Goal: Task Accomplishment & Management: Manage account settings

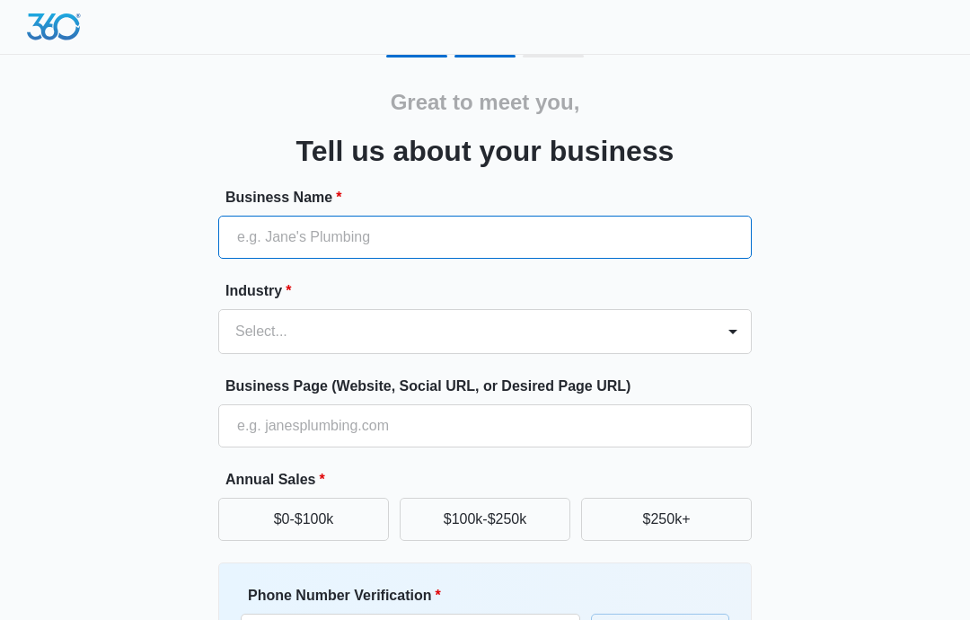
click at [688, 239] on input "Business Name *" at bounding box center [484, 237] width 533 height 43
type input "Pocono Travel Agency"
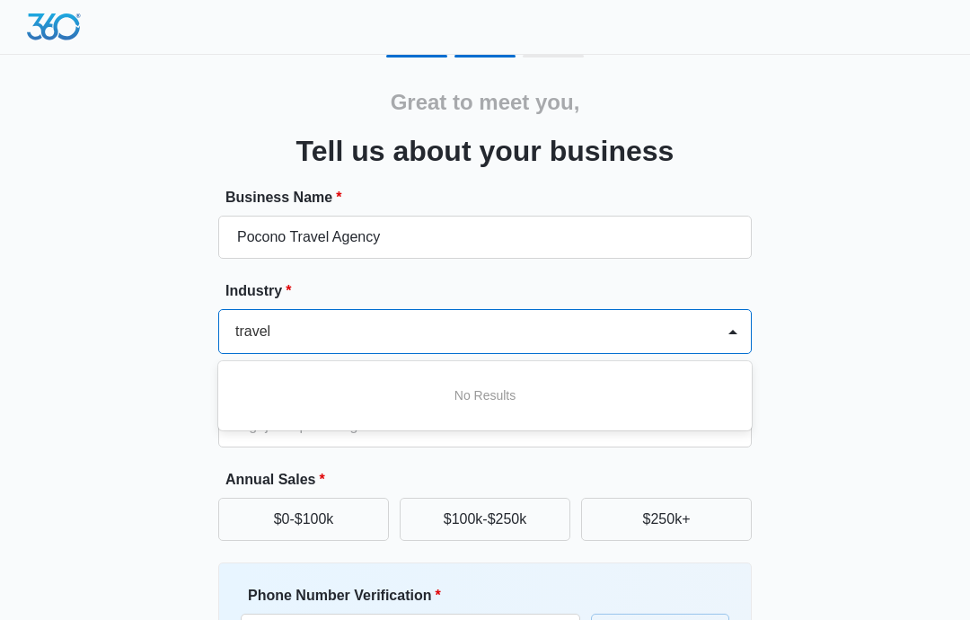
type input "travel"
click at [843, 359] on div "Great to meet you, Tell us about your business Business Name * Pocono Travel Ag…" at bounding box center [484, 419] width 921 height 728
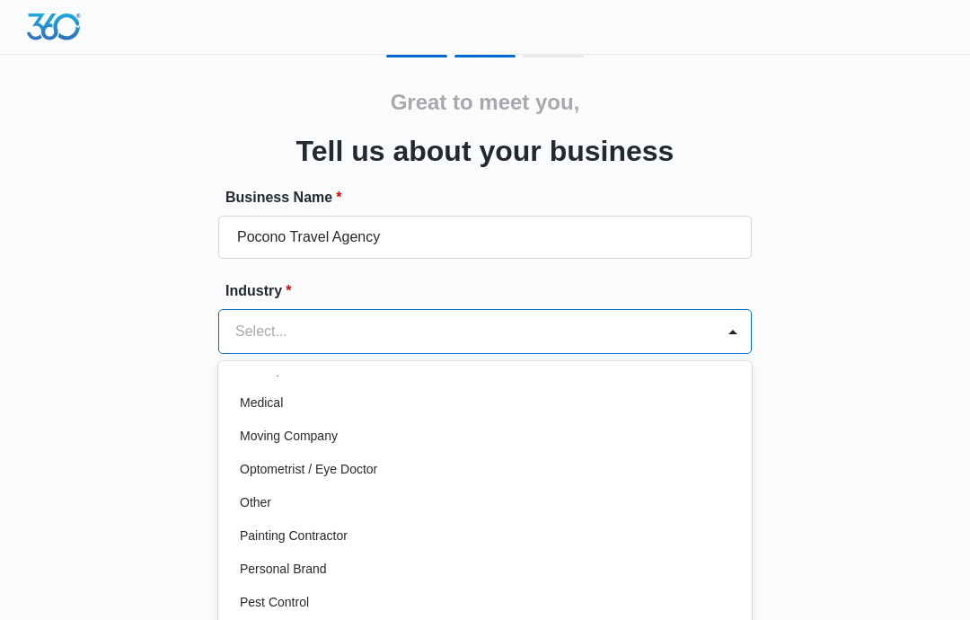
scroll to position [966, 0]
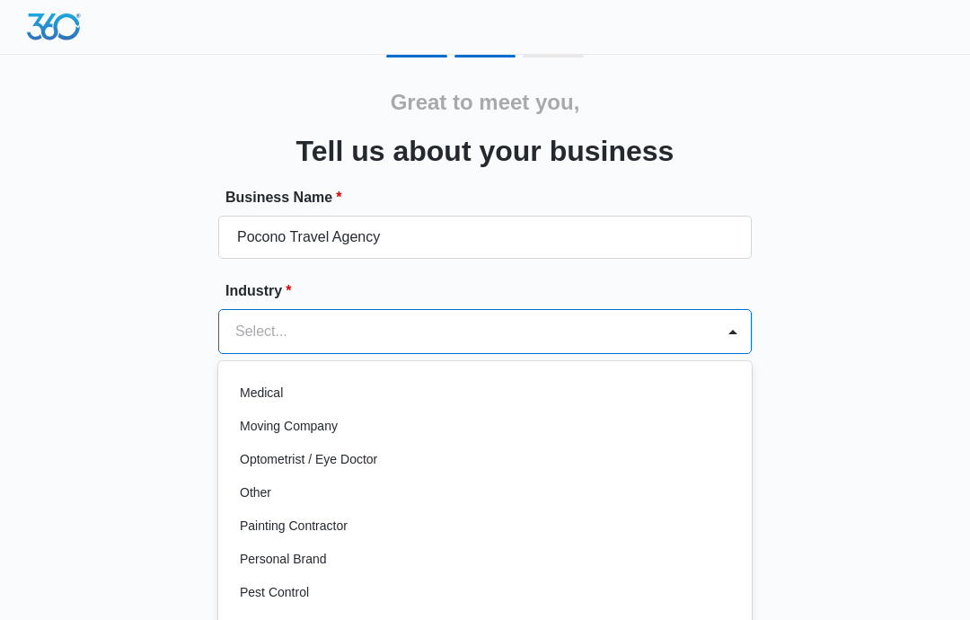
click at [281, 497] on div "Other" at bounding box center [483, 492] width 487 height 19
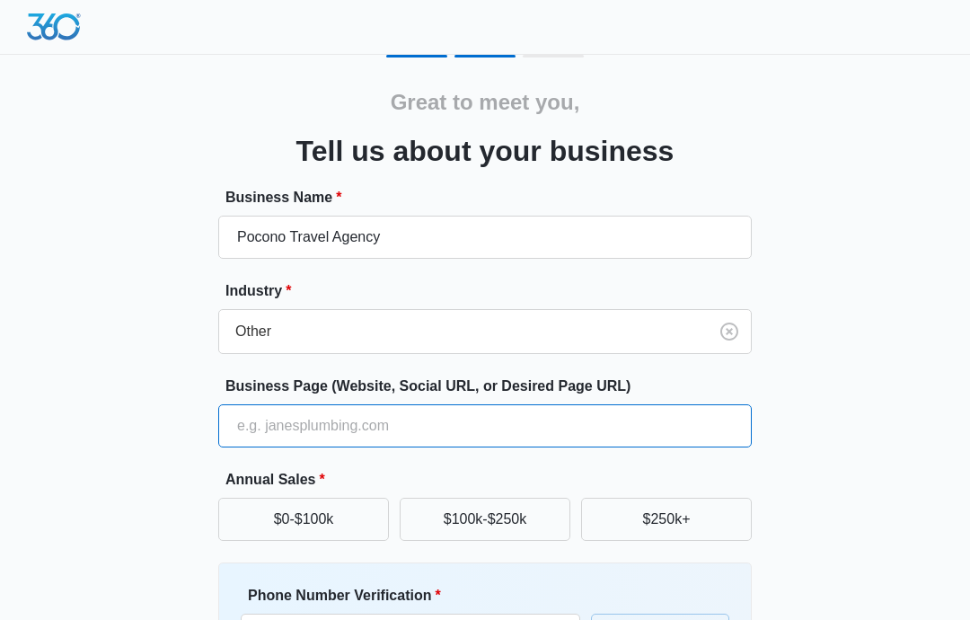
click at [656, 431] on input "Business Page (Website, Social URL, or Desired Page URL)" at bounding box center [484, 425] width 533 height 43
type input "[DOMAIN_NAME]"
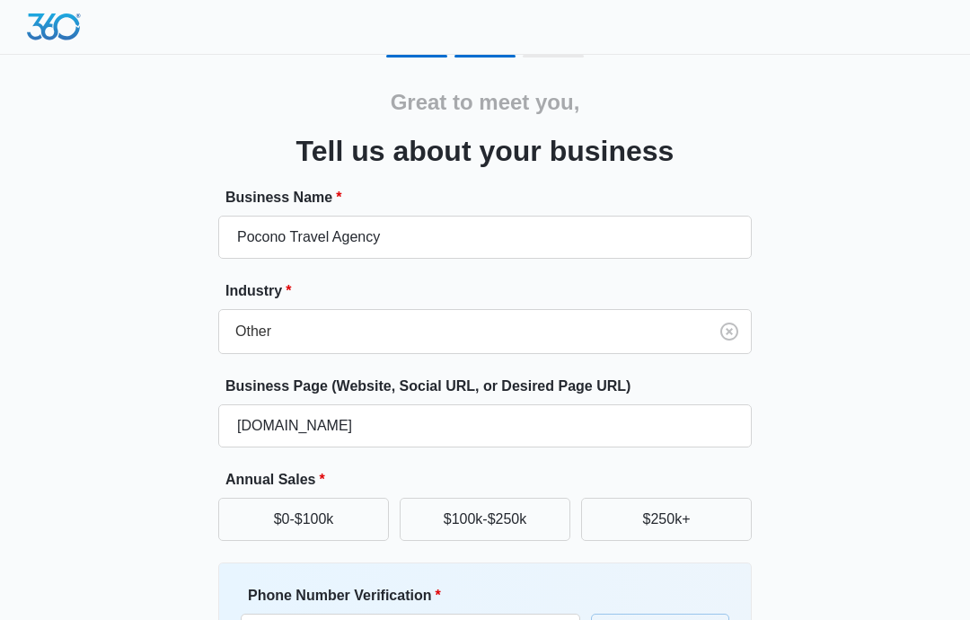
click at [878, 349] on div "Great to meet you, Tell us about your business Business Name * Pocono Travel Ag…" at bounding box center [484, 419] width 921 height 728
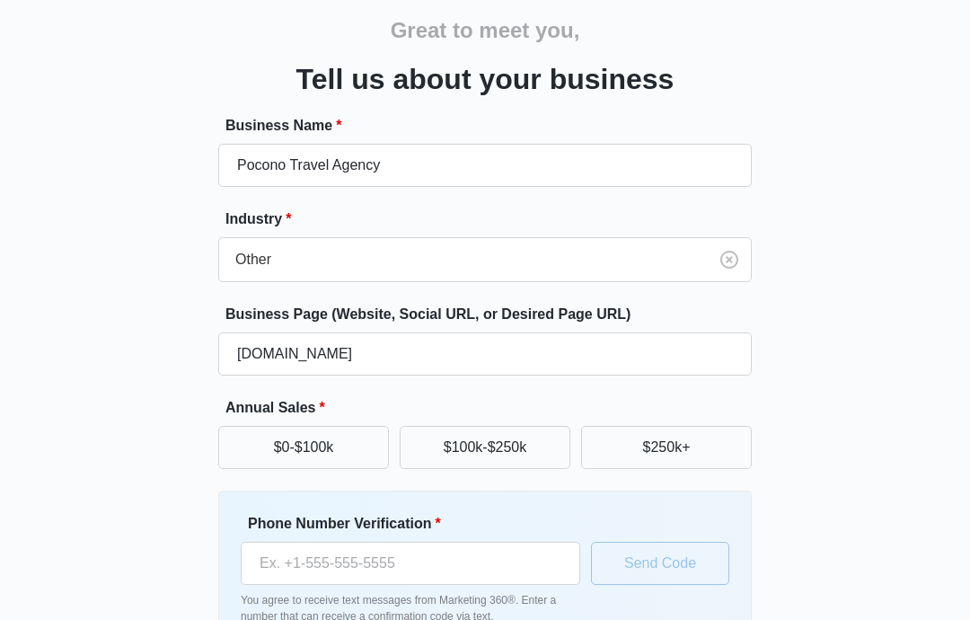
click at [331, 445] on button "$0-$100k" at bounding box center [303, 448] width 171 height 43
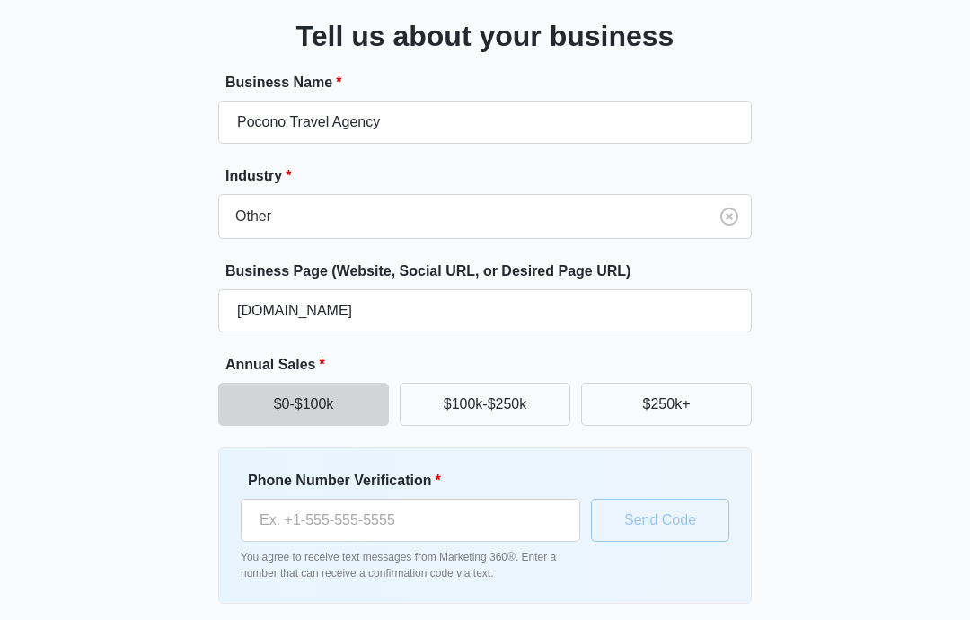
scroll to position [113, 0]
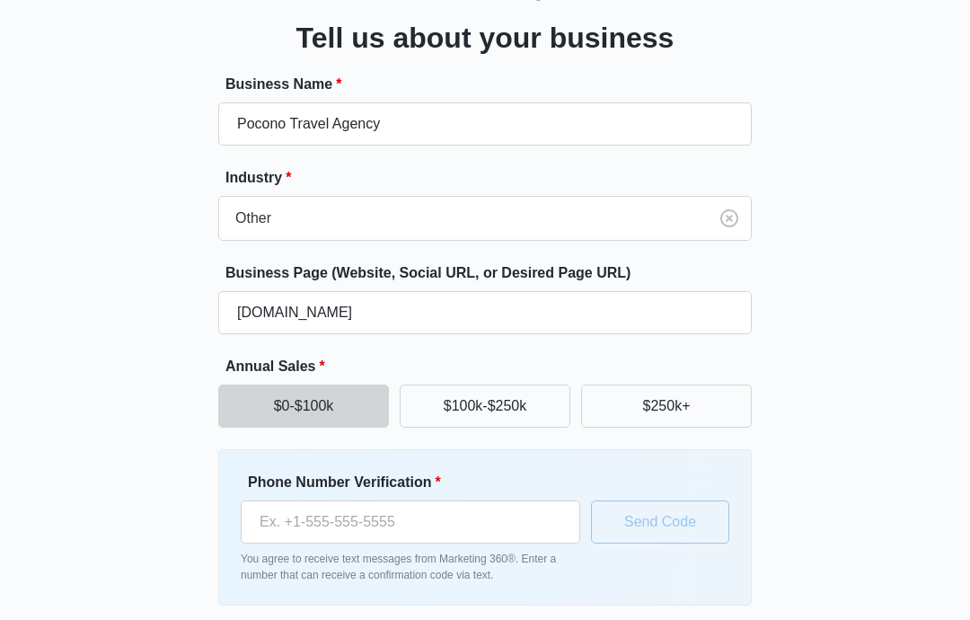
click at [538, 619] on form "Business Name * Pocono Travel Agency Industry * Other Business Page (Website, S…" at bounding box center [484, 372] width 533 height 596
click at [499, 515] on input "Phone Number Verification *" at bounding box center [410, 521] width 339 height 43
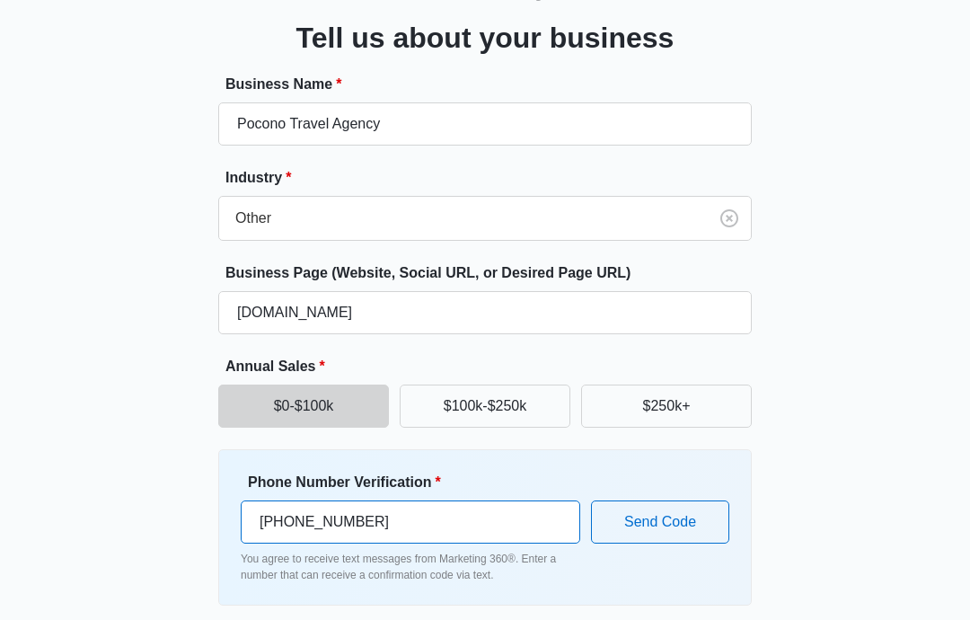
type input "[PHONE_NUMBER]"
click at [703, 525] on button "Send Code" at bounding box center [660, 521] width 138 height 43
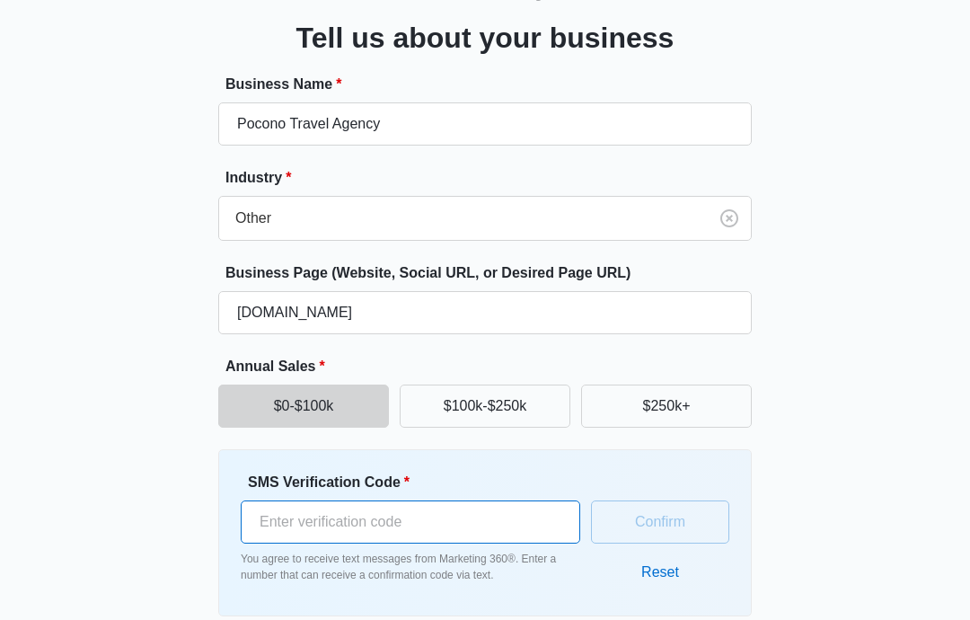
click at [478, 533] on input "SMS Verification Code *" at bounding box center [410, 521] width 339 height 43
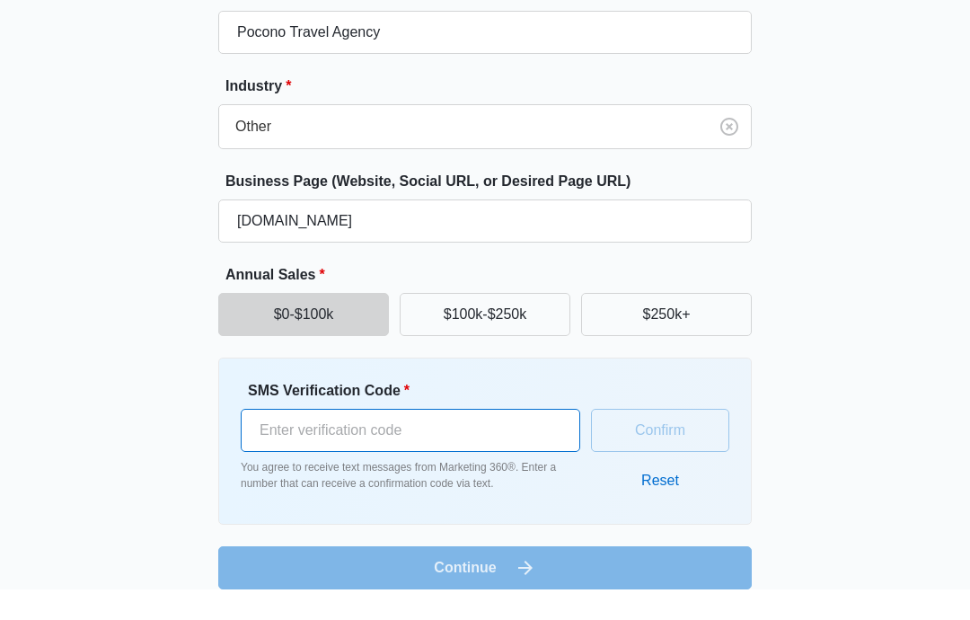
scroll to position [175, 0]
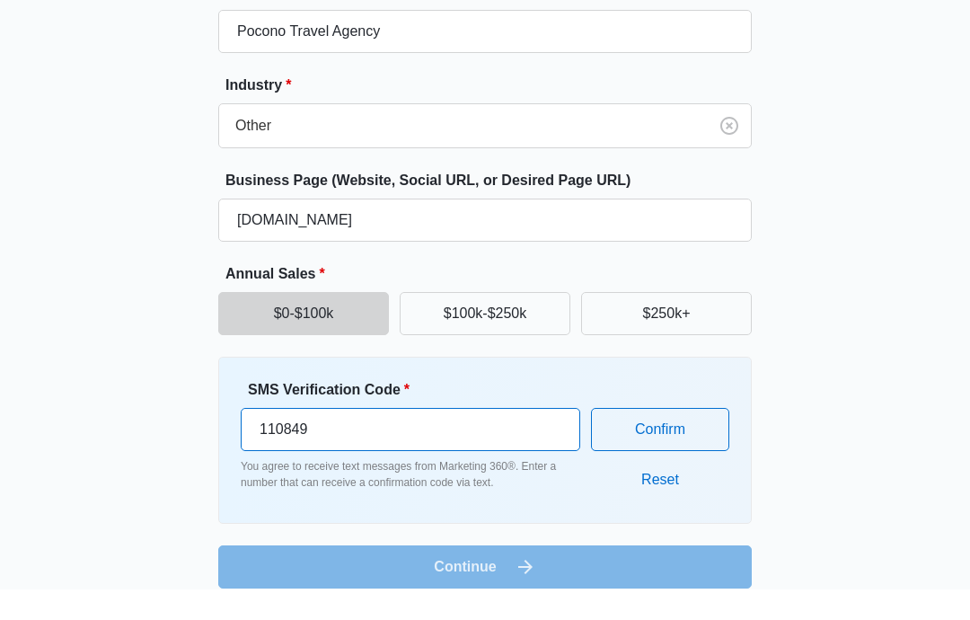
type input "110849"
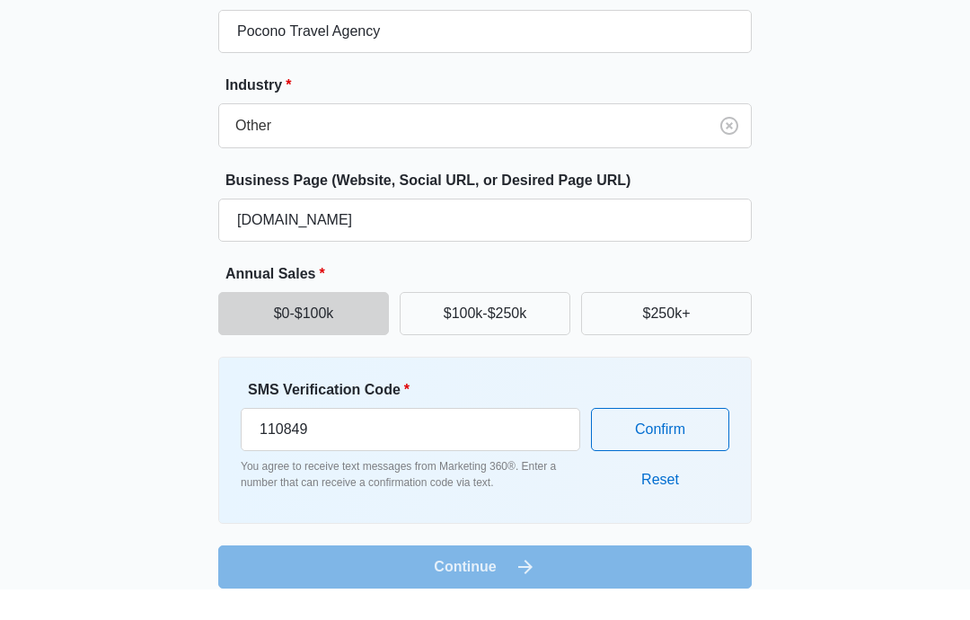
click at [689, 438] on button "Confirm" at bounding box center [660, 459] width 138 height 43
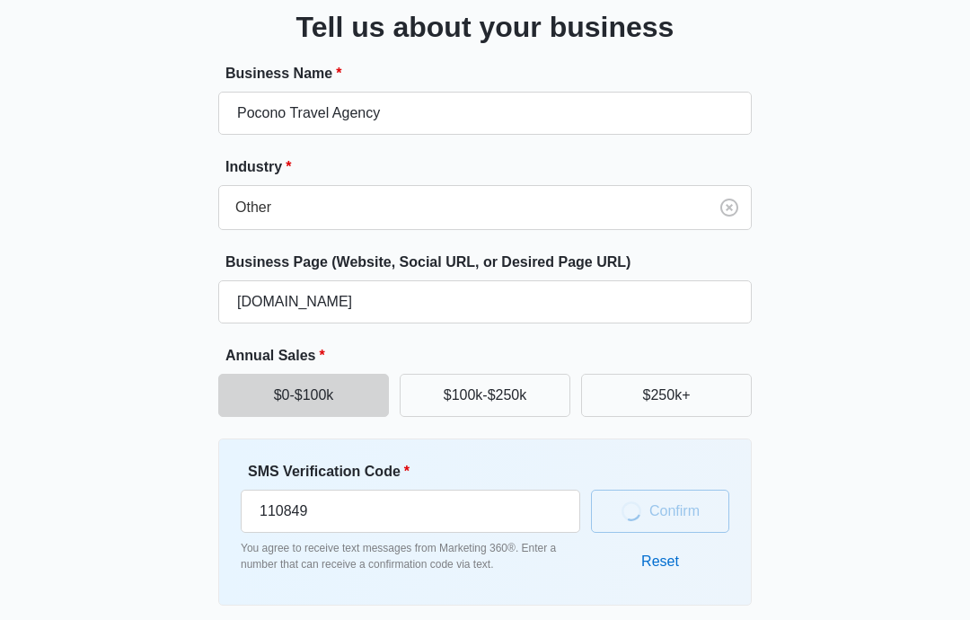
scroll to position [113, 0]
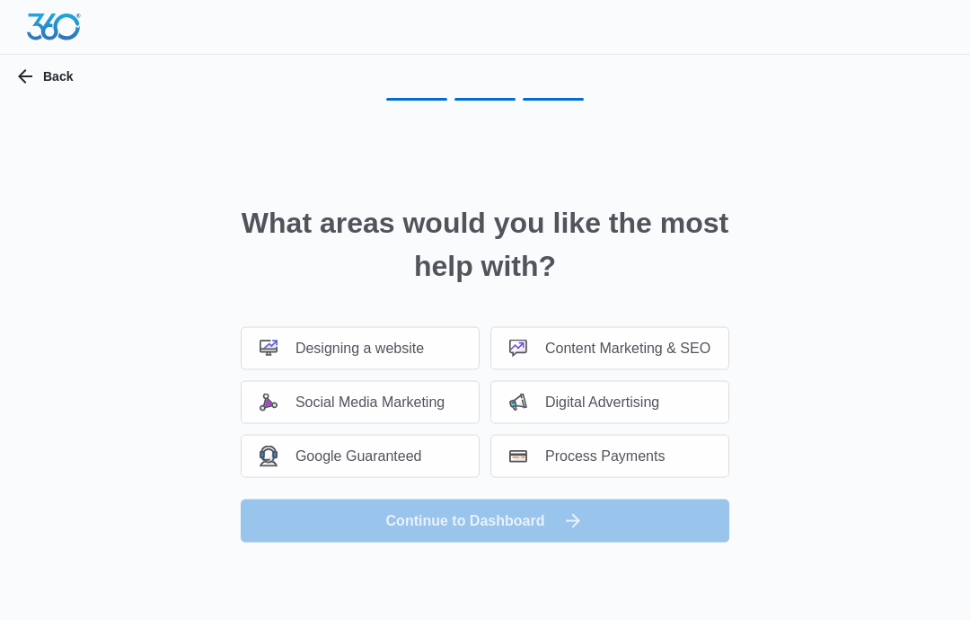
scroll to position [0, 0]
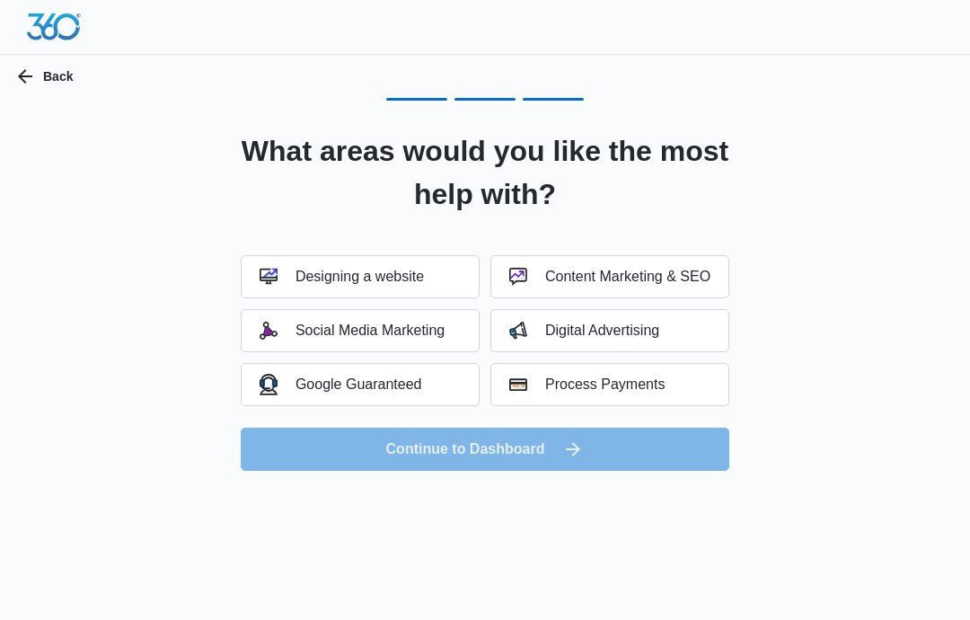
click at [441, 331] on div "Social Media Marketing" at bounding box center [352, 330] width 185 height 18
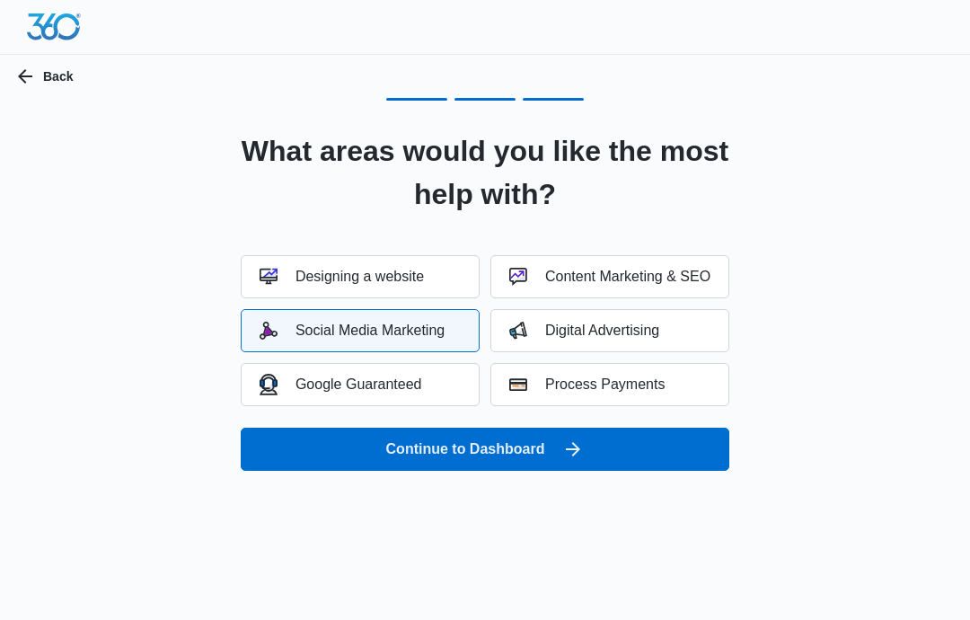
click at [596, 330] on div "Digital Advertising" at bounding box center [584, 330] width 150 height 18
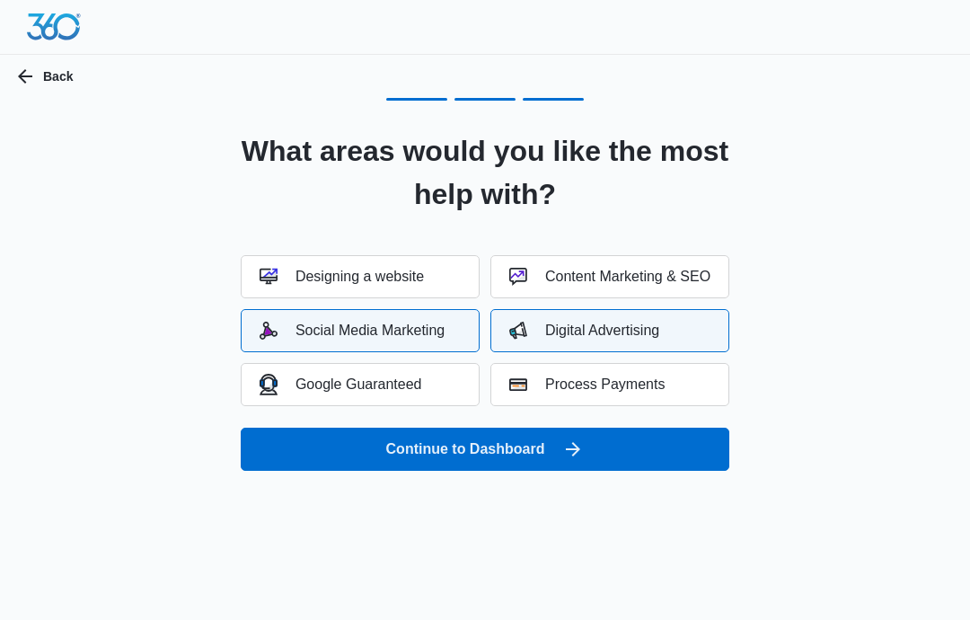
click at [526, 452] on button "Continue to Dashboard" at bounding box center [485, 448] width 489 height 43
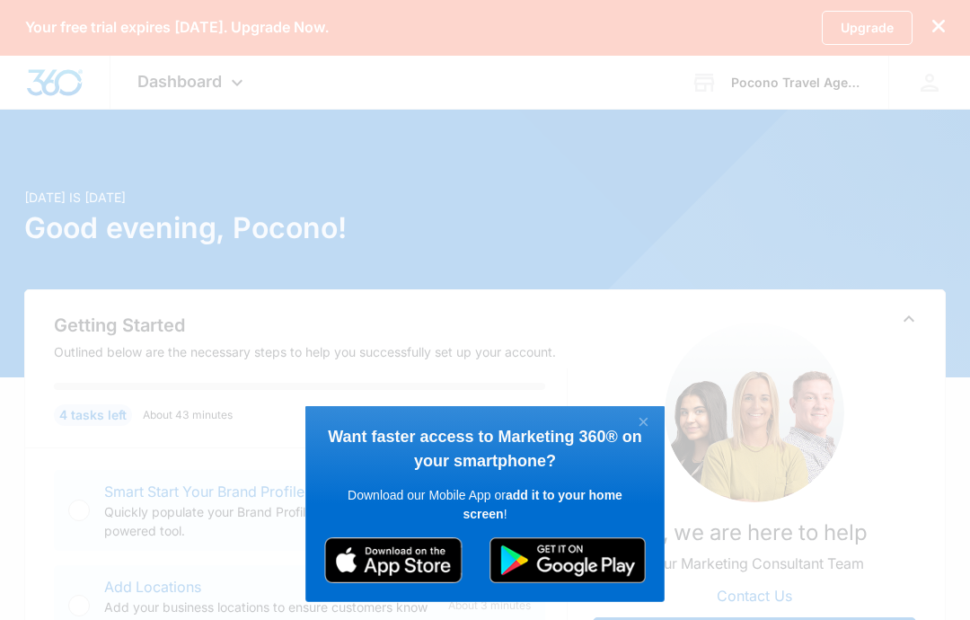
click at [640, 432] on span "Want faster access to Marketing 360® on your smartphone?" at bounding box center [485, 448] width 314 height 42
click at [653, 420] on link "×" at bounding box center [643, 422] width 31 height 23
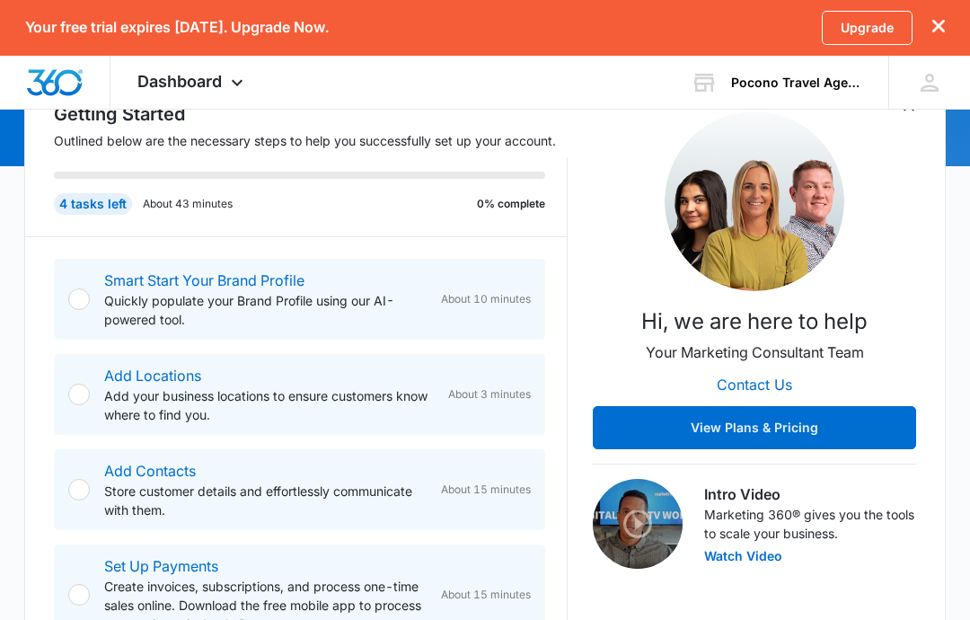
scroll to position [212, 0]
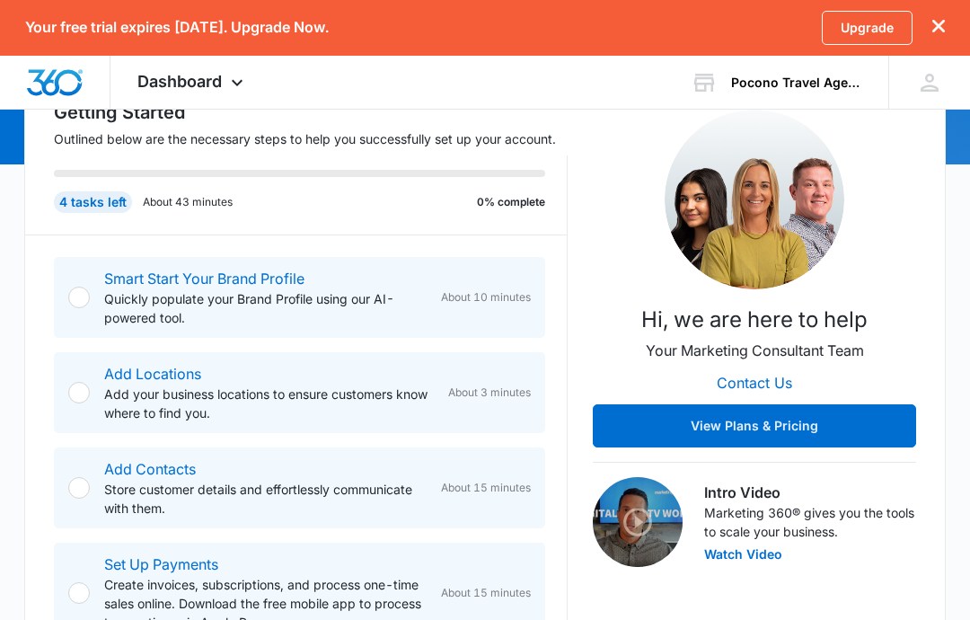
click at [828, 417] on button "View Plans & Pricing" at bounding box center [754, 426] width 323 height 43
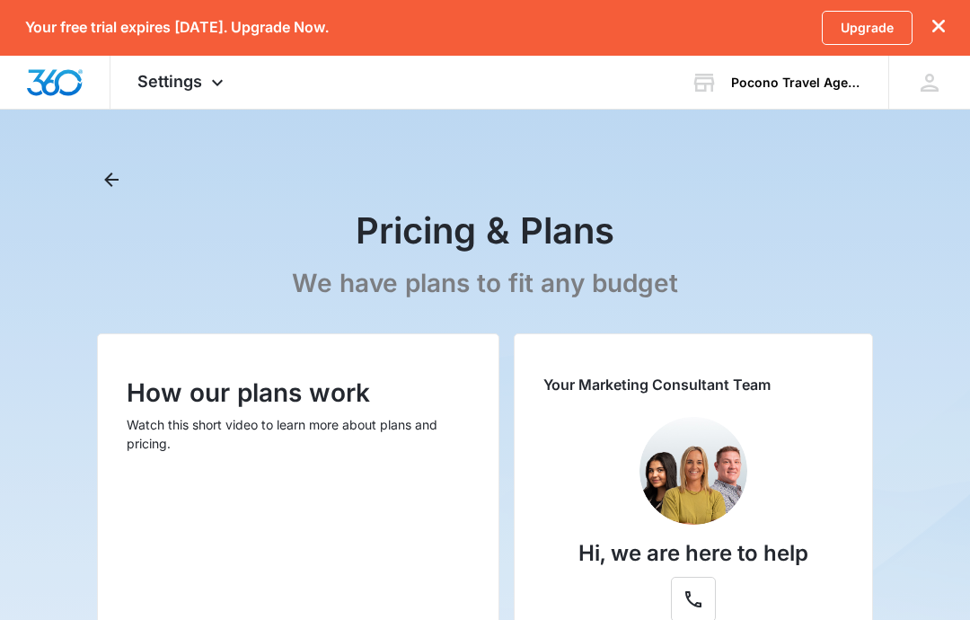
click at [121, 166] on button "Back" at bounding box center [111, 179] width 29 height 29
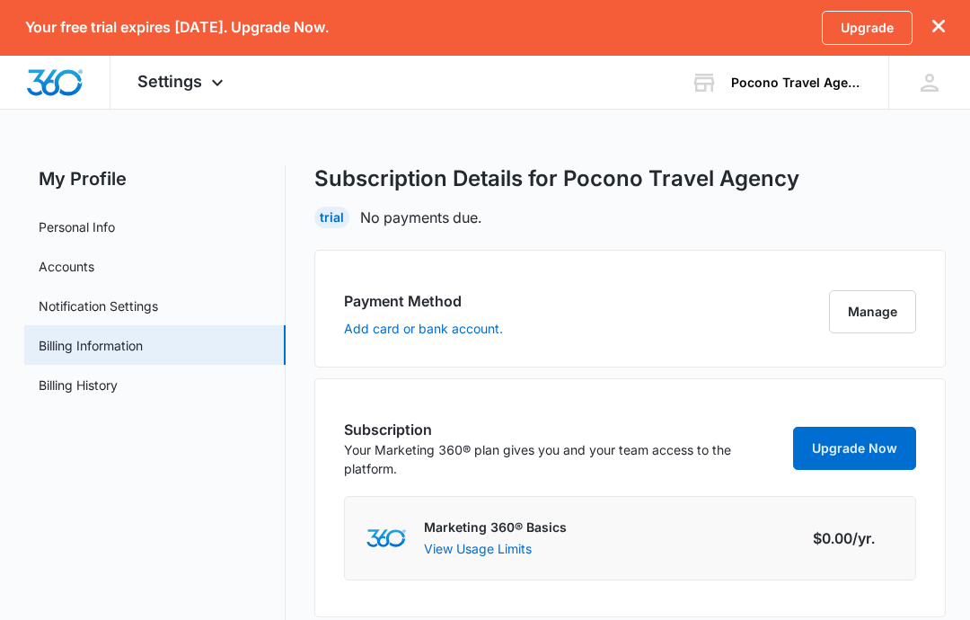
scroll to position [30, 0]
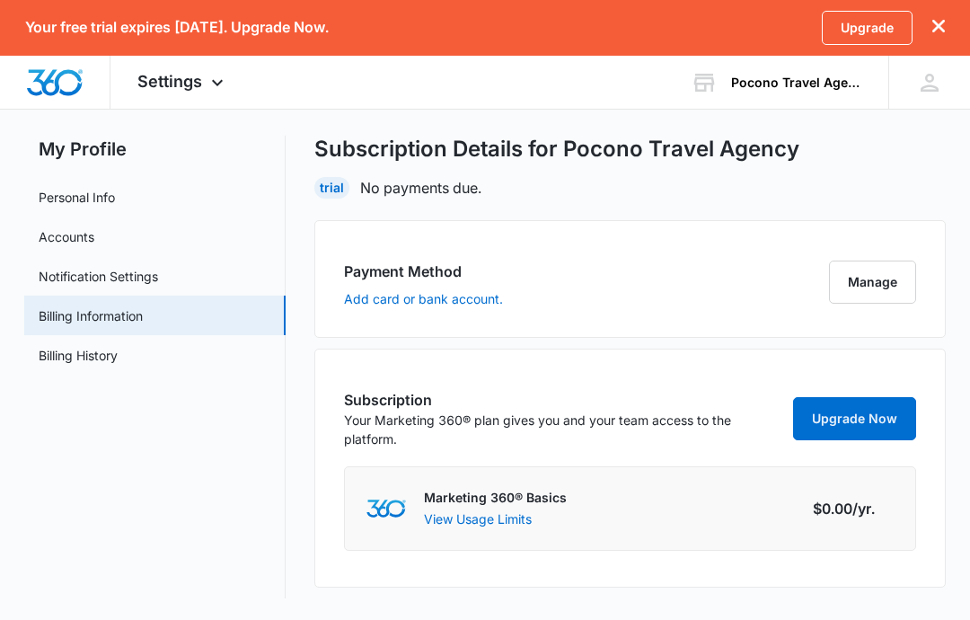
click at [860, 417] on link "Upgrade Now" at bounding box center [854, 418] width 123 height 43
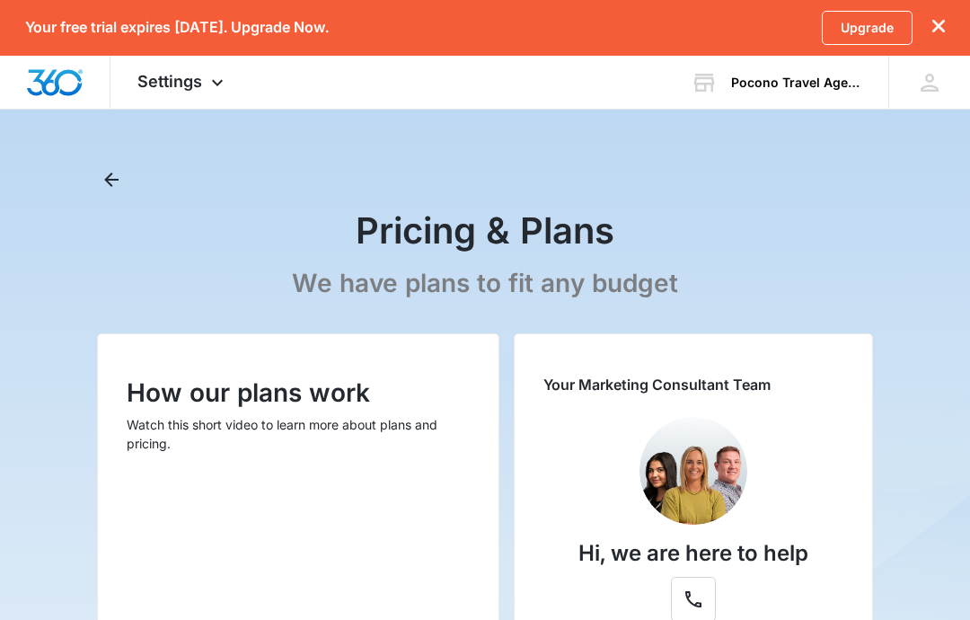
click at [111, 176] on icon "Back" at bounding box center [112, 180] width 22 height 22
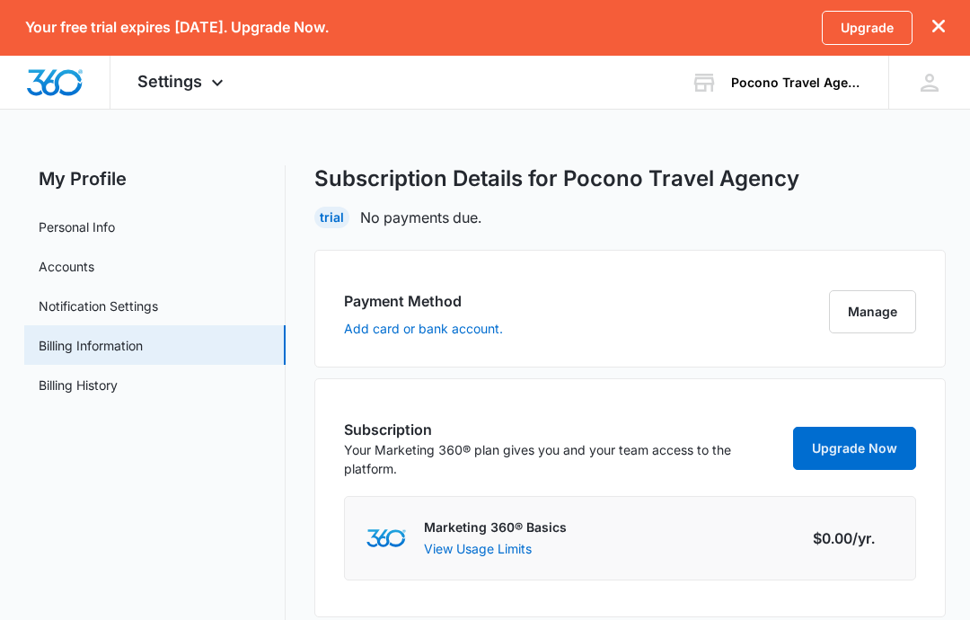
click at [71, 217] on link "Personal Info" at bounding box center [77, 226] width 76 height 19
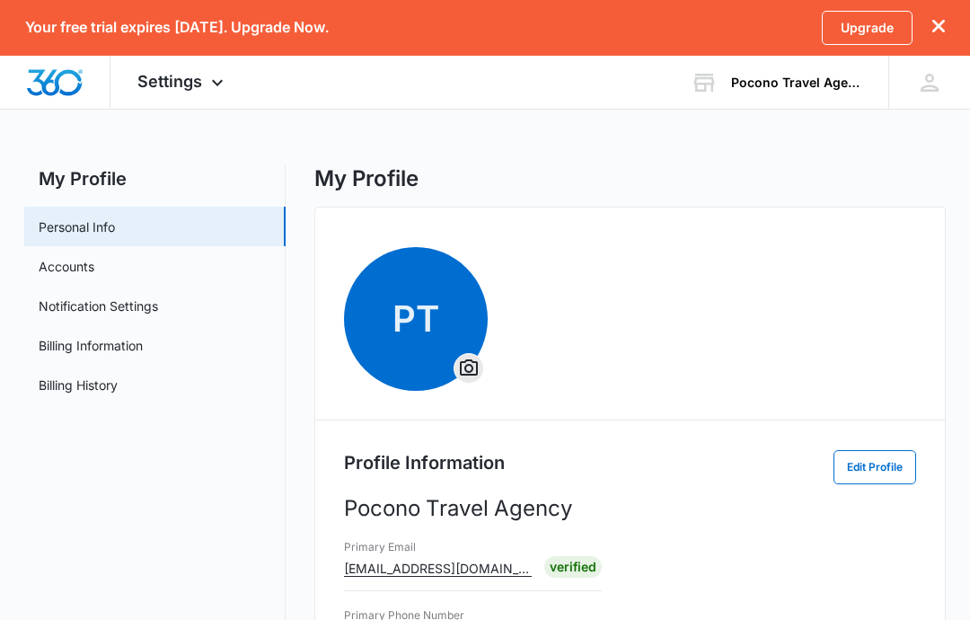
click at [50, 79] on img "Dashboard" at bounding box center [54, 82] width 57 height 27
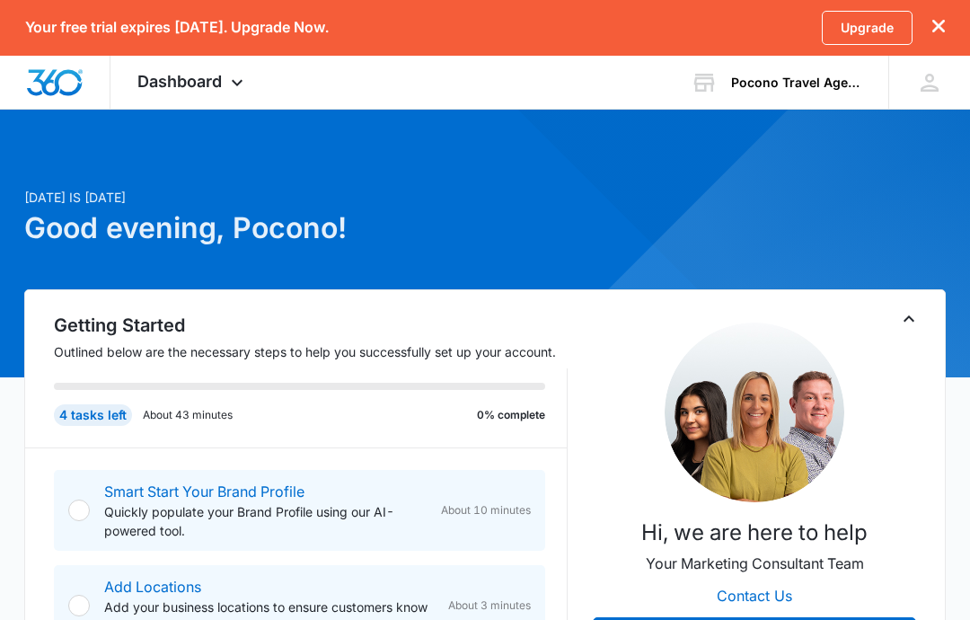
click at [172, 81] on span "Dashboard" at bounding box center [179, 81] width 84 height 19
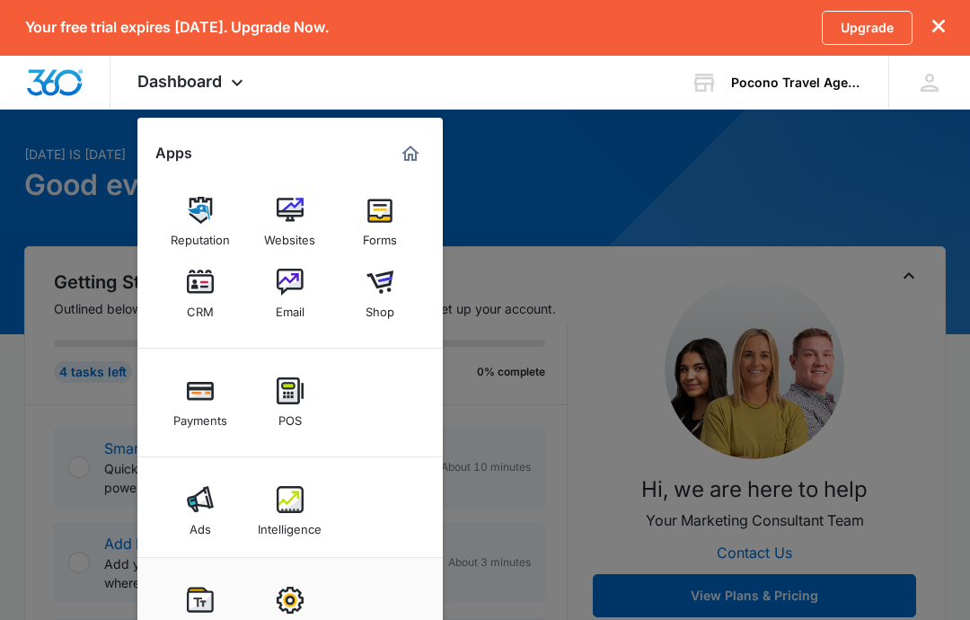
scroll to position [43, 0]
click at [189, 613] on img at bounding box center [200, 599] width 27 height 27
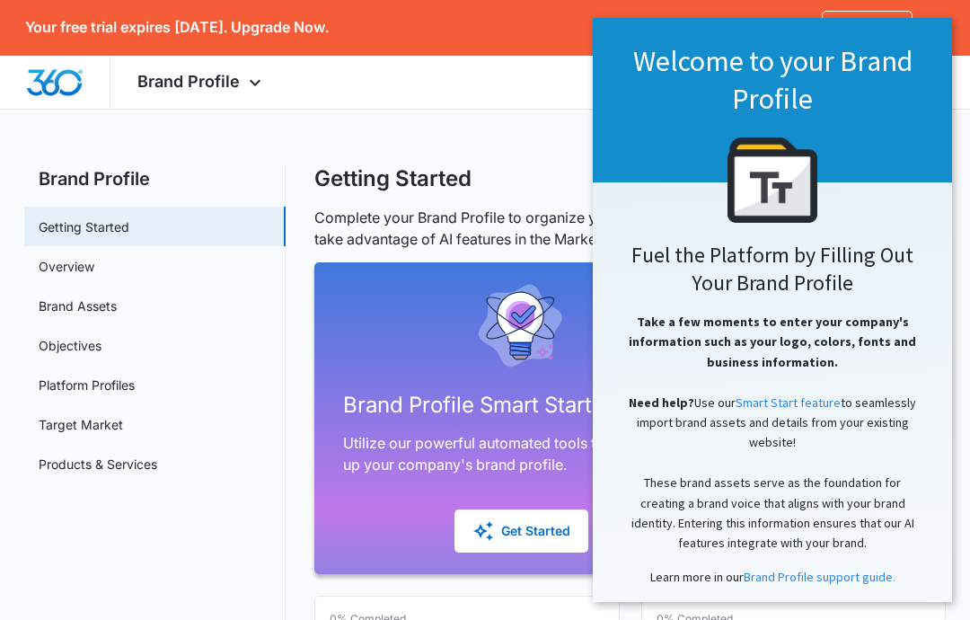
scroll to position [44, 0]
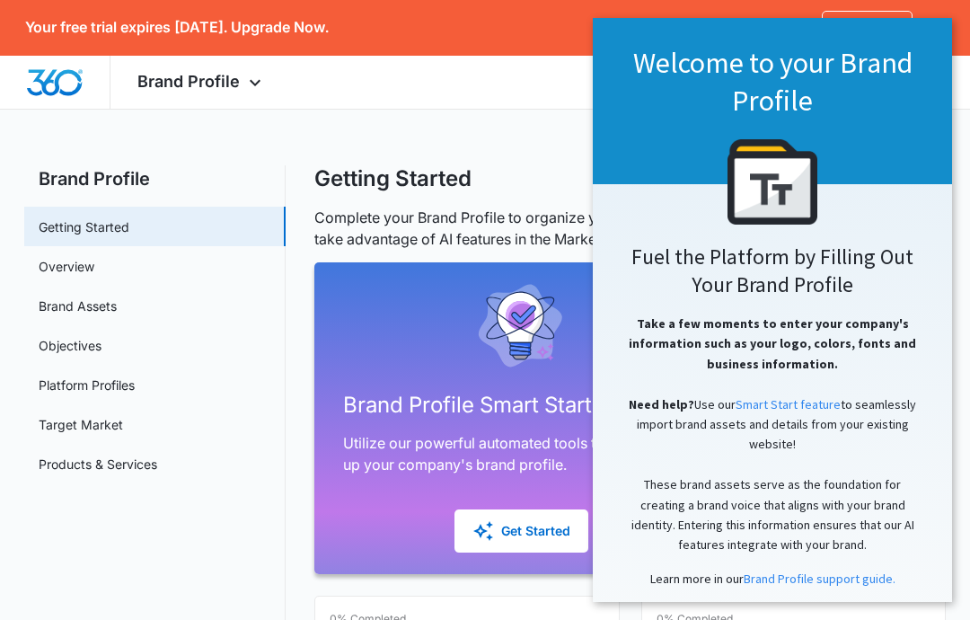
click at [157, 473] on link "Products & Services" at bounding box center [98, 463] width 119 height 19
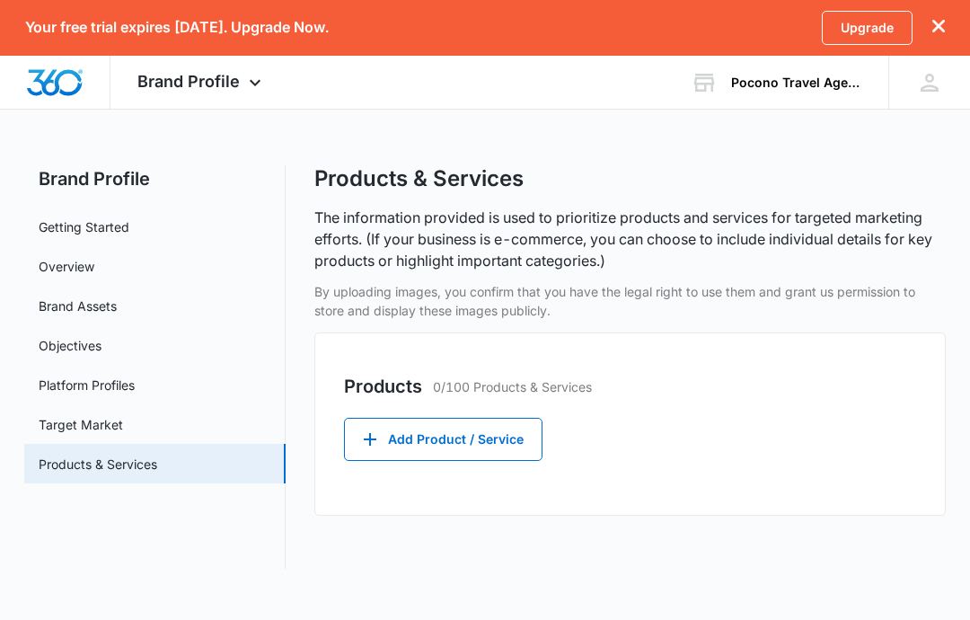
click at [60, 425] on link "Target Market" at bounding box center [81, 424] width 84 height 19
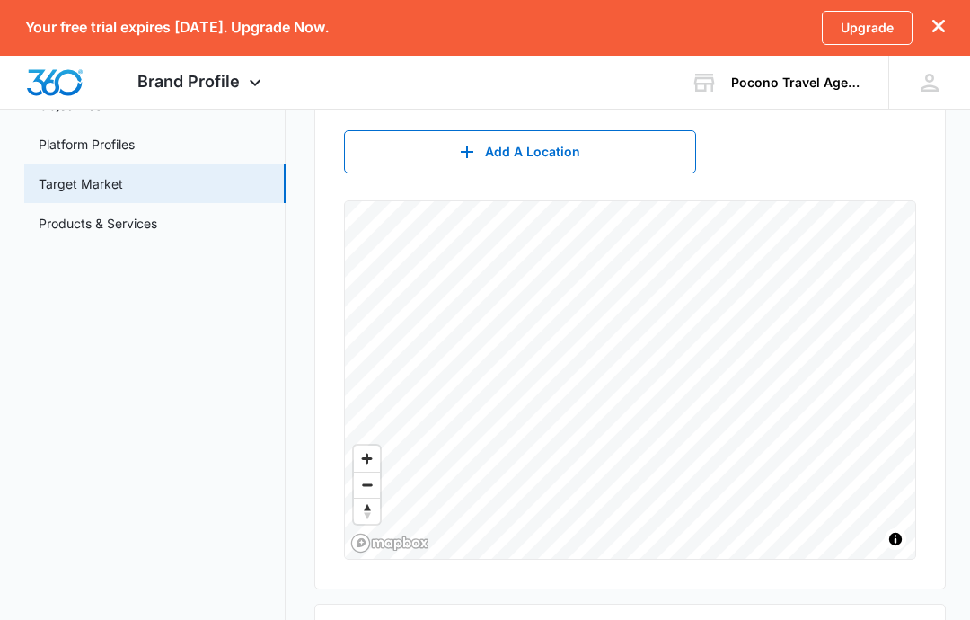
scroll to position [240, 0]
click at [665, 145] on button "Add A Location" at bounding box center [520, 152] width 352 height 43
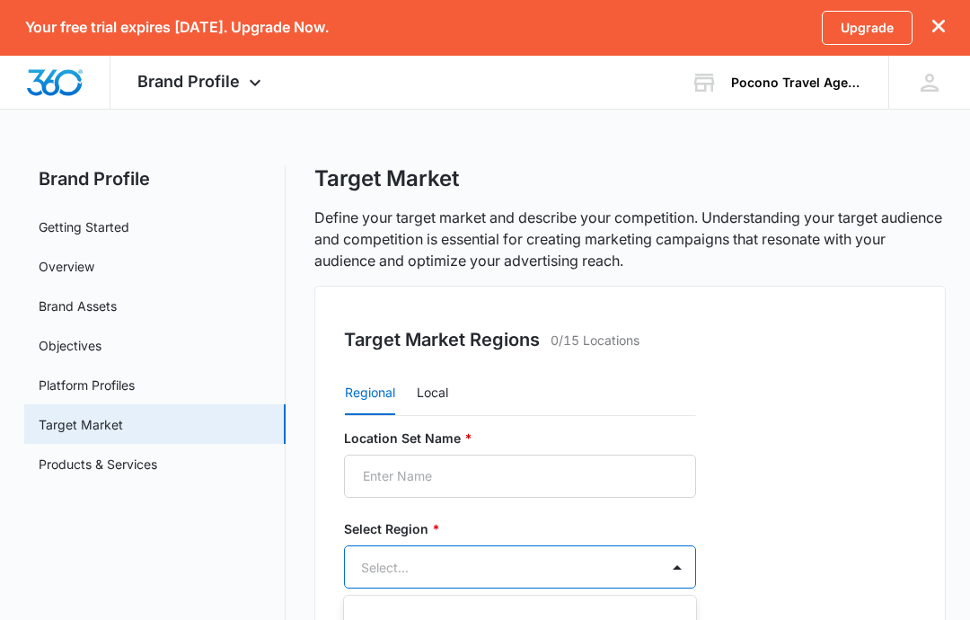
scroll to position [0, 0]
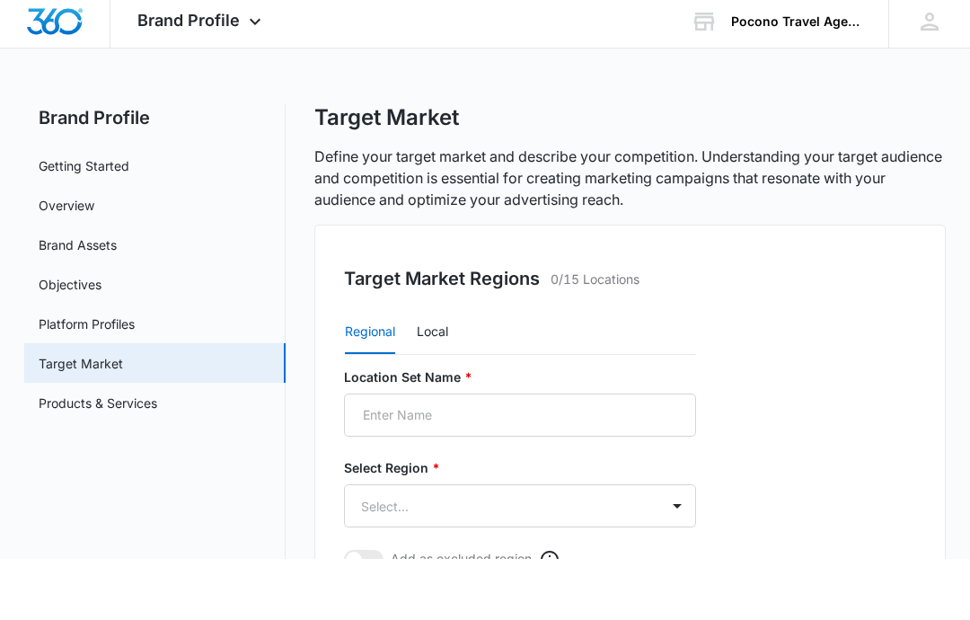
click at [881, 326] on div "Target Market Regions 0/15 Locations" at bounding box center [630, 339] width 572 height 27
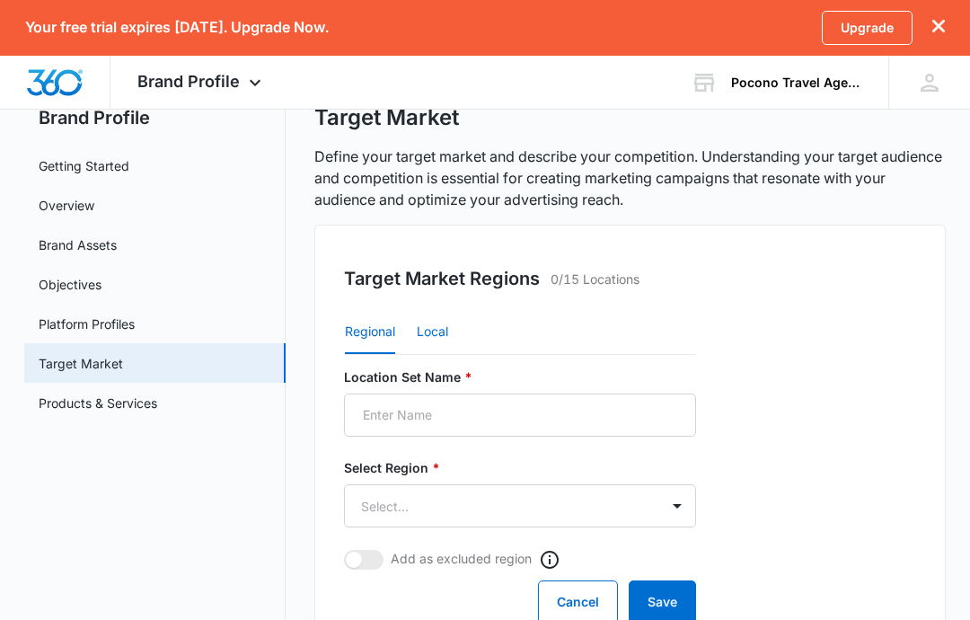
click at [445, 341] on button "Local" at bounding box center [432, 332] width 31 height 43
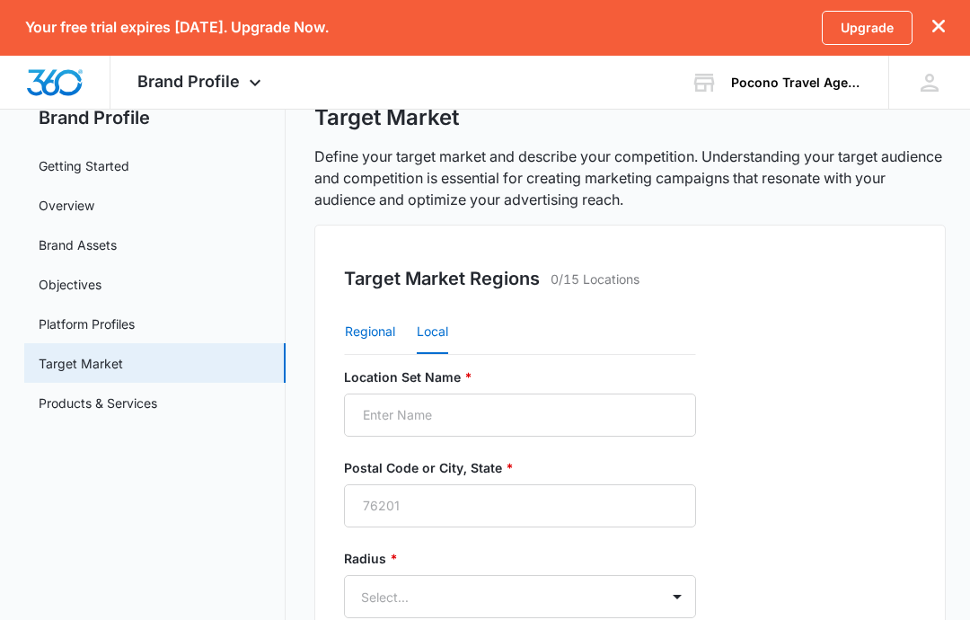
click at [365, 350] on button "Regional" at bounding box center [370, 332] width 50 height 43
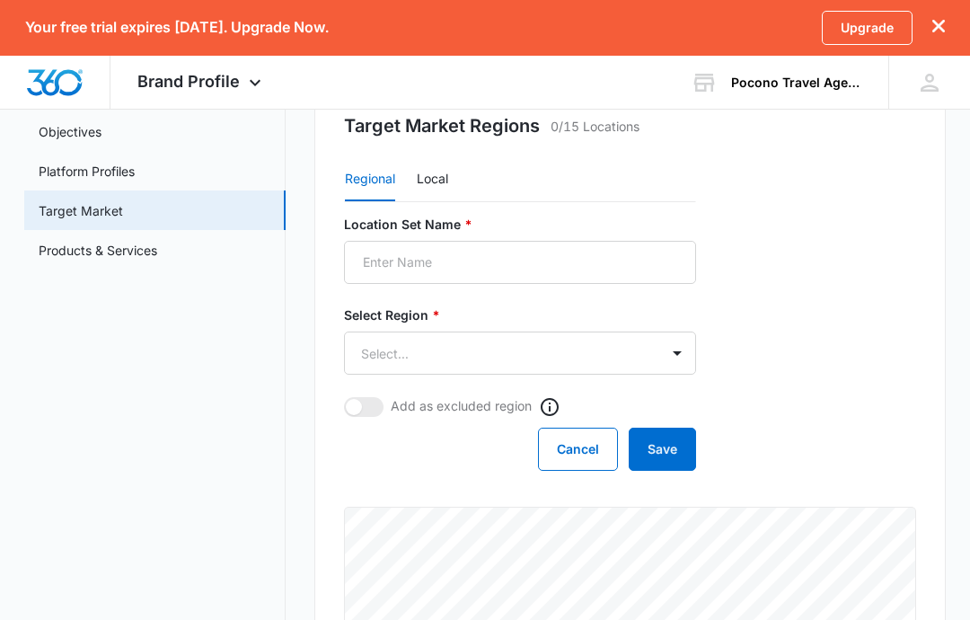
scroll to position [0, 0]
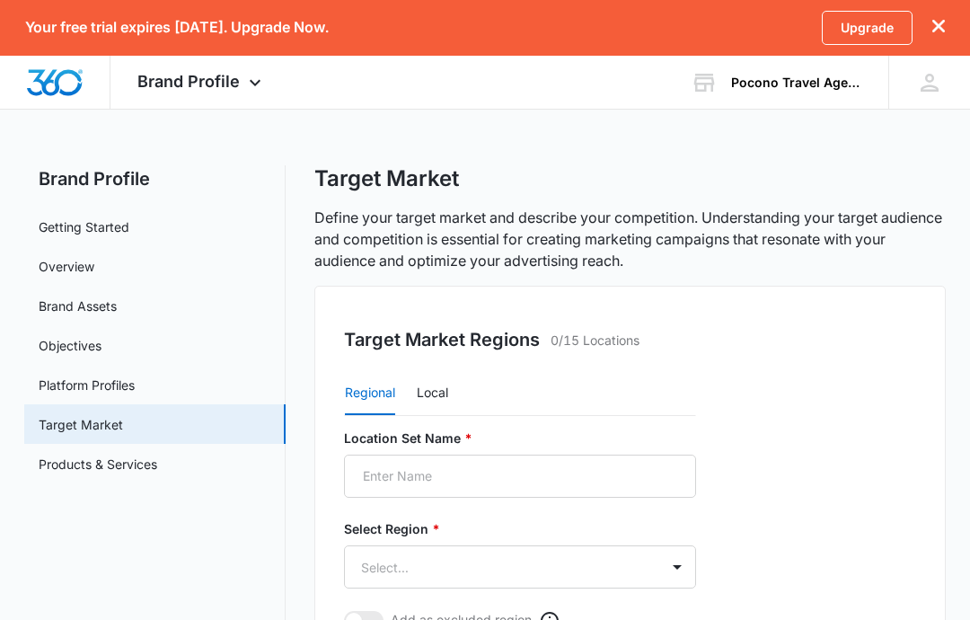
click at [41, 69] on img "Dashboard" at bounding box center [54, 82] width 57 height 27
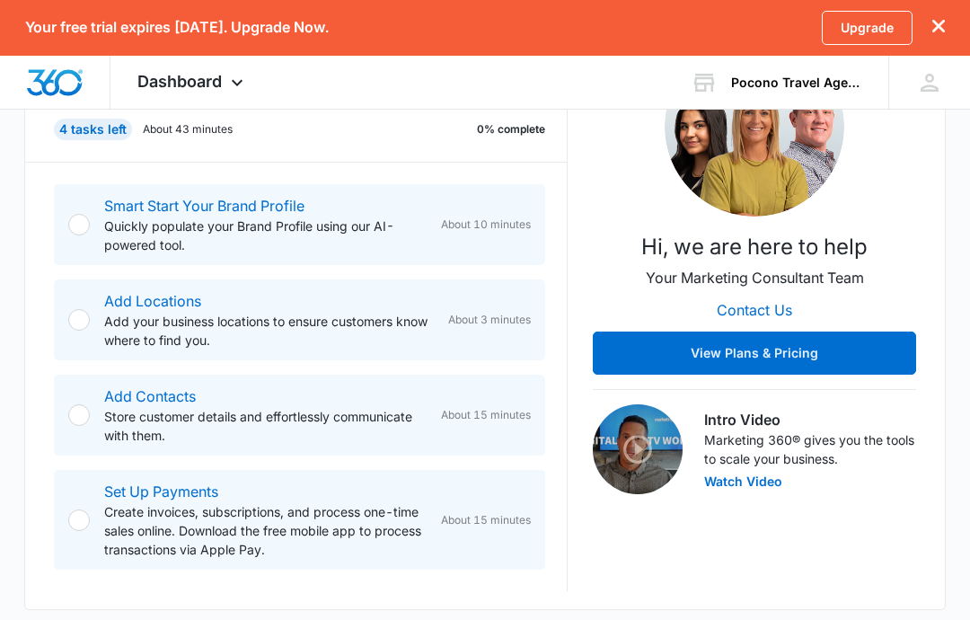
scroll to position [285, 0]
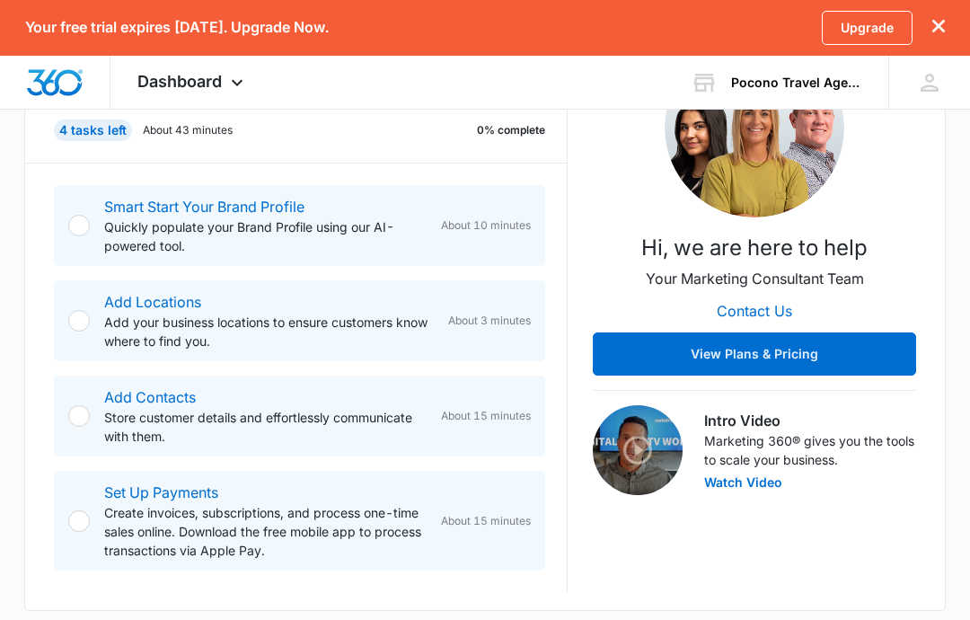
click at [134, 232] on p "Quickly populate your Brand Profile using our AI-powered tool." at bounding box center [265, 236] width 322 height 38
click at [80, 220] on div at bounding box center [79, 226] width 22 height 22
click at [141, 201] on link "Smart Start Your Brand Profile" at bounding box center [204, 207] width 200 height 18
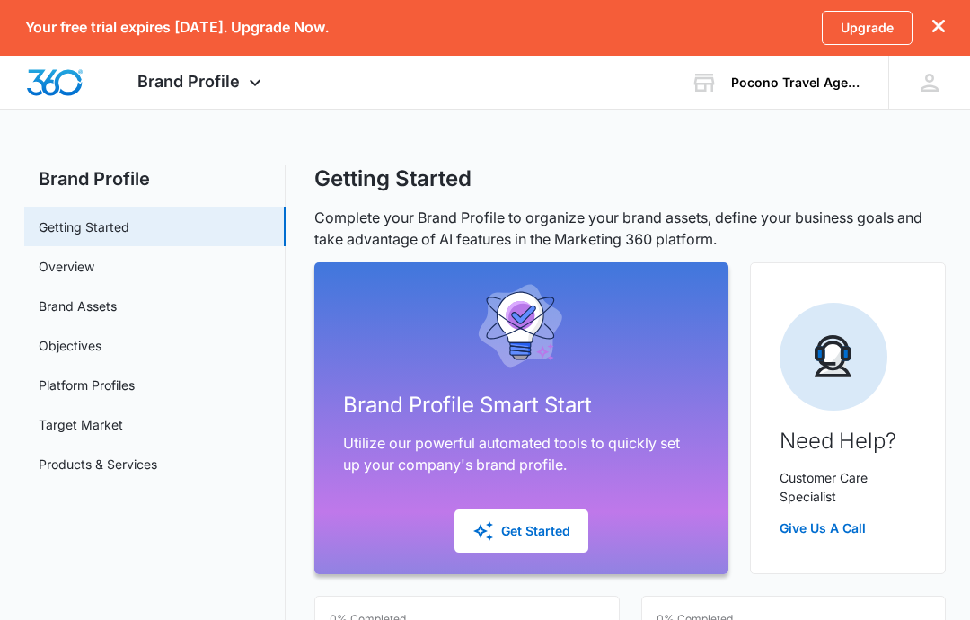
click at [536, 539] on div "Get Started" at bounding box center [521, 531] width 98 height 22
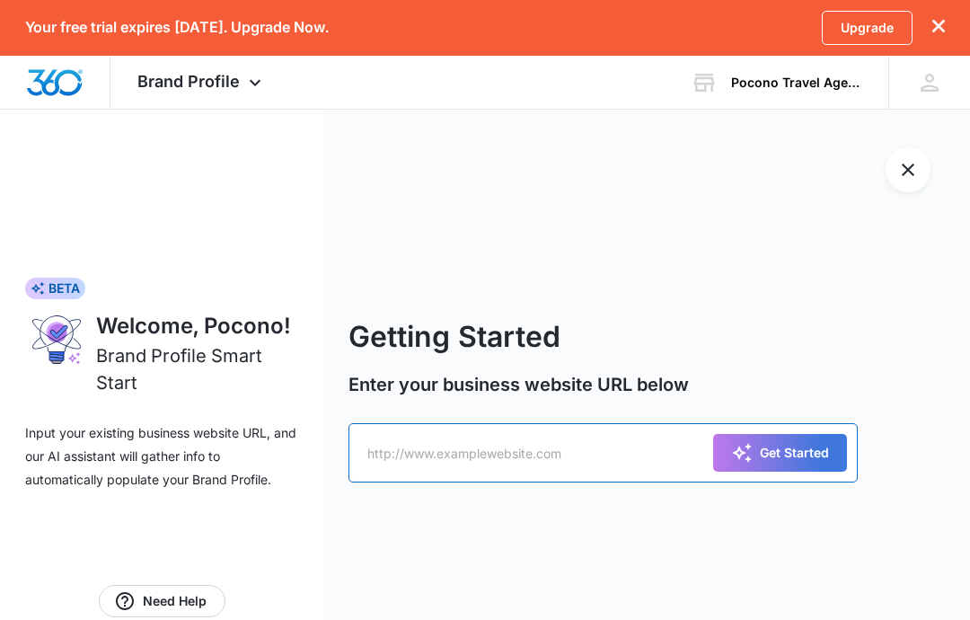
click at [590, 482] on input "text" at bounding box center [602, 452] width 509 height 59
type input "Poconotravel.com"
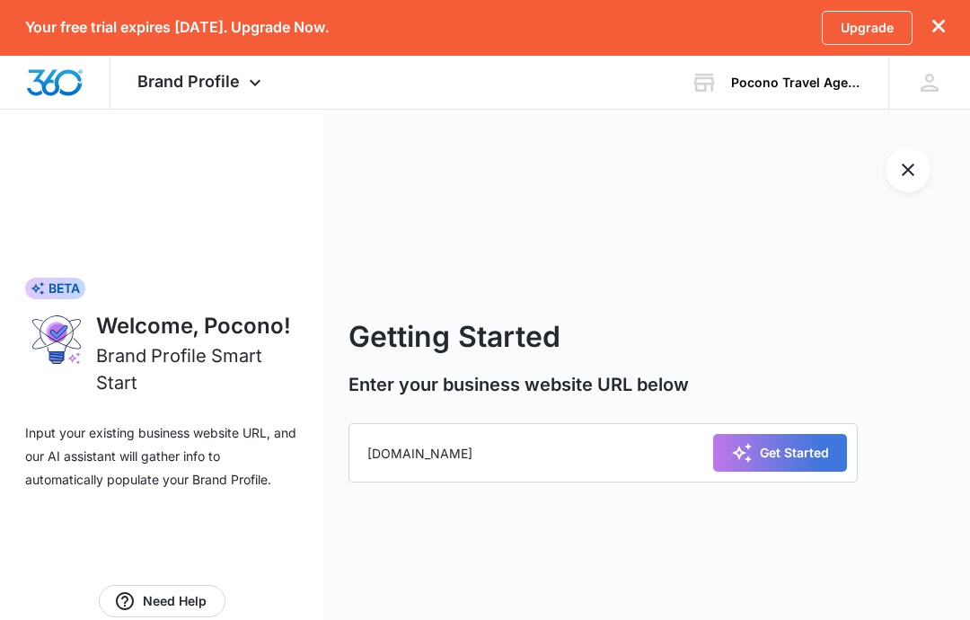
click at [787, 463] on div "Get Started" at bounding box center [780, 453] width 98 height 22
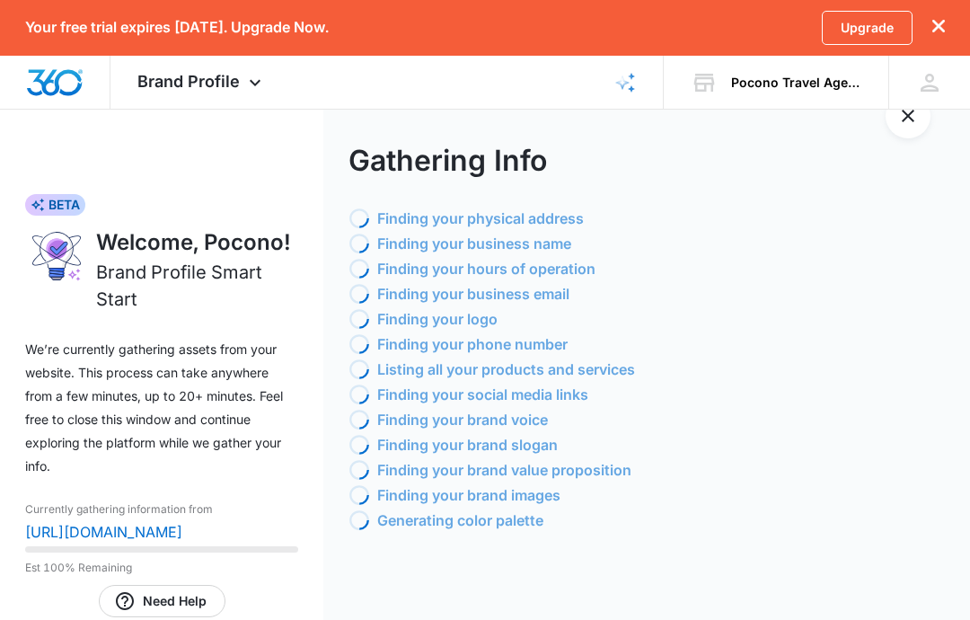
scroll to position [104, 0]
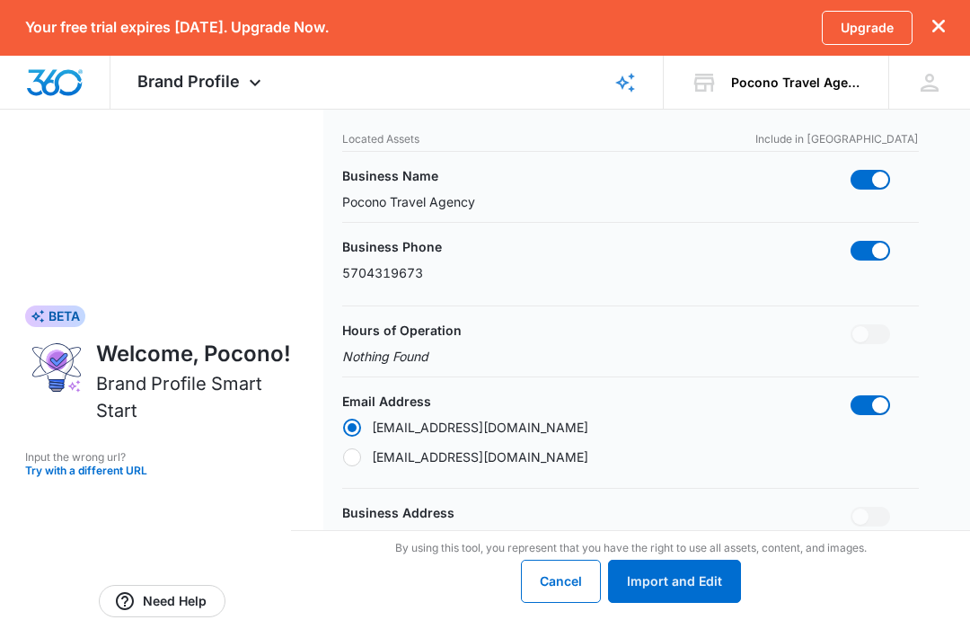
radio input "true"
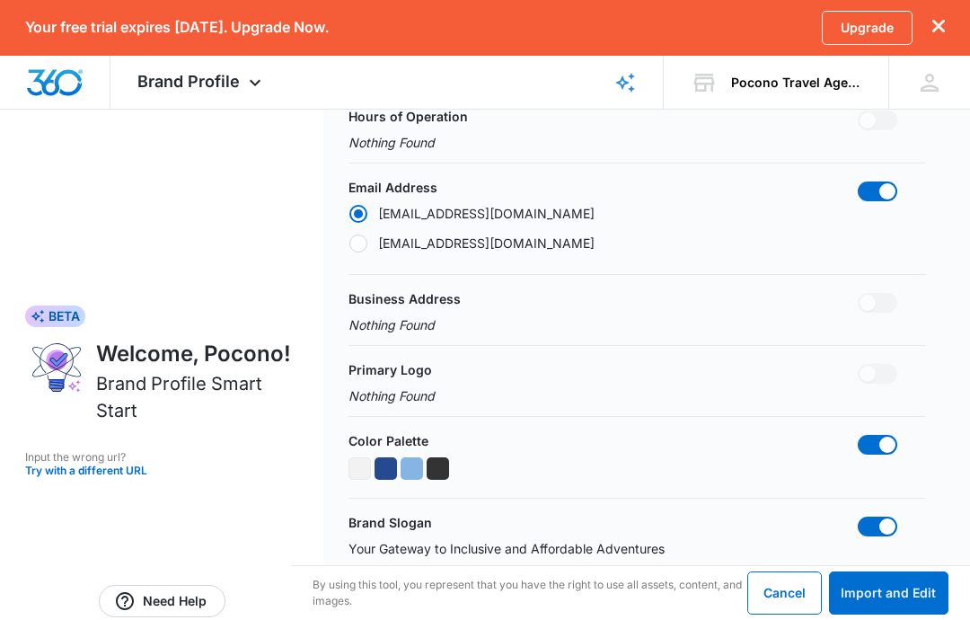
scroll to position [369, 0]
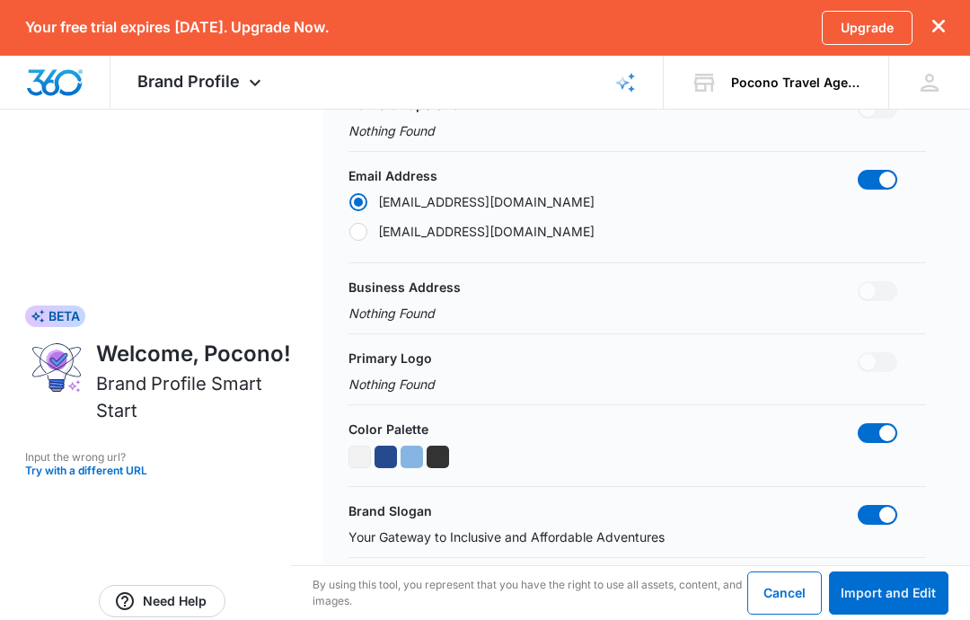
click at [875, 363] on span at bounding box center [867, 362] width 16 height 16
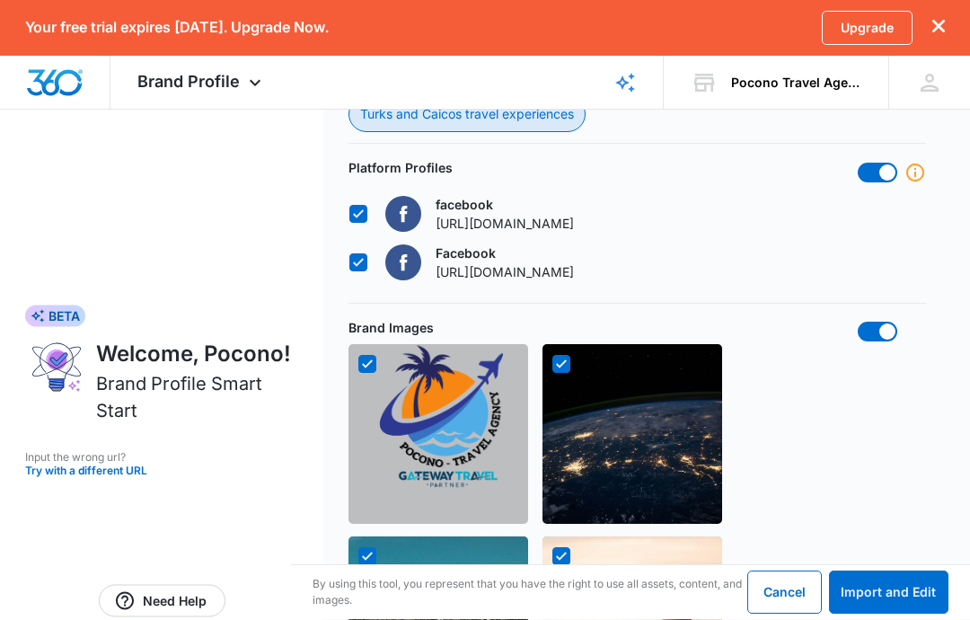
scroll to position [1005, 0]
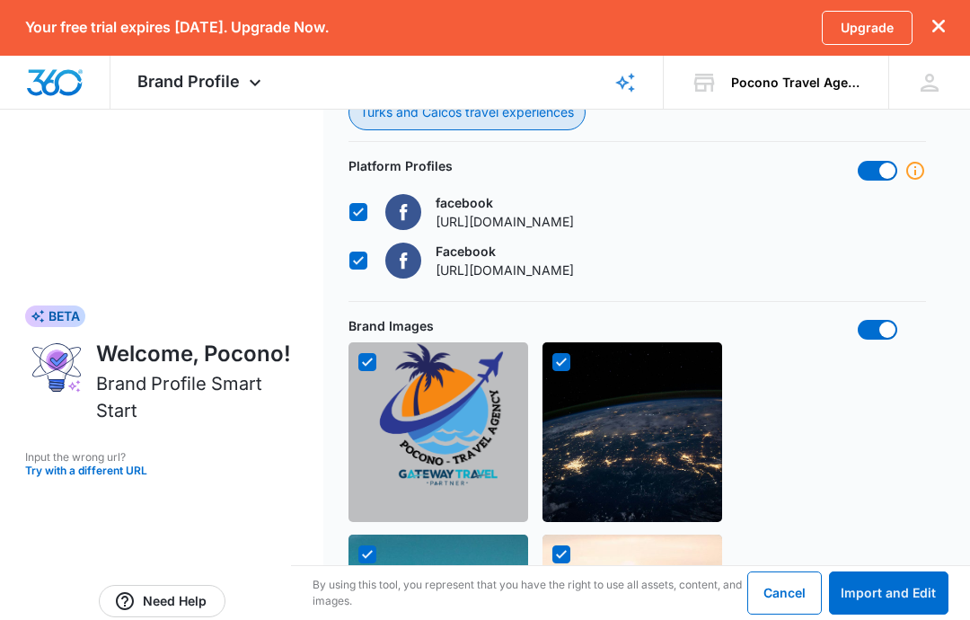
click at [620, 416] on img at bounding box center [632, 432] width 180 height 180
click at [571, 357] on label at bounding box center [641, 362] width 180 height 18
click at [552, 362] on input "checkbox" at bounding box center [551, 362] width 1 height 1
checkbox input "false"
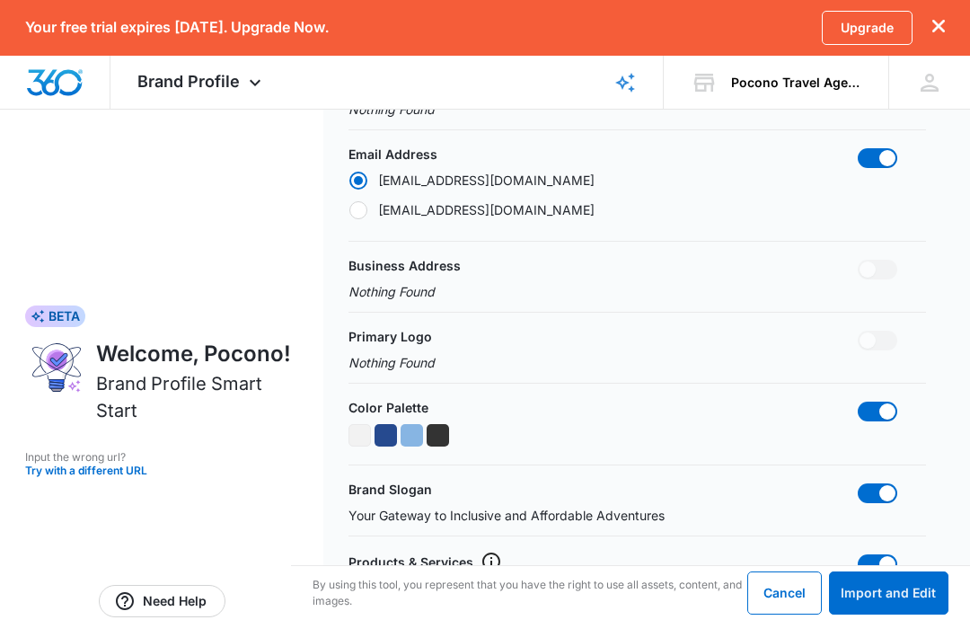
scroll to position [383, 0]
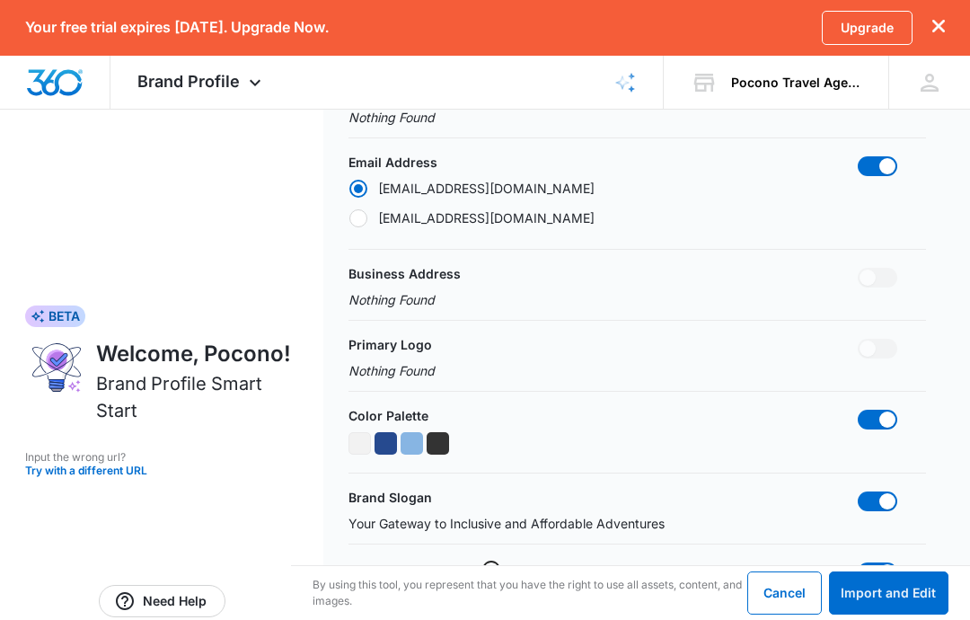
click at [879, 347] on span at bounding box center [878, 349] width 40 height 20
click at [888, 586] on button "Import and Edit" at bounding box center [888, 592] width 119 height 43
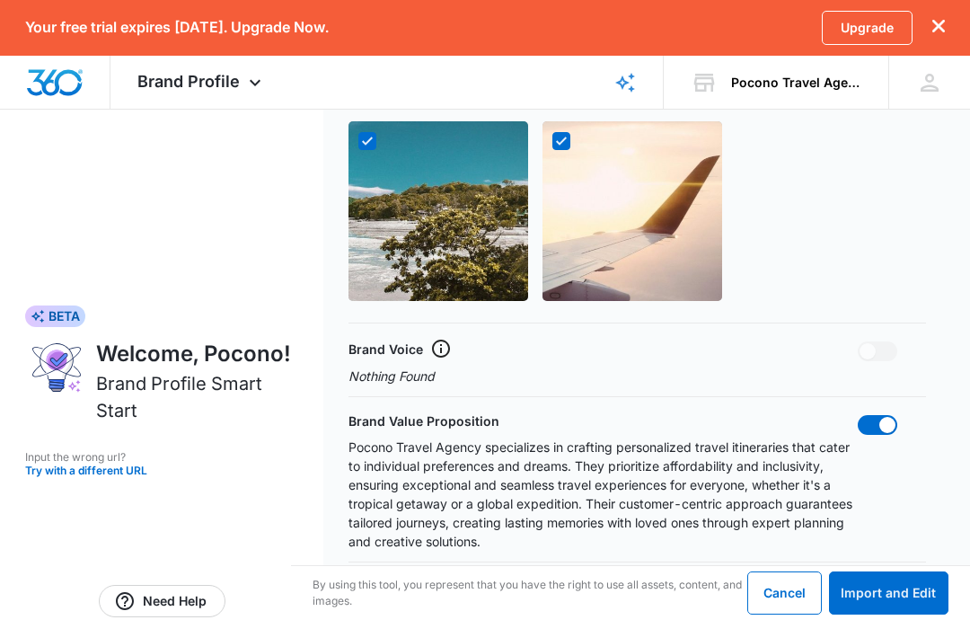
scroll to position [1426, 0]
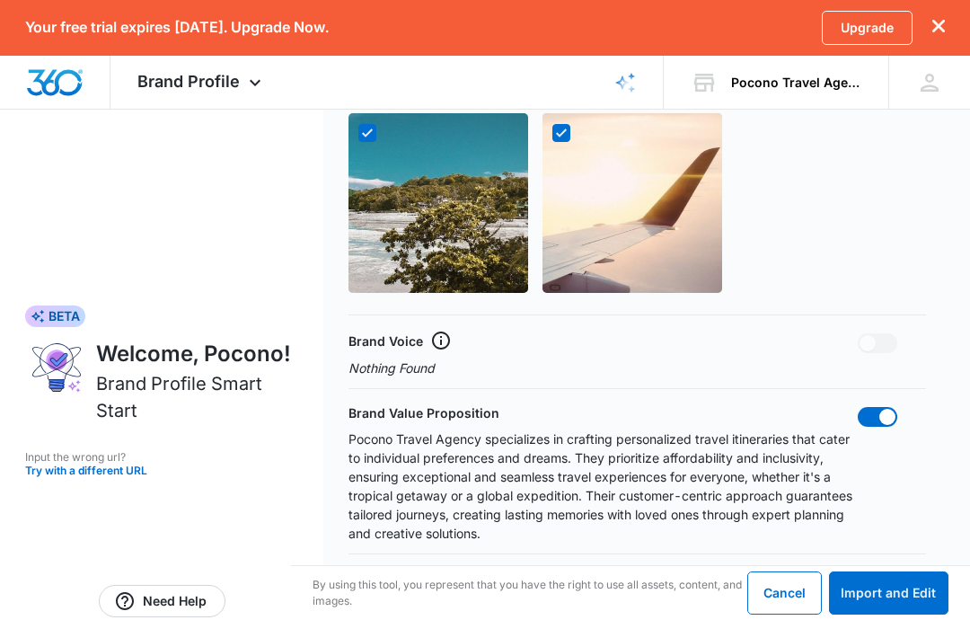
click at [894, 587] on button "Import and Edit" at bounding box center [888, 592] width 119 height 43
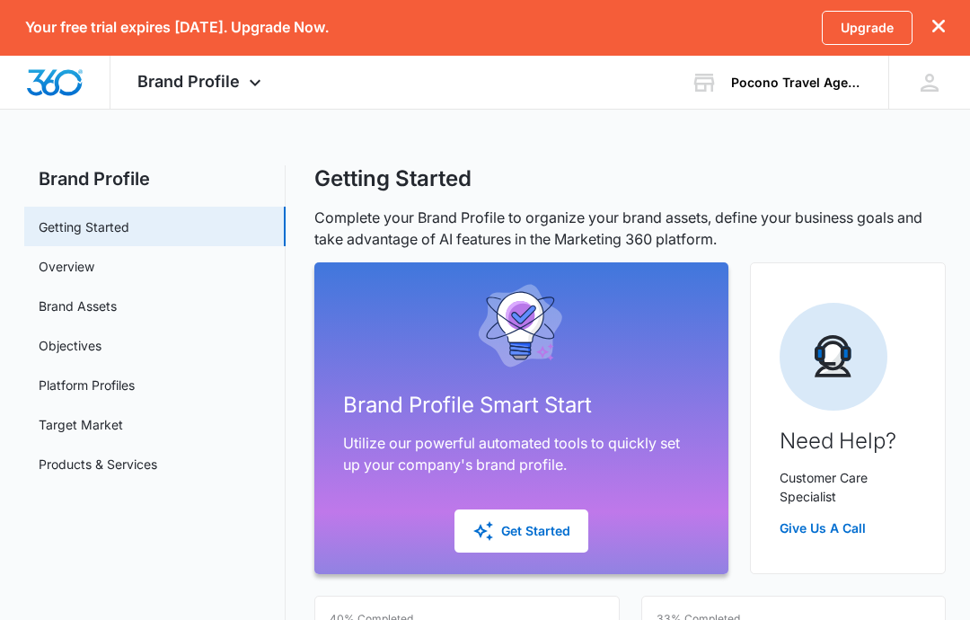
click at [536, 533] on div "Get Started" at bounding box center [521, 531] width 98 height 22
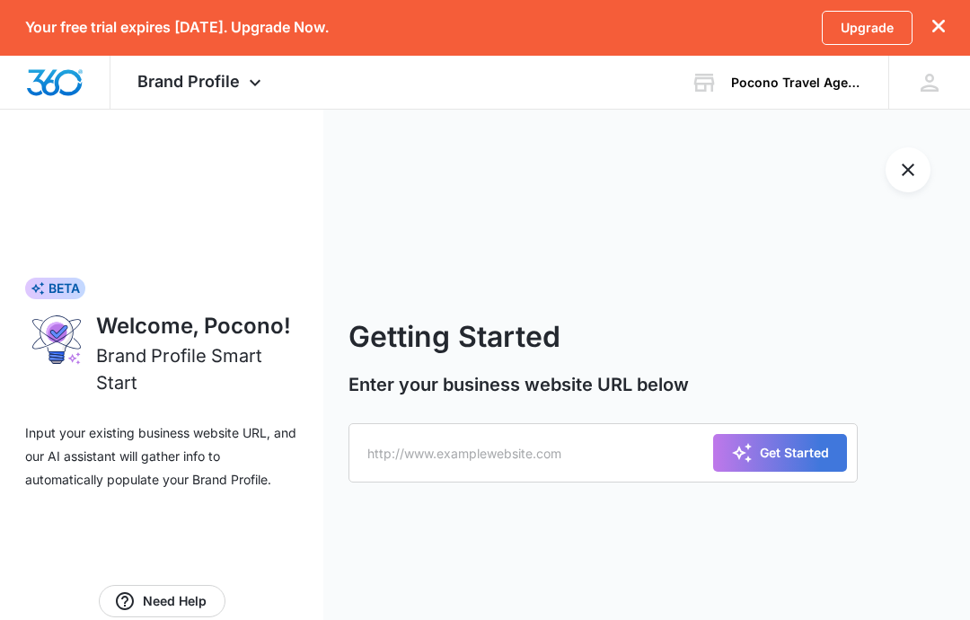
click at [903, 172] on icon "Exit Smart Start Wizard" at bounding box center [908, 170] width 22 height 22
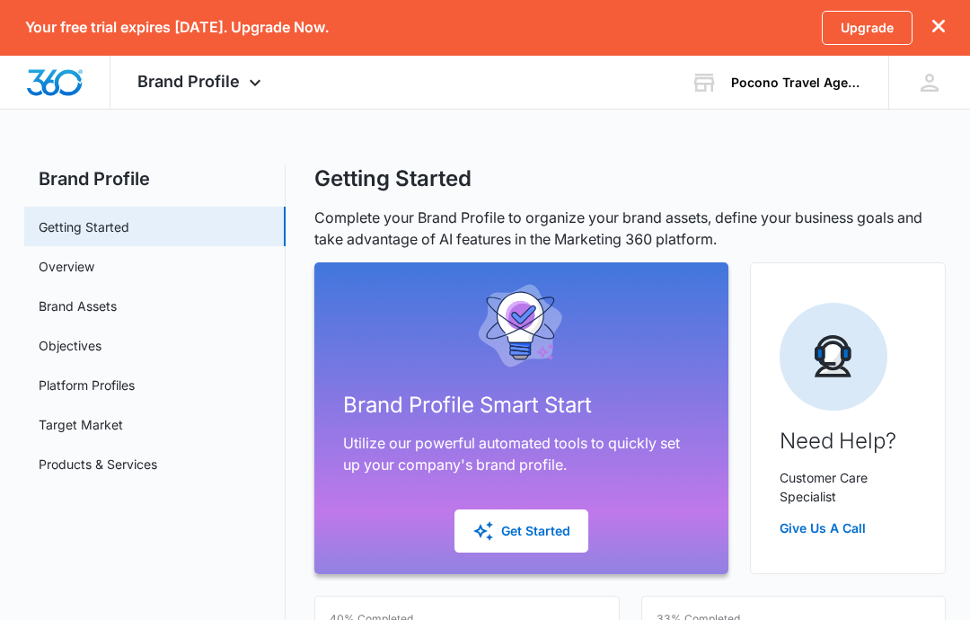
click at [66, 266] on link "Overview" at bounding box center [67, 266] width 56 height 19
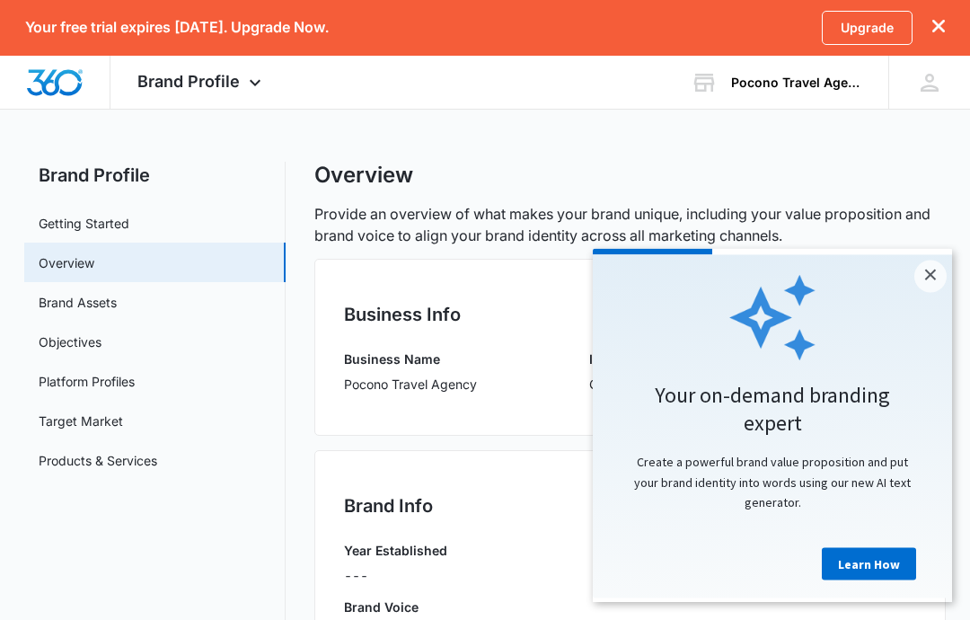
click at [933, 286] on link "×" at bounding box center [930, 276] width 32 height 32
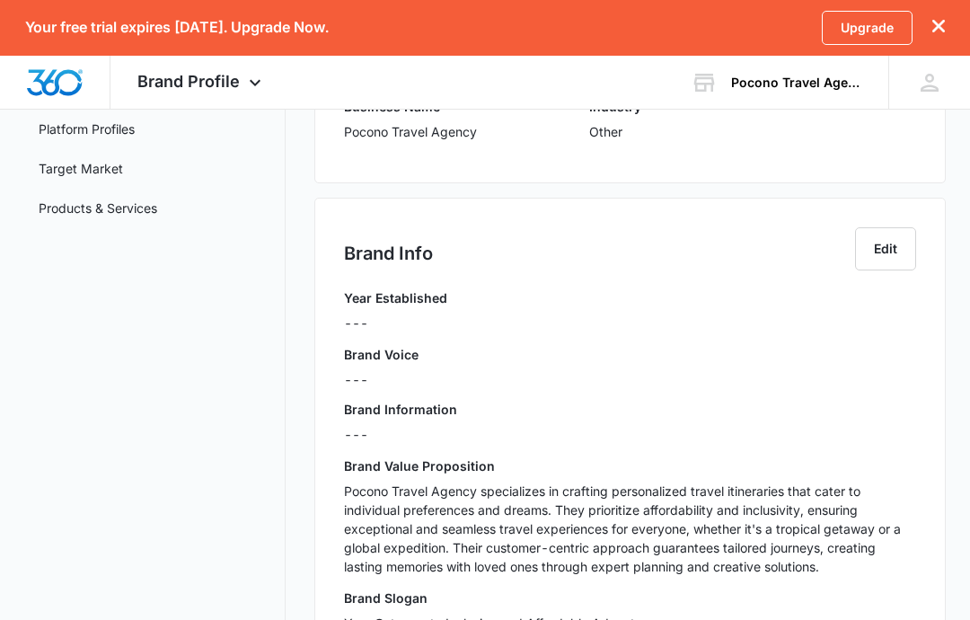
click at [888, 258] on button "Edit" at bounding box center [885, 249] width 61 height 43
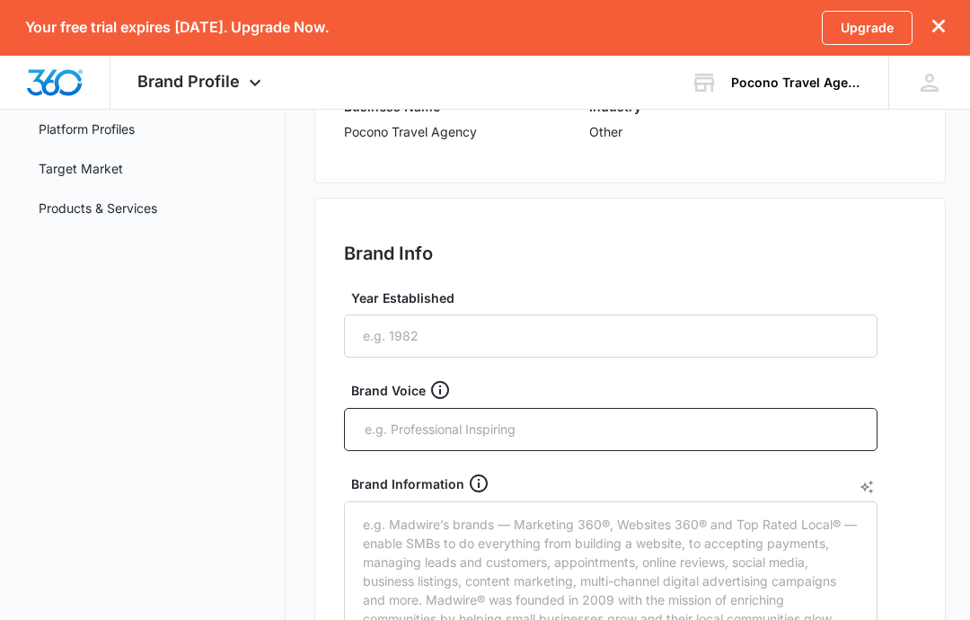
scroll to position [256, 0]
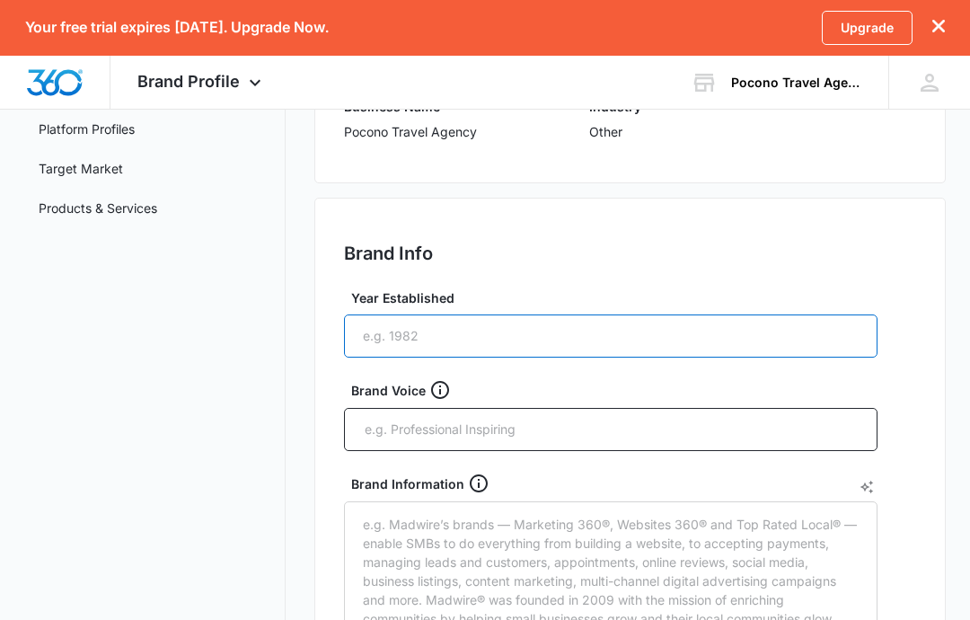
click at [788, 341] on input "Year Established" at bounding box center [610, 335] width 533 height 43
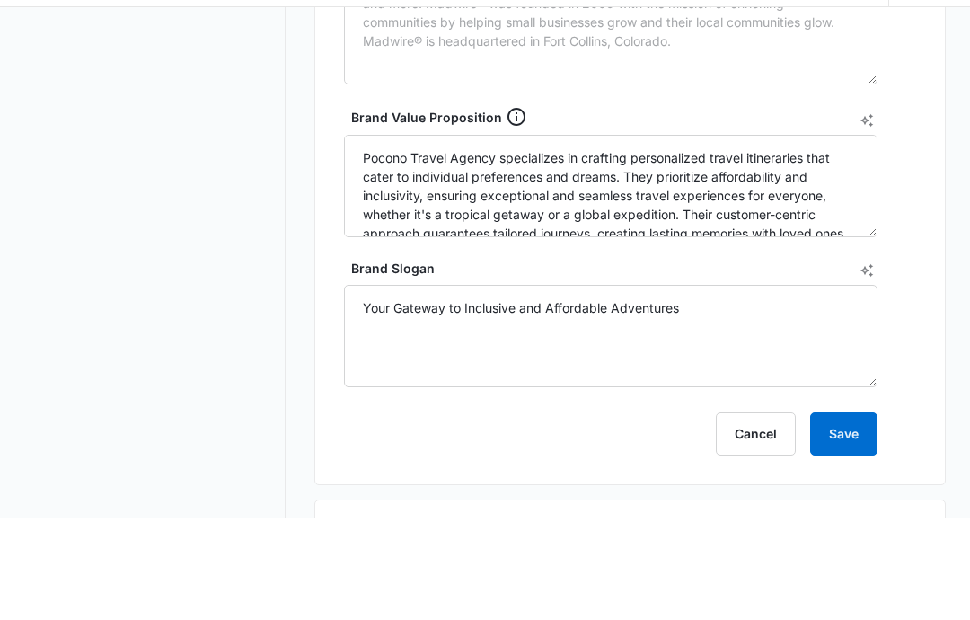
scroll to position [889, 0]
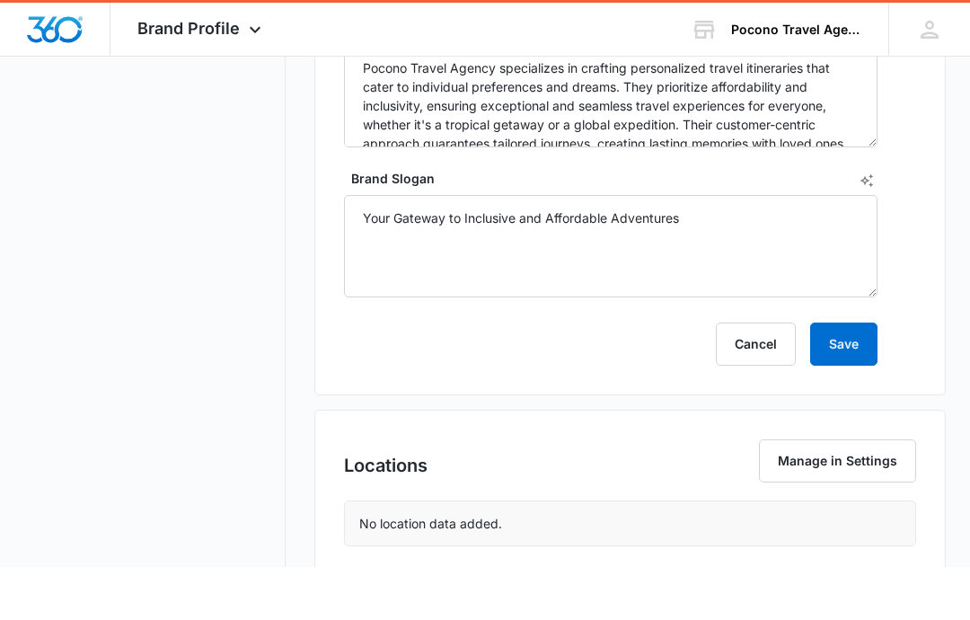
type input "2025"
click at [843, 375] on button "Save" at bounding box center [843, 396] width 67 height 43
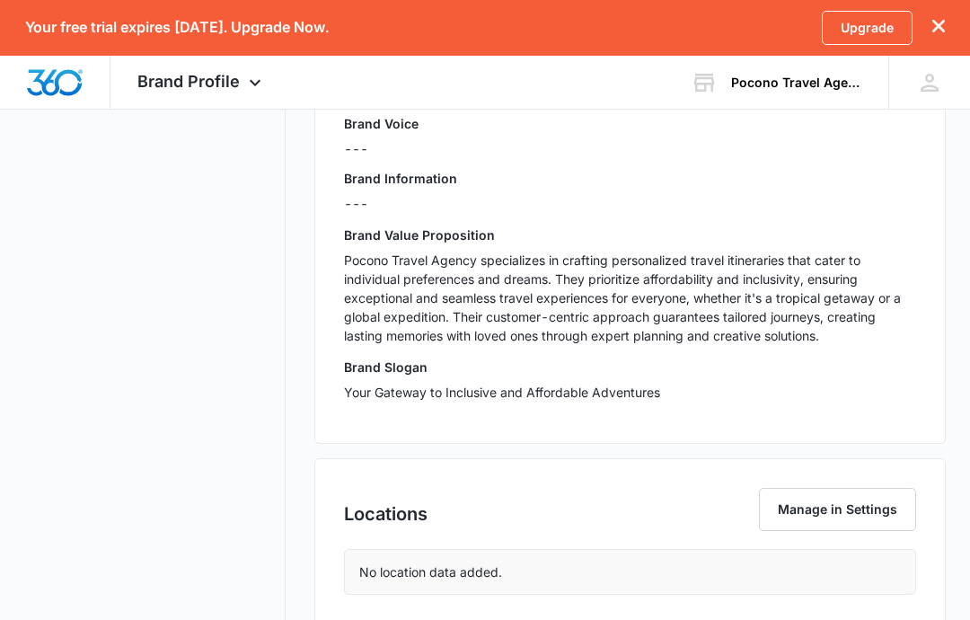
scroll to position [559, 0]
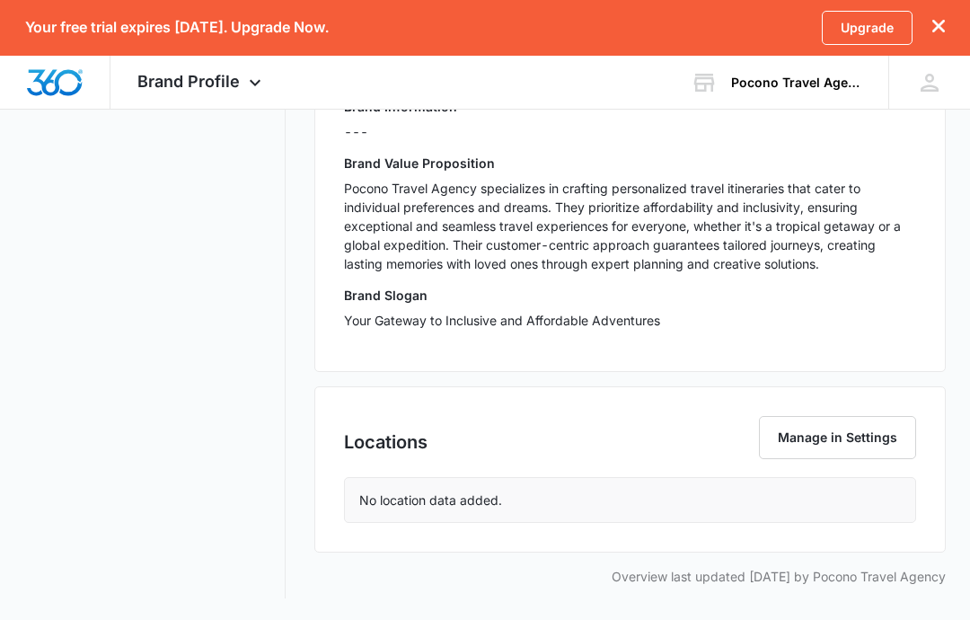
click at [865, 429] on button "Manage in Settings" at bounding box center [837, 437] width 157 height 43
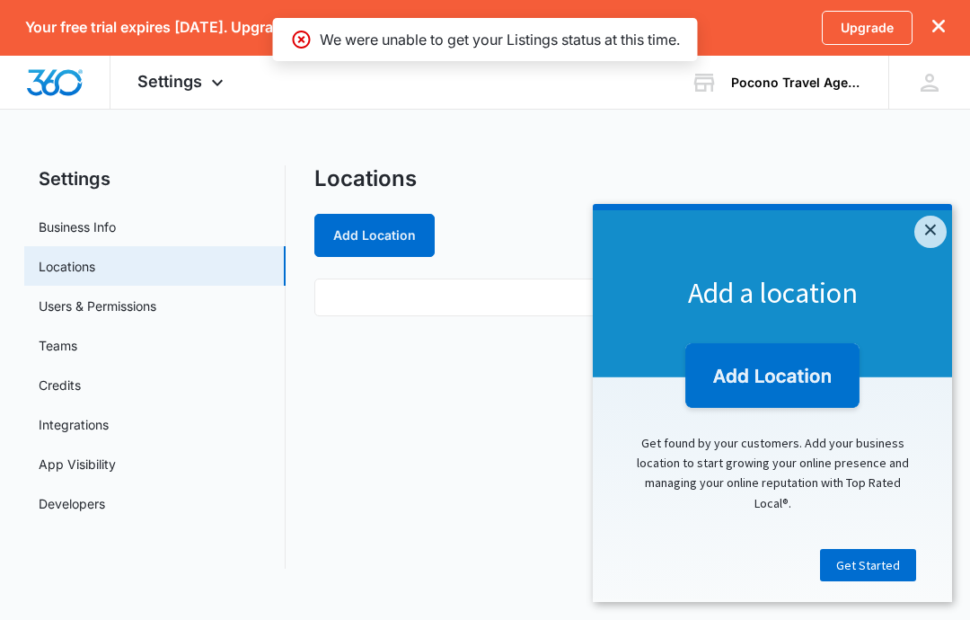
click at [925, 227] on link "×" at bounding box center [930, 232] width 32 height 32
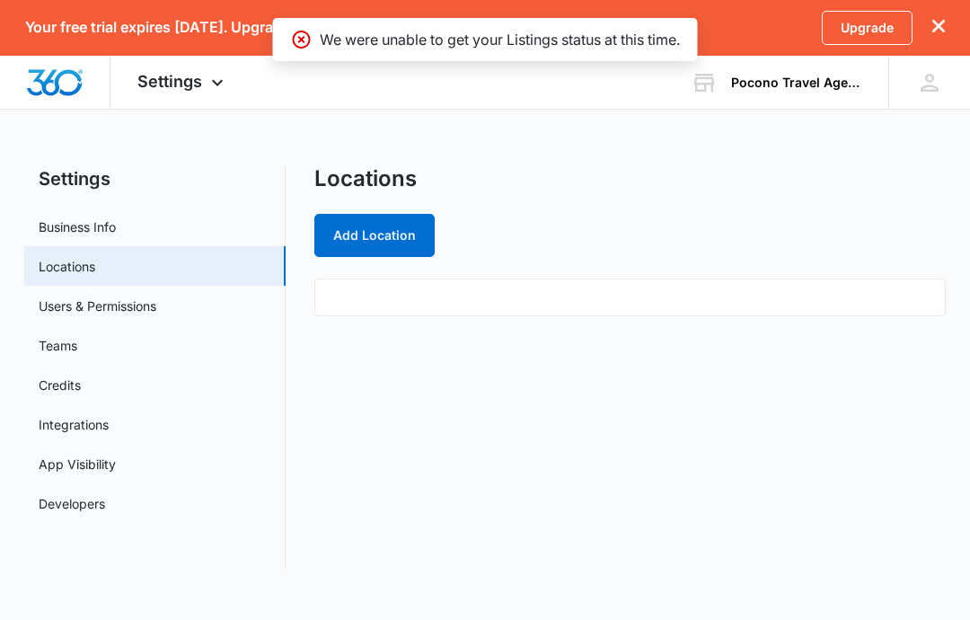
click at [783, 295] on ul at bounding box center [629, 297] width 631 height 38
click at [748, 301] on div "Locations Add Location" at bounding box center [629, 366] width 631 height 403
click at [416, 226] on button "Add Location" at bounding box center [374, 235] width 120 height 43
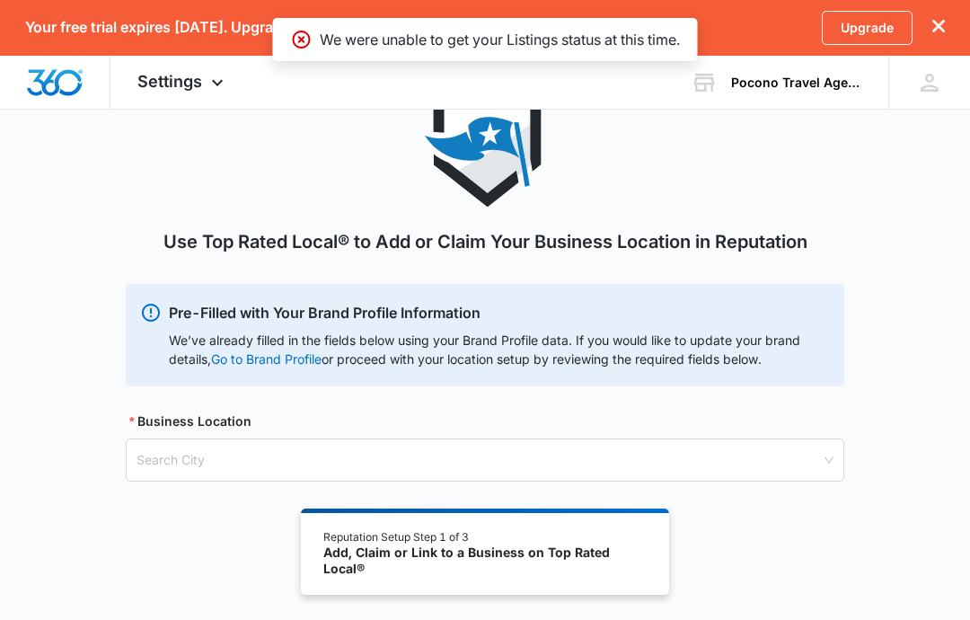
scroll to position [98, 0]
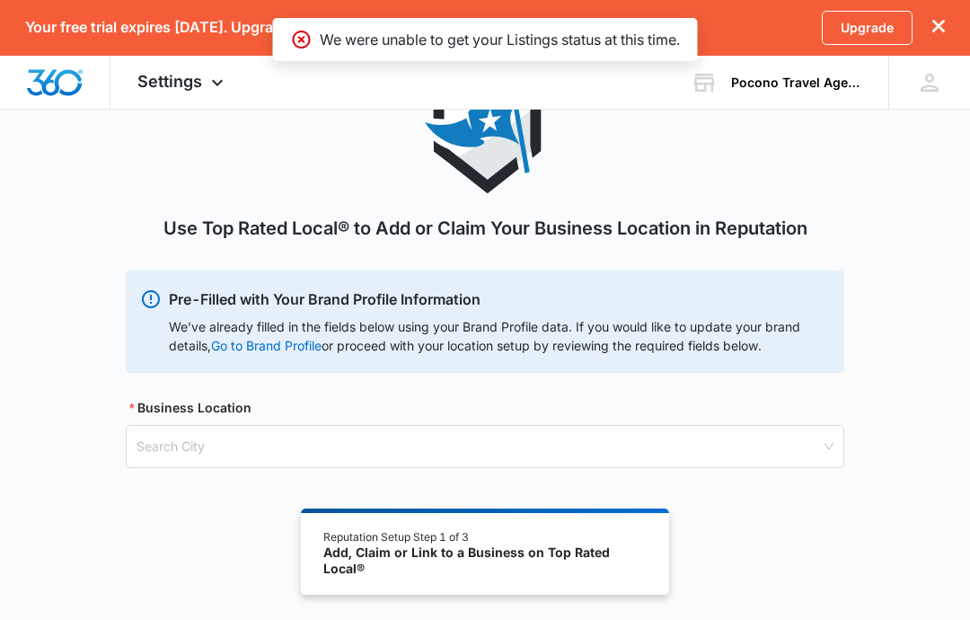
click at [630, 453] on input "search" at bounding box center [478, 446] width 684 height 41
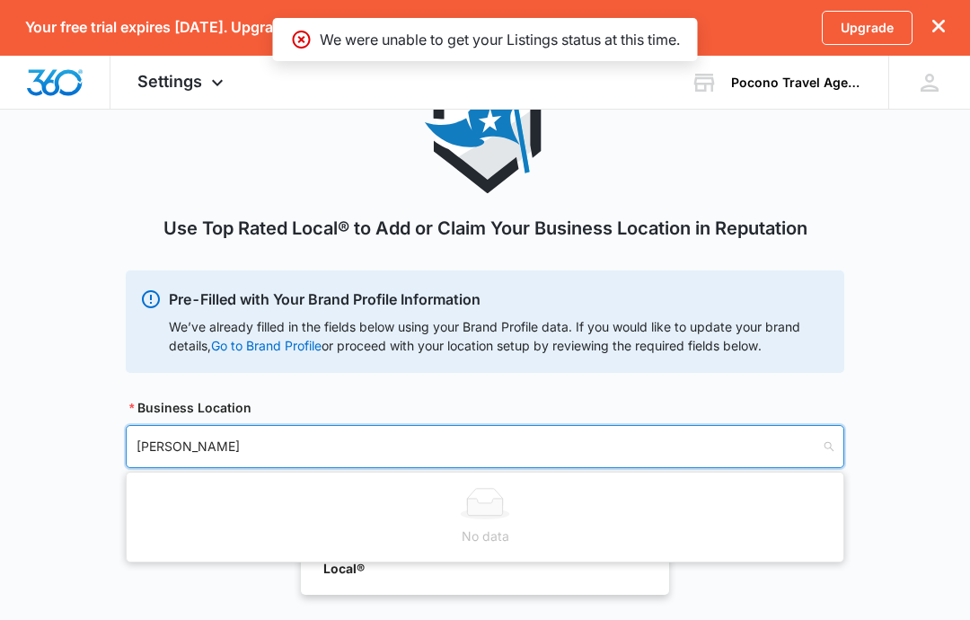
type input "[GEOGRAPHIC_DATA]"
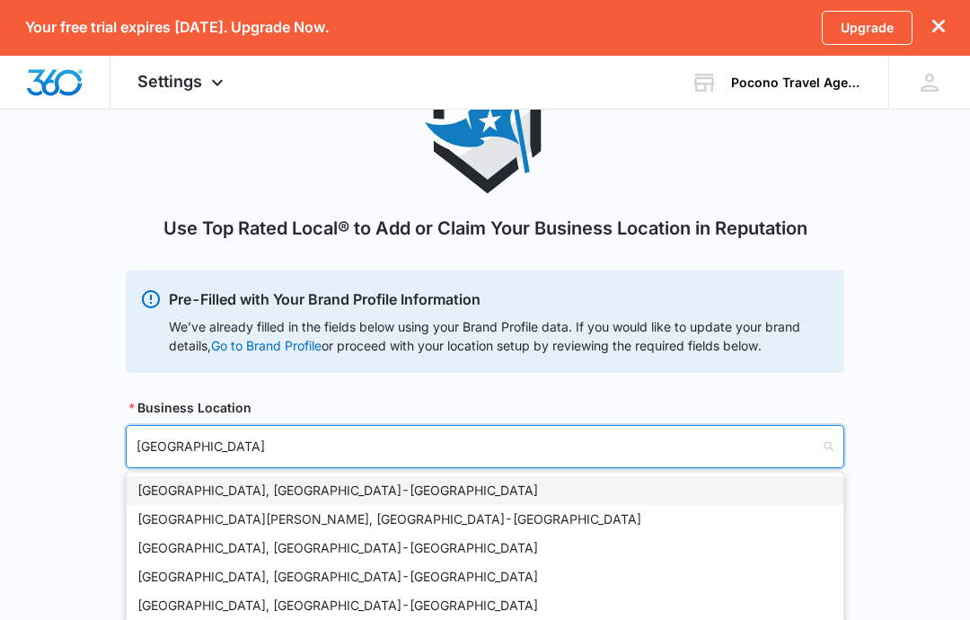
click at [242, 550] on div "Moscow, PA - USA" at bounding box center [484, 548] width 695 height 20
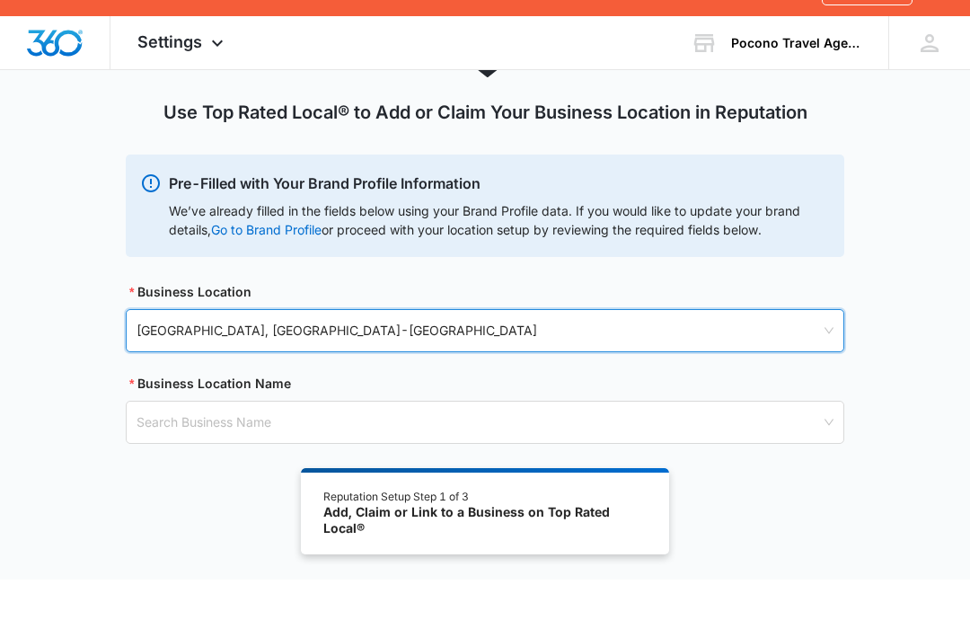
scroll to position [198, 0]
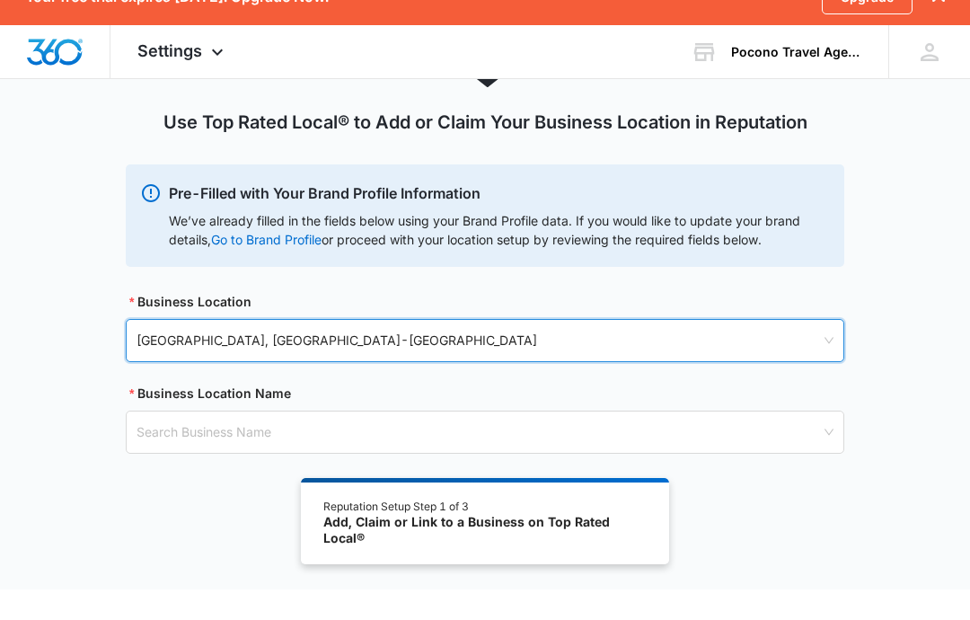
click at [806, 442] on input "search" at bounding box center [478, 462] width 684 height 41
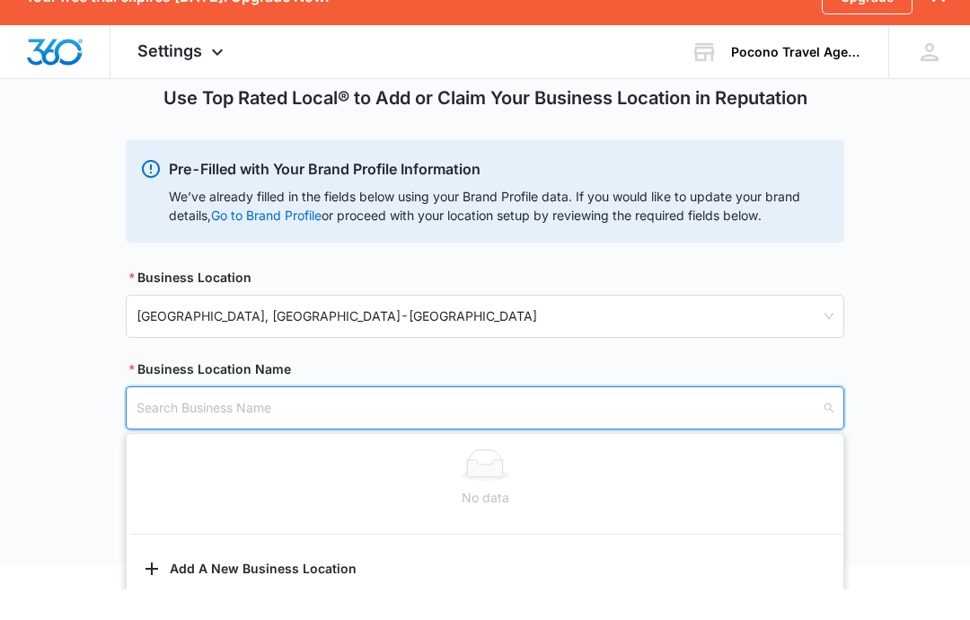
scroll to position [224, 0]
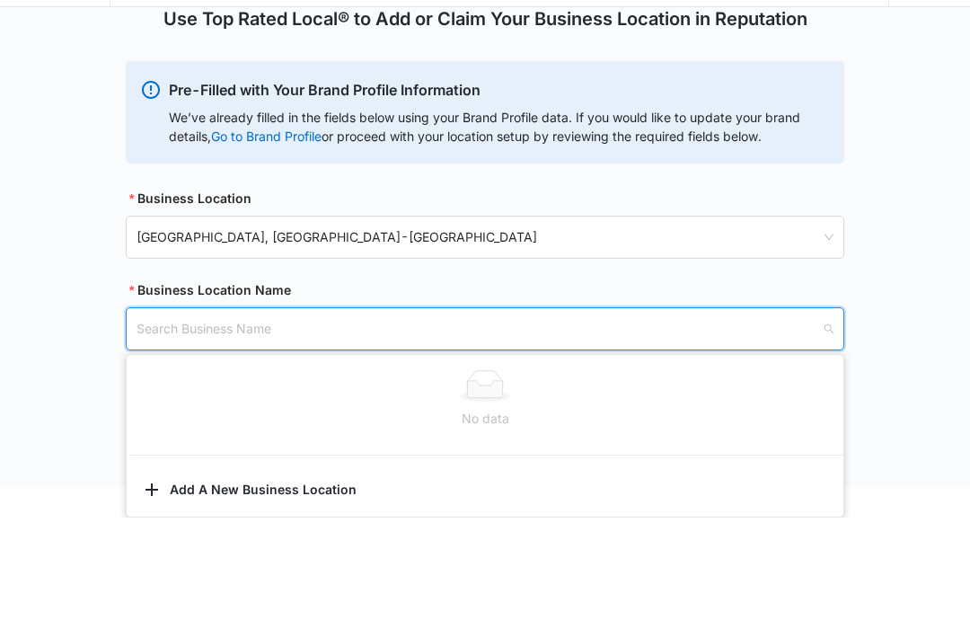
click at [904, 333] on div "Use Top Rated Local® to Add or Claim Your Business Location in Reputation Pre-F…" at bounding box center [485, 227] width 970 height 535
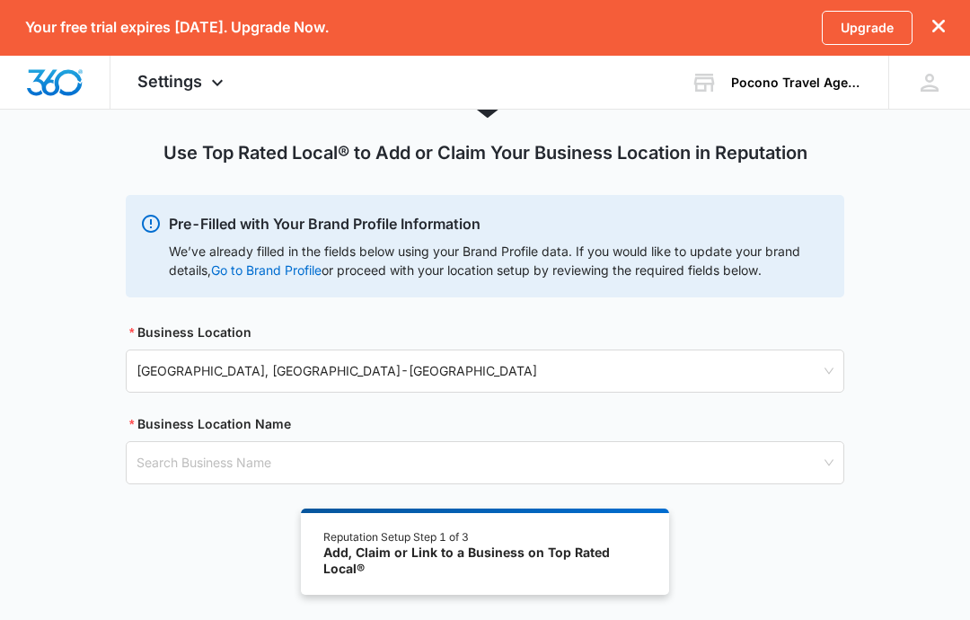
click at [813, 350] on input "search" at bounding box center [478, 370] width 684 height 41
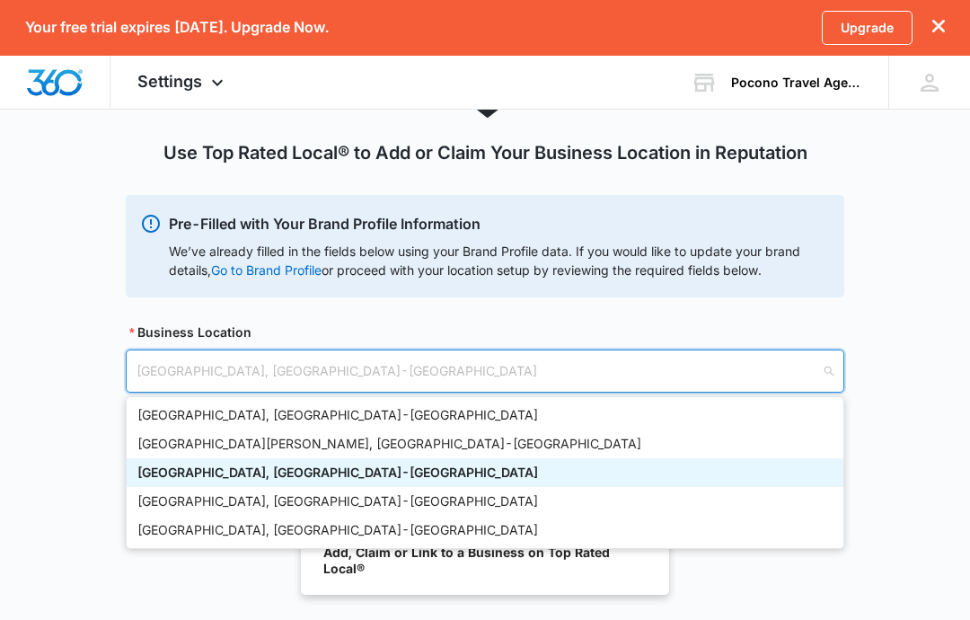
click at [932, 341] on div "Use Top Rated Local® to Add or Claim Your Business Location in Reputation Pre-F…" at bounding box center [485, 259] width 970 height 535
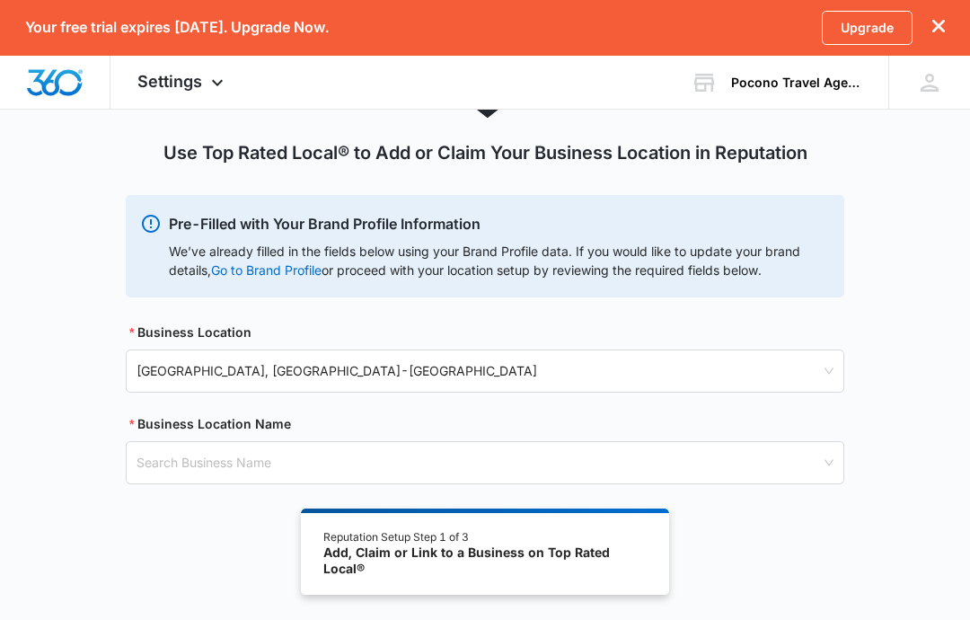
click at [778, 442] on input "search" at bounding box center [478, 462] width 684 height 41
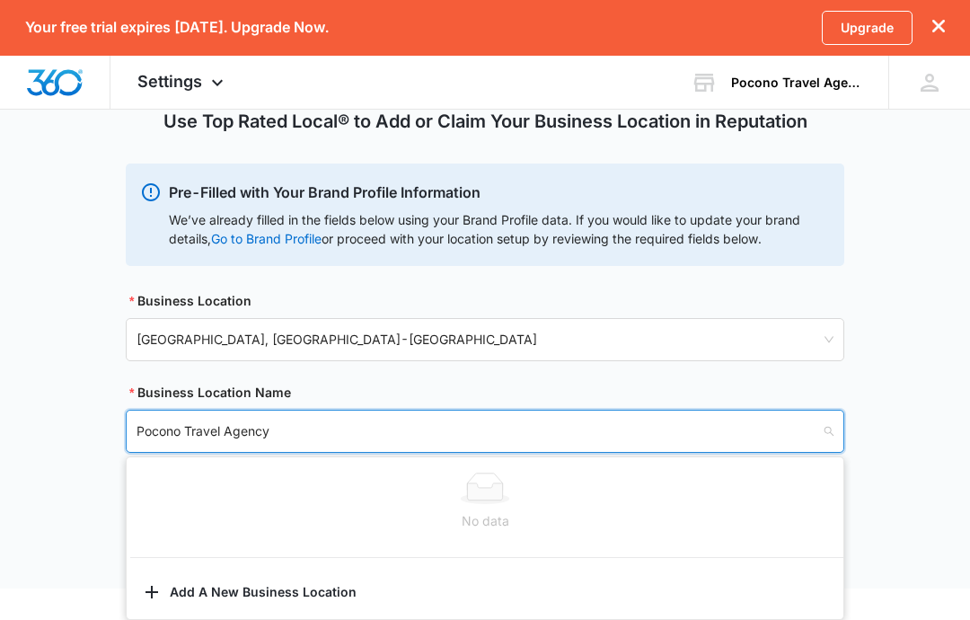
type input "Pocono Travel Agency"
click at [922, 327] on div "Use Top Rated Local® to Add or Claim Your Business Location in Reputation Pre-F…" at bounding box center [485, 227] width 970 height 535
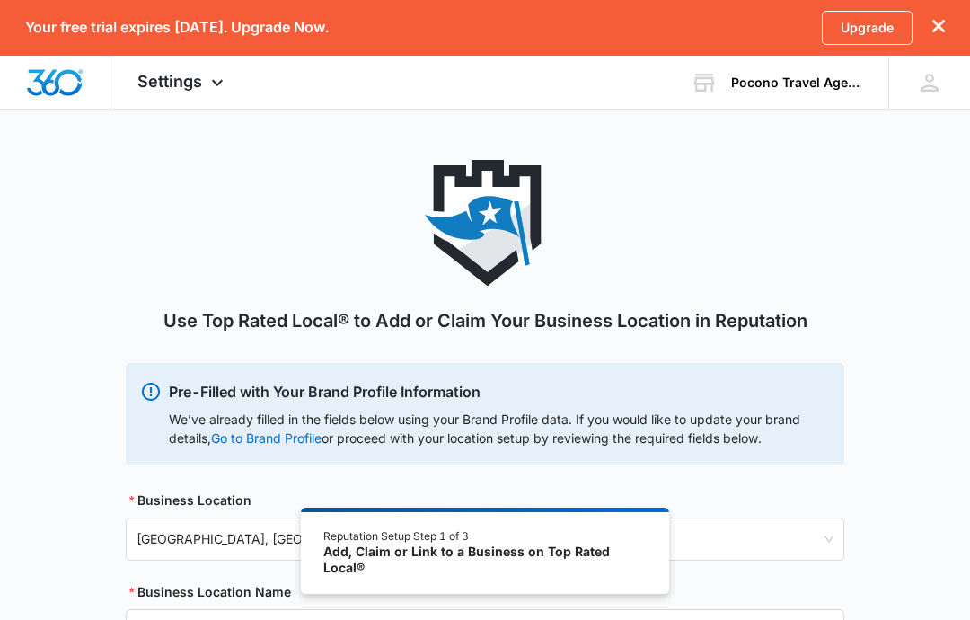
scroll to position [0, 0]
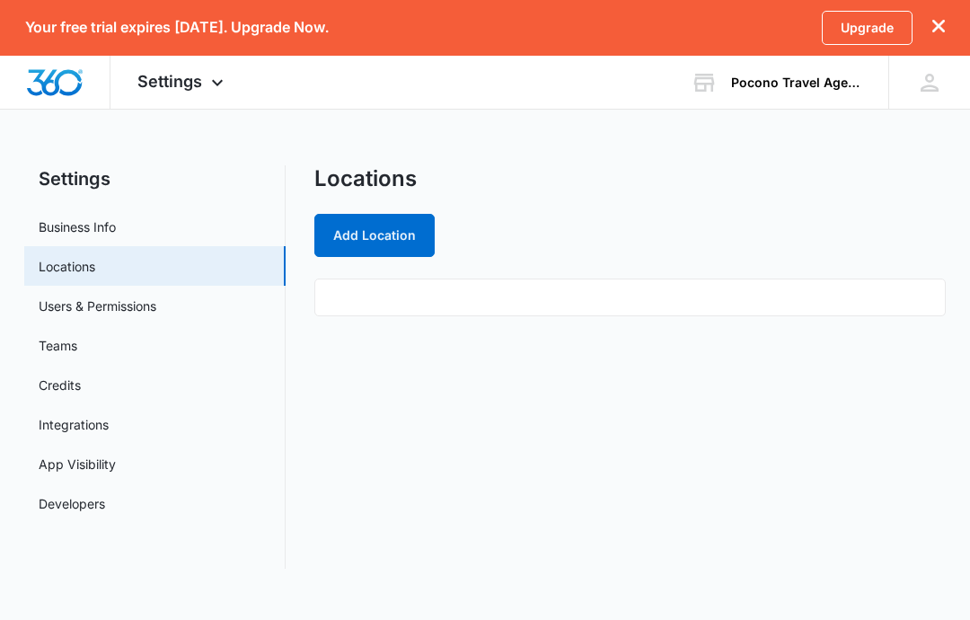
scroll to position [17, 0]
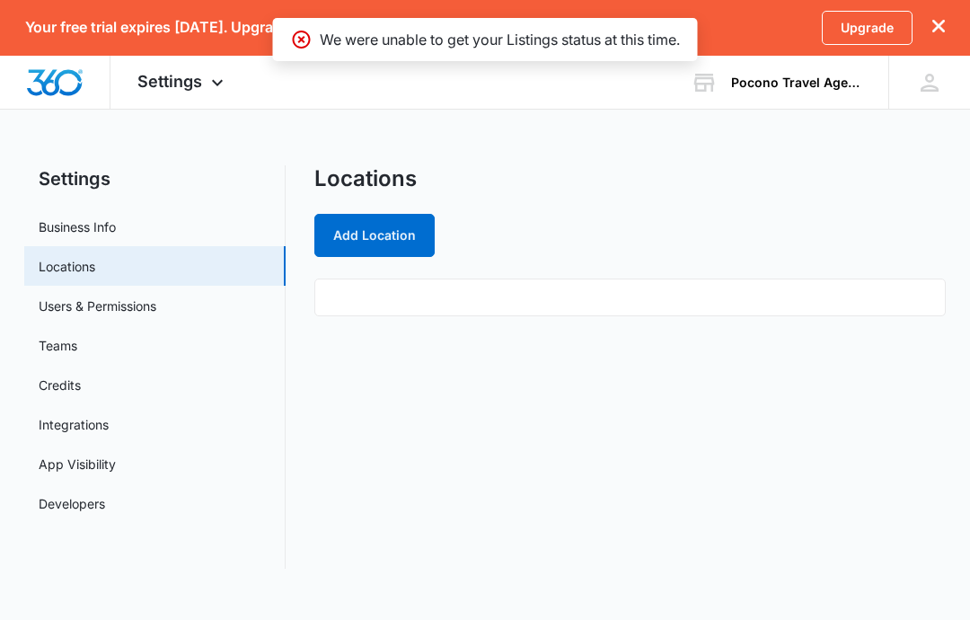
click at [156, 296] on link "Users & Permissions" at bounding box center [98, 305] width 118 height 19
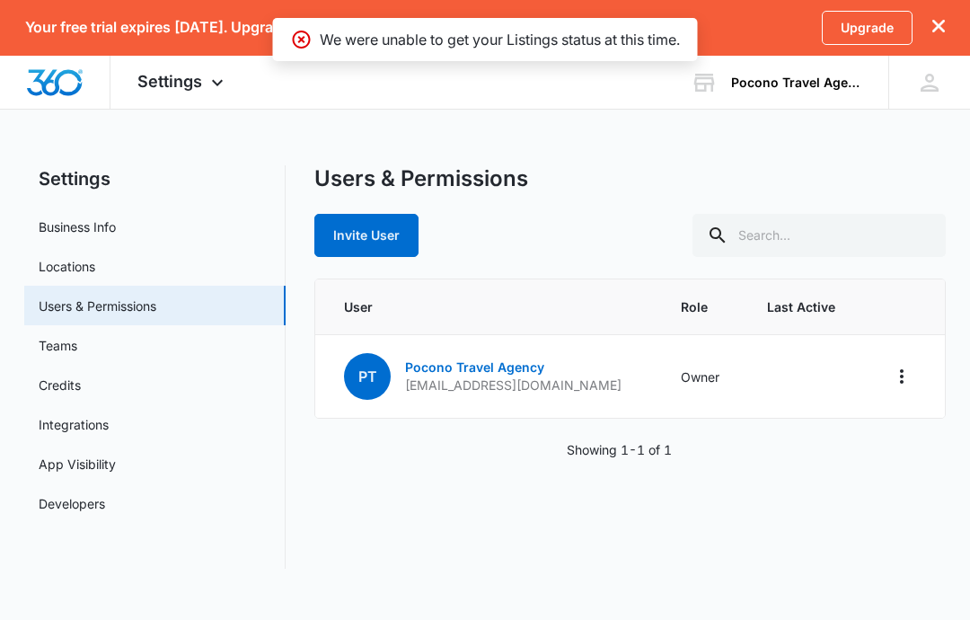
click at [77, 345] on link "Teams" at bounding box center [58, 345] width 39 height 19
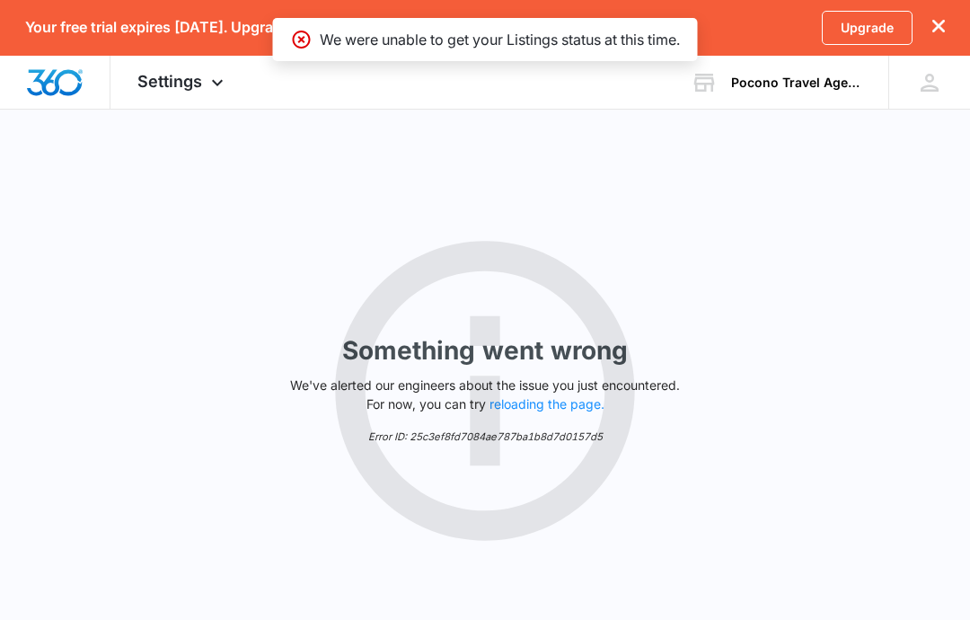
click at [41, 95] on img "Dashboard" at bounding box center [54, 82] width 57 height 27
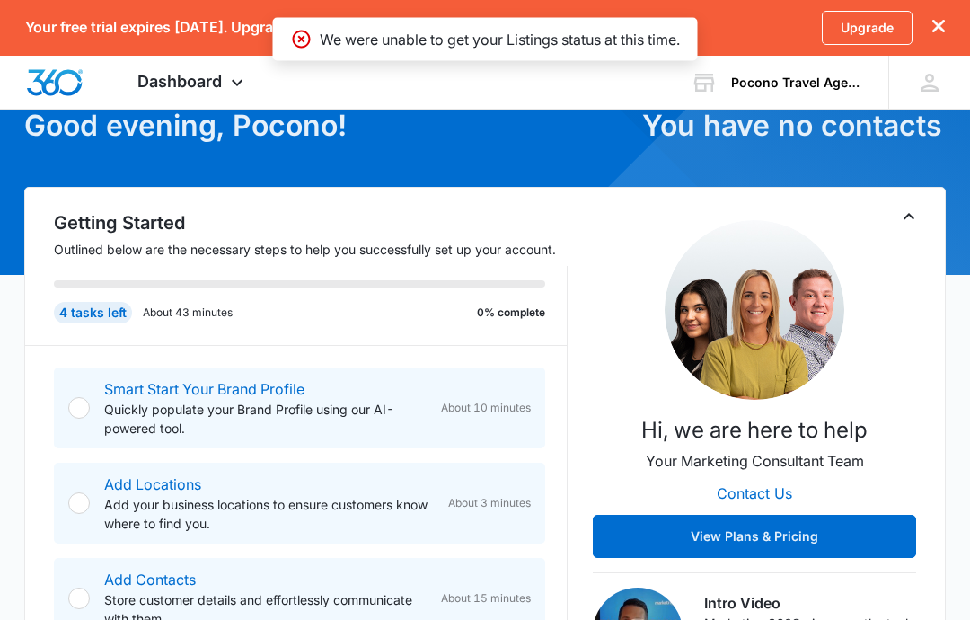
scroll to position [102, 0]
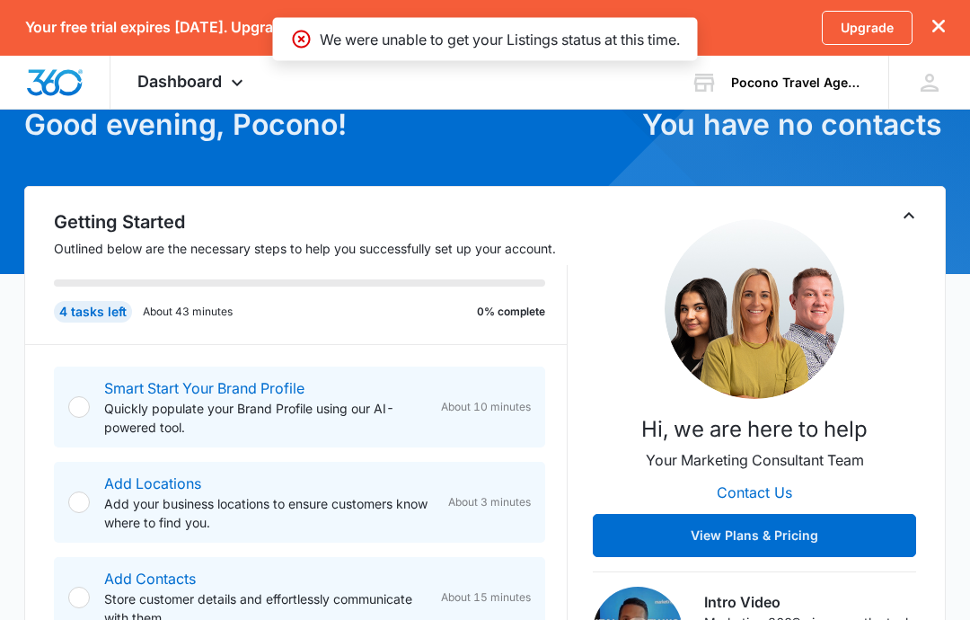
click at [257, 380] on link "Smart Start Your Brand Profile" at bounding box center [204, 389] width 200 height 18
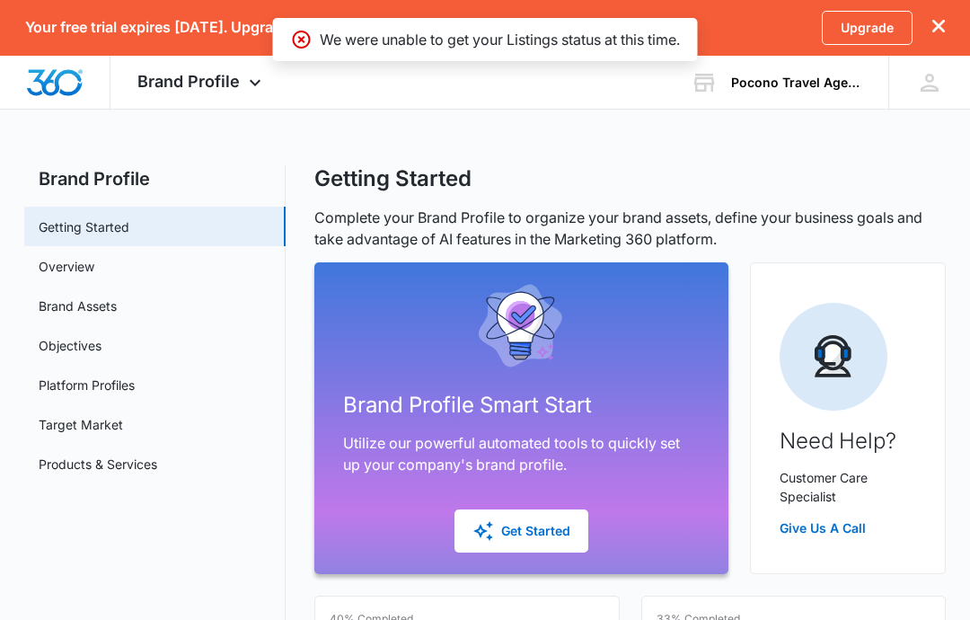
click at [543, 524] on div "Get Started" at bounding box center [521, 531] width 98 height 22
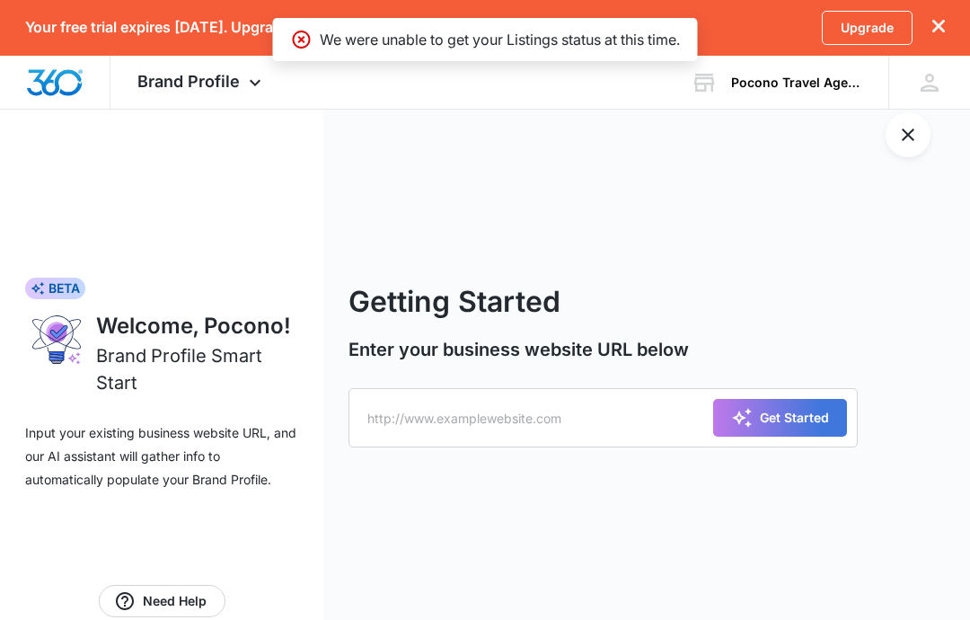
scroll to position [29, 0]
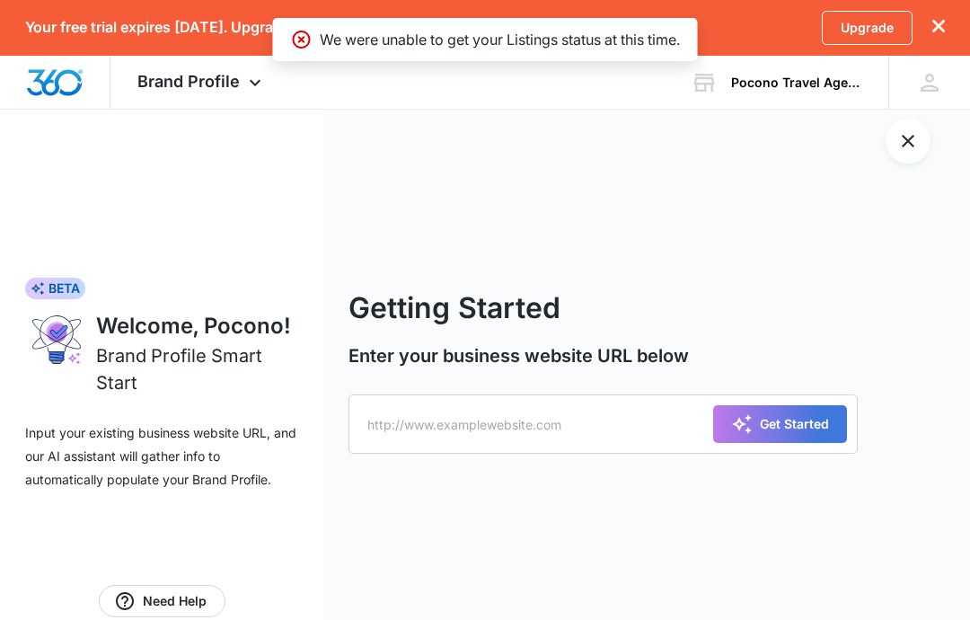
click at [913, 145] on icon "Exit Smart Start Wizard" at bounding box center [908, 141] width 22 height 22
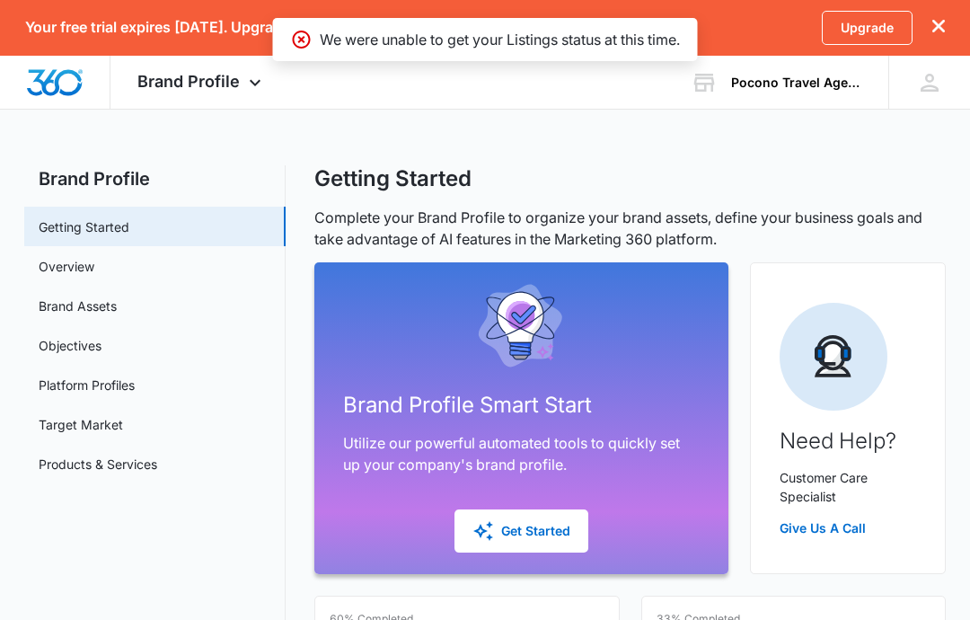
click at [559, 535] on div "Get Started" at bounding box center [521, 531] width 98 height 22
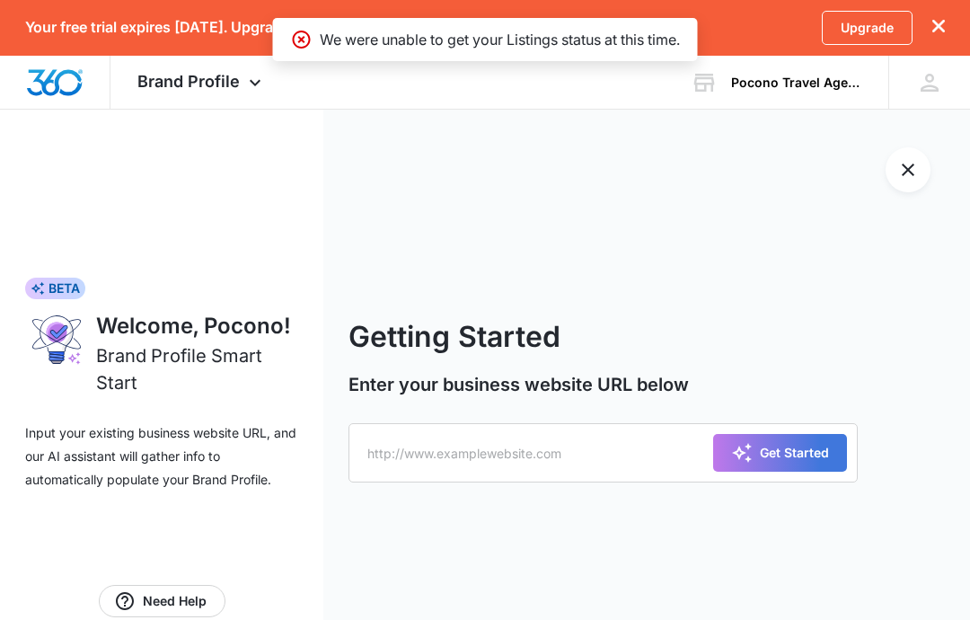
click at [922, 172] on button "Exit Smart Start Wizard" at bounding box center [907, 169] width 45 height 45
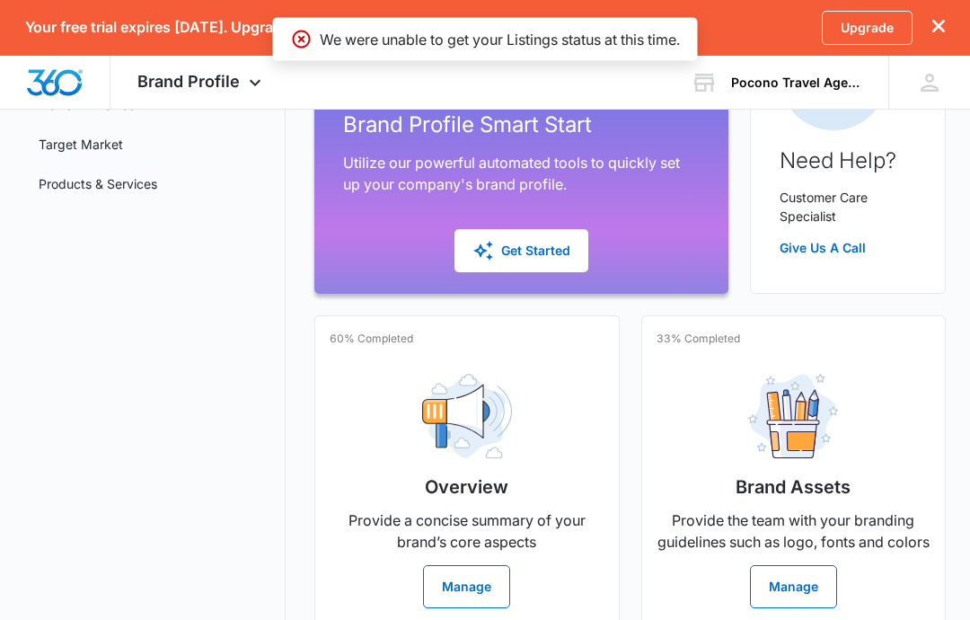
scroll to position [445, 0]
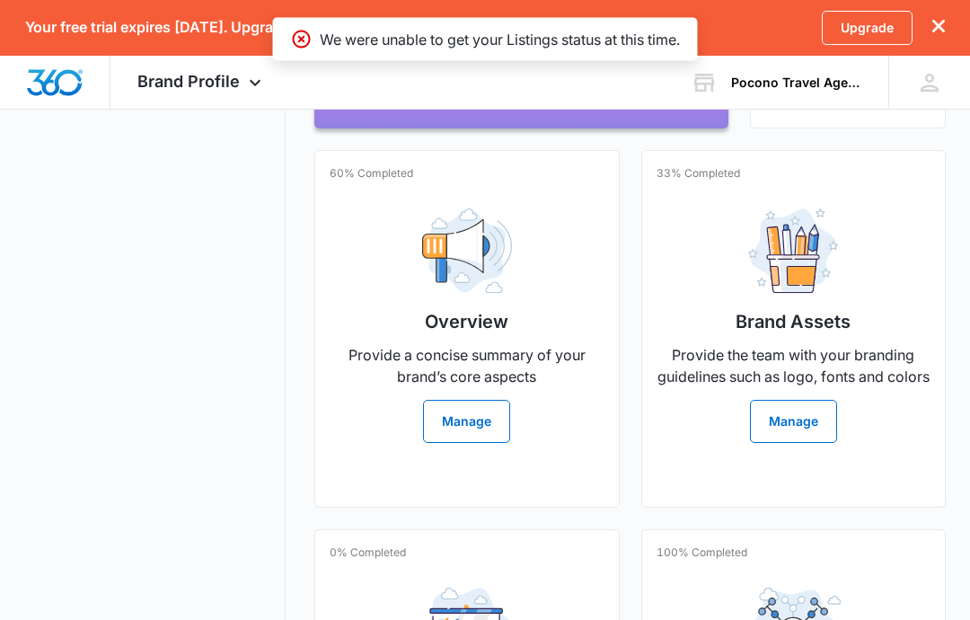
click at [477, 429] on button "Manage" at bounding box center [466, 422] width 87 height 43
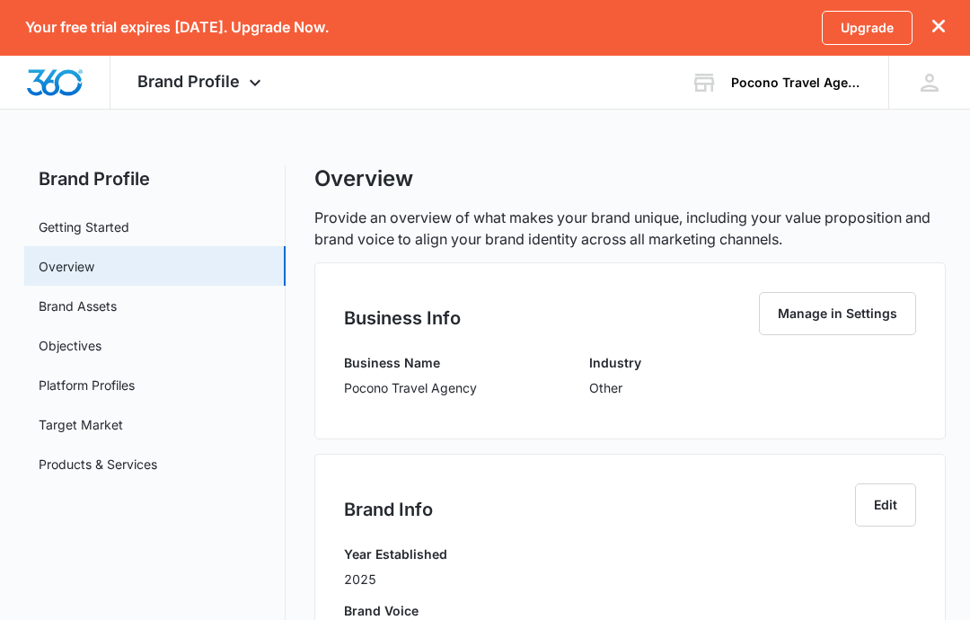
click at [72, 339] on link "Objectives" at bounding box center [70, 345] width 63 height 19
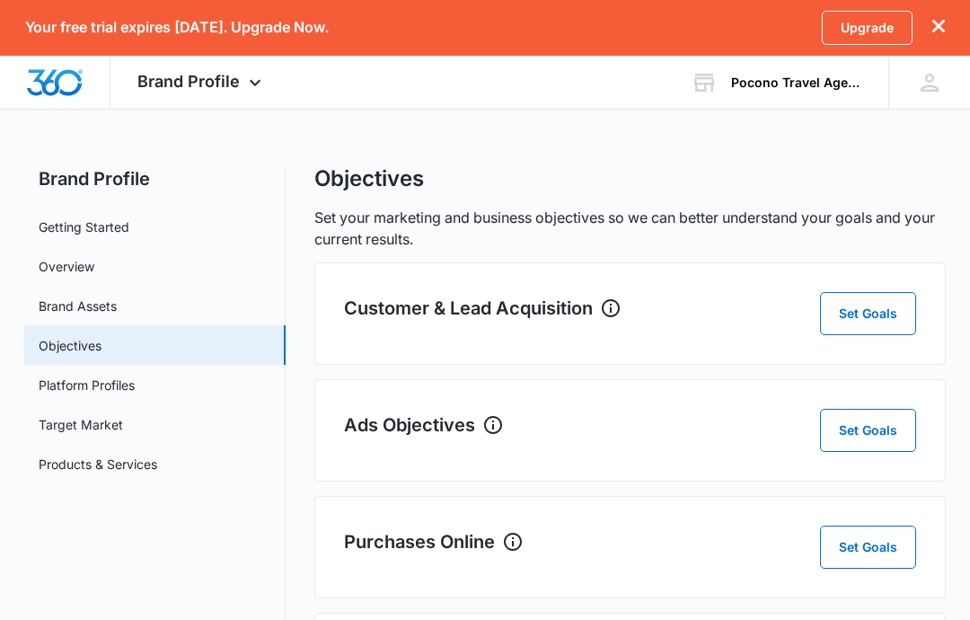
click at [884, 318] on button "Set Goals" at bounding box center [868, 313] width 96 height 43
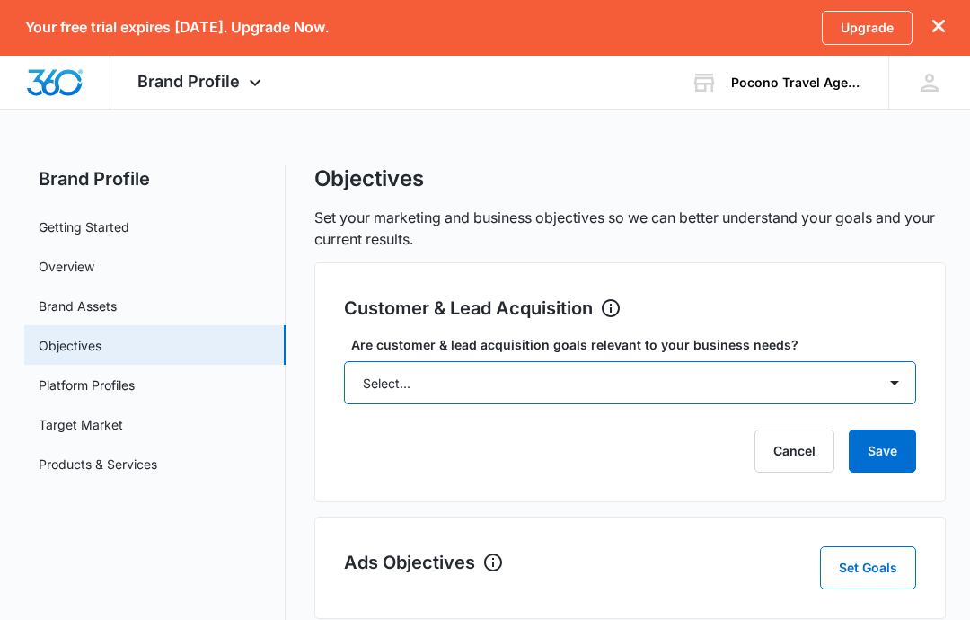
click at [779, 379] on select "Select... Yes No Yes, but don't currently have the data" at bounding box center [630, 382] width 572 height 43
click at [814, 379] on select "Select... Yes No Yes, but don't currently have the data" at bounding box center [630, 382] width 572 height 43
select select "yes"
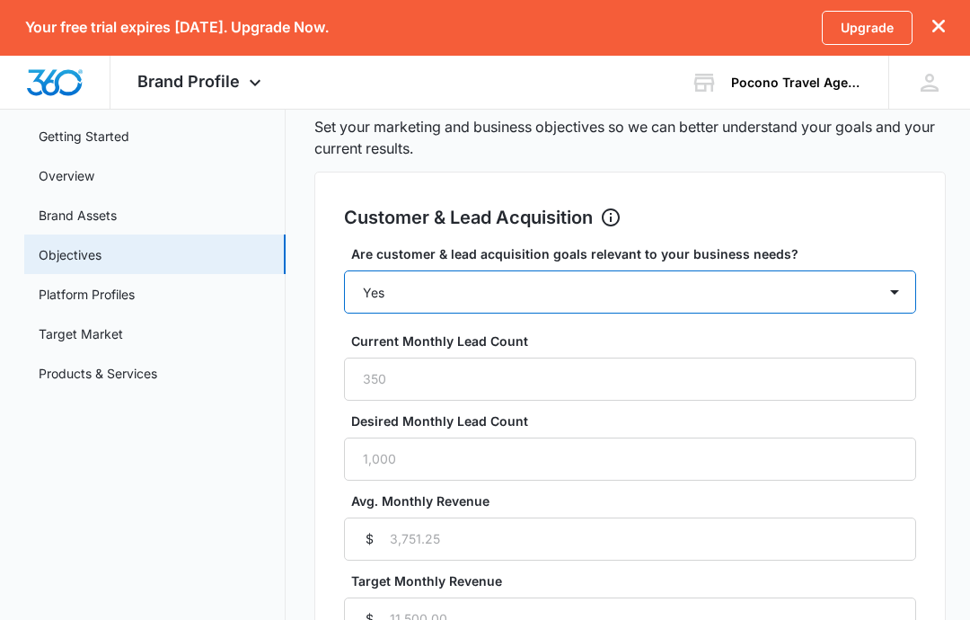
scroll to position [93, 0]
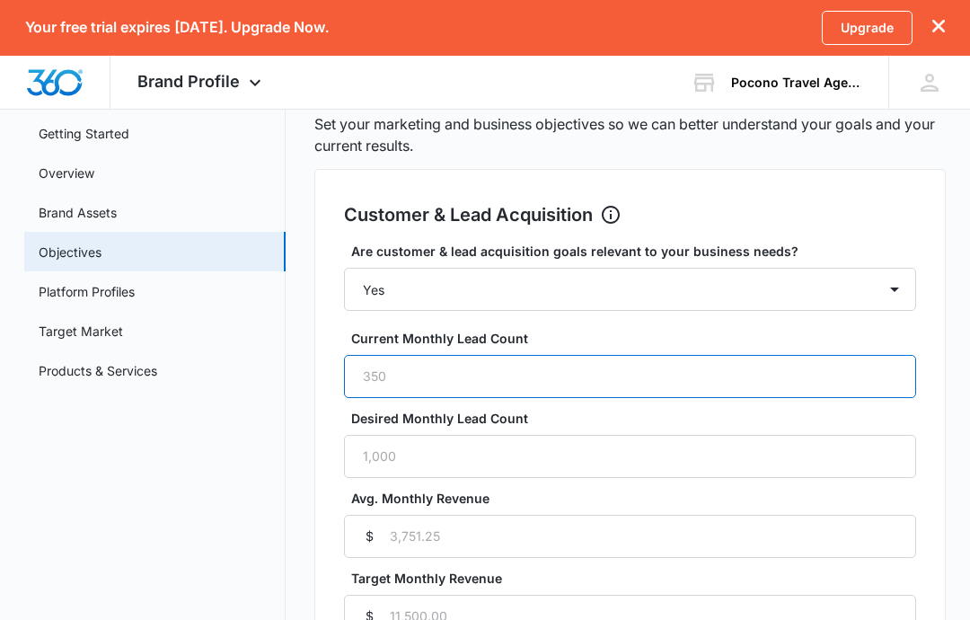
click at [799, 382] on input "Current Monthly Lead Count" at bounding box center [630, 376] width 572 height 43
type input "0"
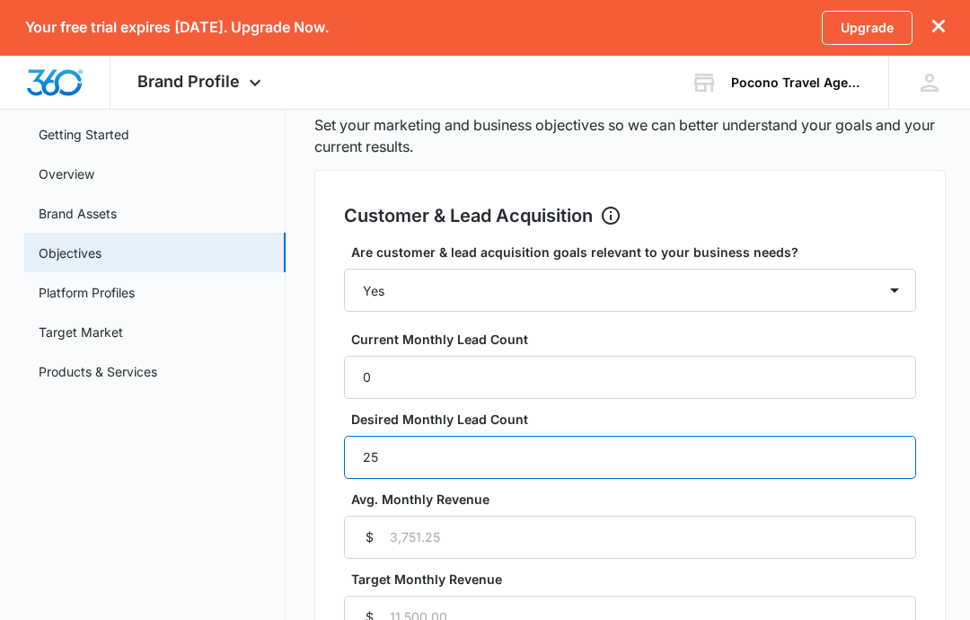
type input "25"
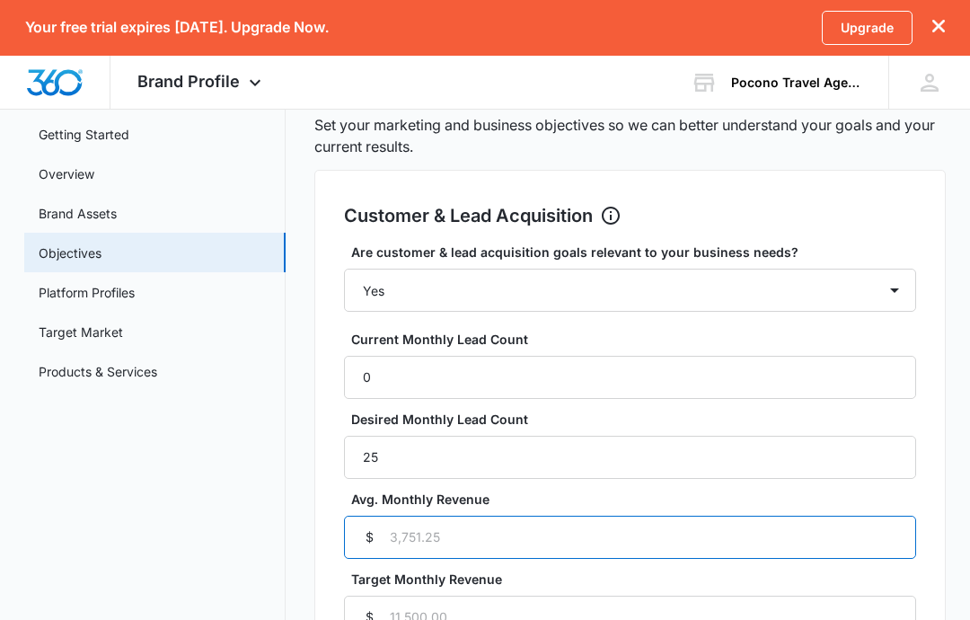
scroll to position [233, 0]
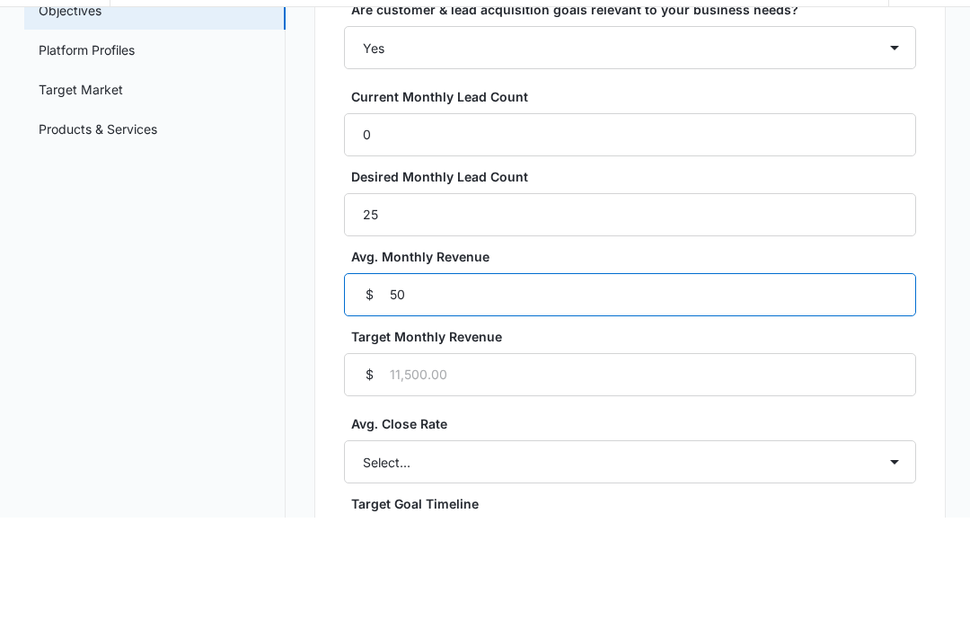
type input "5"
type input "0"
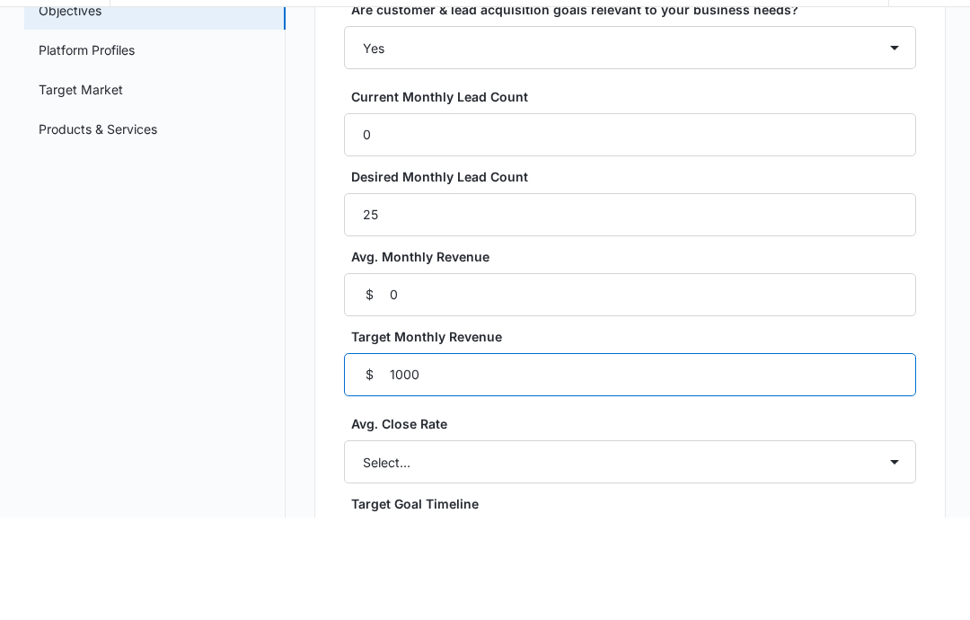
type input "1000"
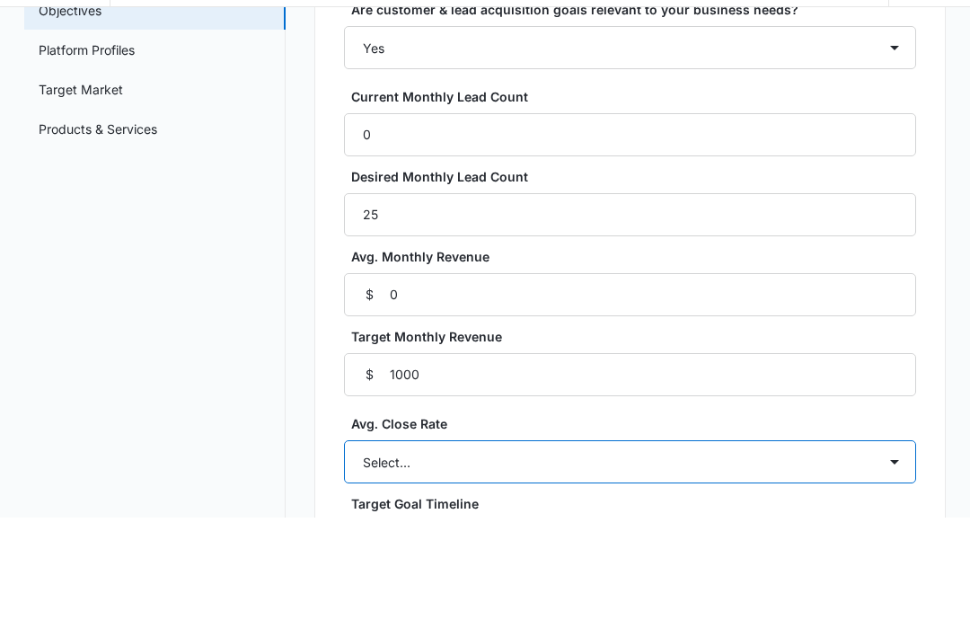
scroll to position [335, 0]
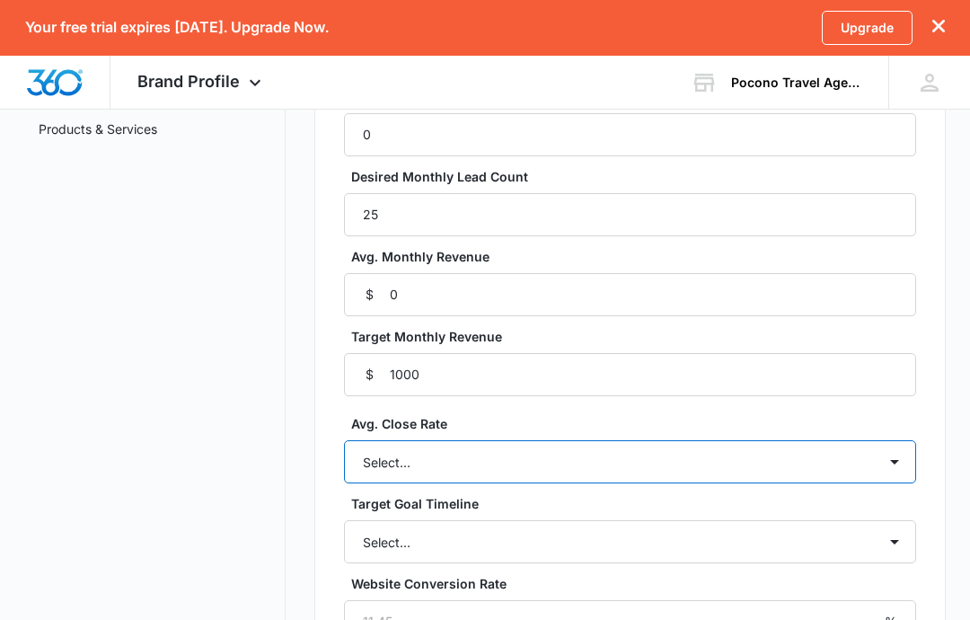
select select "unknown"
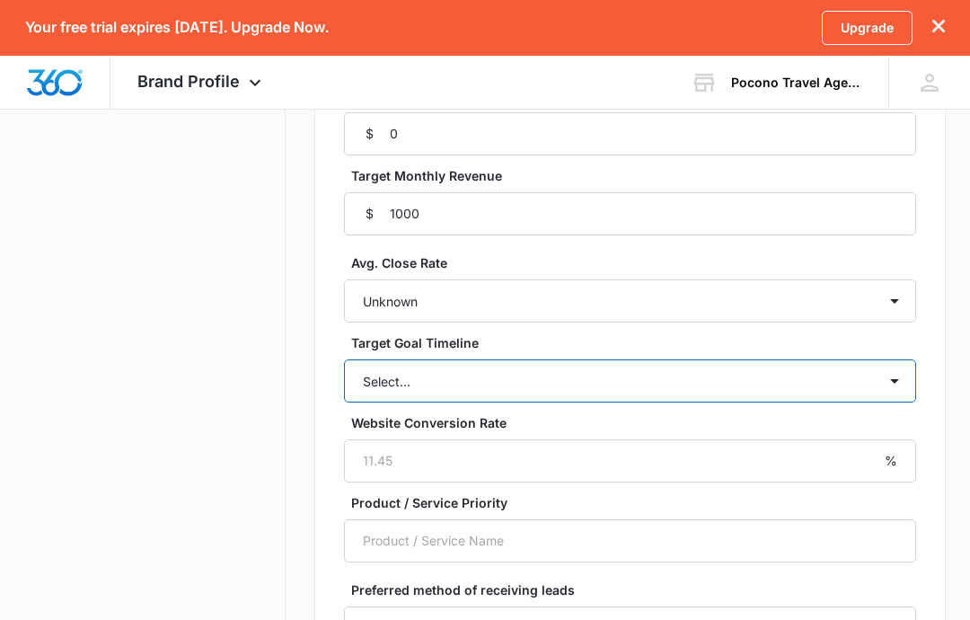
click at [846, 387] on select "Select... 3 months 6 months 1 year 2+ years" at bounding box center [630, 381] width 572 height 43
select select "6 months"
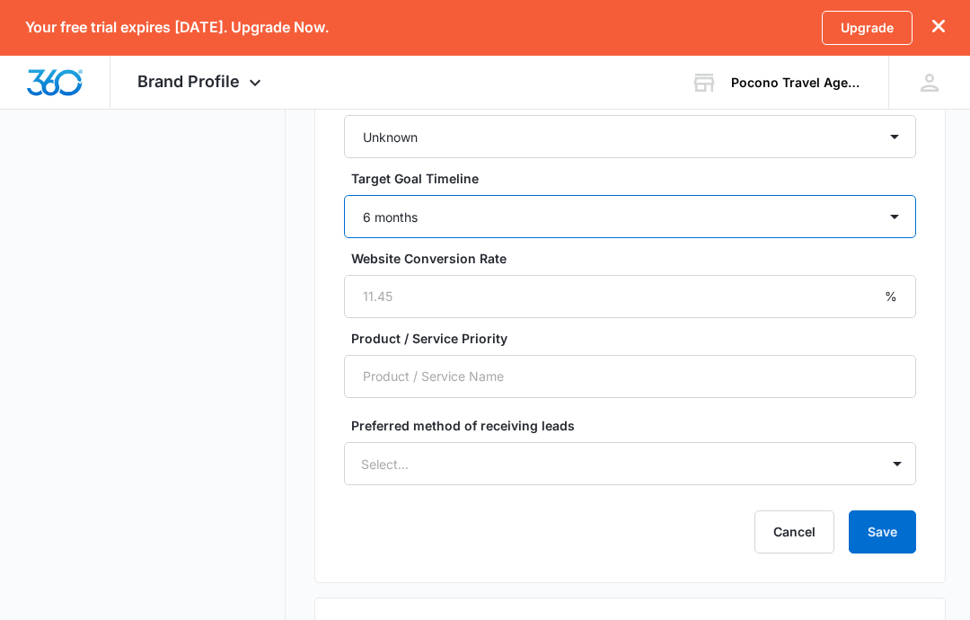
scroll to position [660, 0]
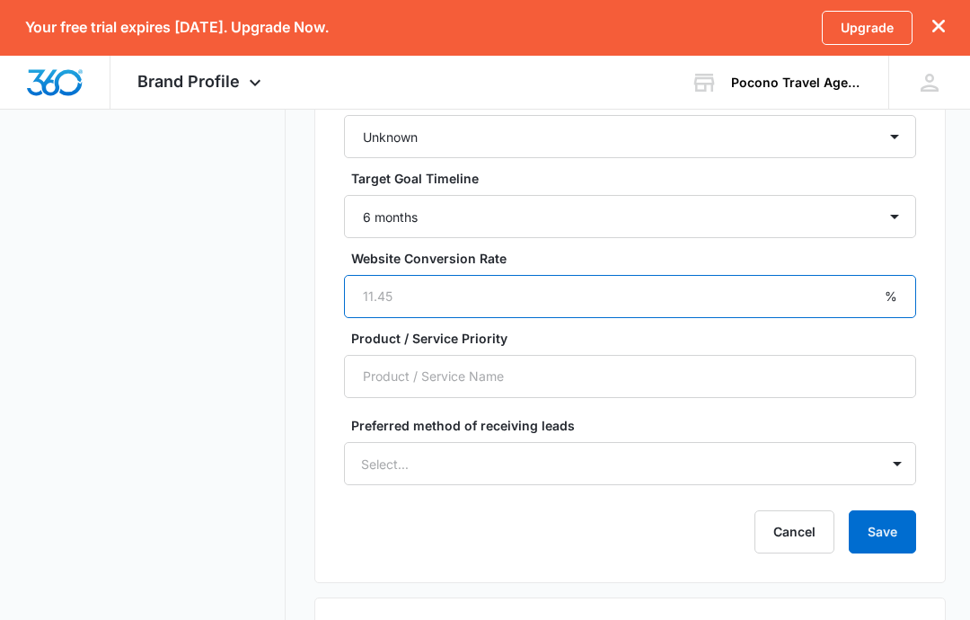
click at [639, 291] on input "Website Conversion Rate" at bounding box center [630, 296] width 572 height 43
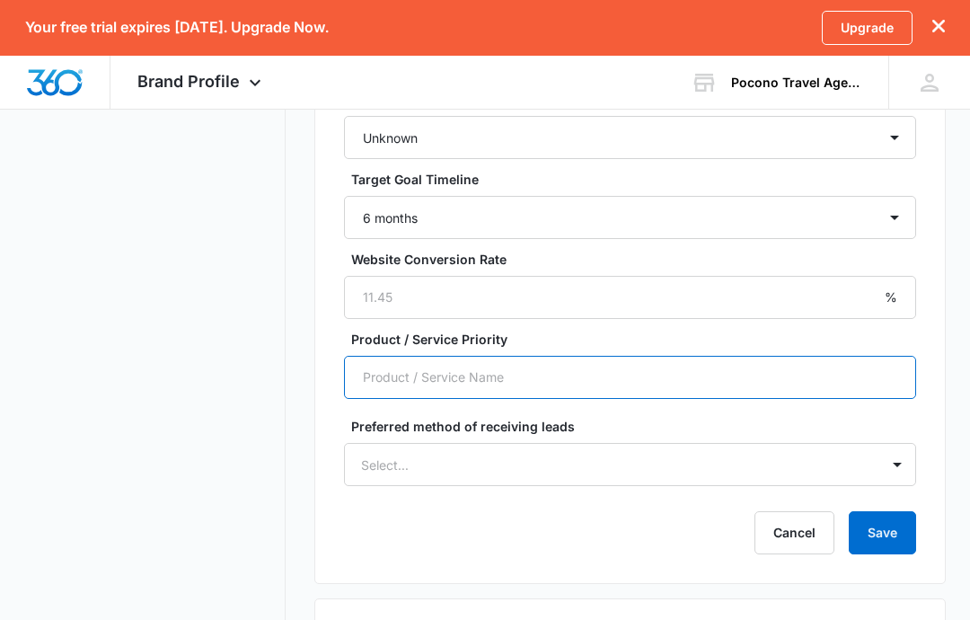
click at [650, 373] on input "Product / Service Priority" at bounding box center [630, 377] width 572 height 43
type input "Travel"
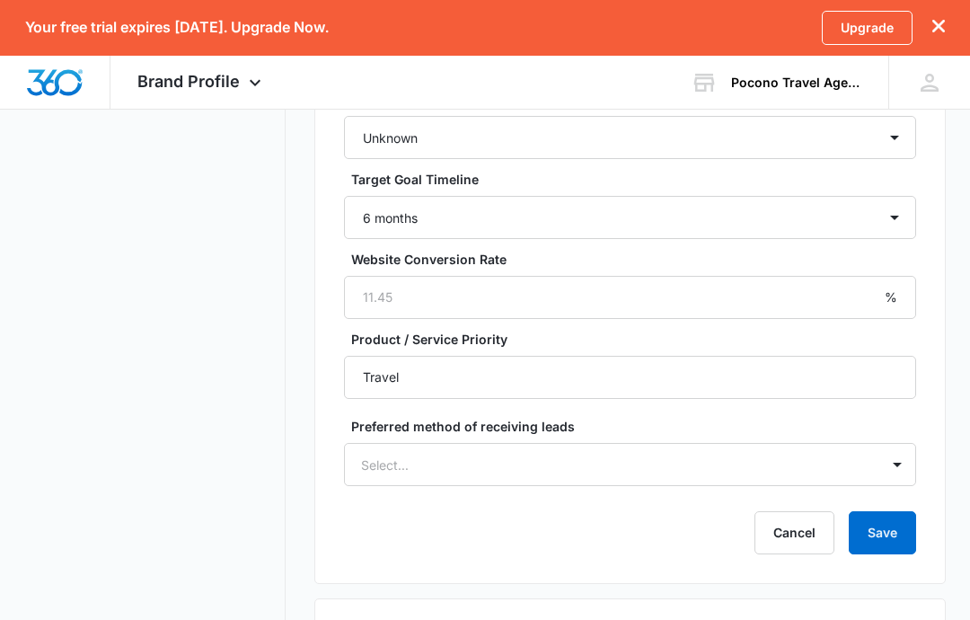
click at [582, 492] on form "Are customer & lead acquisition goals relevant to your business needs? Select..…" at bounding box center [630, 115] width 572 height 878
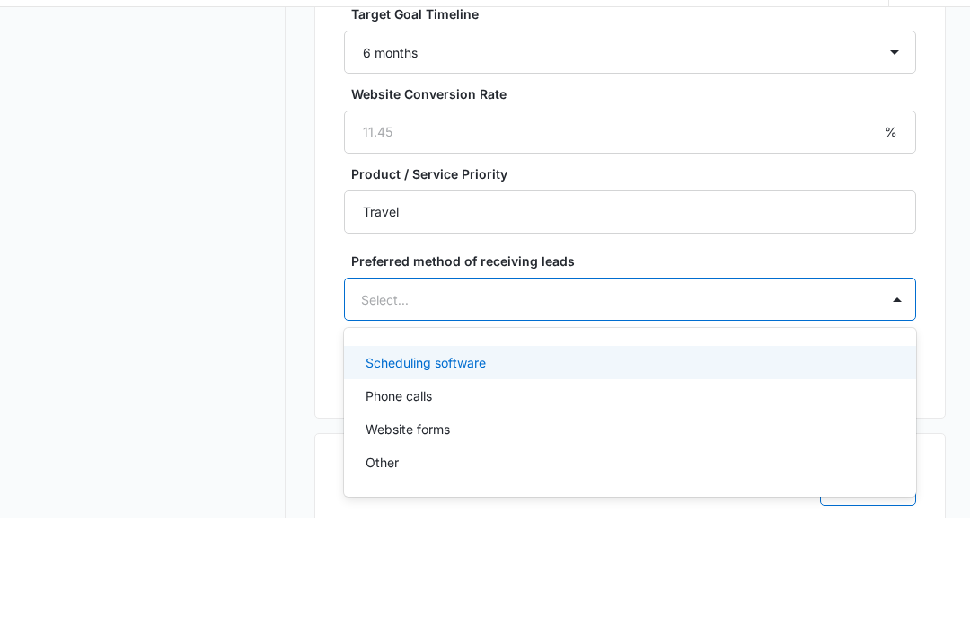
scroll to position [728, 0]
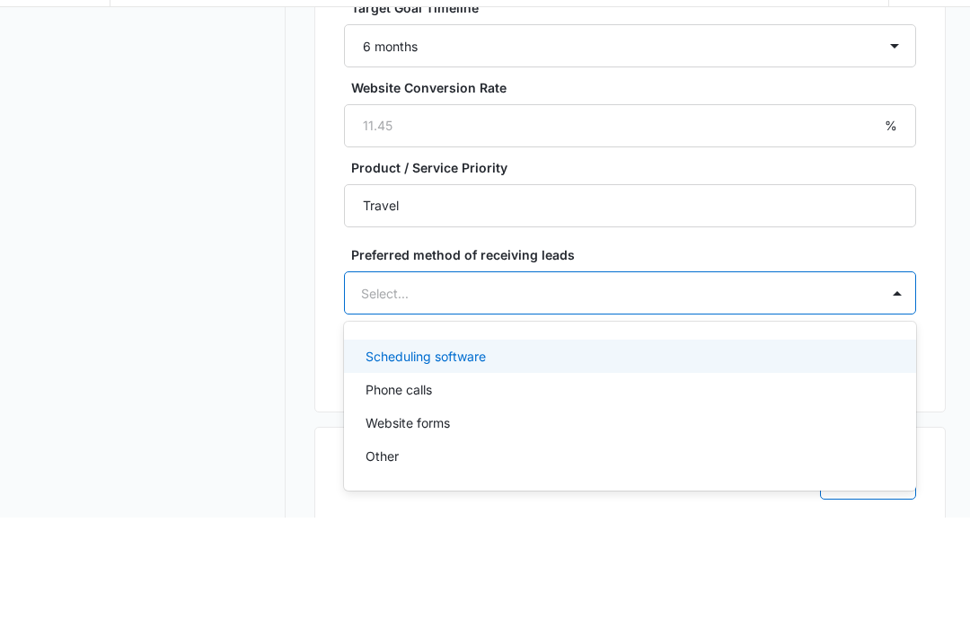
click at [462, 508] on div "Website forms" at bounding box center [630, 524] width 572 height 33
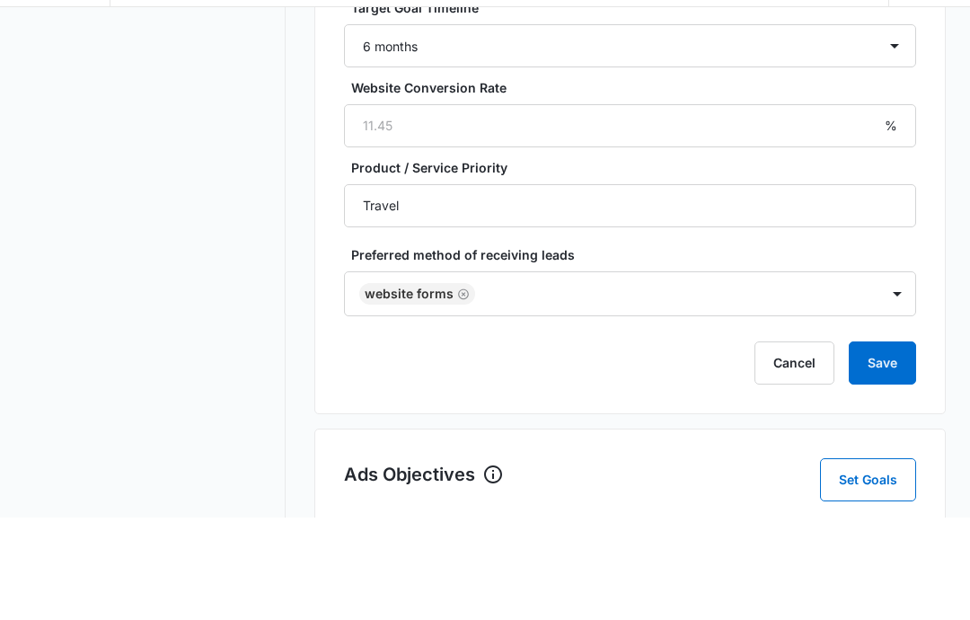
scroll to position [832, 0]
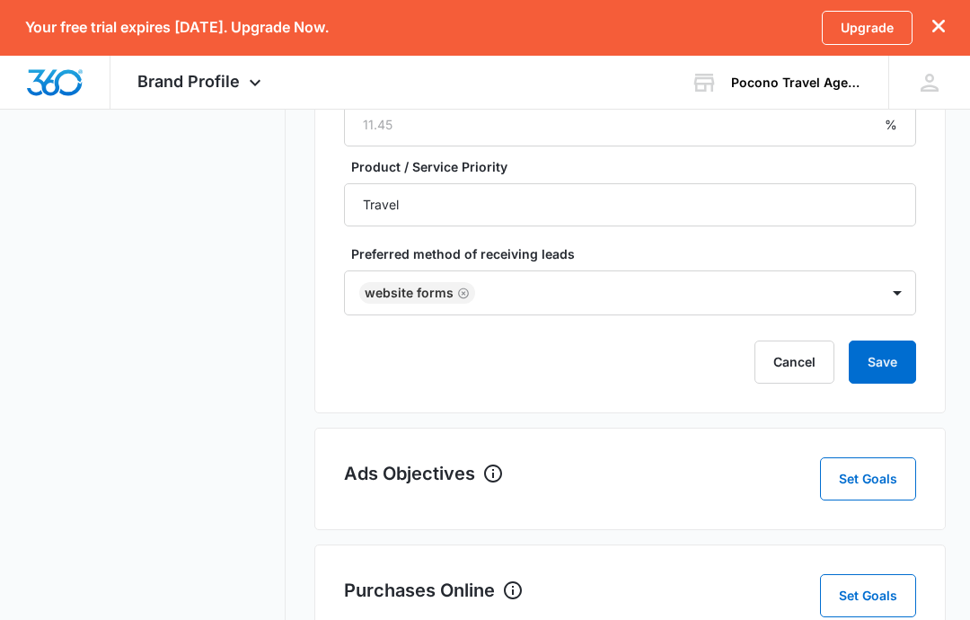
click at [894, 360] on button "Save" at bounding box center [882, 361] width 67 height 43
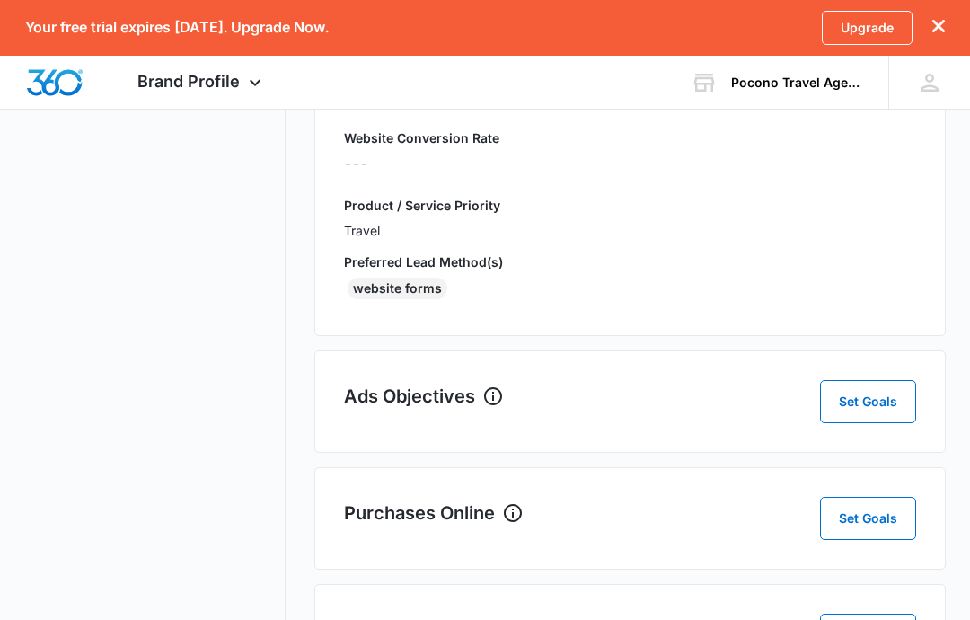
scroll to position [656, 0]
click at [876, 408] on button "Set Goals" at bounding box center [868, 401] width 96 height 43
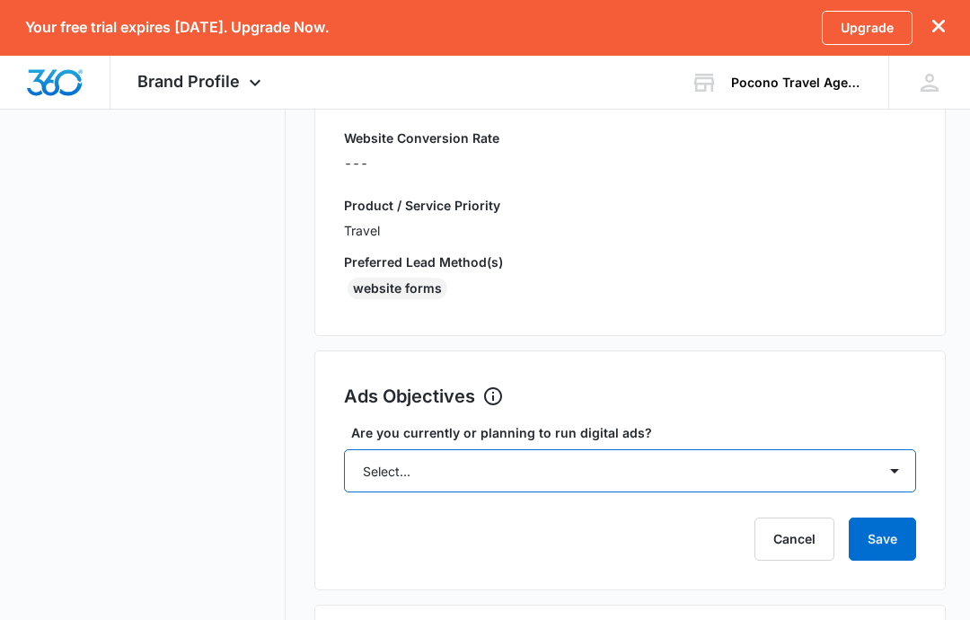
click at [863, 475] on select "Select... Yes No Yes, but don't currently have the data" at bounding box center [630, 470] width 572 height 43
click at [735, 480] on select "Select... Yes No Yes, but don't currently have the data" at bounding box center [630, 470] width 572 height 43
select select "yes"
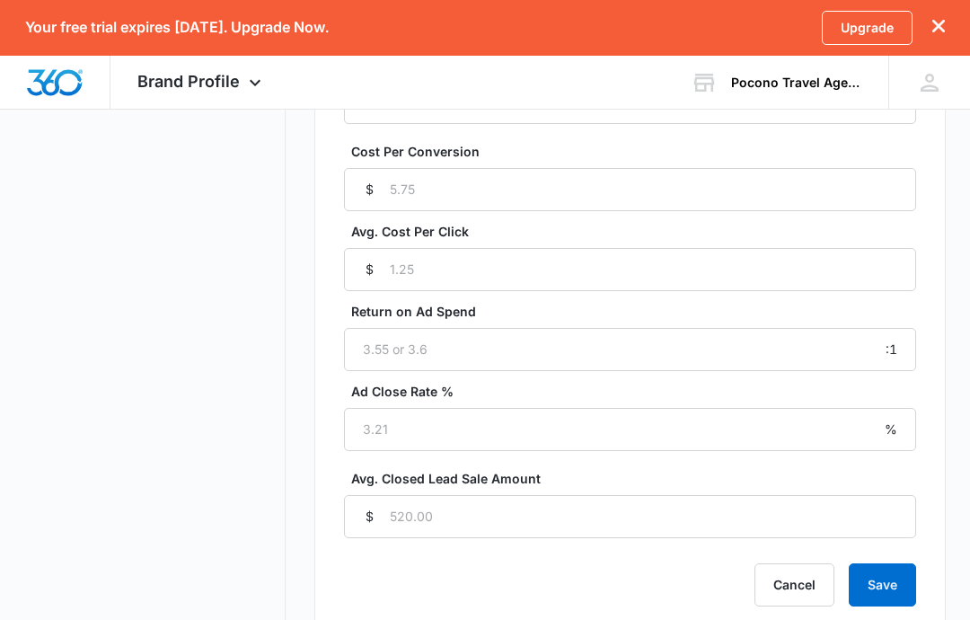
click at [898, 579] on button "Save" at bounding box center [882, 585] width 67 height 43
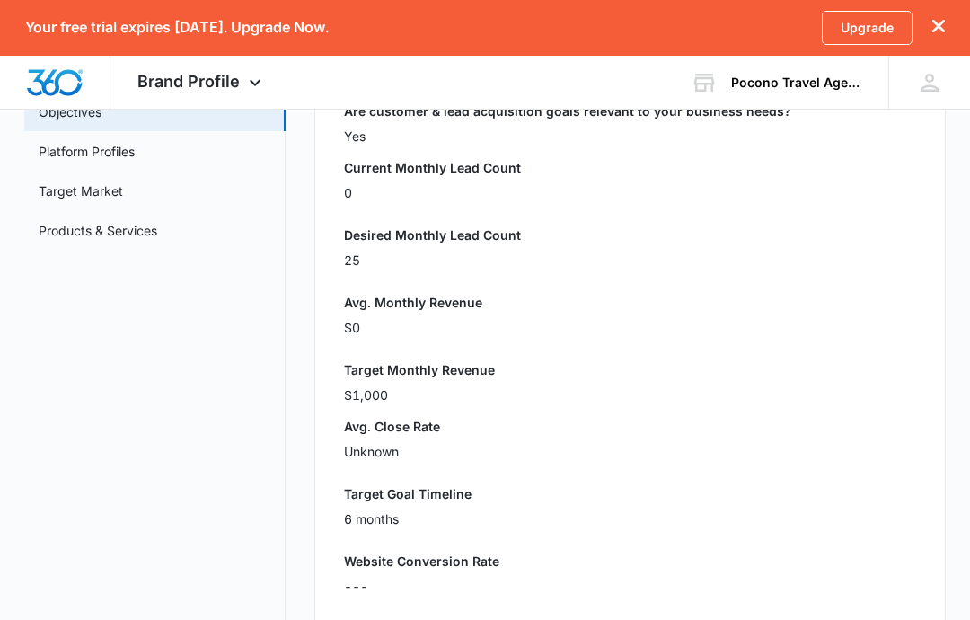
scroll to position [0, 0]
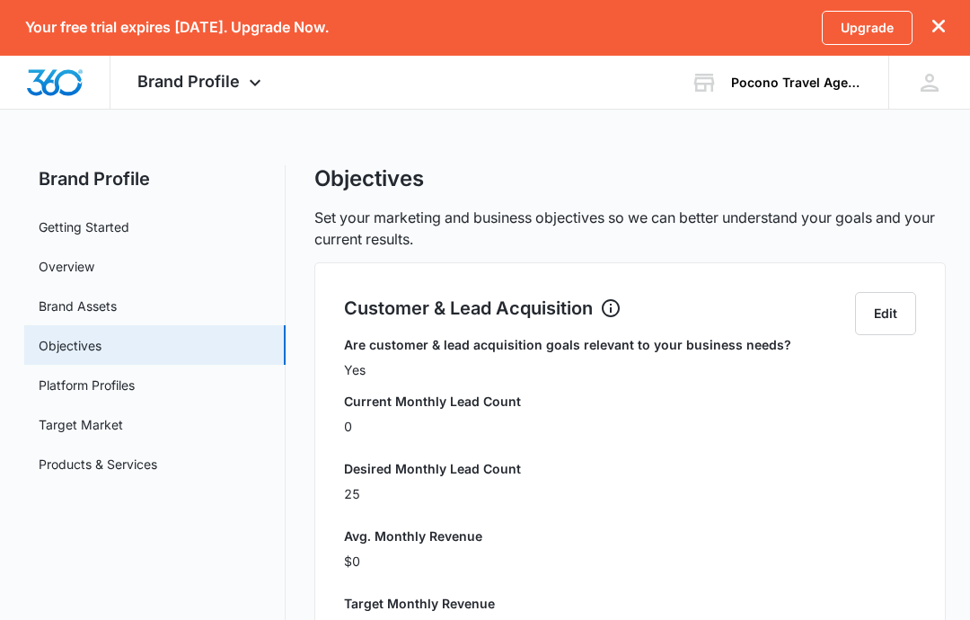
click at [74, 384] on link "Platform Profiles" at bounding box center [87, 384] width 96 height 19
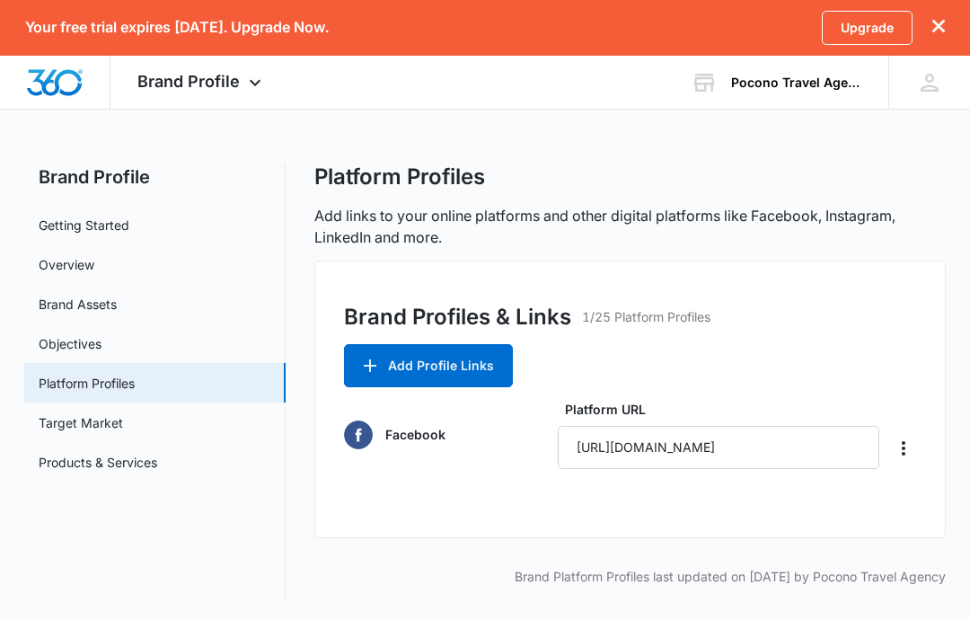
scroll to position [17, 0]
click at [820, 426] on input "https://www.facebook.com/share/16ZJBSCMeD/?mibextid=wwXIfr" at bounding box center [718, 447] width 321 height 43
click at [809, 426] on input "https://www.facebook.com/share/16ZJBSCMeD/?mibextid=wwXIfr" at bounding box center [718, 447] width 321 height 43
click at [76, 413] on link "Target Market" at bounding box center [81, 422] width 84 height 19
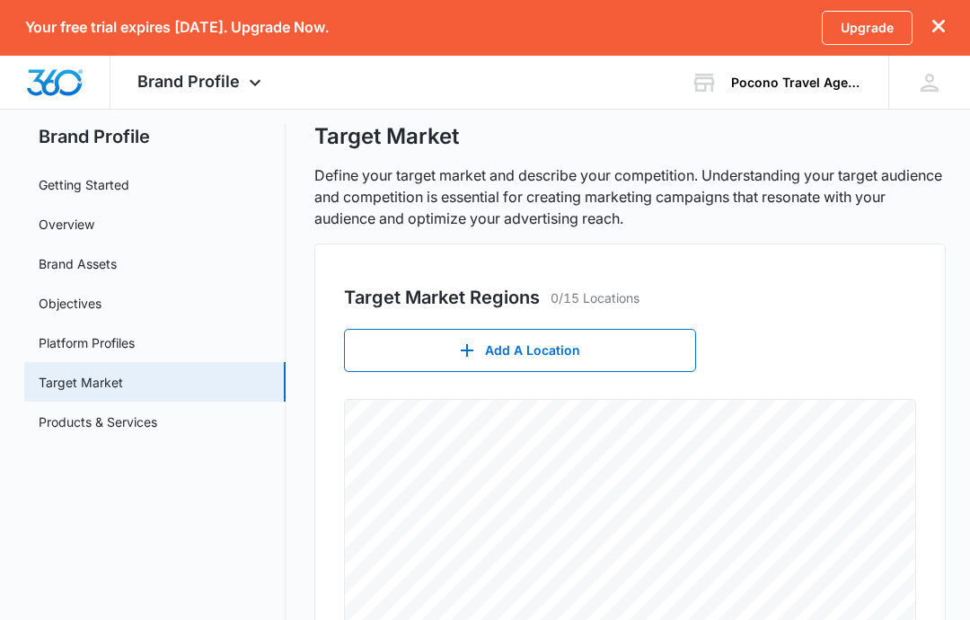
scroll to position [43, 0]
click at [655, 357] on button "Add A Location" at bounding box center [520, 349] width 352 height 43
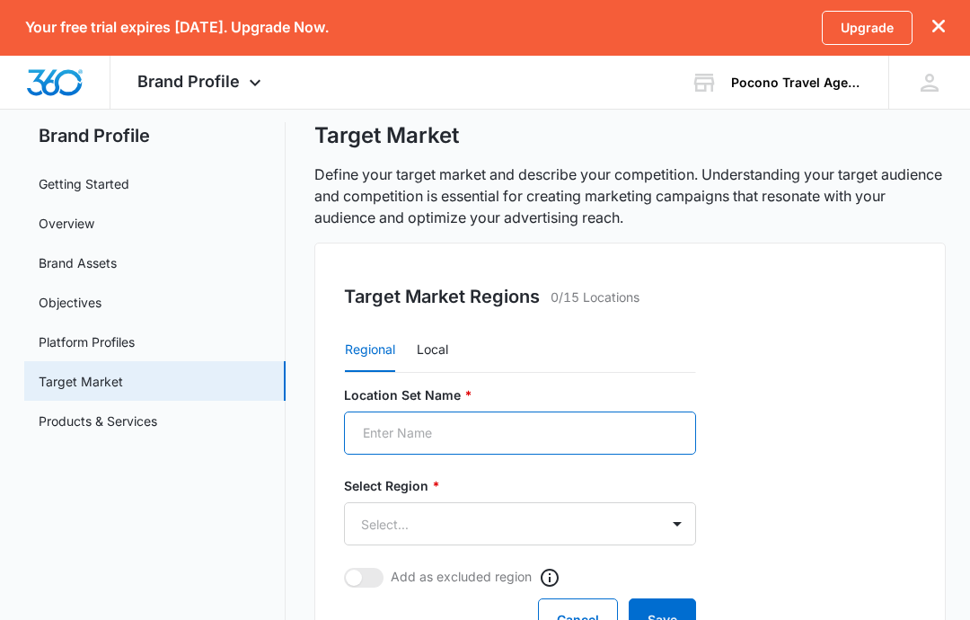
click at [608, 436] on input "Location Set Name *" at bounding box center [520, 432] width 352 height 43
type input "Home"
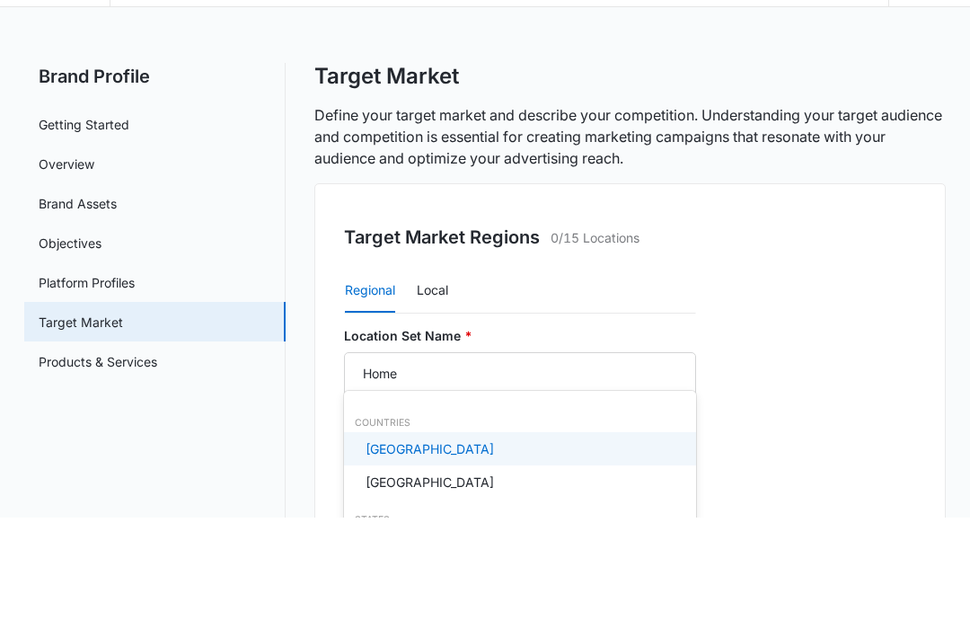
scroll to position [1, 0]
click at [571, 541] on div "United States" at bounding box center [517, 550] width 305 height 19
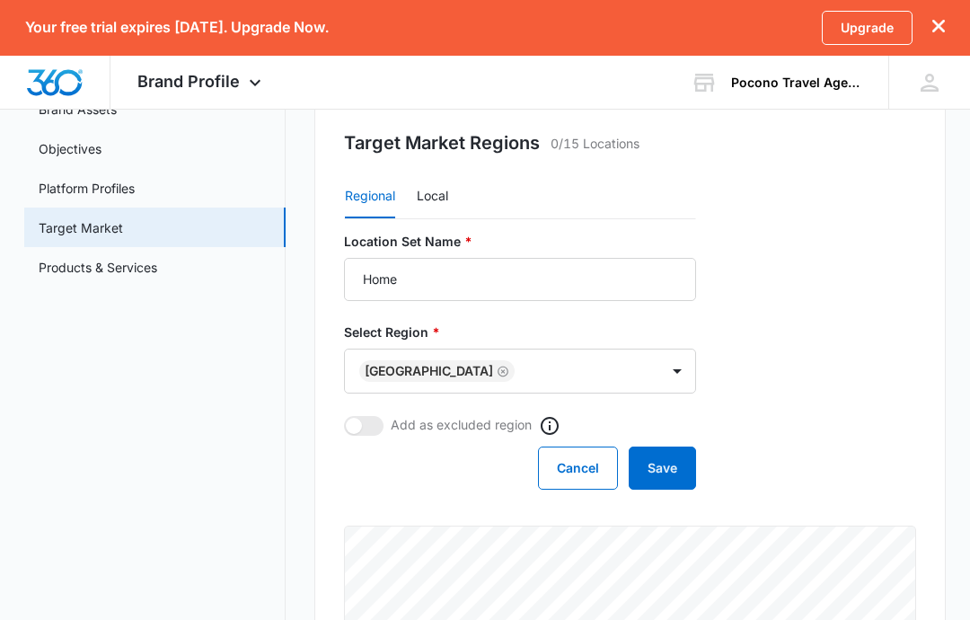
scroll to position [197, 0]
click at [666, 472] on button "Save" at bounding box center [662, 467] width 67 height 43
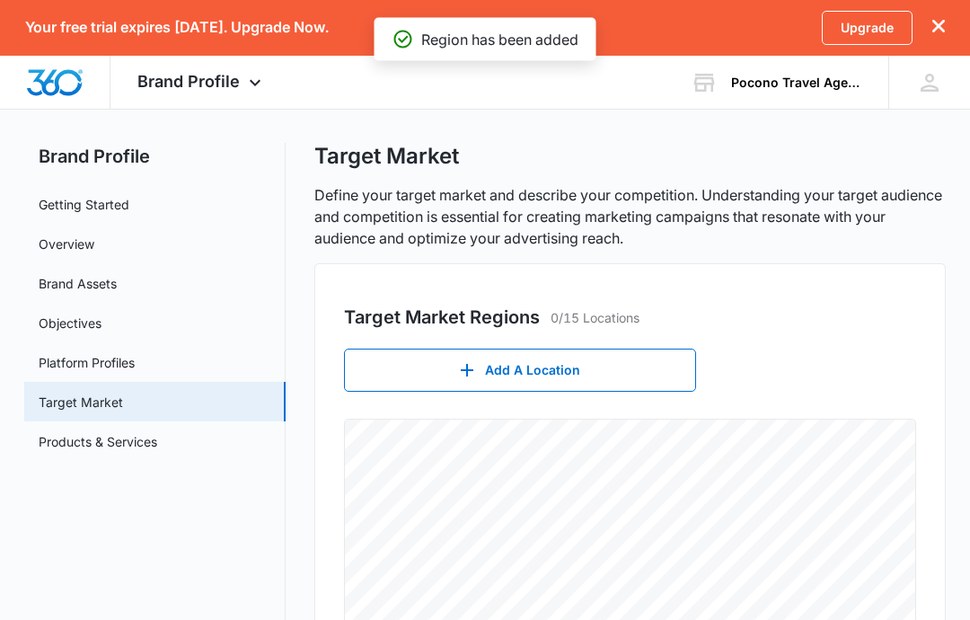
click at [642, 370] on button "Add A Location" at bounding box center [520, 370] width 352 height 43
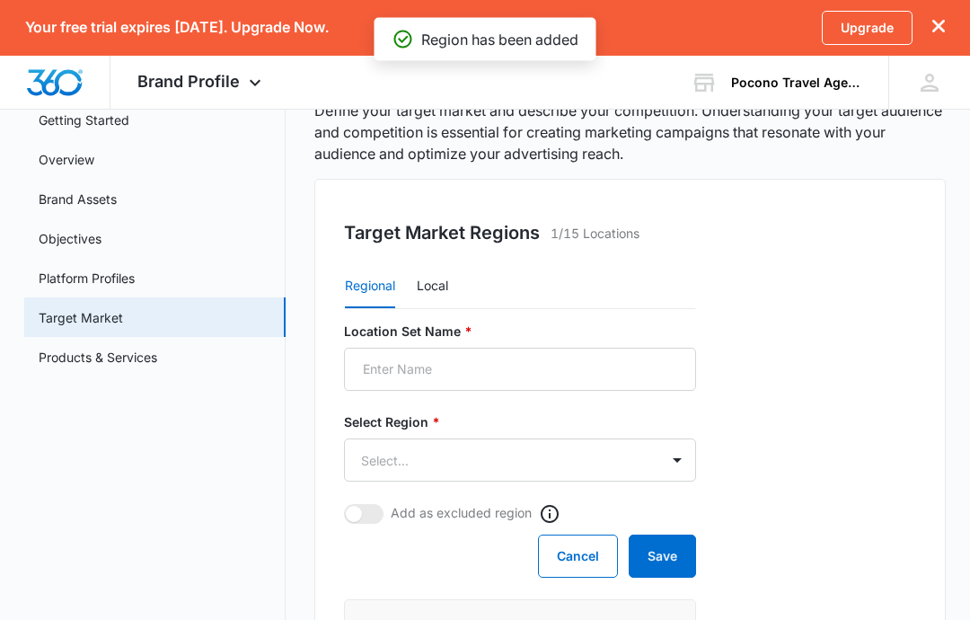
scroll to position [107, 0]
click at [447, 296] on button "Local" at bounding box center [432, 286] width 31 height 43
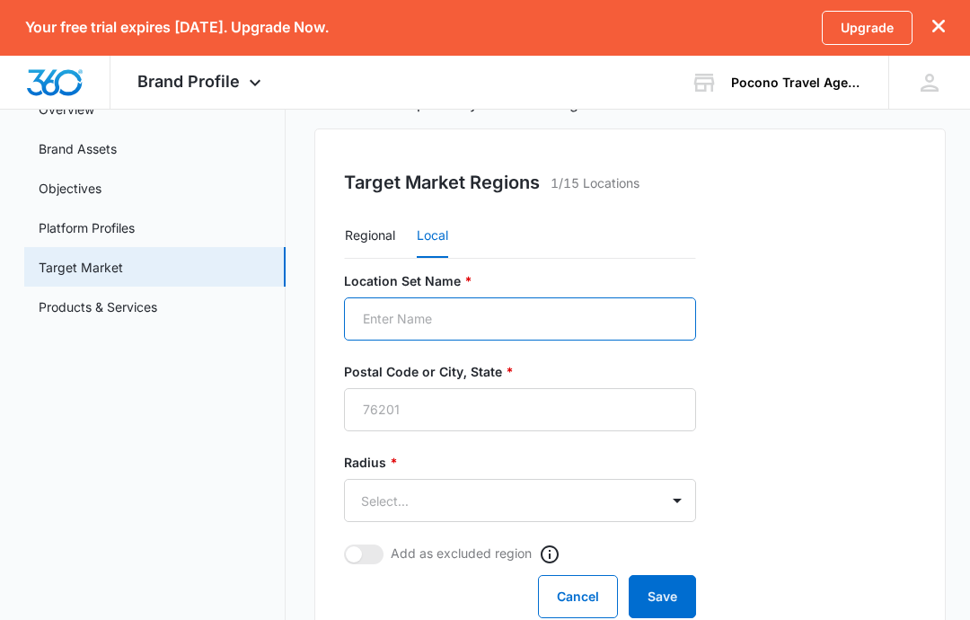
click at [634, 321] on input "Location Set Name *" at bounding box center [520, 319] width 352 height 43
type input "Home"
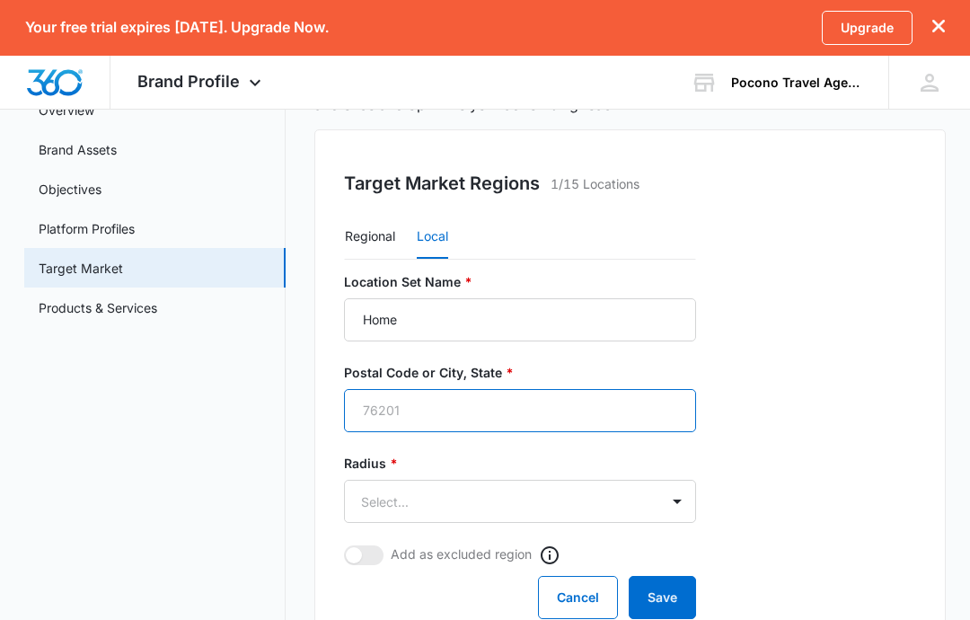
click at [651, 401] on input "Postal Code or City, State *" at bounding box center [520, 410] width 352 height 43
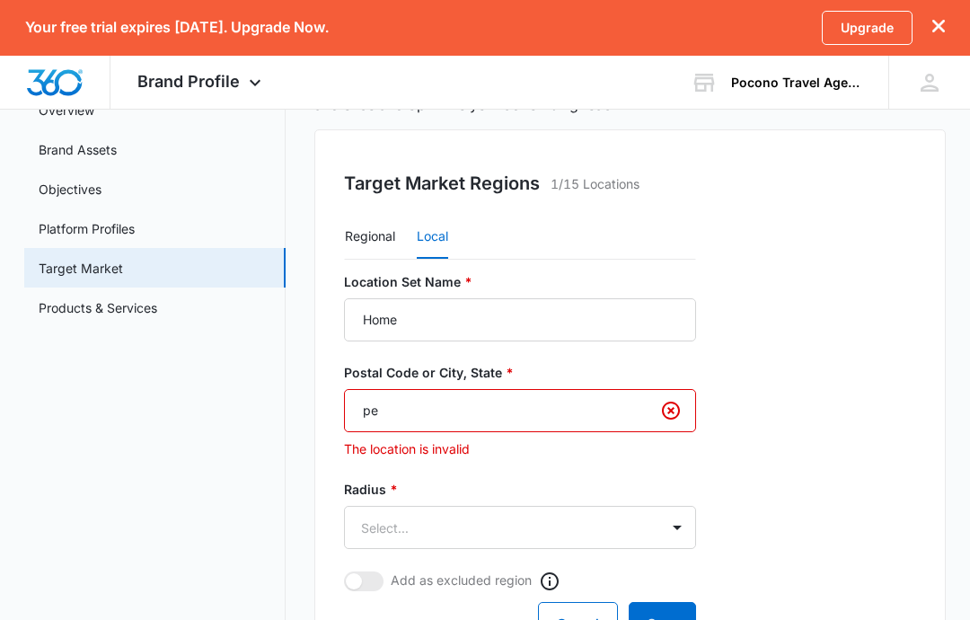
type input "p"
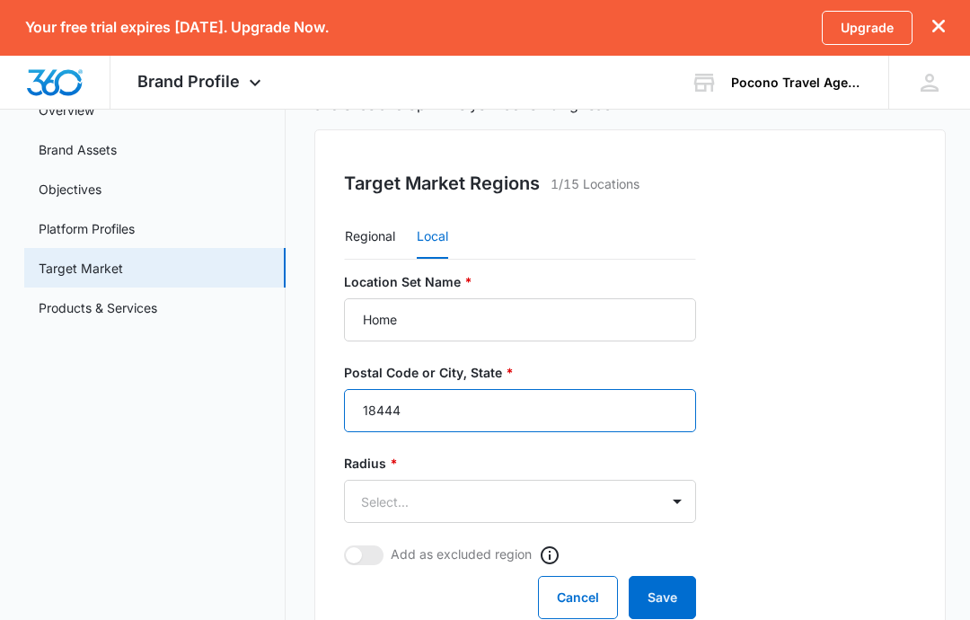
type input "18444"
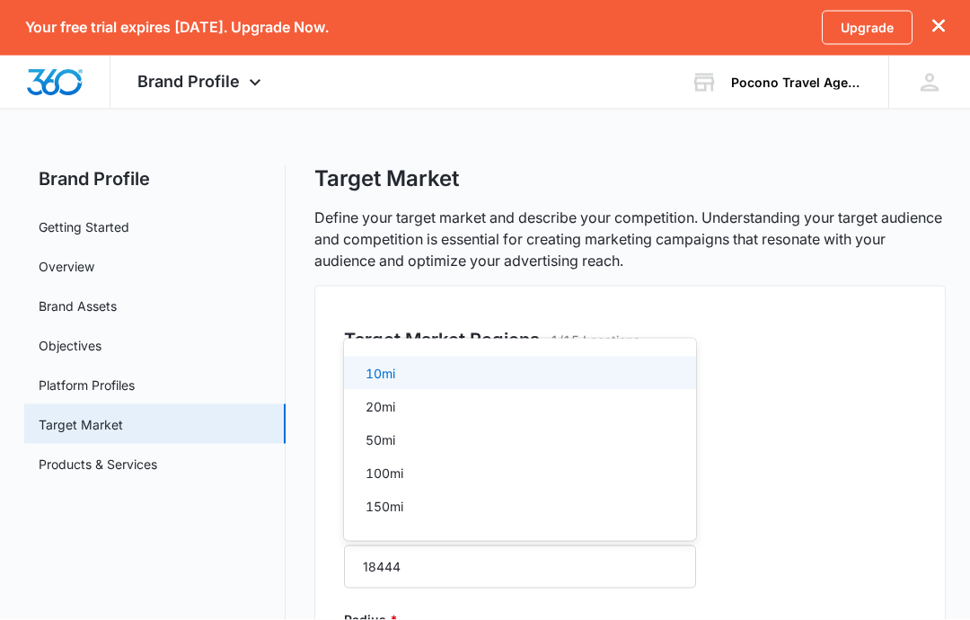
scroll to position [348, 0]
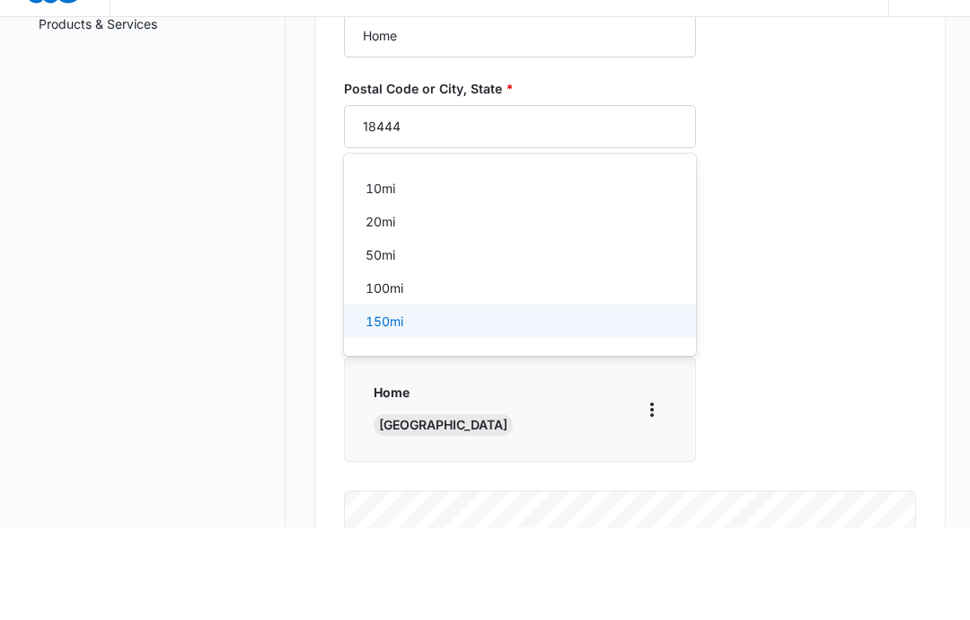
click at [495, 404] on div "150mi" at bounding box center [517, 413] width 305 height 19
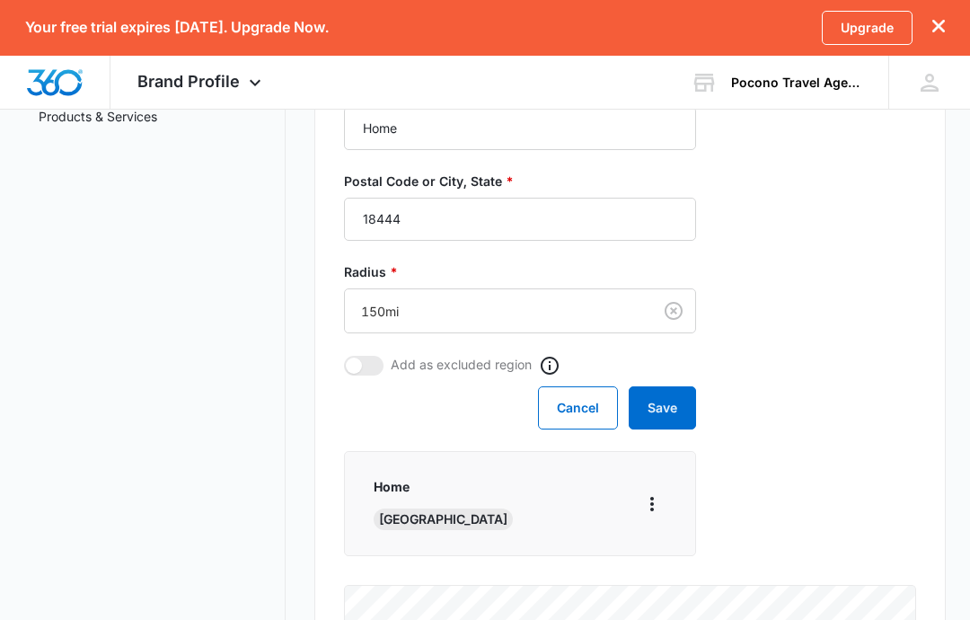
click at [800, 307] on div "Regional Local Location Set Name * Home Postal Code or City, State * 18444 Radi…" at bounding box center [630, 483] width 572 height 920
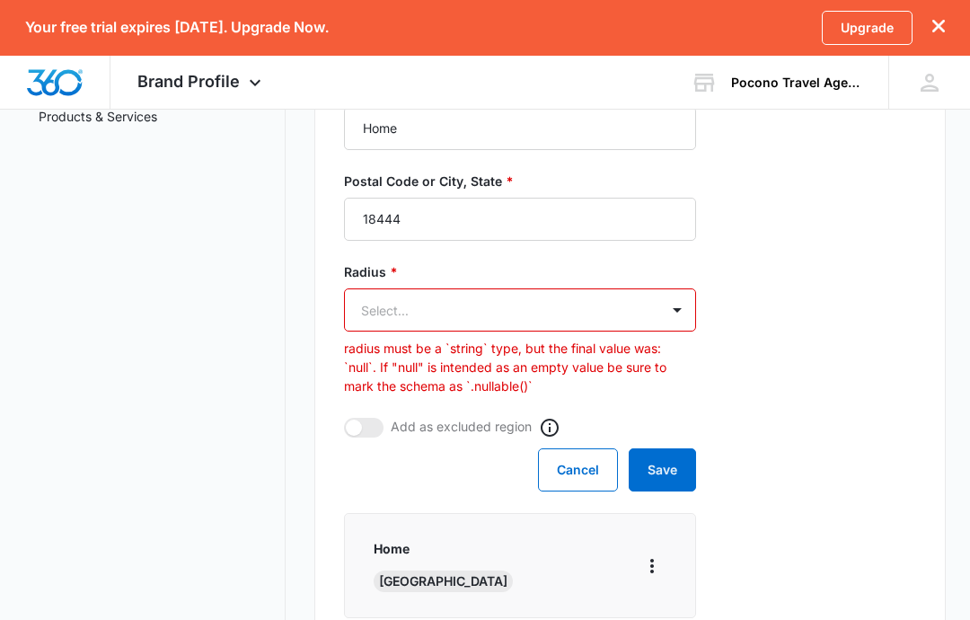
scroll to position [0, 0]
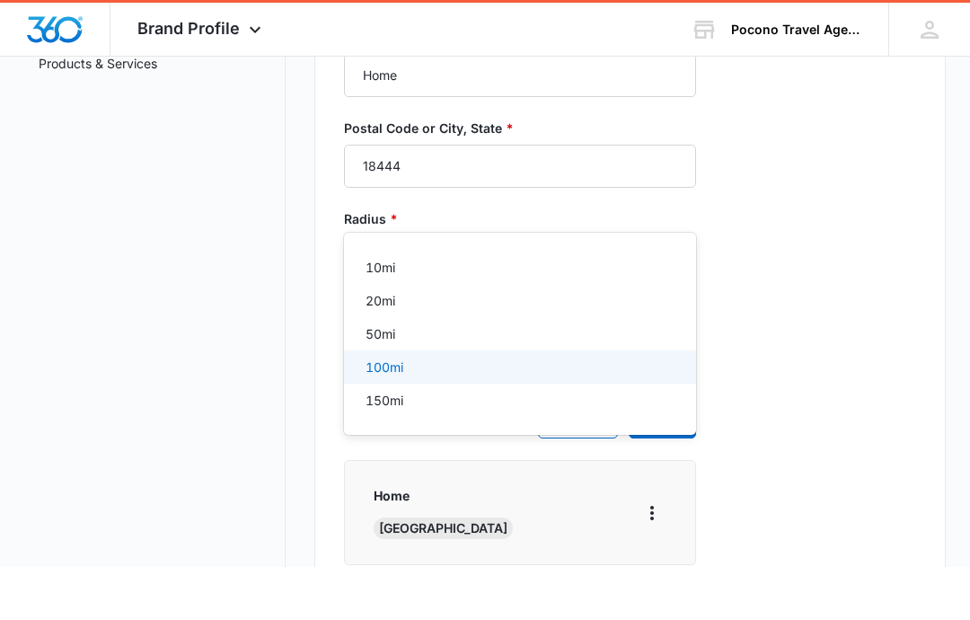
click at [441, 410] on div "100mi" at bounding box center [517, 419] width 305 height 19
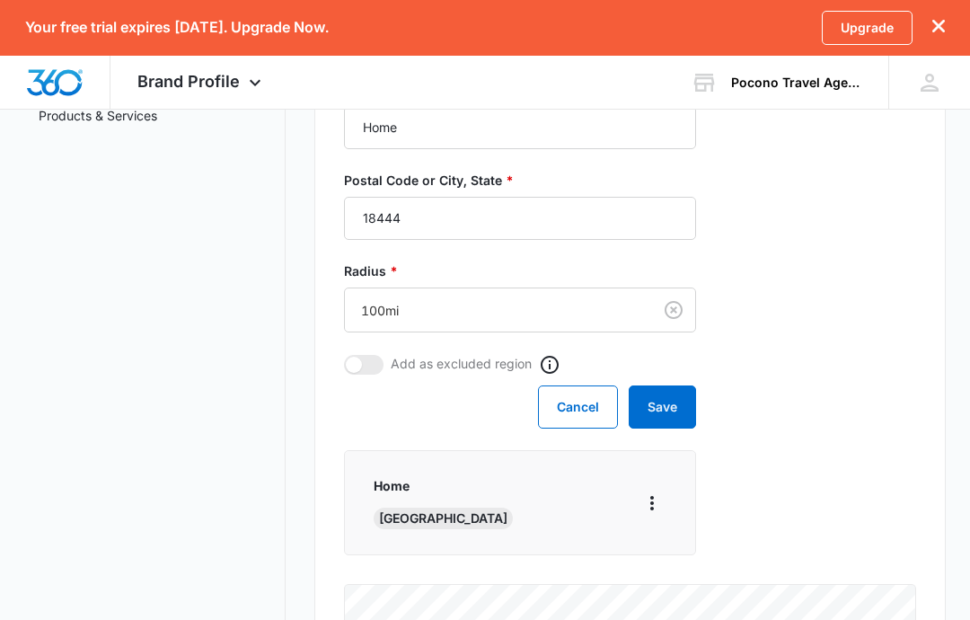
scroll to position [495, 0]
click at [674, 386] on button "Save" at bounding box center [662, 407] width 67 height 43
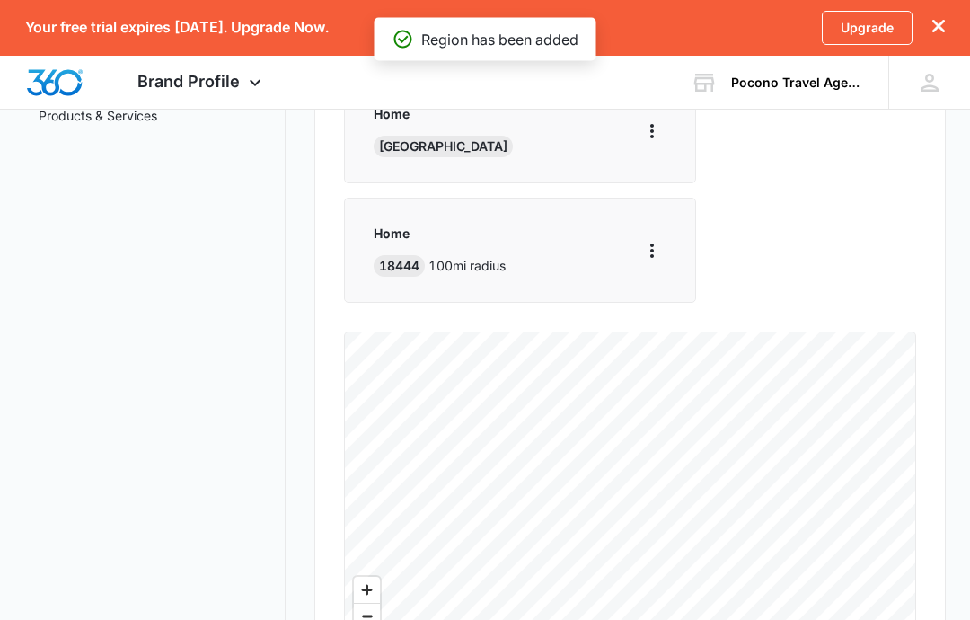
scroll to position [724, 0]
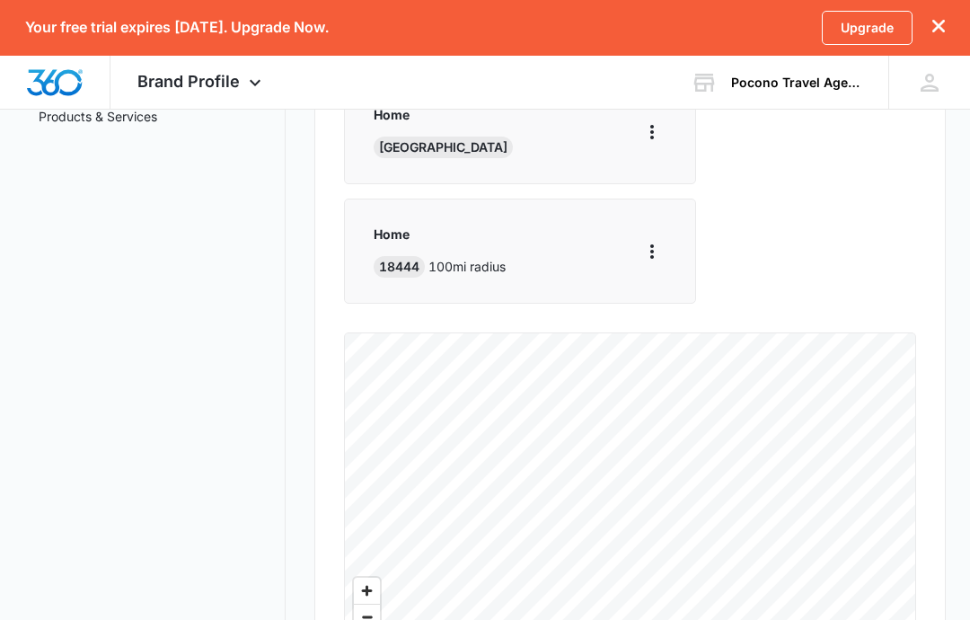
scroll to position [54, 0]
click at [47, 126] on link "Products & Services" at bounding box center [98, 116] width 119 height 19
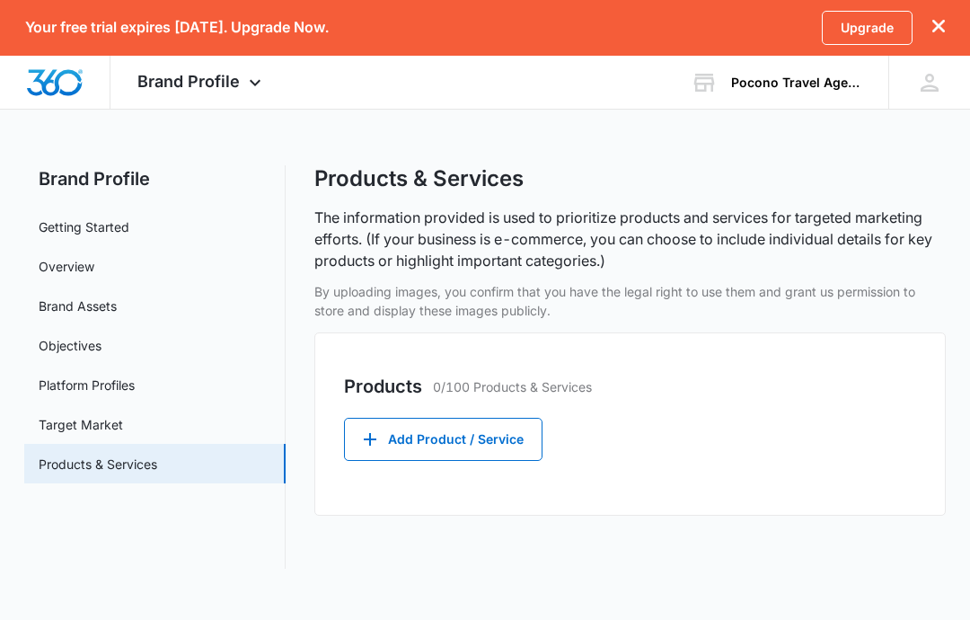
scroll to position [17, 0]
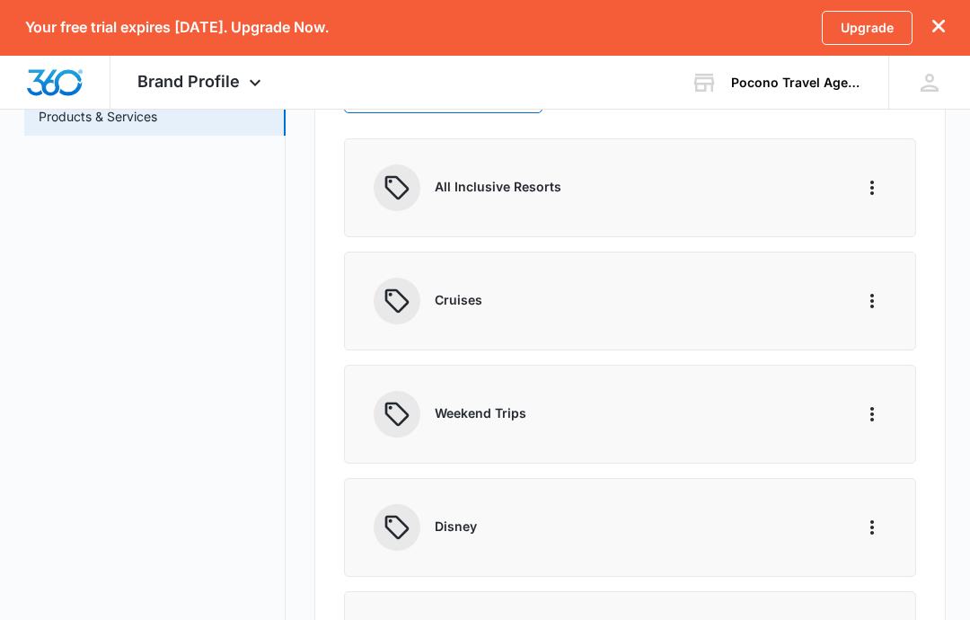
click at [375, 102] on icon "button" at bounding box center [370, 92] width 22 height 22
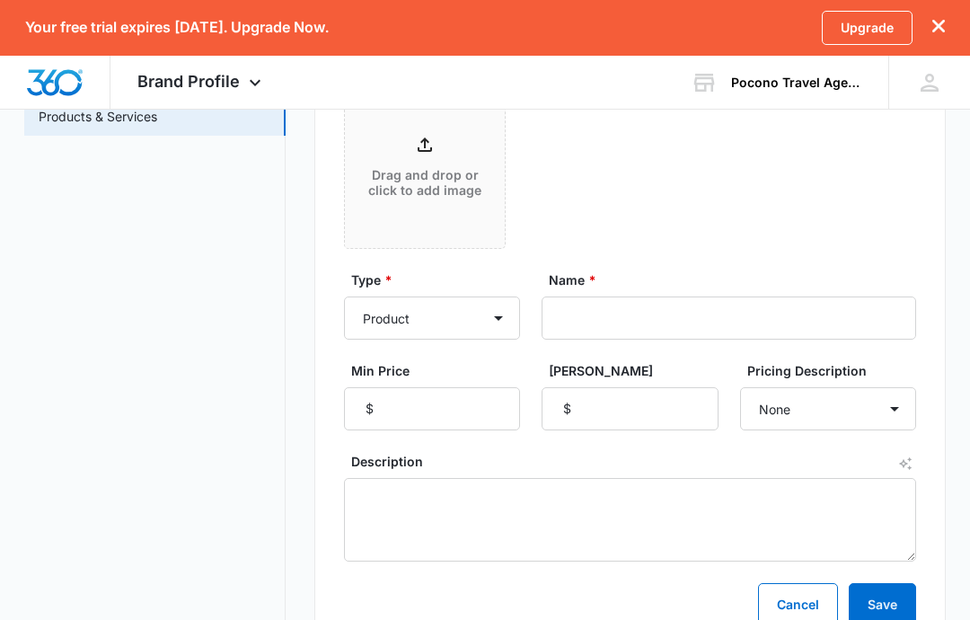
scroll to position [214, 0]
click at [399, 339] on select "Product Product category Service Service category" at bounding box center [432, 317] width 176 height 43
select select "service-category"
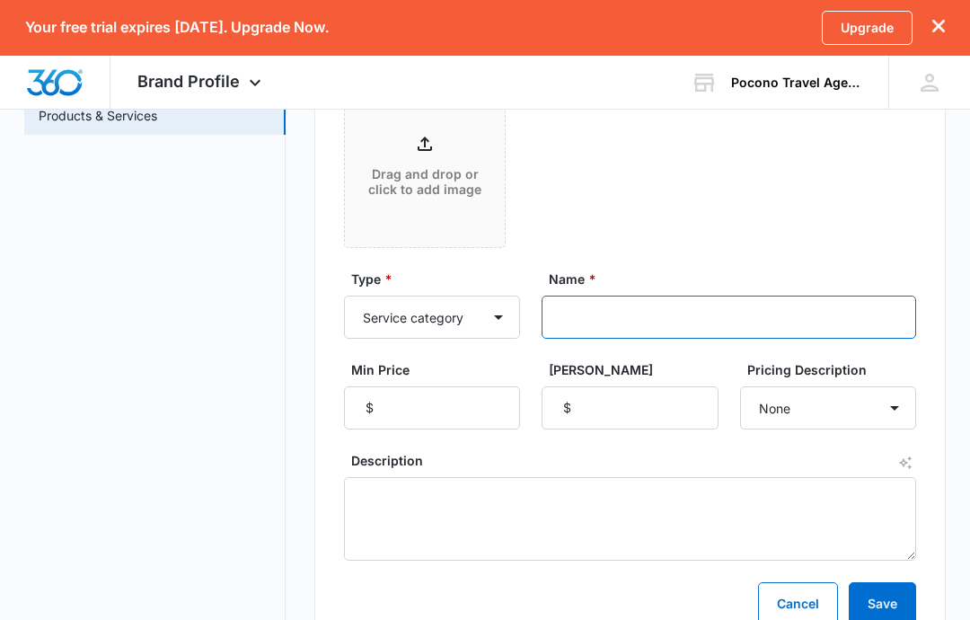
click at [677, 339] on input "Name *" at bounding box center [728, 317] width 374 height 43
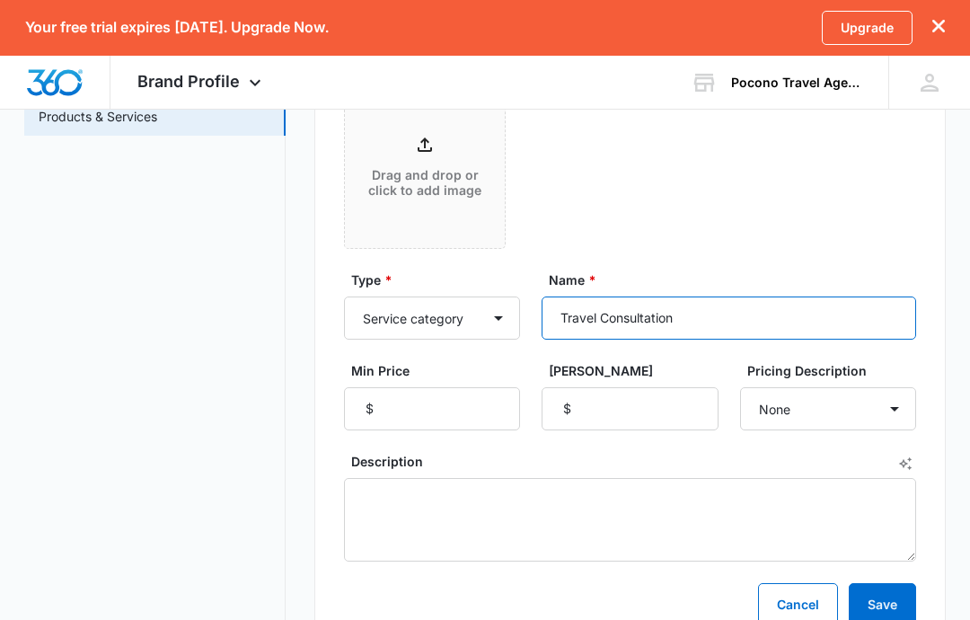
type input "Travel Consultation"
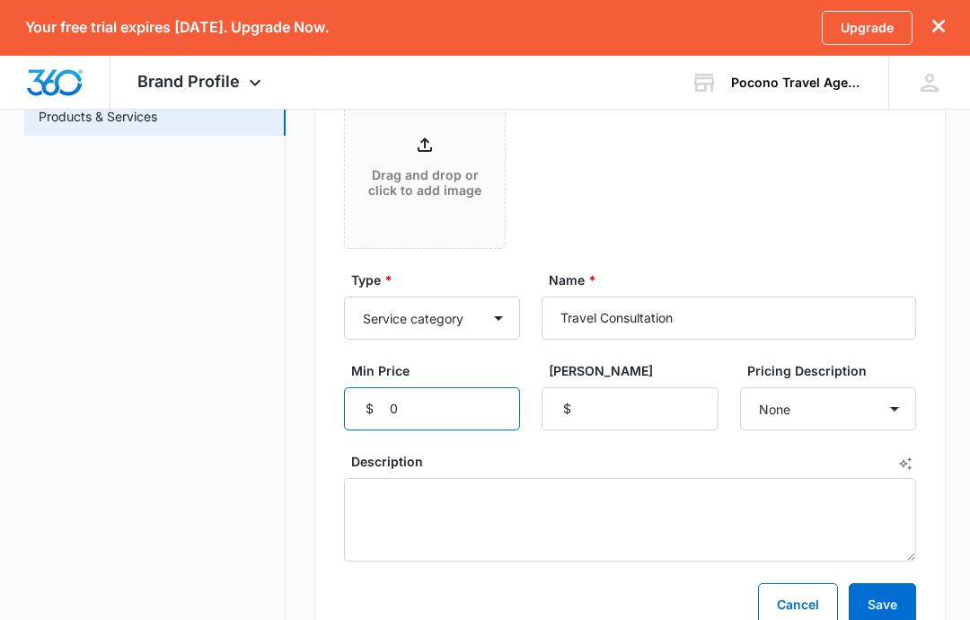
type input "0"
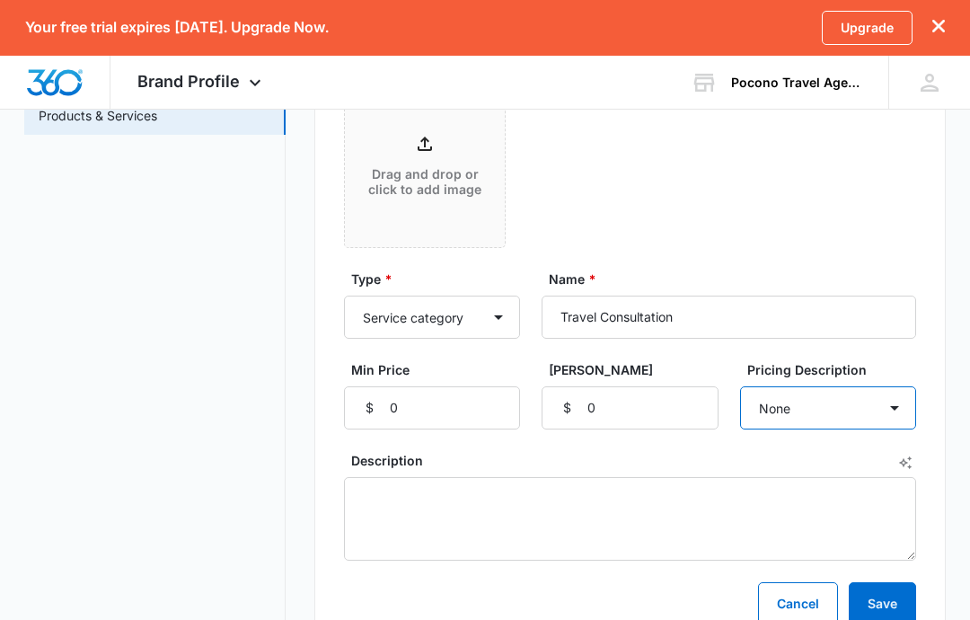
select select "each"
click at [894, 583] on button "Save" at bounding box center [882, 604] width 67 height 43
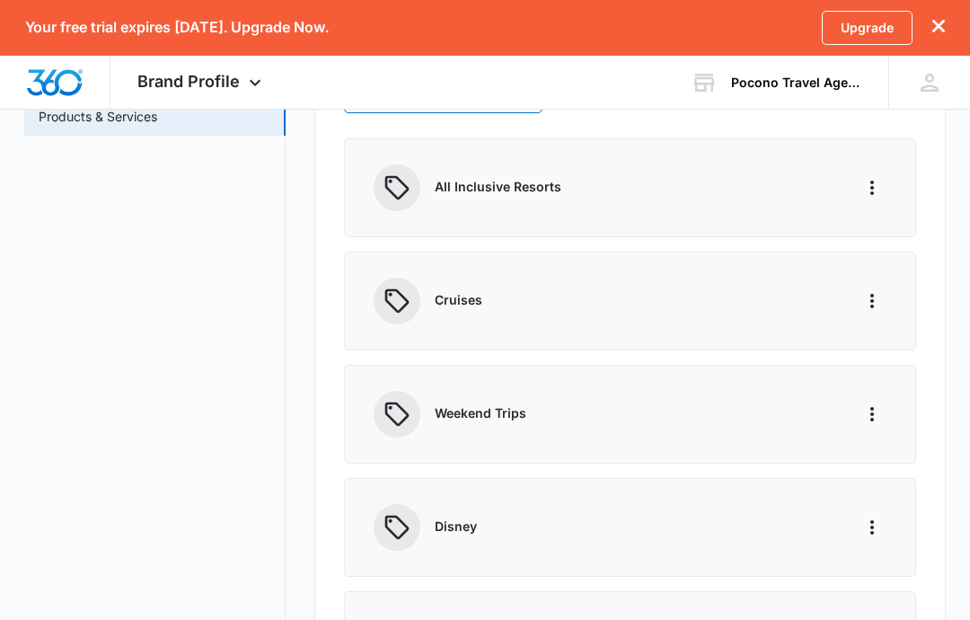
scroll to position [0, 0]
click at [66, 86] on link "Target Market" at bounding box center [81, 76] width 84 height 19
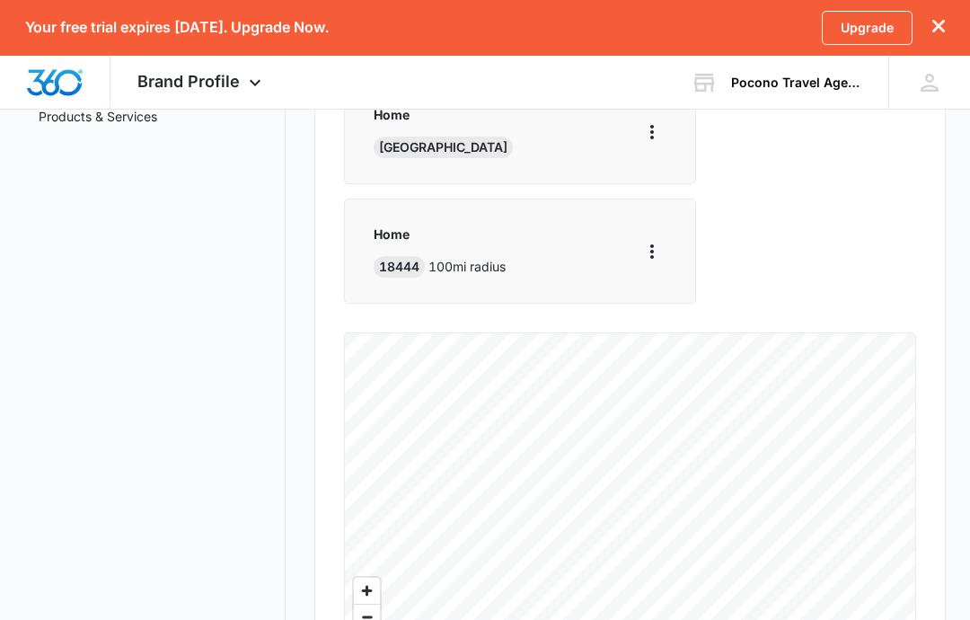
click at [53, 92] on img "Dashboard" at bounding box center [54, 82] width 57 height 27
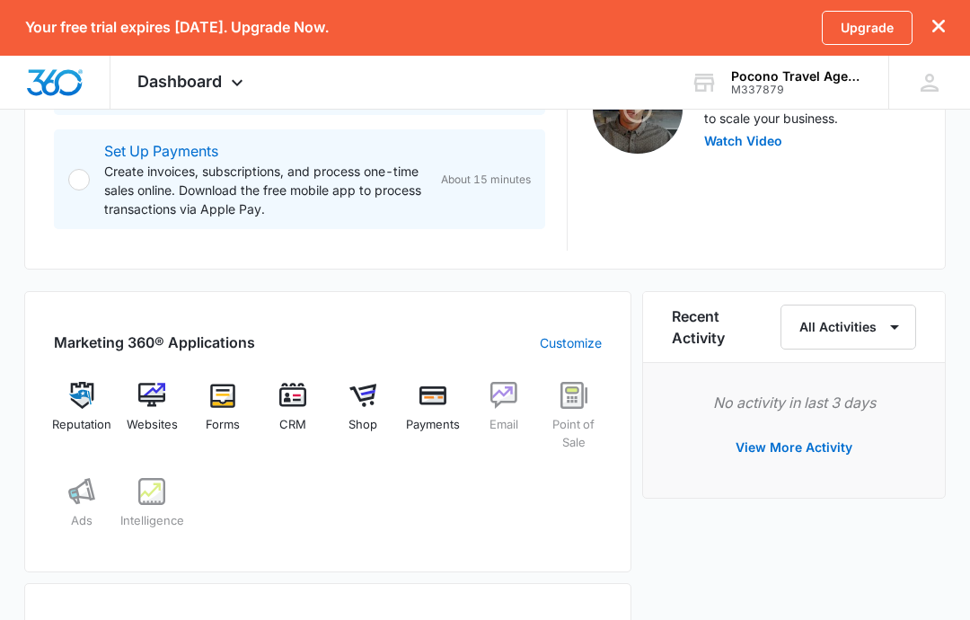
scroll to position [626, 0]
click at [85, 399] on img at bounding box center [81, 395] width 27 height 27
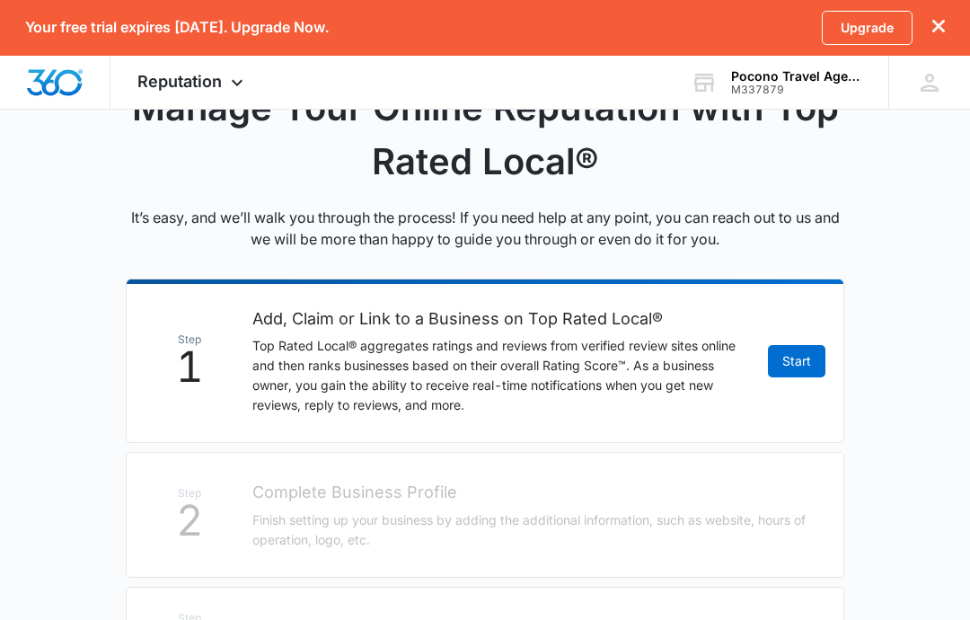
scroll to position [192, 0]
click at [793, 364] on link "Start" at bounding box center [796, 361] width 57 height 32
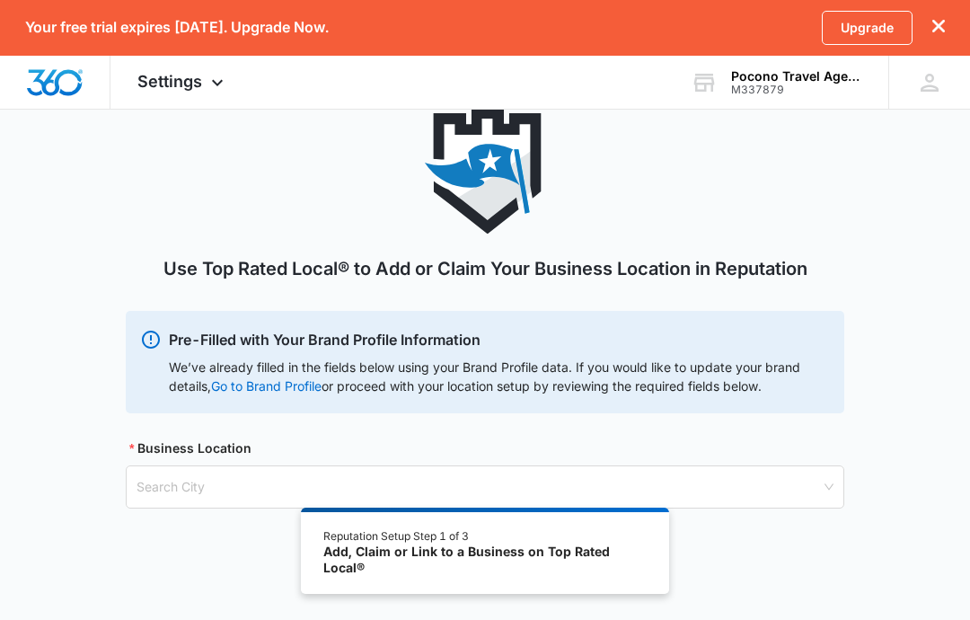
scroll to position [57, 0]
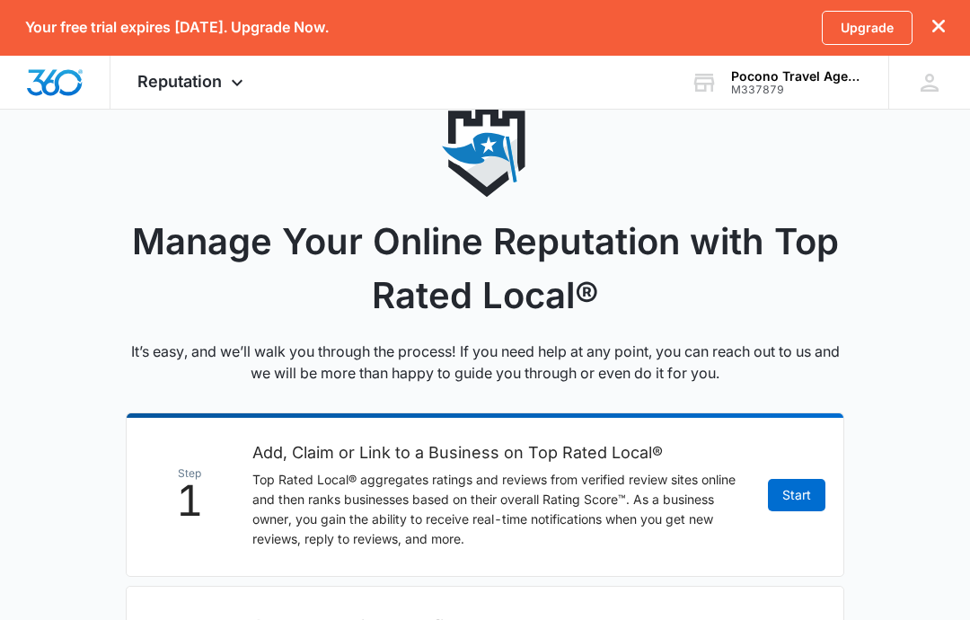
scroll to position [264, 0]
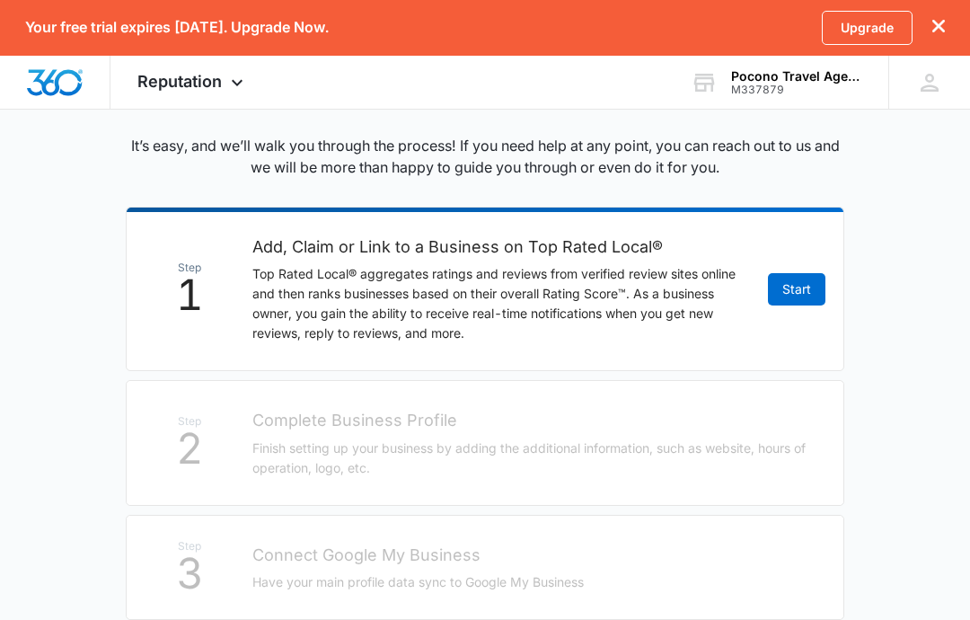
click at [792, 295] on link "Start" at bounding box center [796, 289] width 57 height 32
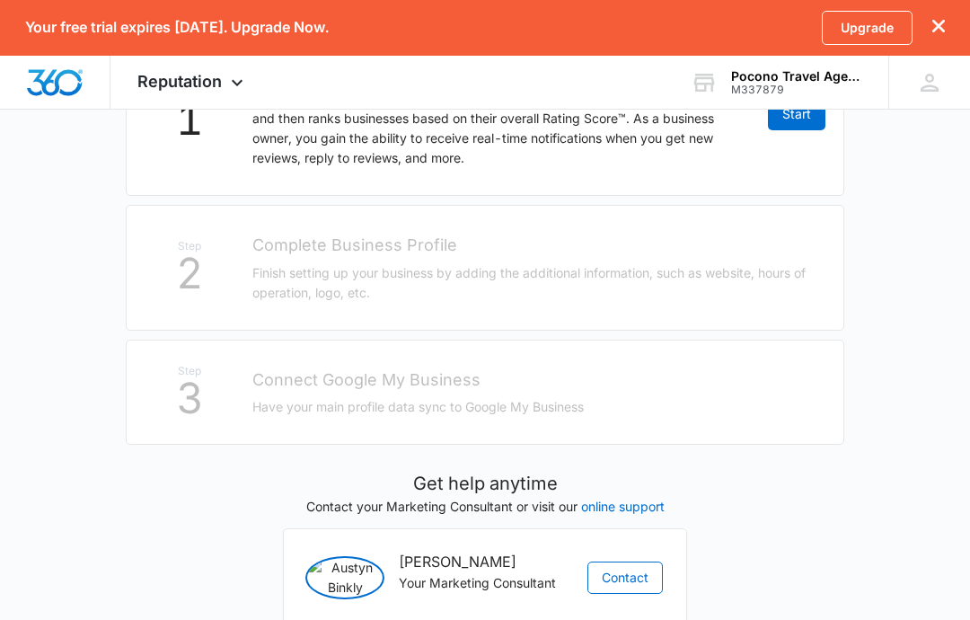
scroll to position [462, 0]
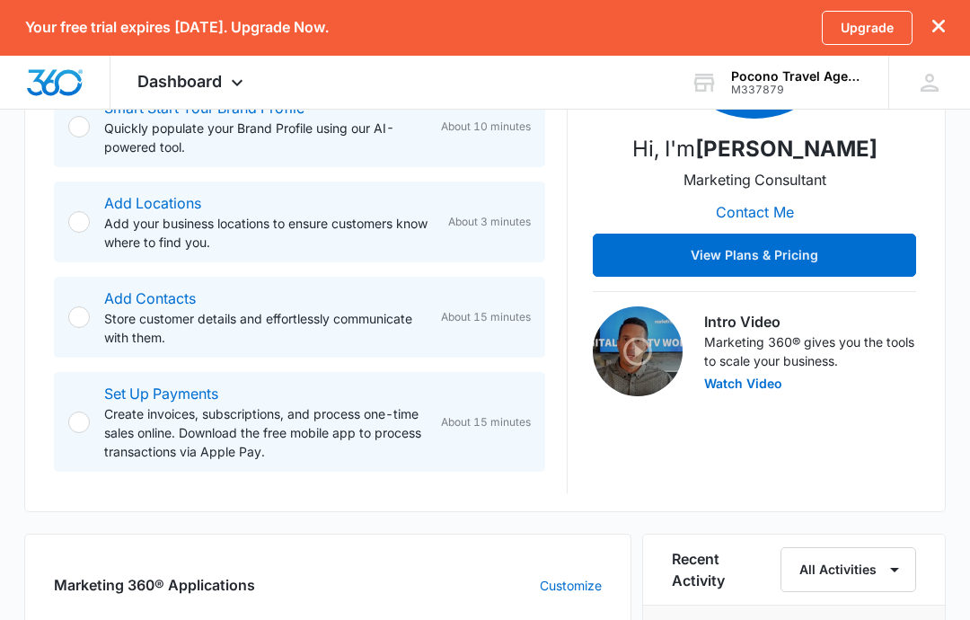
scroll to position [698, 0]
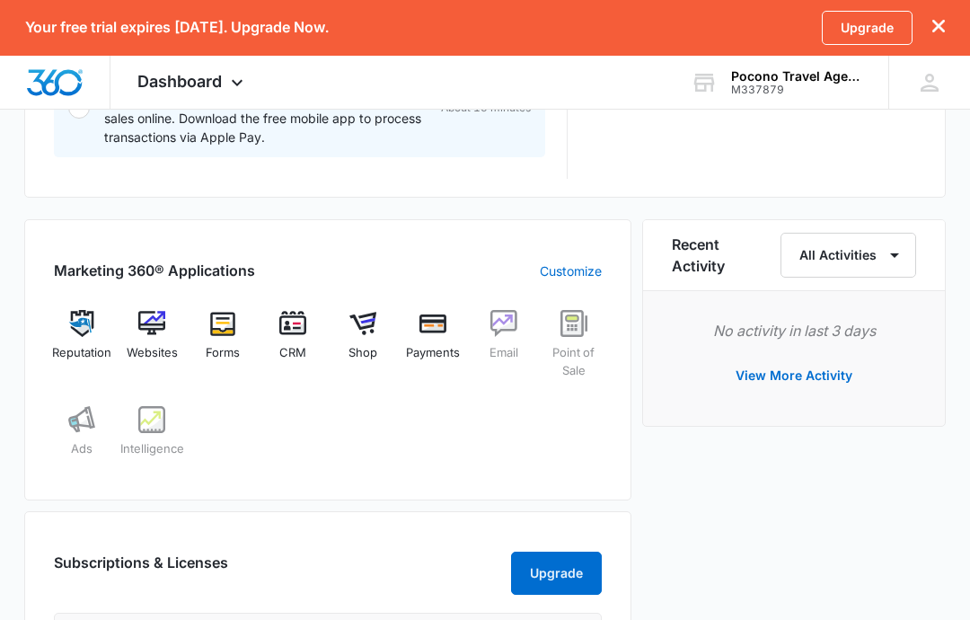
click at [154, 334] on img at bounding box center [151, 323] width 27 height 27
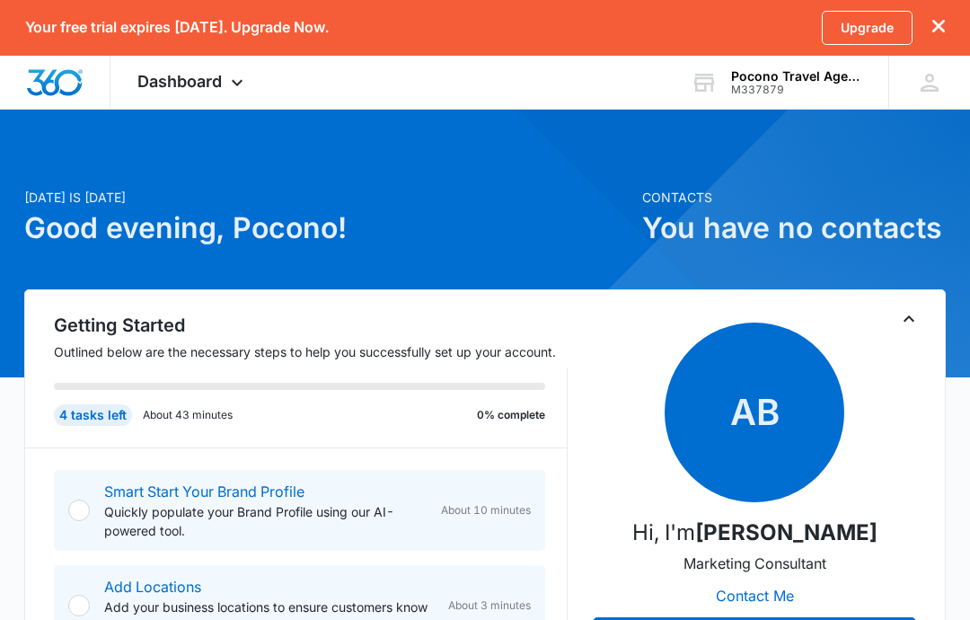
click at [172, 89] on span "Dashboard" at bounding box center [179, 81] width 84 height 19
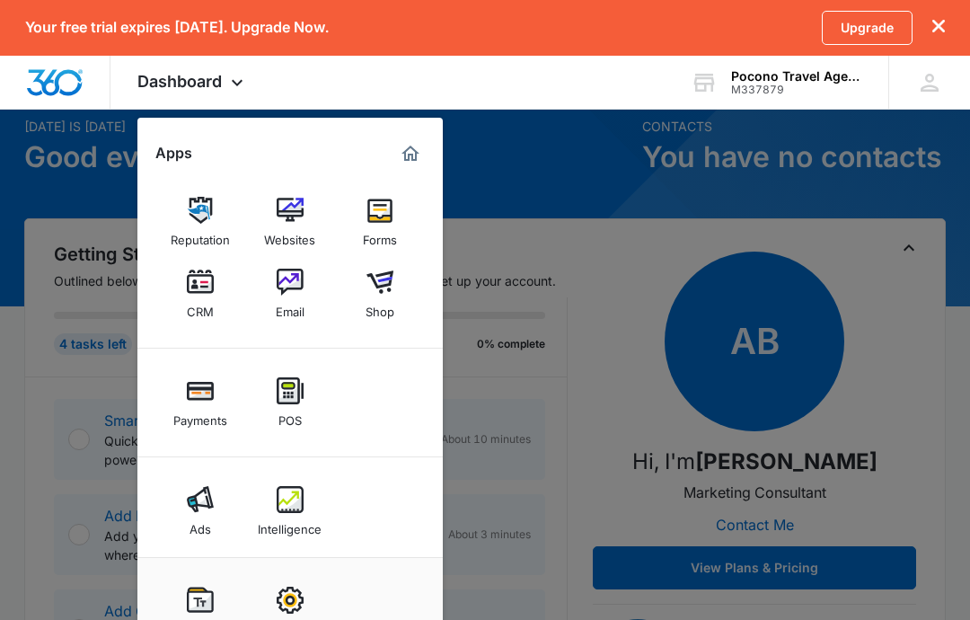
scroll to position [71, 0]
click at [207, 506] on img at bounding box center [200, 499] width 27 height 27
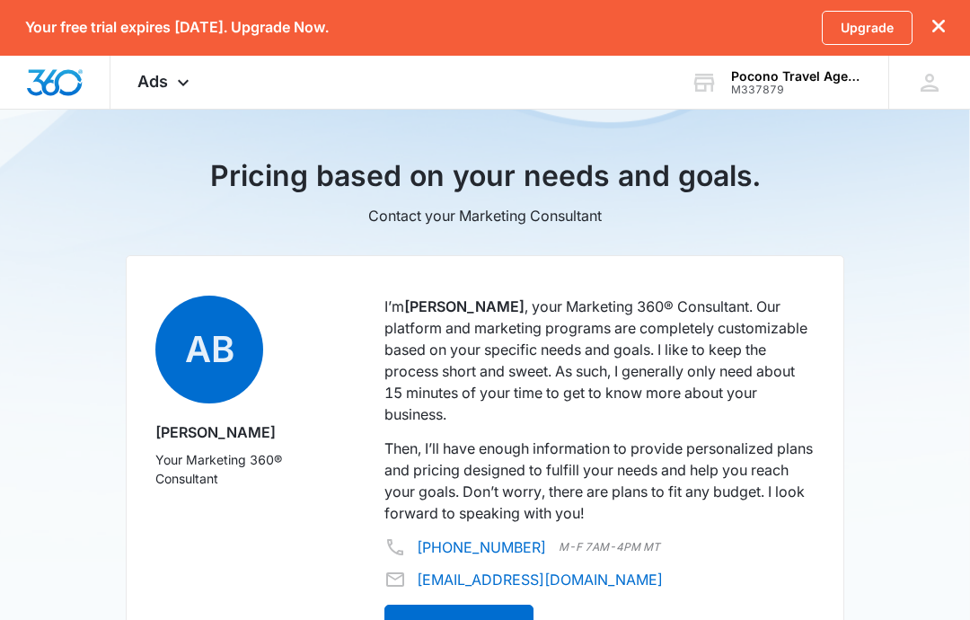
scroll to position [894, 0]
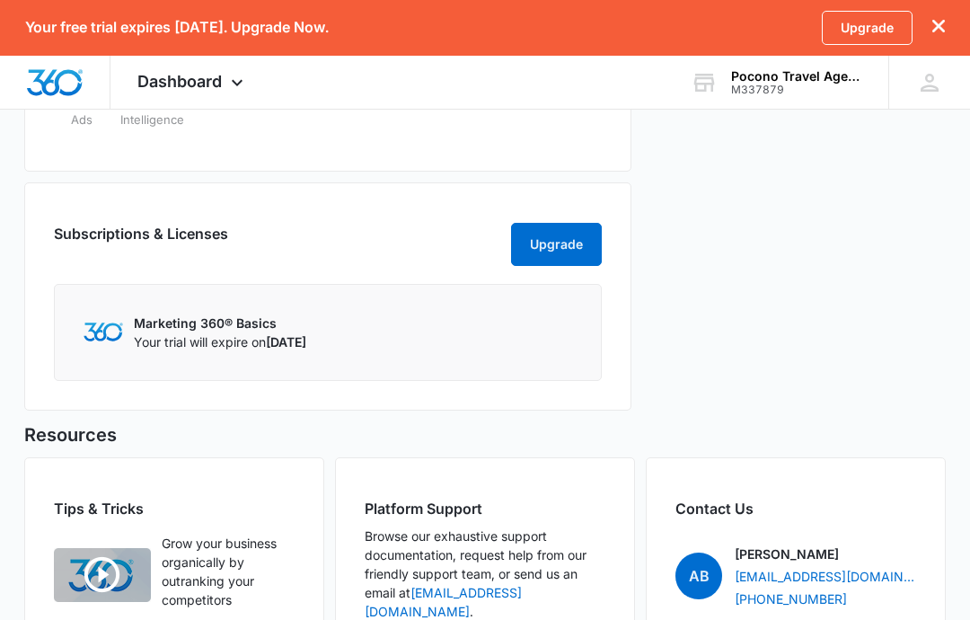
scroll to position [143, 0]
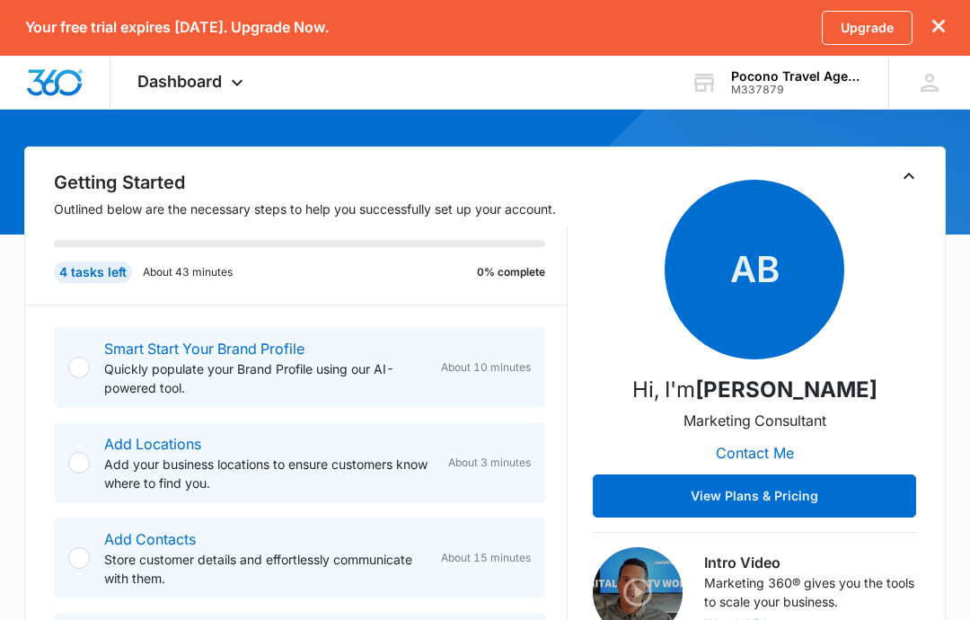
click at [161, 97] on div "Dashboard Apps Reputation Websites Forms CRM Email Shop Payments POS Ads Intell…" at bounding box center [192, 82] width 164 height 53
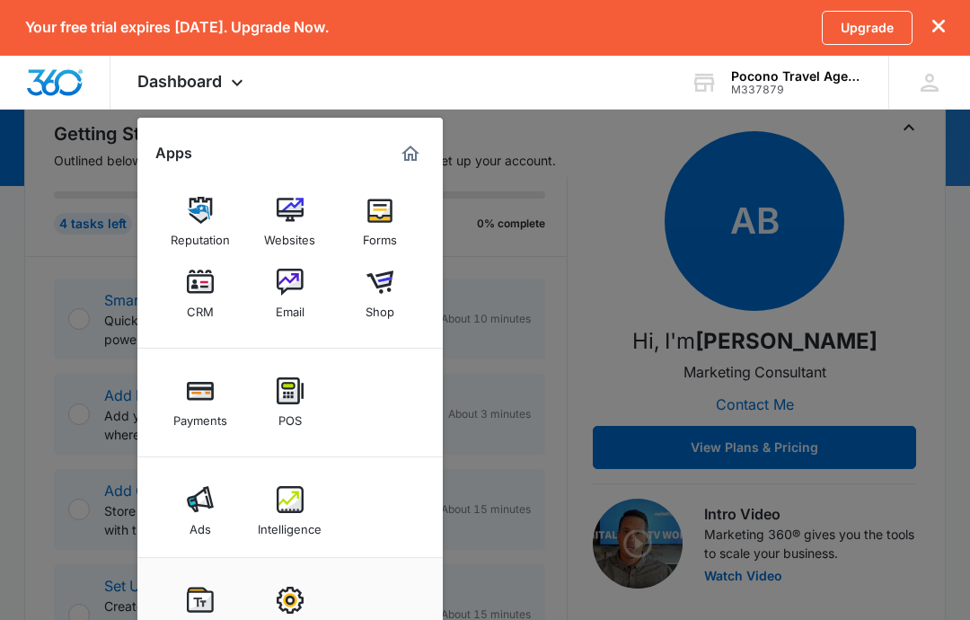
scroll to position [198, 0]
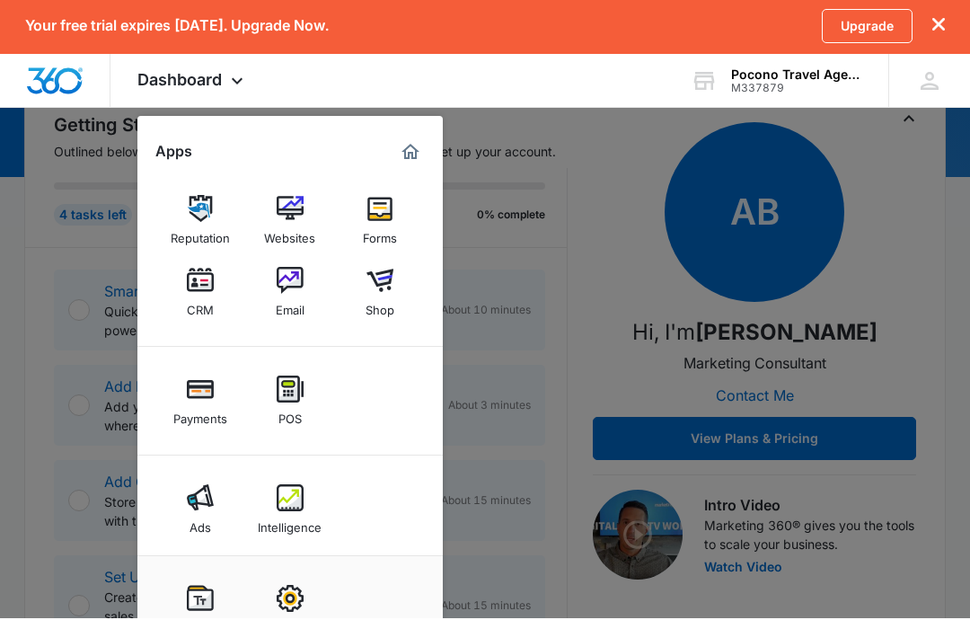
click at [201, 604] on img at bounding box center [200, 599] width 27 height 27
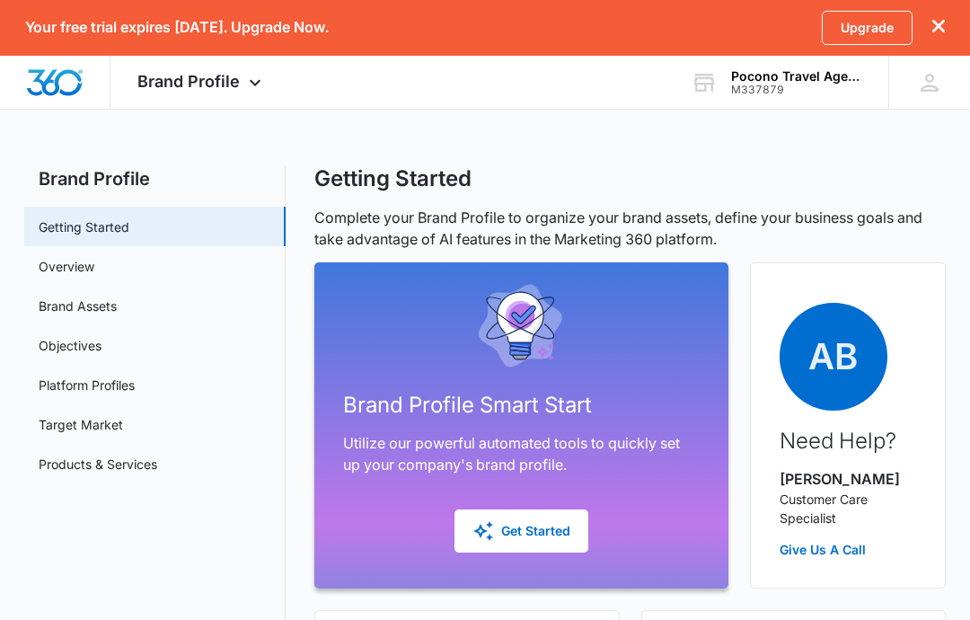
click at [962, 22] on div "Your free trial expires in 14 days. Upgrade Now. Upgrade" at bounding box center [485, 28] width 970 height 56
click at [926, 78] on div at bounding box center [929, 82] width 27 height 27
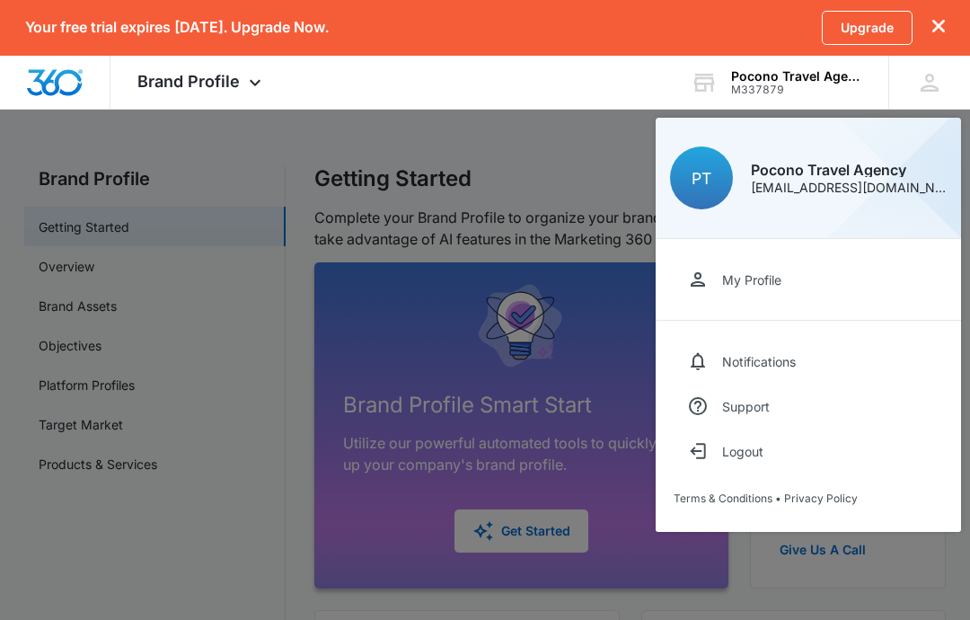
click at [806, 289] on link "My Profile" at bounding box center [808, 279] width 269 height 45
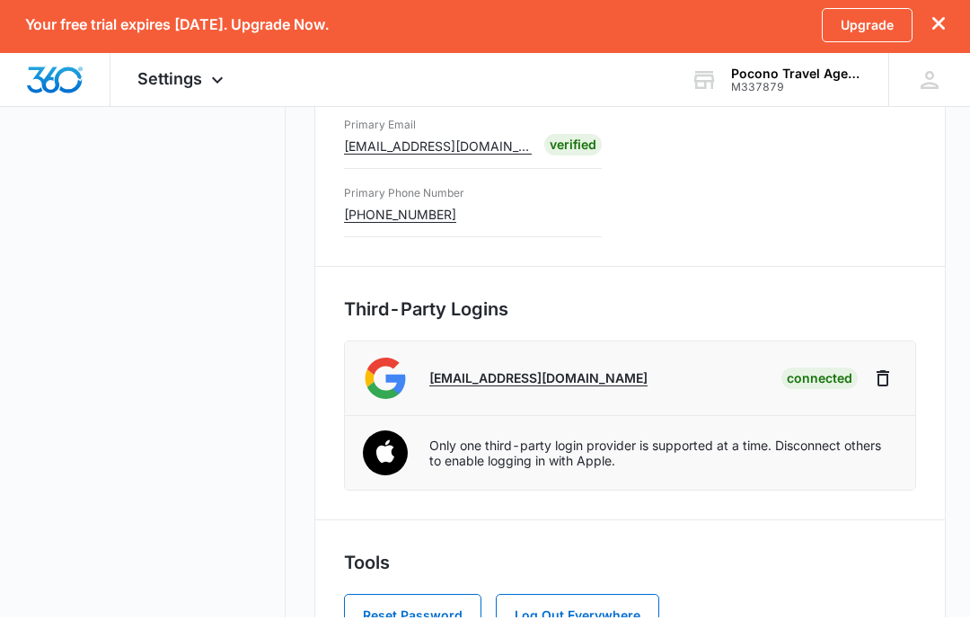
scroll to position [418, 0]
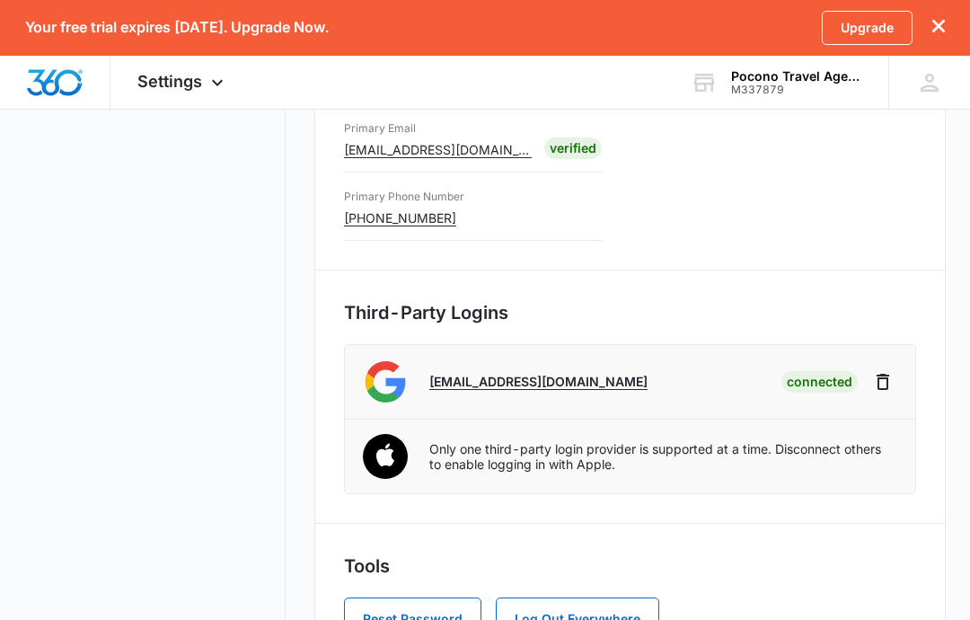
click at [883, 385] on icon "Disconnect" at bounding box center [883, 382] width 22 height 22
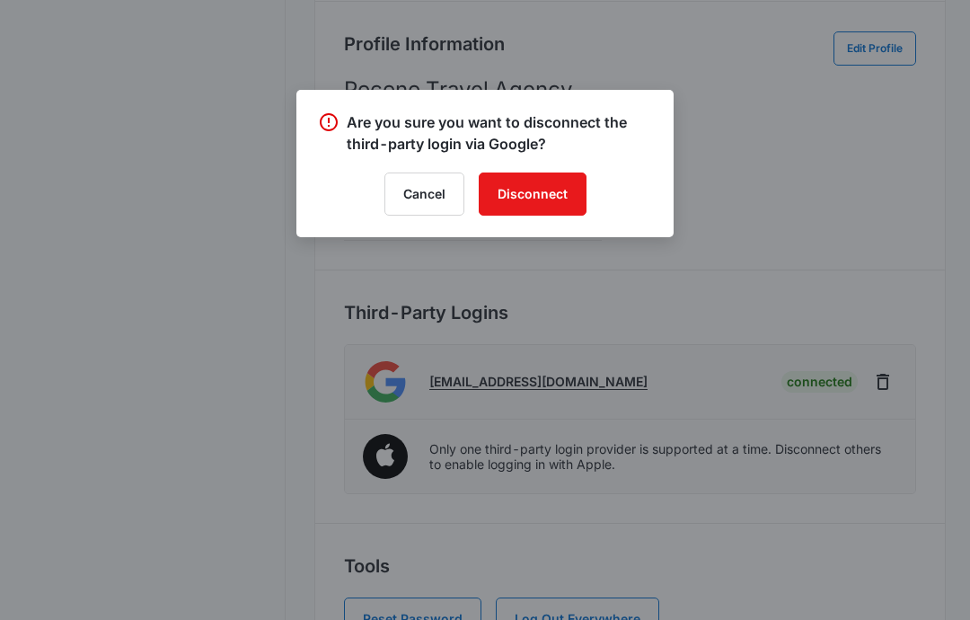
click at [572, 190] on button "Disconnect" at bounding box center [533, 193] width 108 height 43
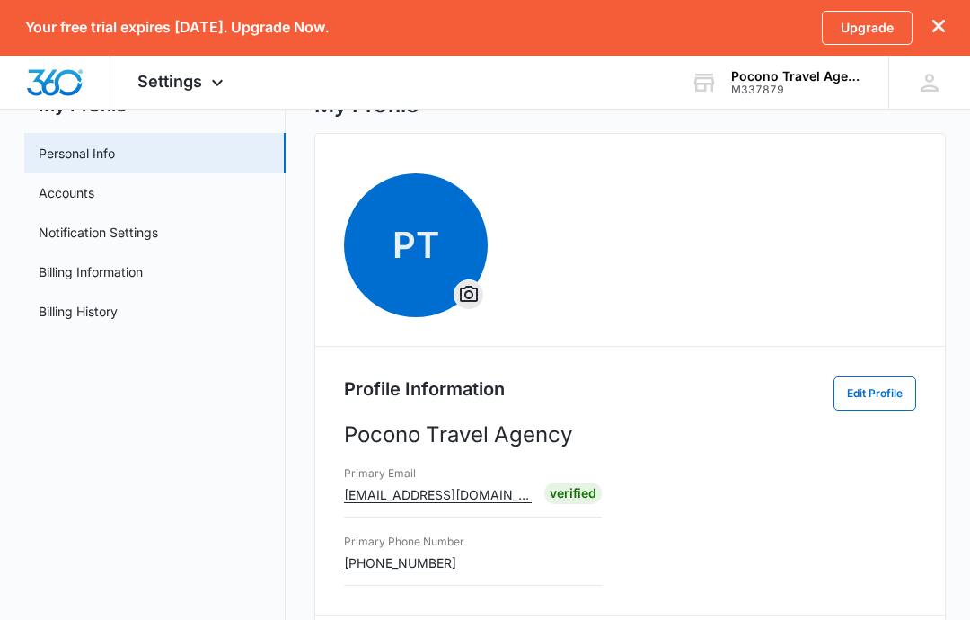
scroll to position [73, 0]
click at [56, 193] on link "Accounts" at bounding box center [67, 193] width 56 height 19
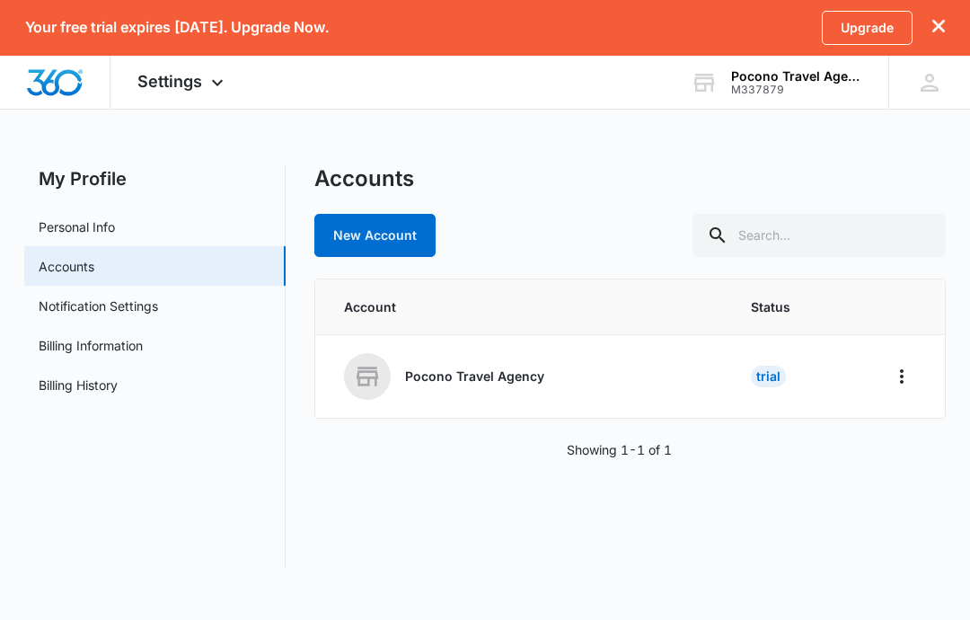
click at [899, 365] on icon "Home" at bounding box center [902, 376] width 22 height 22
click at [861, 479] on div "Accounts New Account Account Status Pocono Travel Agency Trial Showing 1-1 of 1" at bounding box center [629, 366] width 631 height 403
click at [55, 298] on link "Notification Settings" at bounding box center [98, 305] width 119 height 19
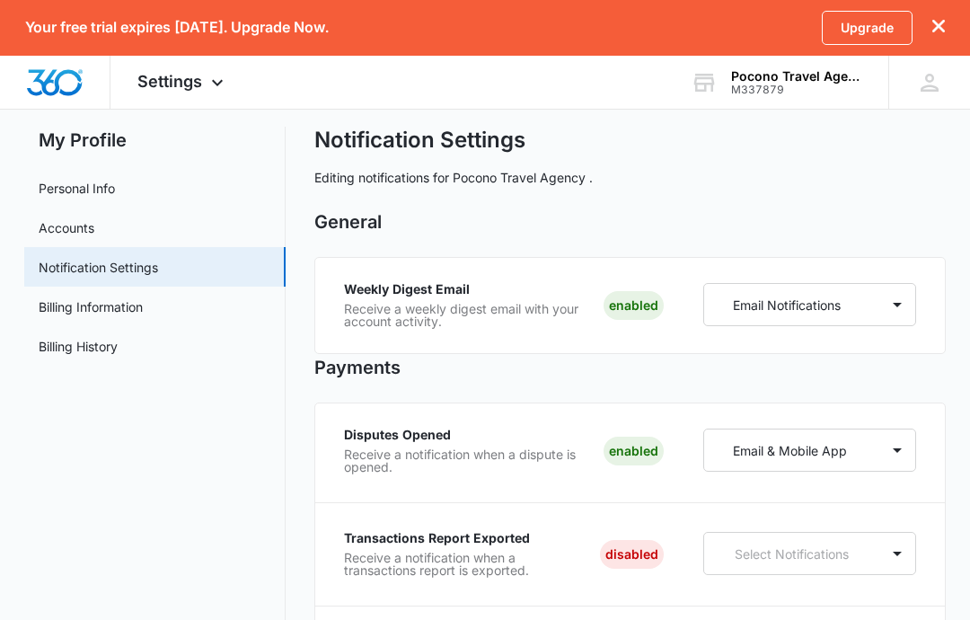
click at [45, 313] on link "Billing Information" at bounding box center [91, 306] width 104 height 19
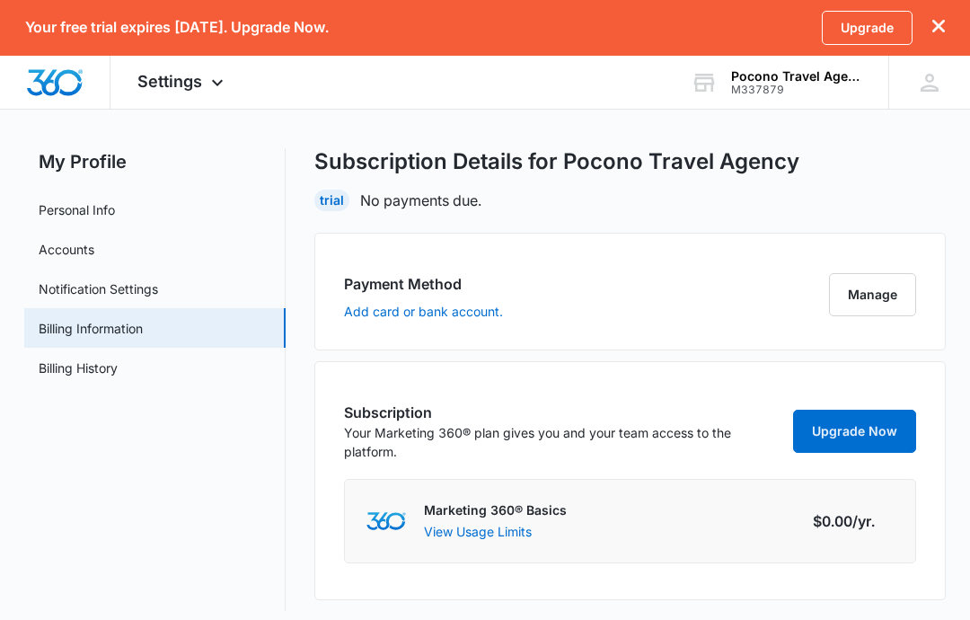
scroll to position [30, 0]
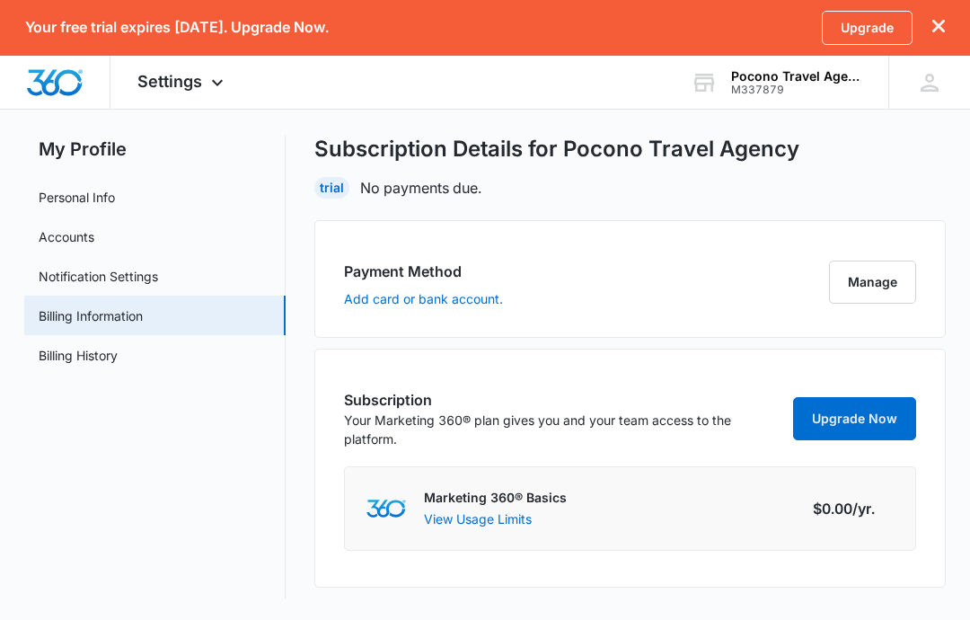
click at [47, 357] on link "Billing History" at bounding box center [78, 355] width 79 height 19
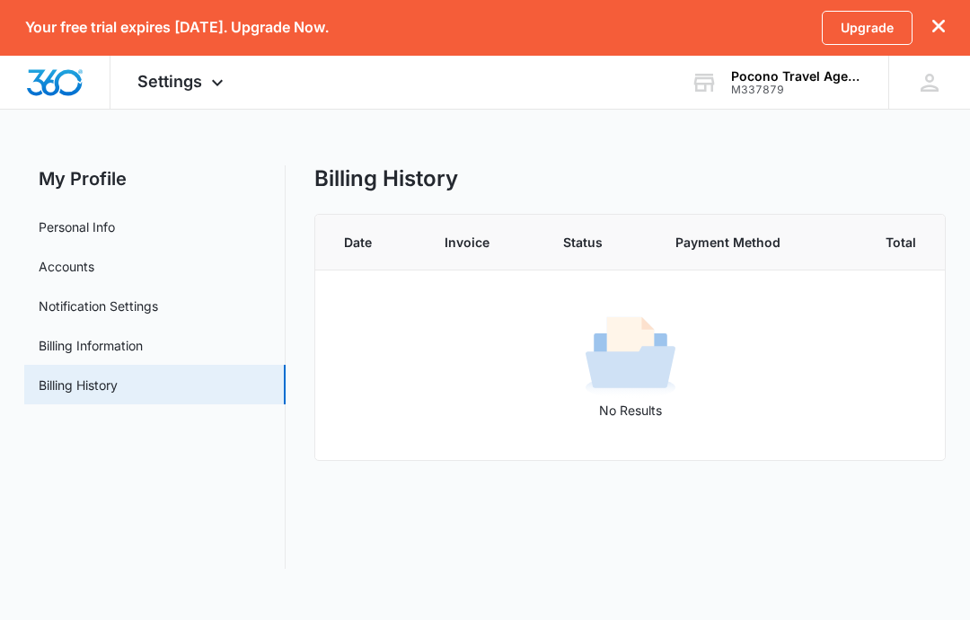
click at [150, 75] on span "Settings" at bounding box center [169, 81] width 65 height 19
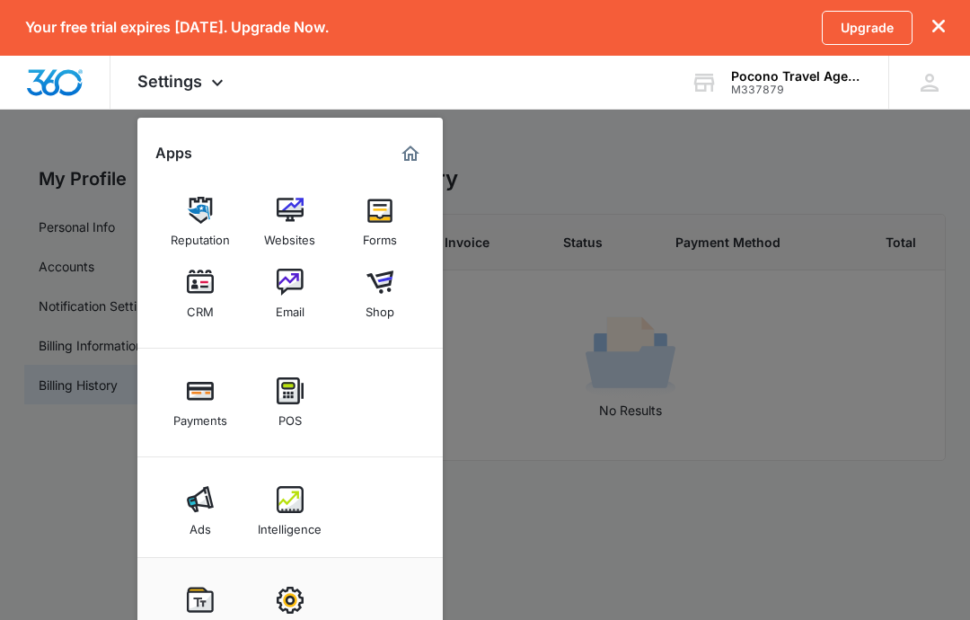
click at [209, 286] on img at bounding box center [200, 282] width 27 height 27
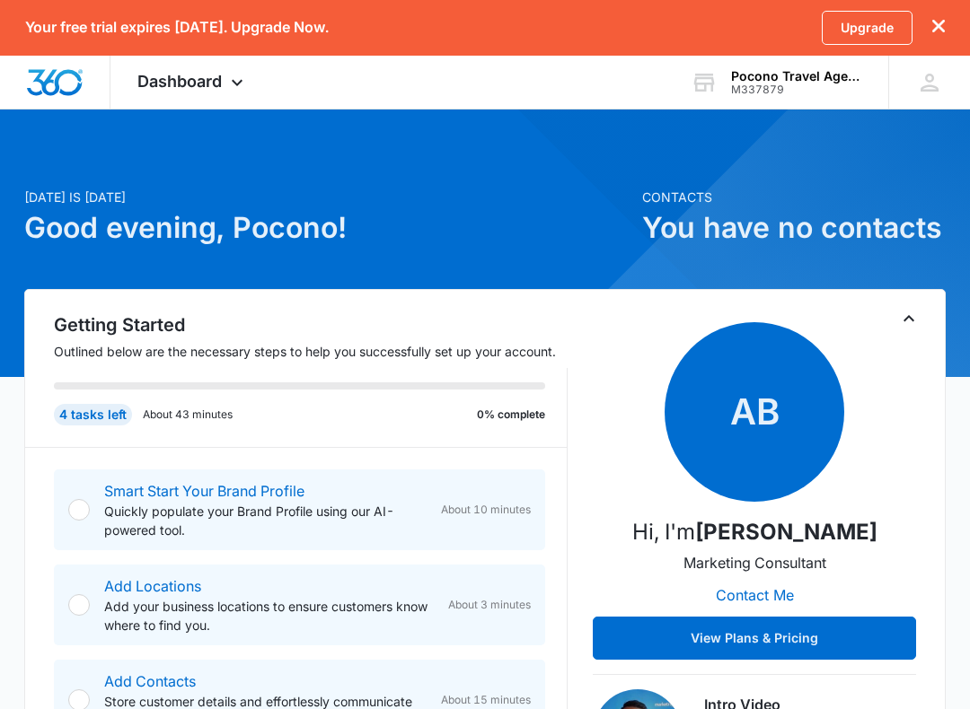
click at [959, 9] on div "Your free trial expires [DATE]. Upgrade Now. Upgrade" at bounding box center [485, 28] width 970 height 56
click at [949, 24] on div "Your free trial expires [DATE]. Upgrade Now. Upgrade" at bounding box center [485, 28] width 970 height 56
click at [938, 24] on icon "dismiss this dialog" at bounding box center [938, 26] width 13 height 13
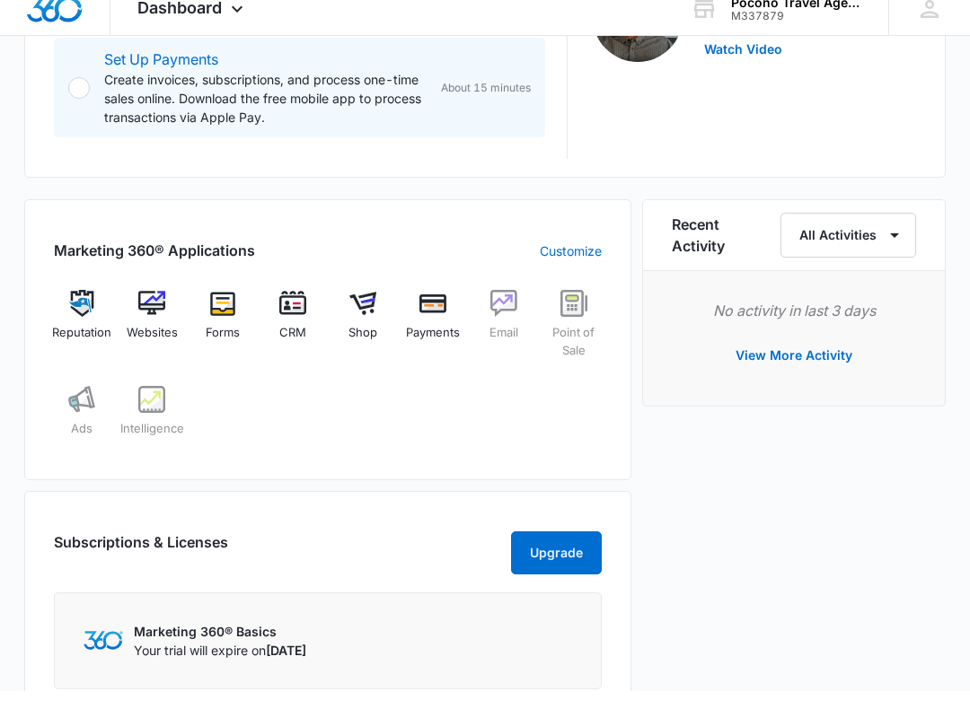
scroll to position [654, 0]
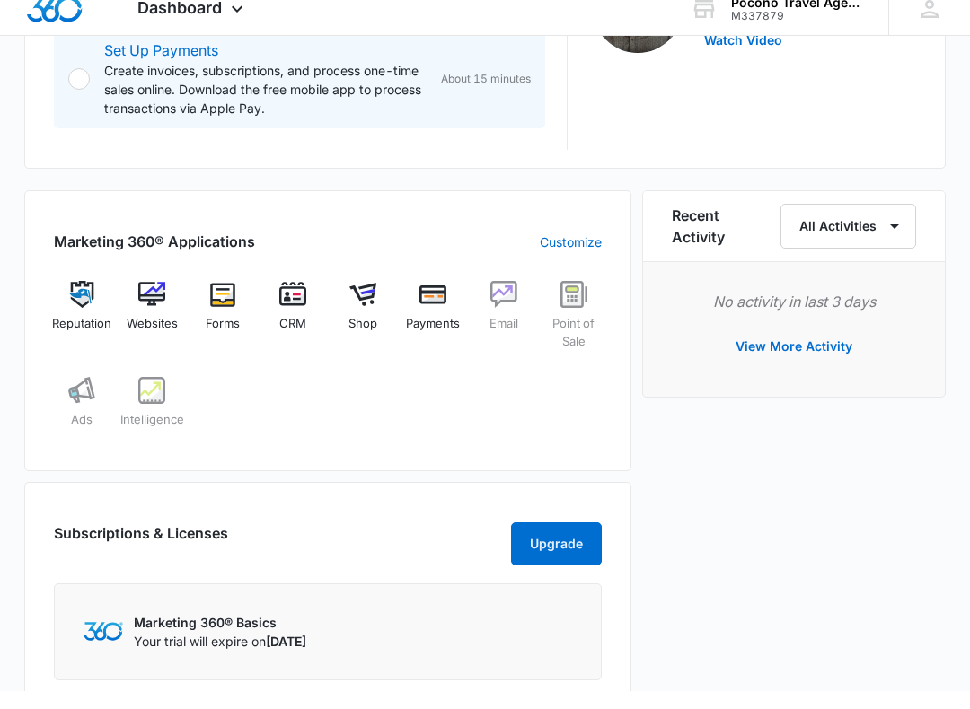
click at [579, 251] on link "Customize" at bounding box center [571, 260] width 62 height 19
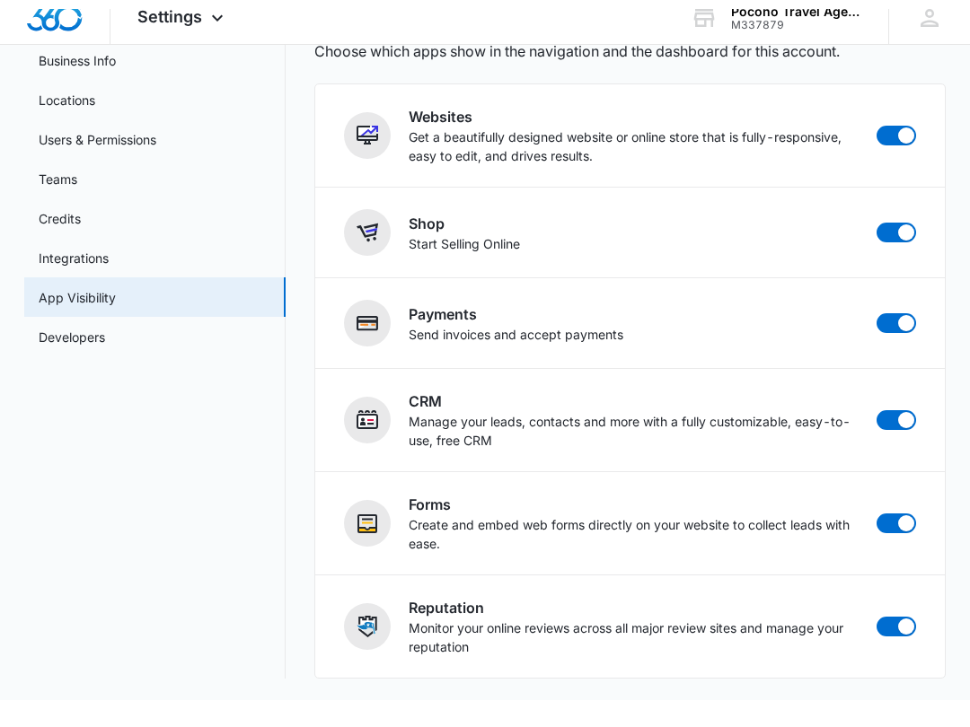
scroll to position [85, 0]
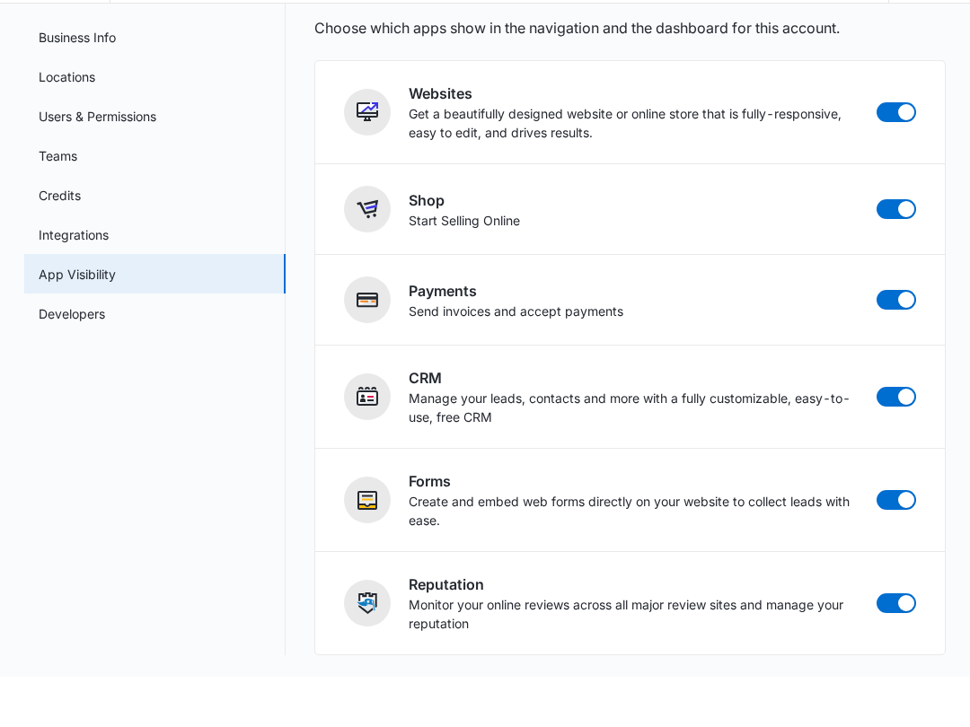
click at [893, 250] on span at bounding box center [896, 260] width 40 height 20
click at [876, 249] on input "checkbox" at bounding box center [876, 249] width 1 height 1
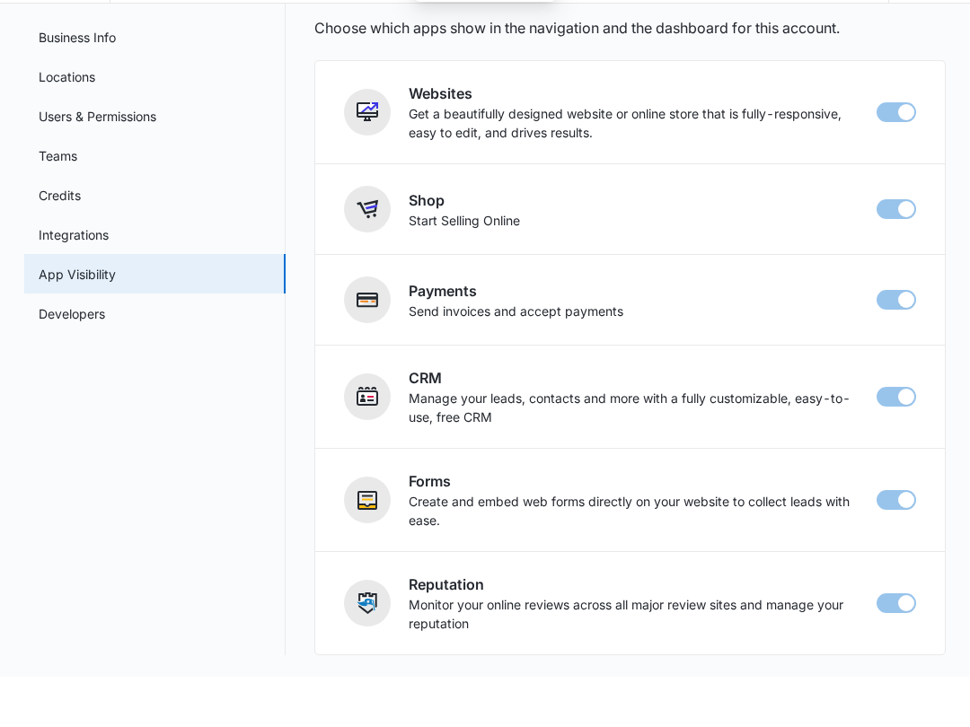
checkbox input "false"
click at [894, 340] on span at bounding box center [896, 350] width 40 height 20
click at [876, 339] on input "checkbox" at bounding box center [876, 339] width 1 height 1
checkbox input "false"
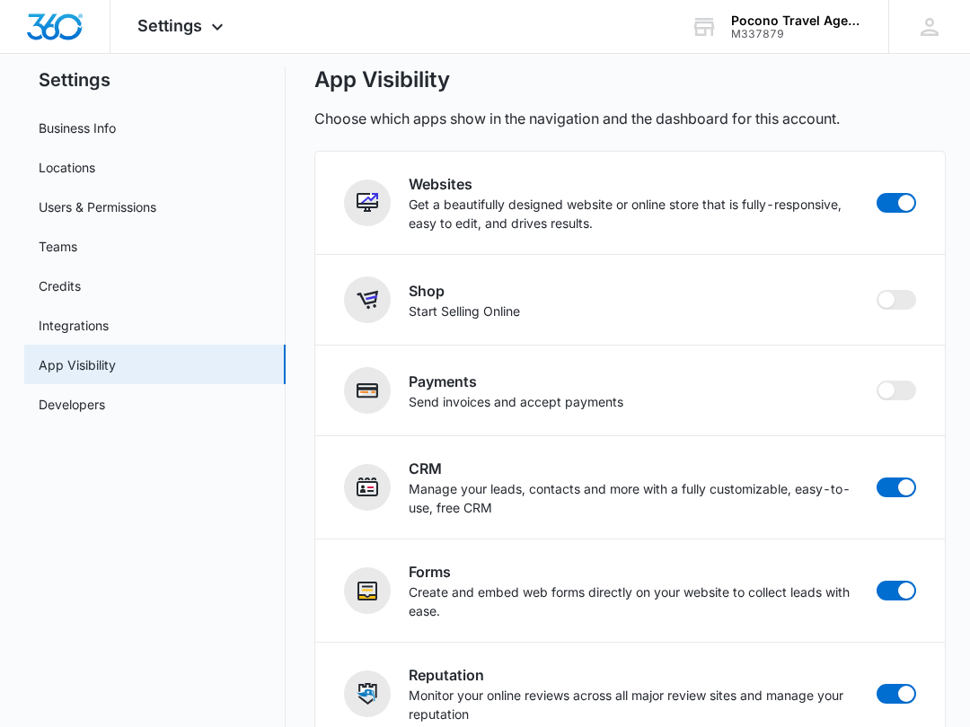
scroll to position [19, 0]
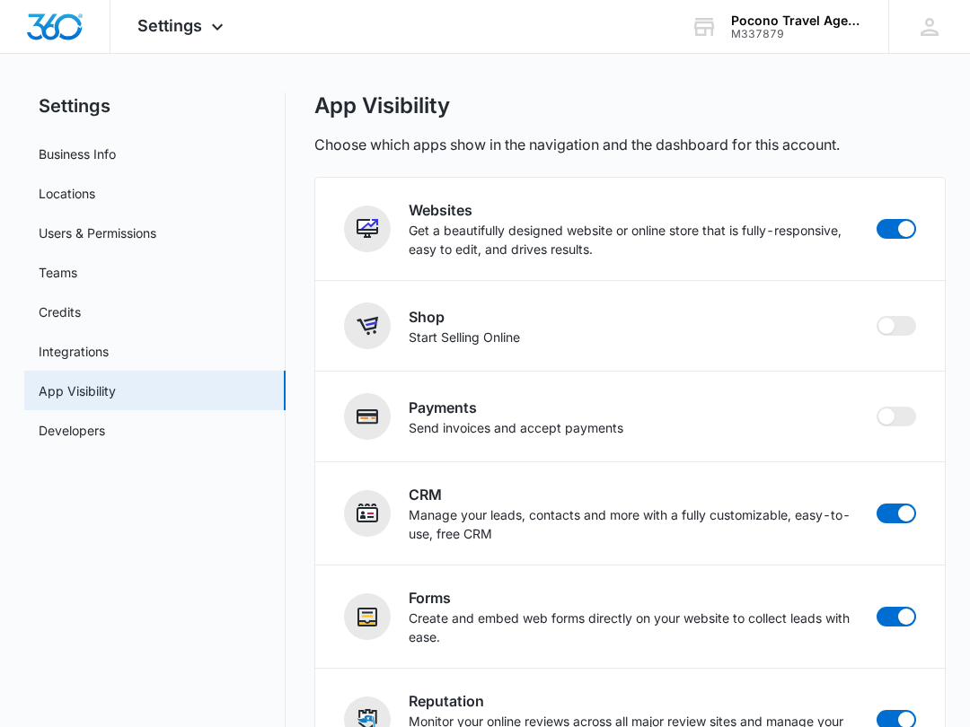
click at [890, 220] on span at bounding box center [896, 229] width 40 height 20
click at [876, 219] on input "checkbox" at bounding box center [876, 218] width 1 height 1
checkbox input "false"
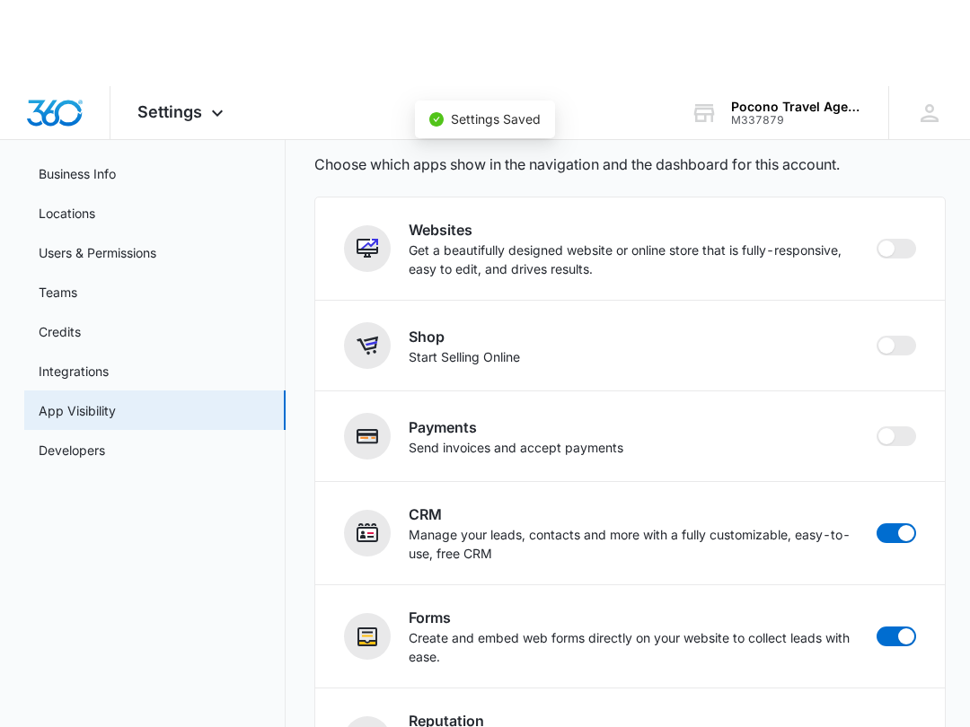
scroll to position [0, 0]
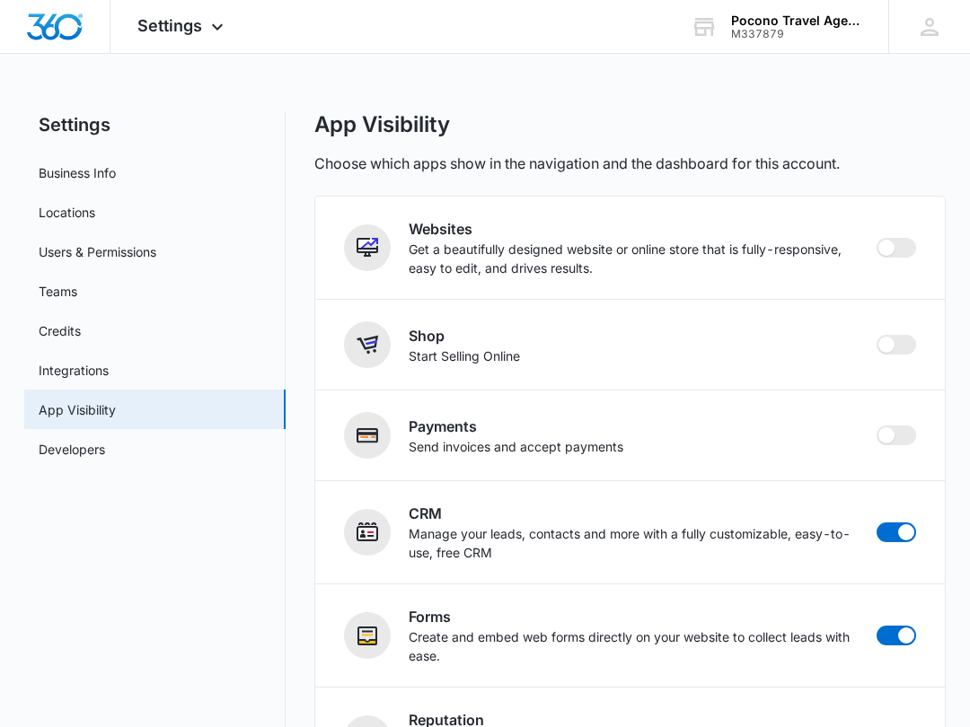
click at [65, 459] on link "Developers" at bounding box center [72, 449] width 66 height 19
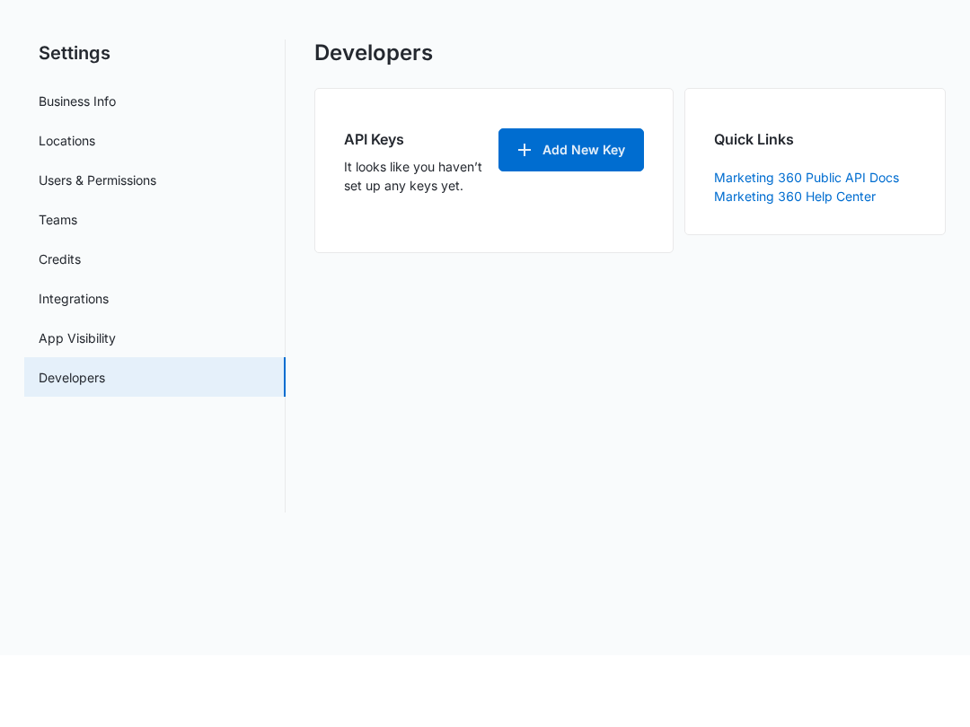
click at [52, 361] on link "Integrations" at bounding box center [74, 370] width 70 height 19
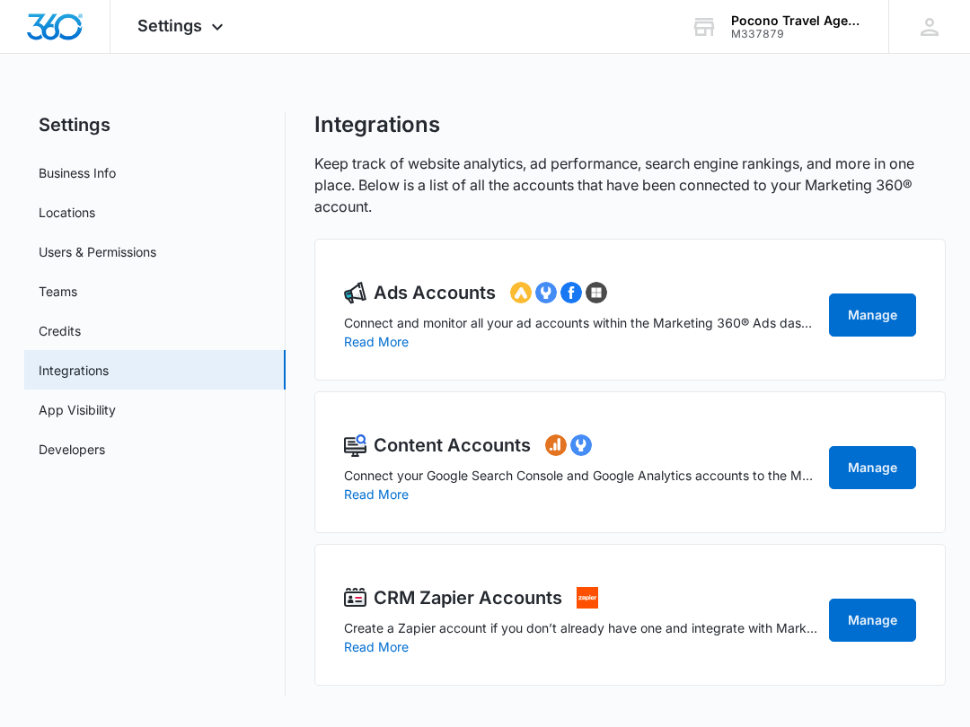
click at [47, 331] on link "Credits" at bounding box center [60, 330] width 42 height 19
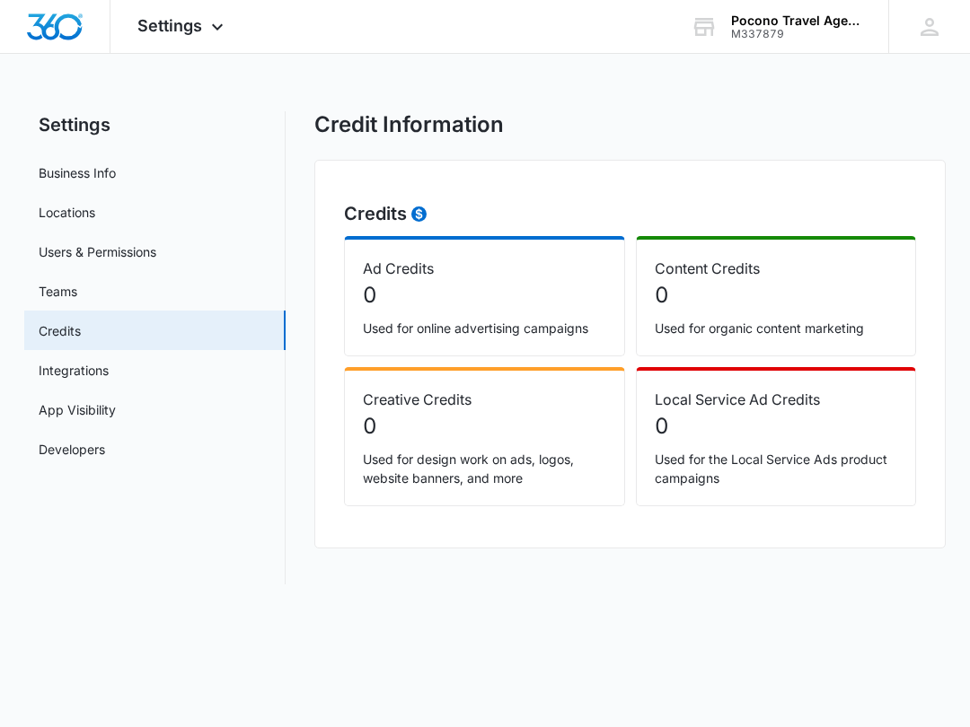
click at [54, 297] on link "Teams" at bounding box center [58, 291] width 39 height 19
click at [58, 210] on link "Locations" at bounding box center [67, 212] width 57 height 19
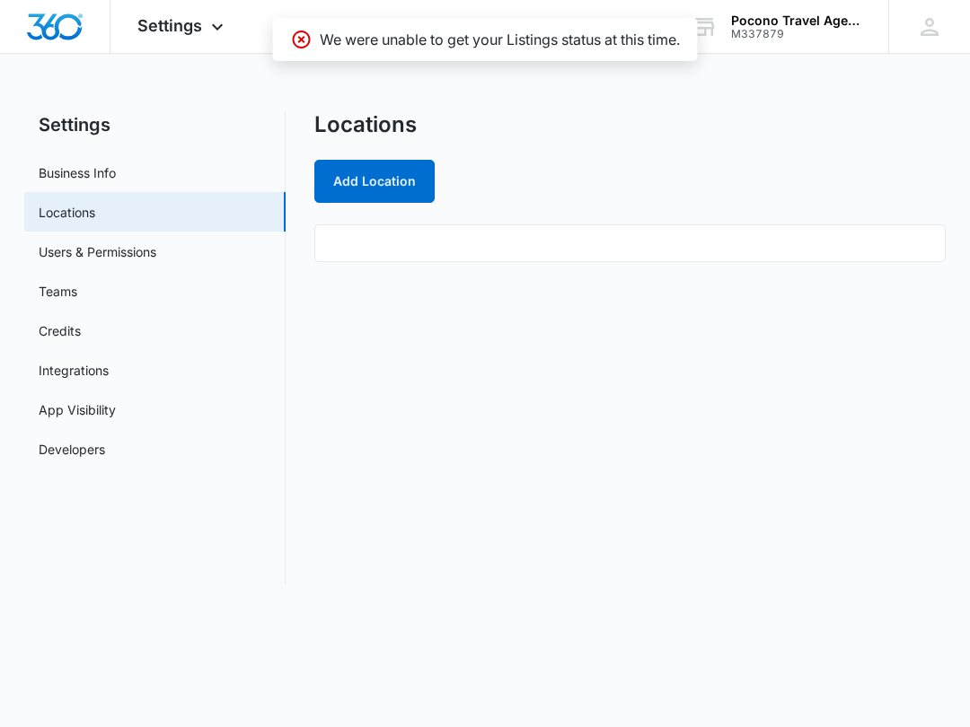
click at [412, 184] on button "Add Location" at bounding box center [374, 181] width 120 height 43
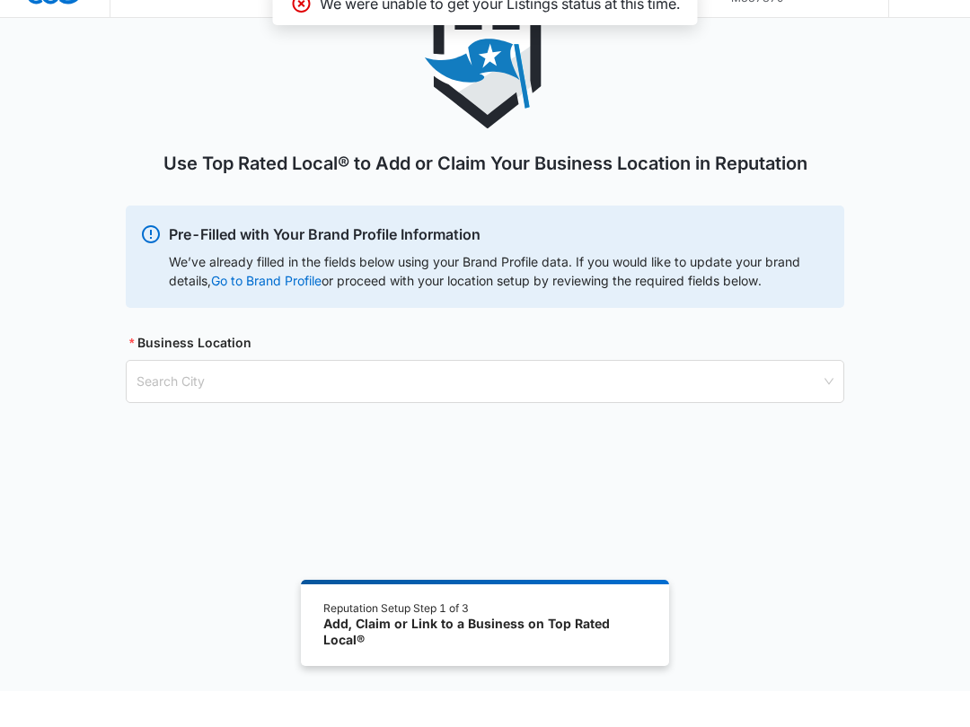
scroll to position [82, 0]
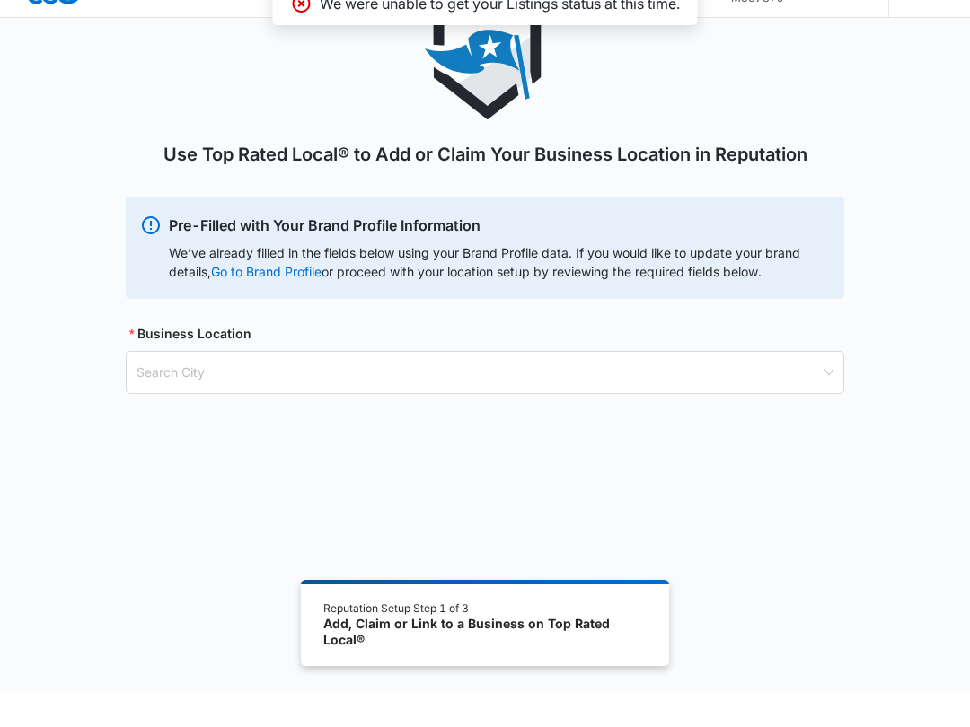
click at [815, 388] on input "search" at bounding box center [478, 408] width 684 height 41
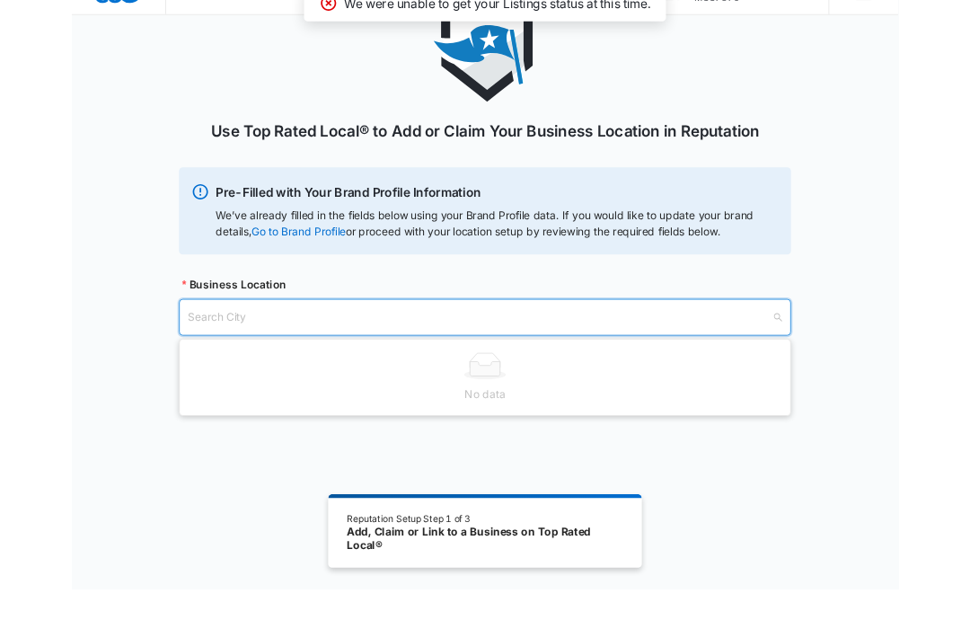
scroll to position [81, 0]
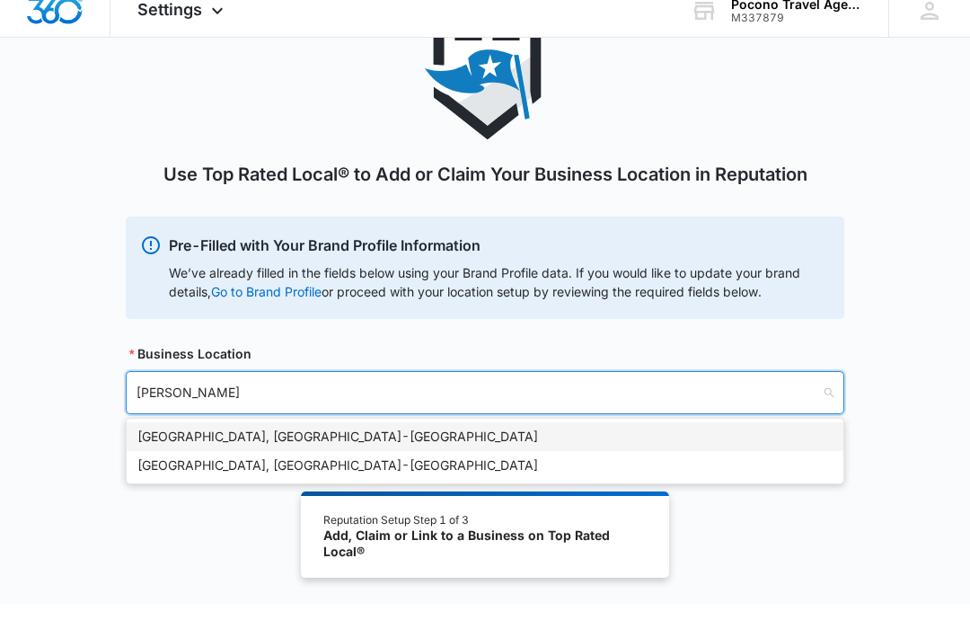
type input "Goulds"
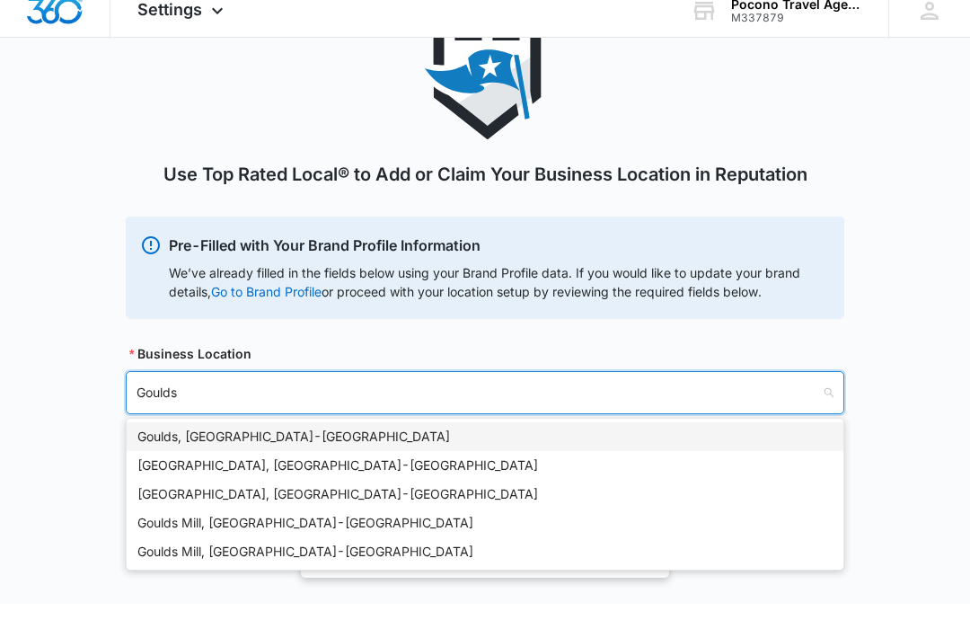
click at [146, 501] on div "[GEOGRAPHIC_DATA], [GEOGRAPHIC_DATA] - [GEOGRAPHIC_DATA]" at bounding box center [484, 511] width 695 height 20
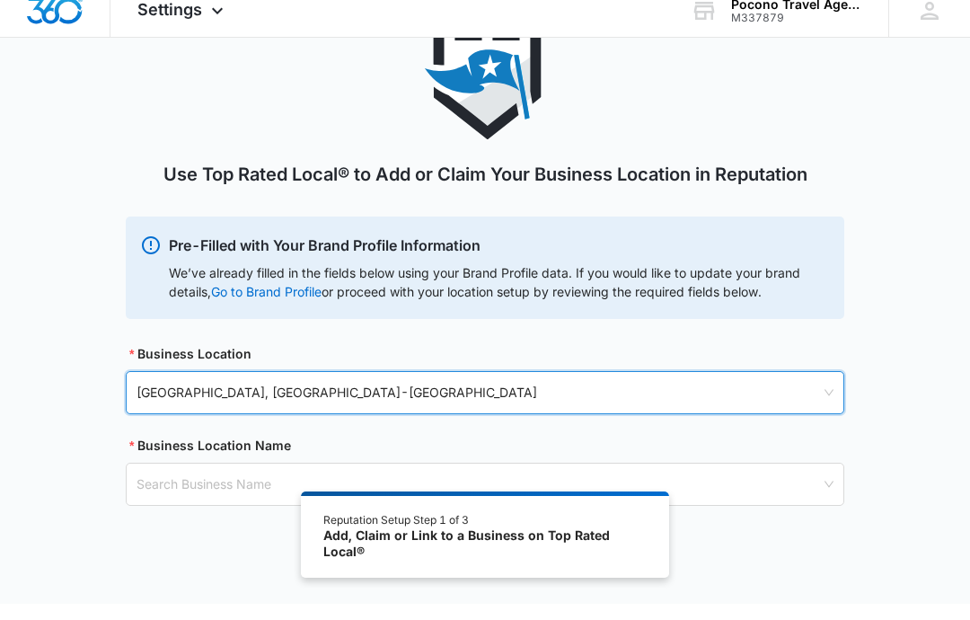
click at [471, 494] on input "search" at bounding box center [478, 500] width 684 height 41
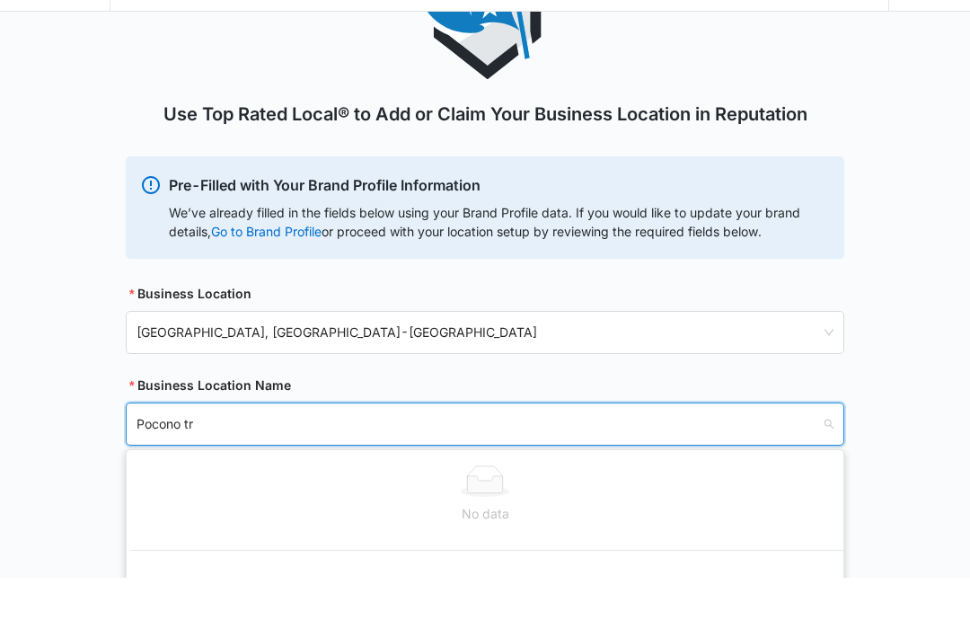
scroll to position [170, 0]
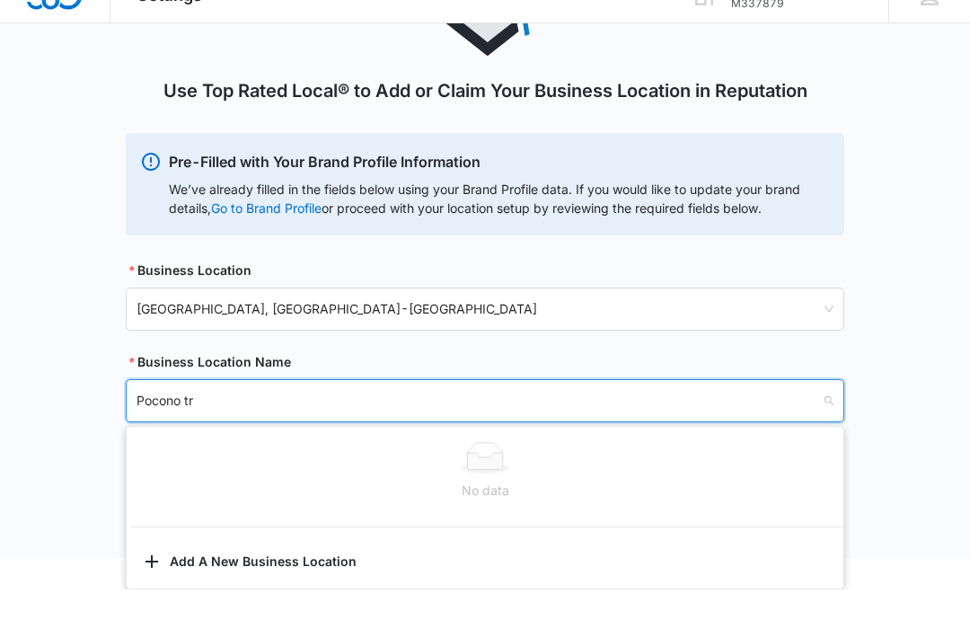
type input "Pocono tr"
click at [203, 572] on button "Add A New Business Location" at bounding box center [485, 593] width 717 height 43
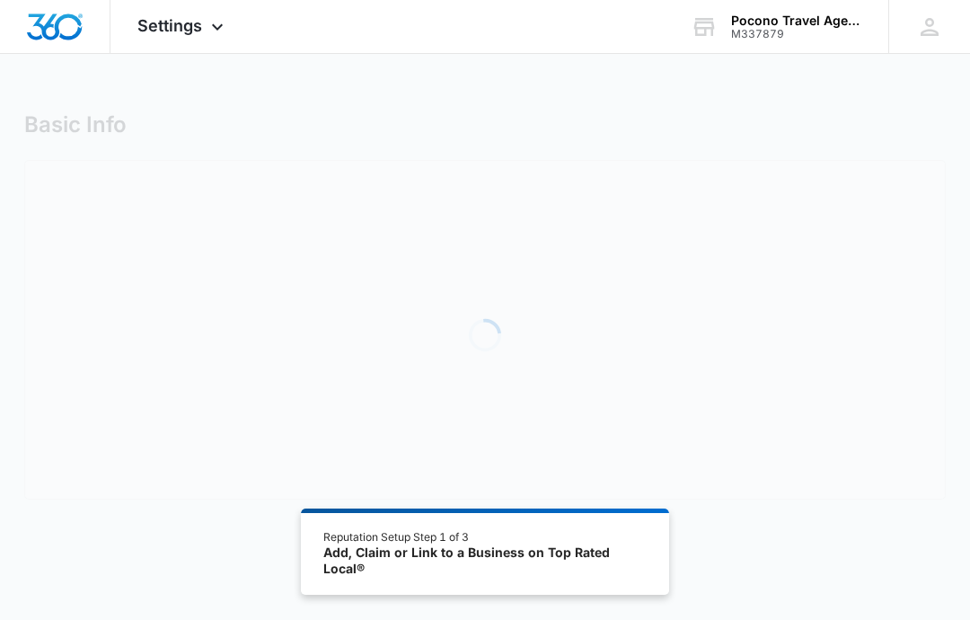
select select "[US_STATE]"
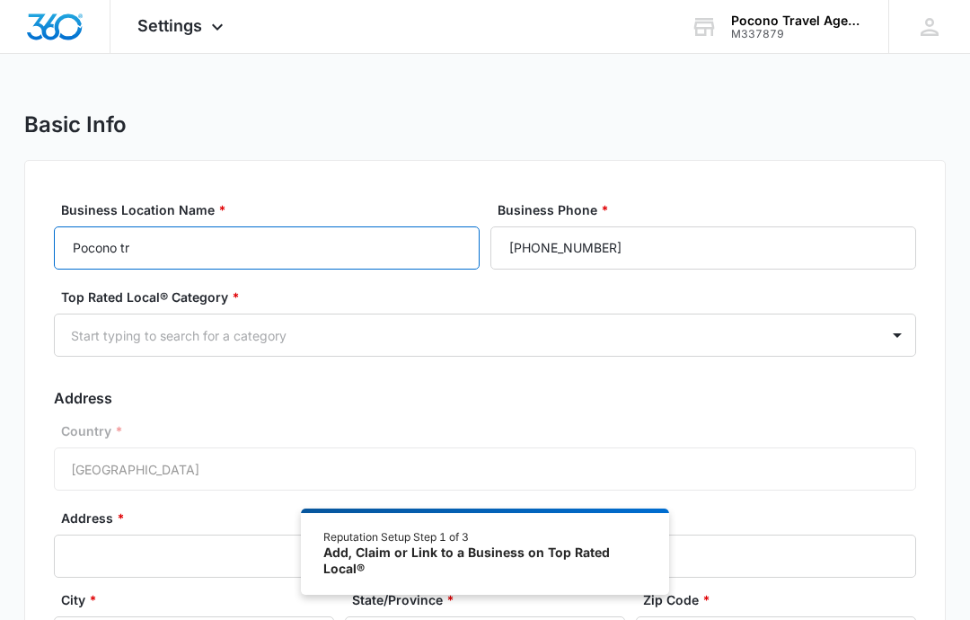
click at [170, 253] on input "Pocono tr" at bounding box center [267, 247] width 426 height 43
type input "Pocono Travel Agency"
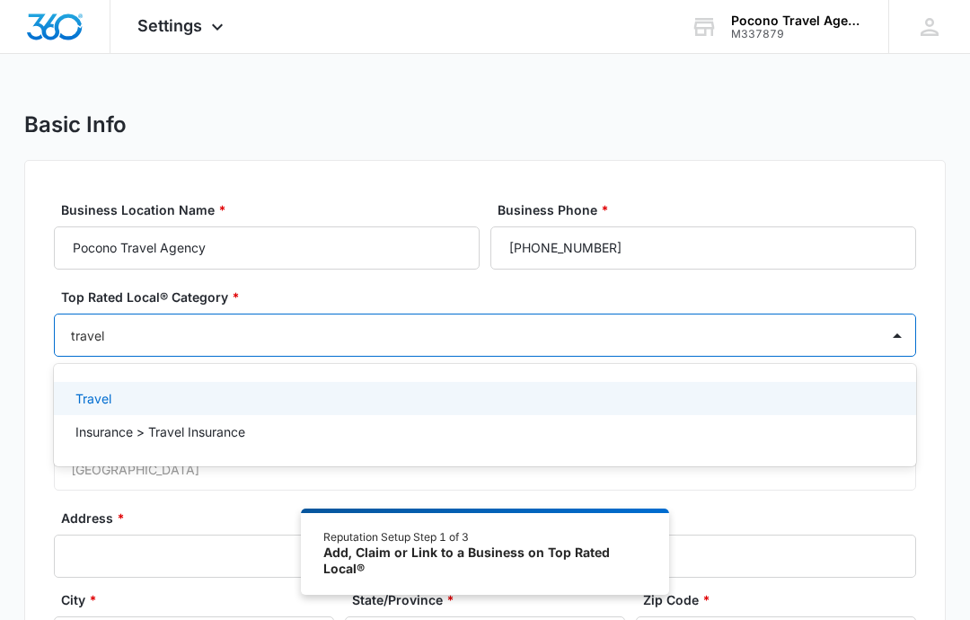
click at [85, 391] on p "Travel" at bounding box center [93, 398] width 36 height 19
type input "travel"
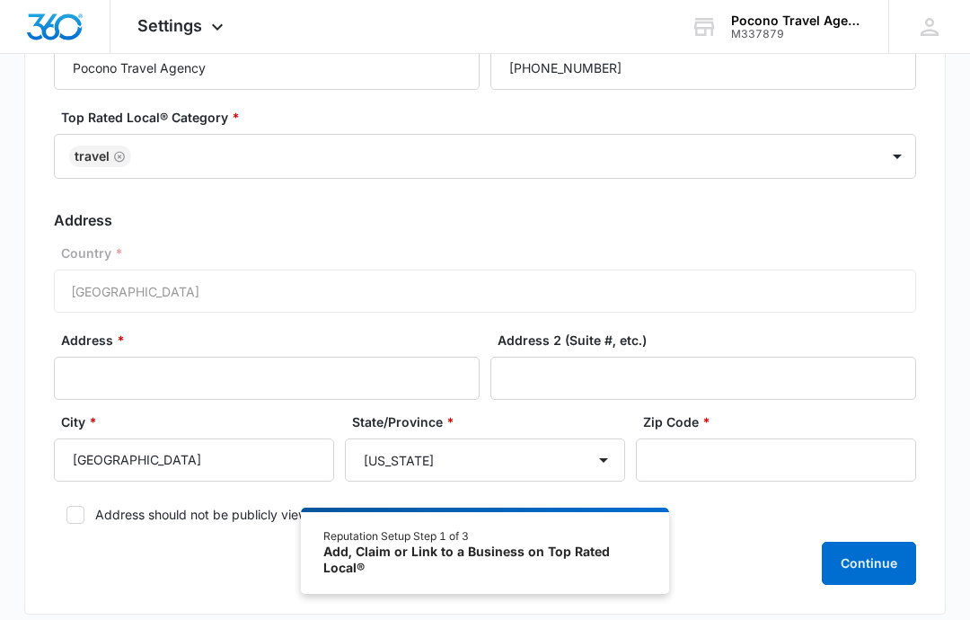
scroll to position [182, 0]
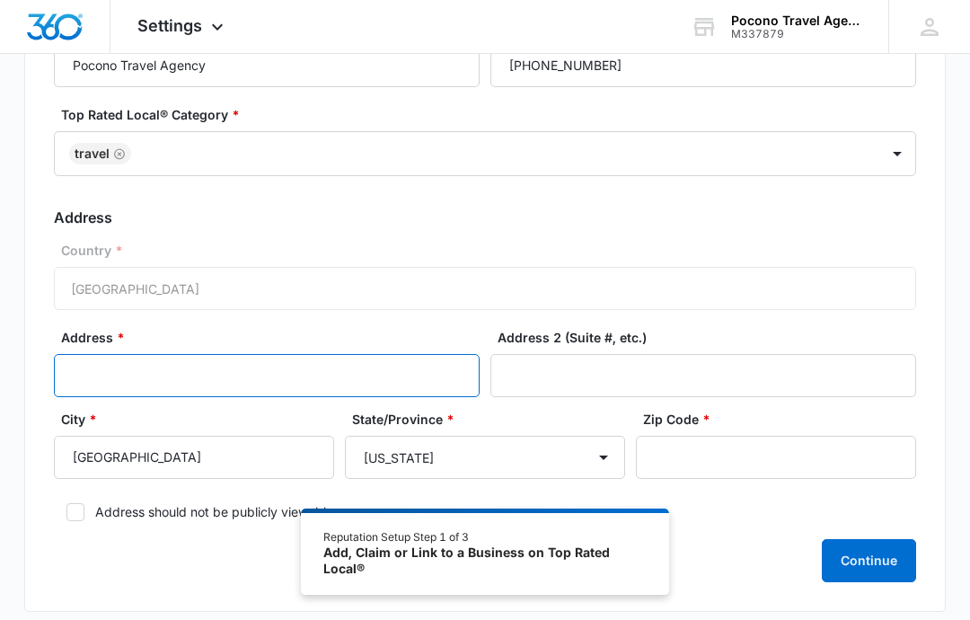
click at [85, 365] on input "Address *" at bounding box center [267, 375] width 426 height 43
type input "O"
type input "PO BOX 91"
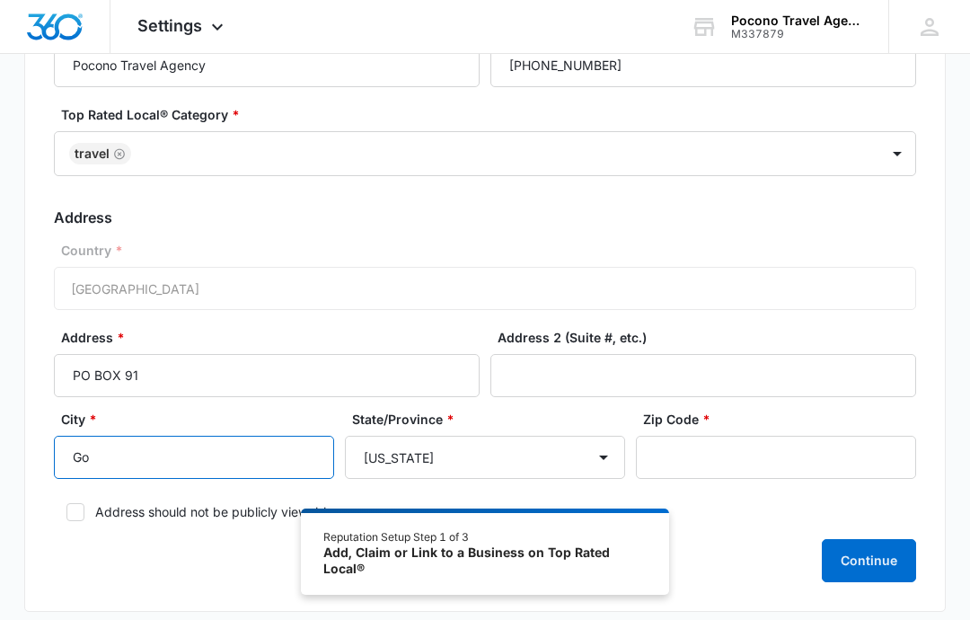
type input "G"
type input "[GEOGRAPHIC_DATA]"
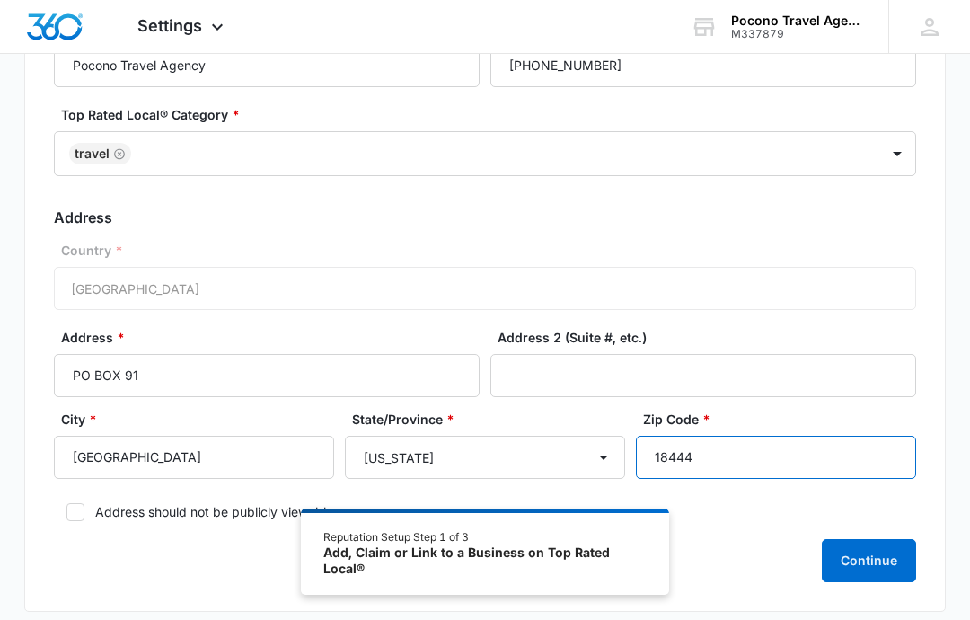
type input "18444"
click at [63, 507] on label "Address should not be publicly viewable" at bounding box center [485, 511] width 862 height 19
click at [63, 507] on input "Address should not be publicly viewable" at bounding box center [60, 512] width 13 height 13
checkbox input "true"
click at [878, 560] on button "Continue" at bounding box center [869, 560] width 94 height 43
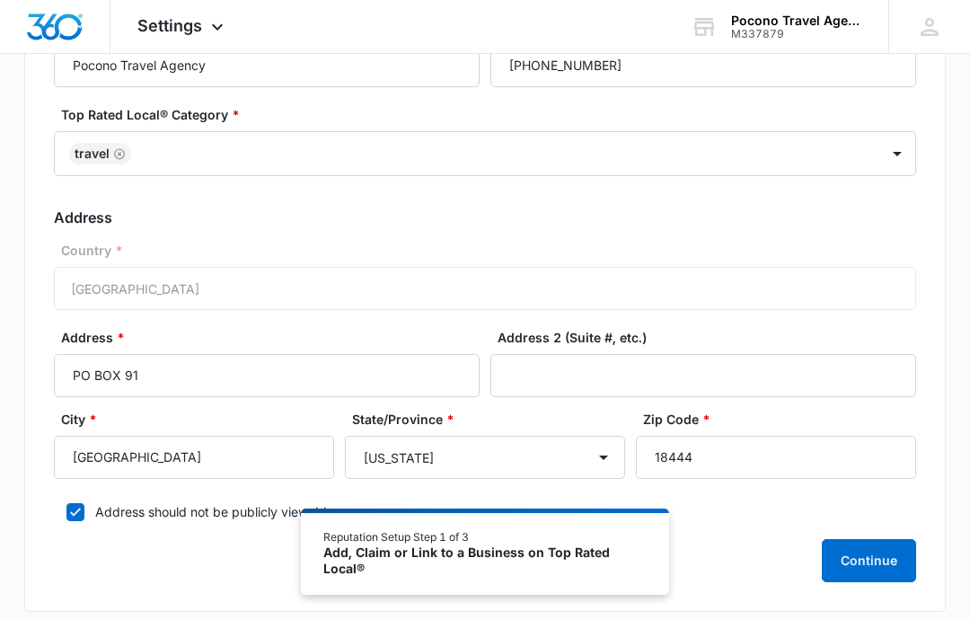
scroll to position [254, 0]
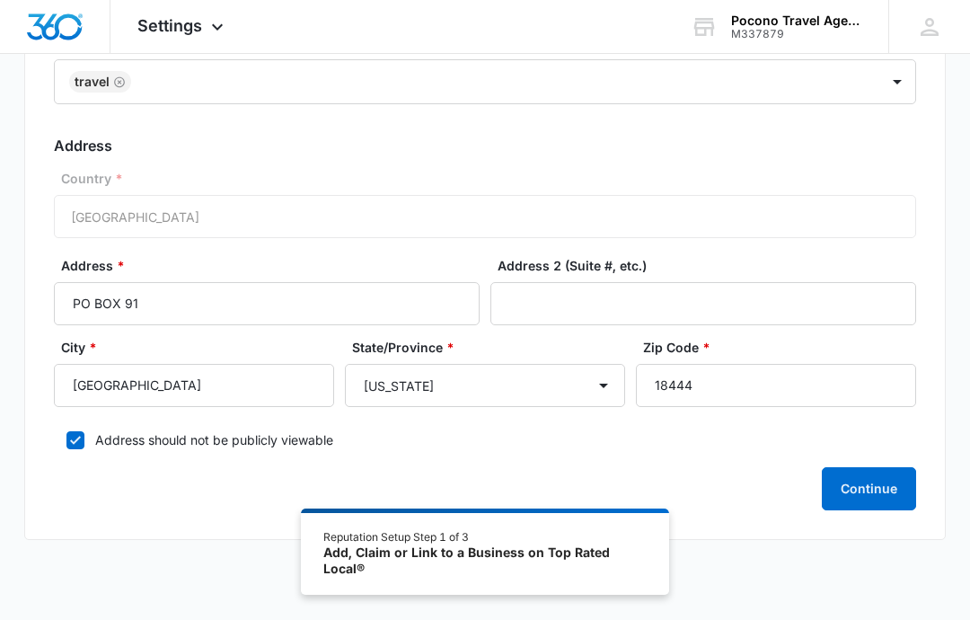
click at [861, 495] on button "Continue" at bounding box center [869, 488] width 94 height 43
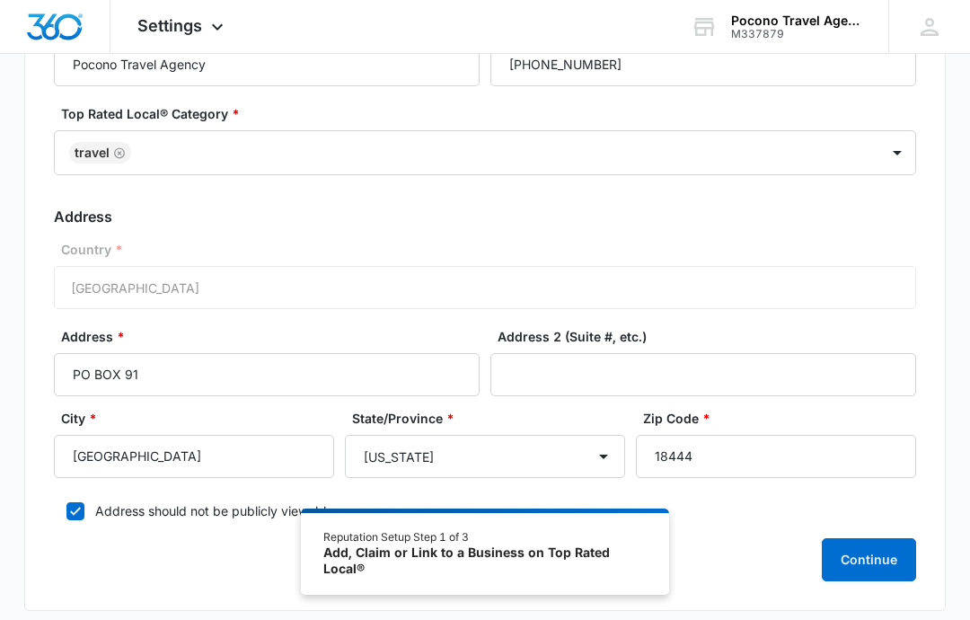
scroll to position [185, 0]
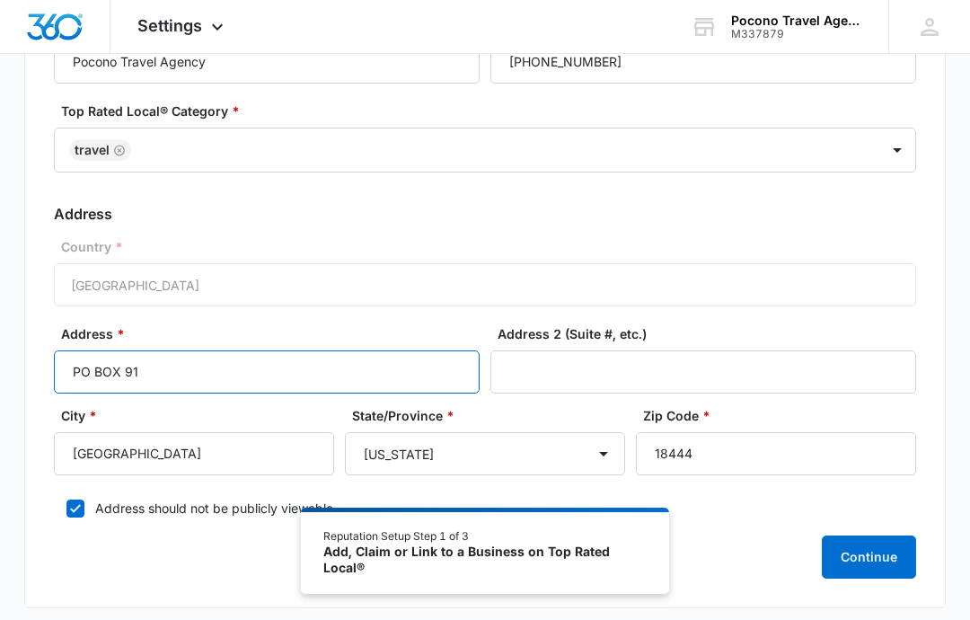
click at [177, 382] on input "PO BOX 91" at bounding box center [267, 372] width 426 height 43
type input "P"
click at [245, 362] on input "[STREET_ADDRESS]" at bounding box center [267, 372] width 426 height 43
click at [247, 379] on input "[STREET_ADDRESS]" at bounding box center [267, 372] width 426 height 43
type input "[STREET_ADDRESS][PERSON_NAME]"
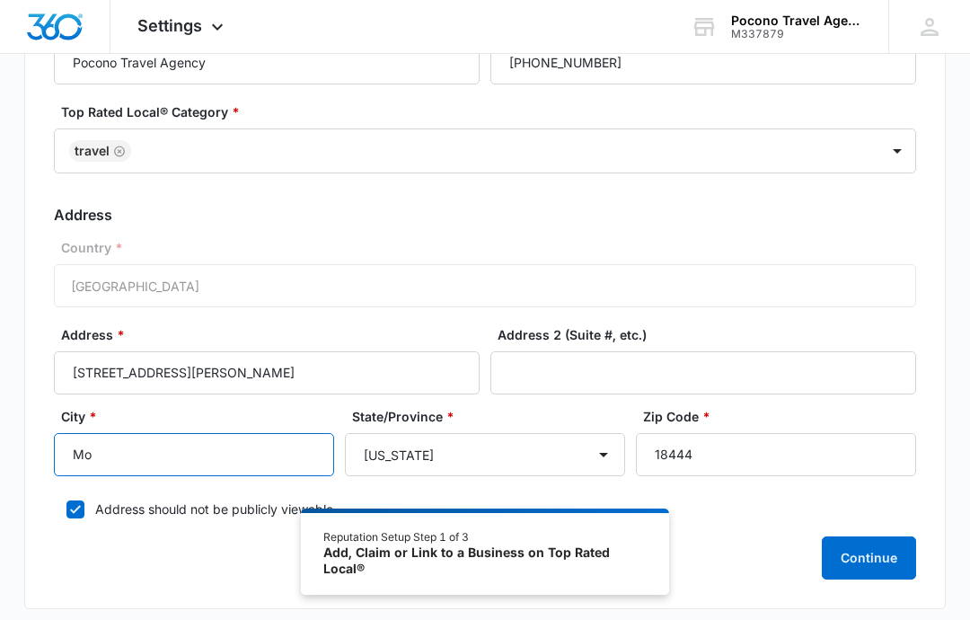
type input "M"
type input "[GEOGRAPHIC_DATA]"
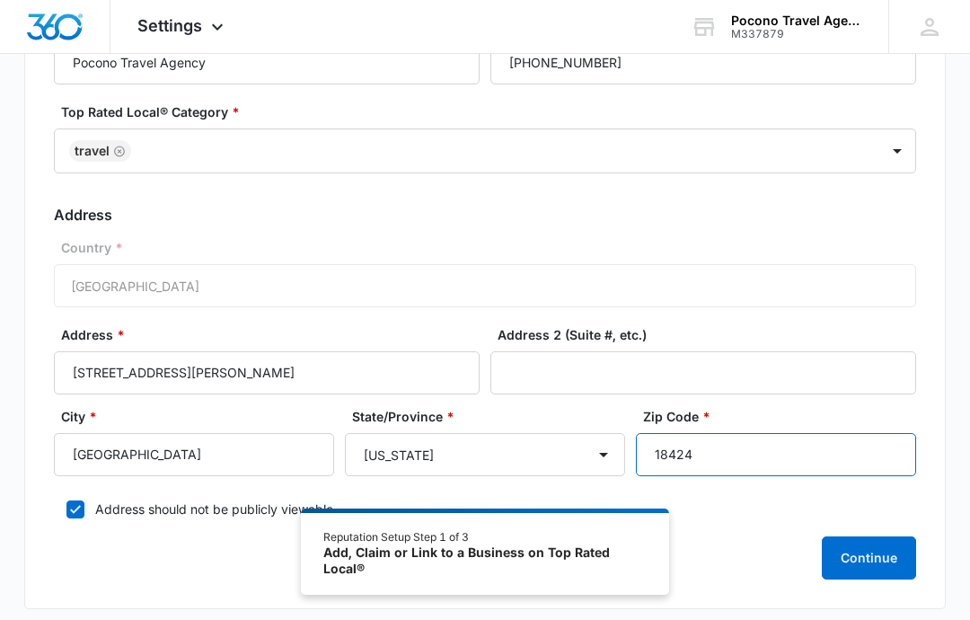
type input "18424"
click at [945, 493] on div "Business Location Name * Pocono Travel Agency Business Phone * [PHONE_NUMBER] T…" at bounding box center [484, 292] width 921 height 634
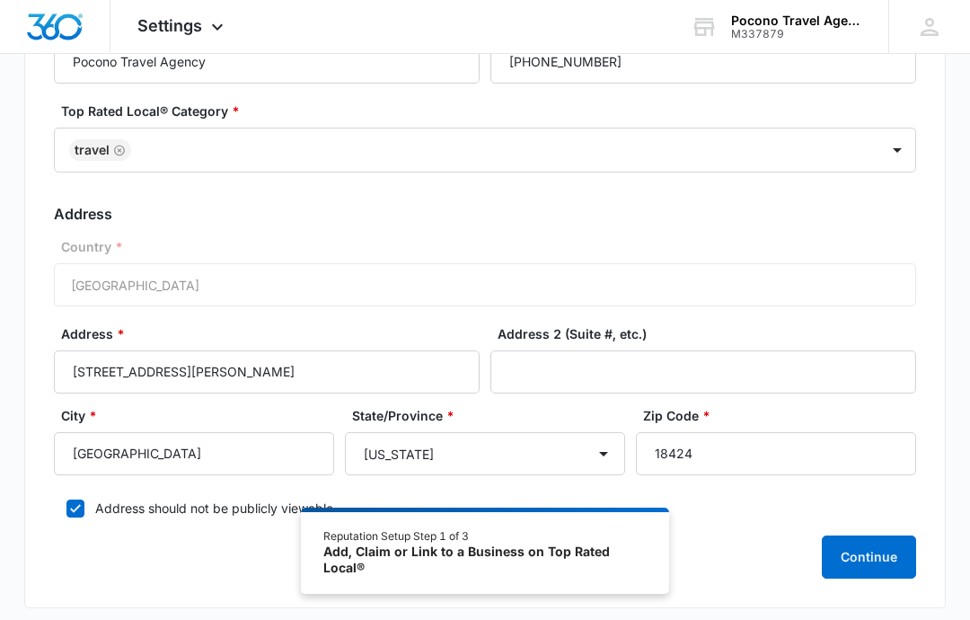
click at [888, 550] on button "Continue" at bounding box center [869, 557] width 94 height 43
click at [878, 553] on button "Continue" at bounding box center [869, 556] width 94 height 43
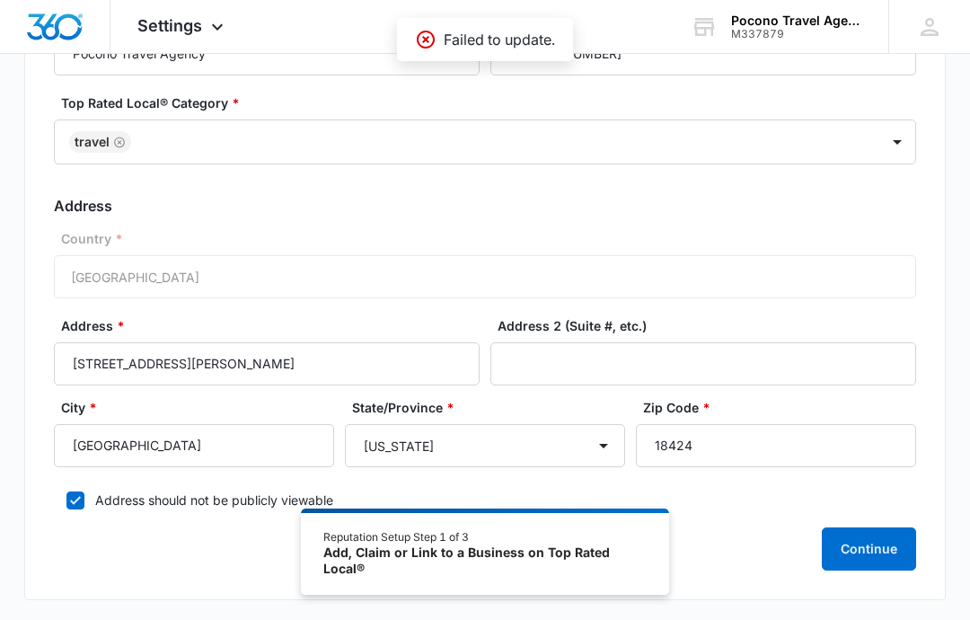
scroll to position [216, 0]
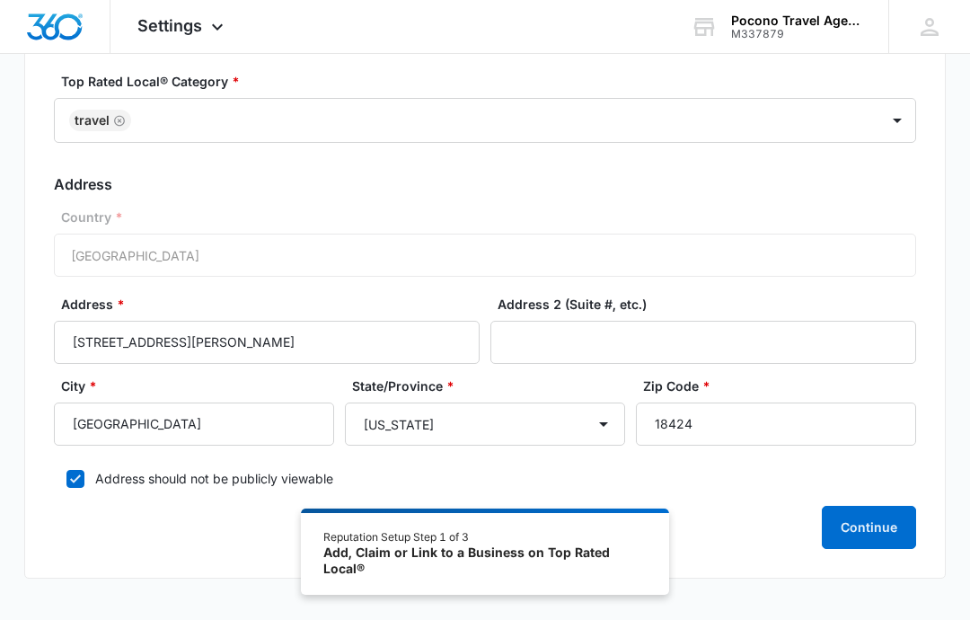
click at [887, 559] on div "Business Location Name * Pocono Travel Agency Business Phone * [PHONE_NUMBER] T…" at bounding box center [484, 261] width 921 height 634
click at [878, 508] on button "Continue" at bounding box center [869, 527] width 94 height 43
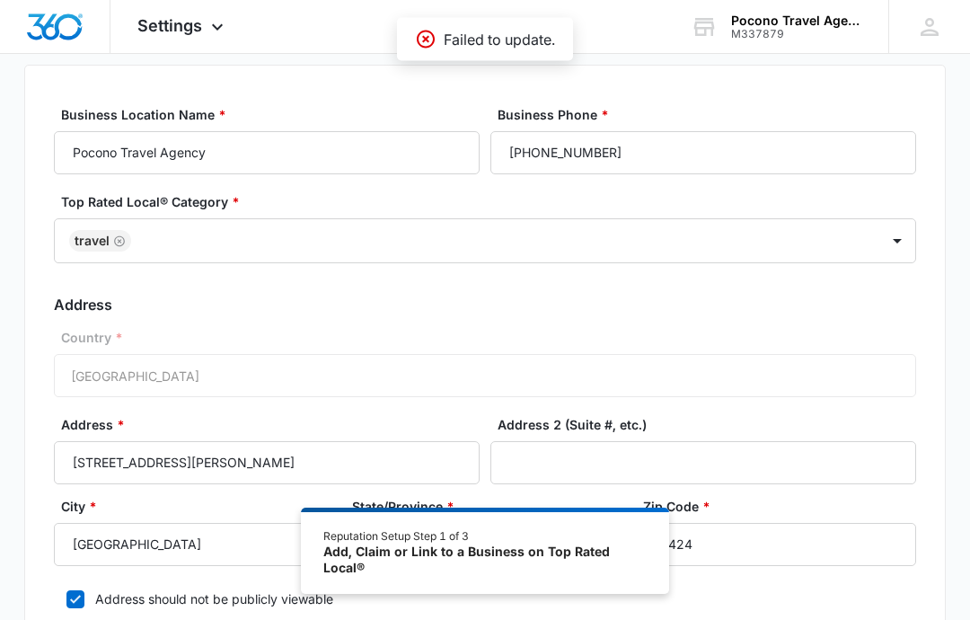
scroll to position [0, 0]
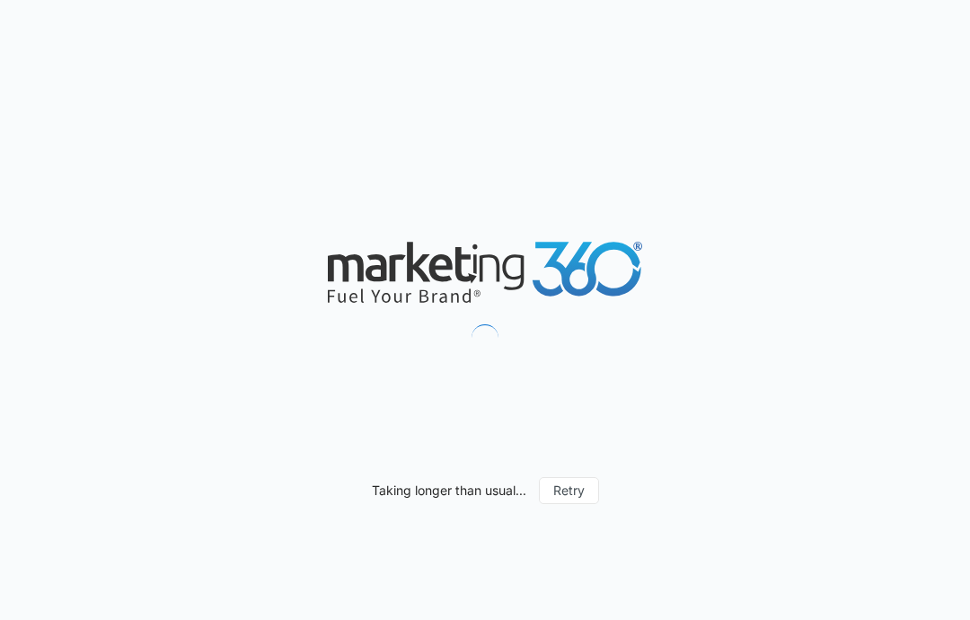
select select "[US_STATE]"
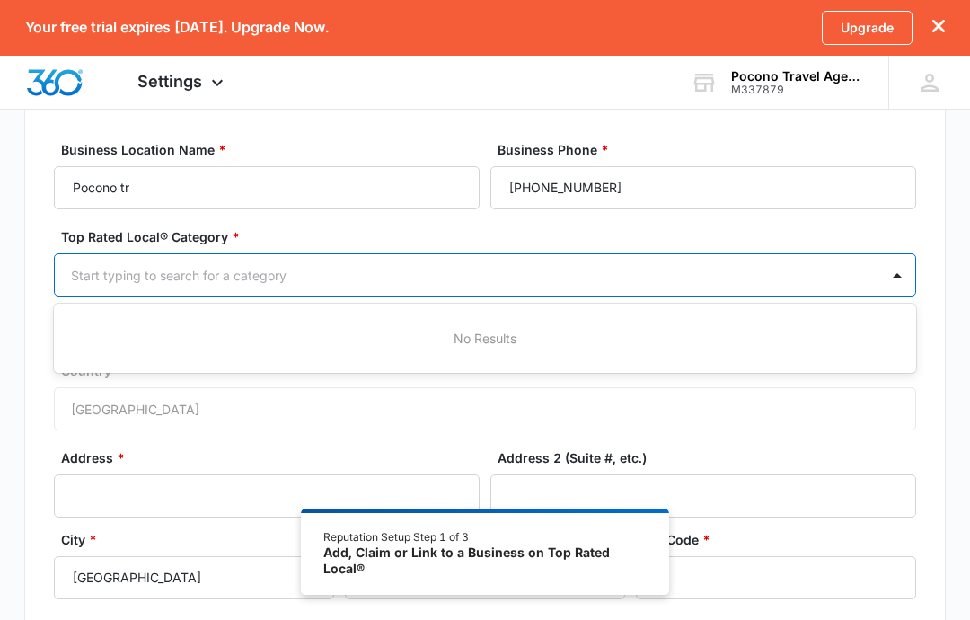
scroll to position [113, 0]
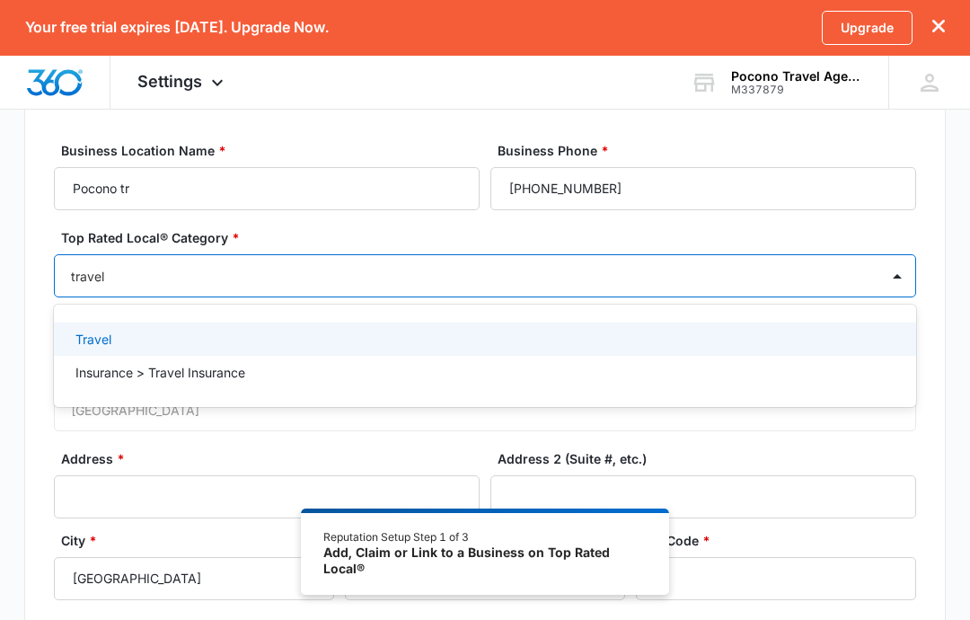
click at [91, 333] on p "Travel" at bounding box center [93, 339] width 36 height 19
type input "travel"
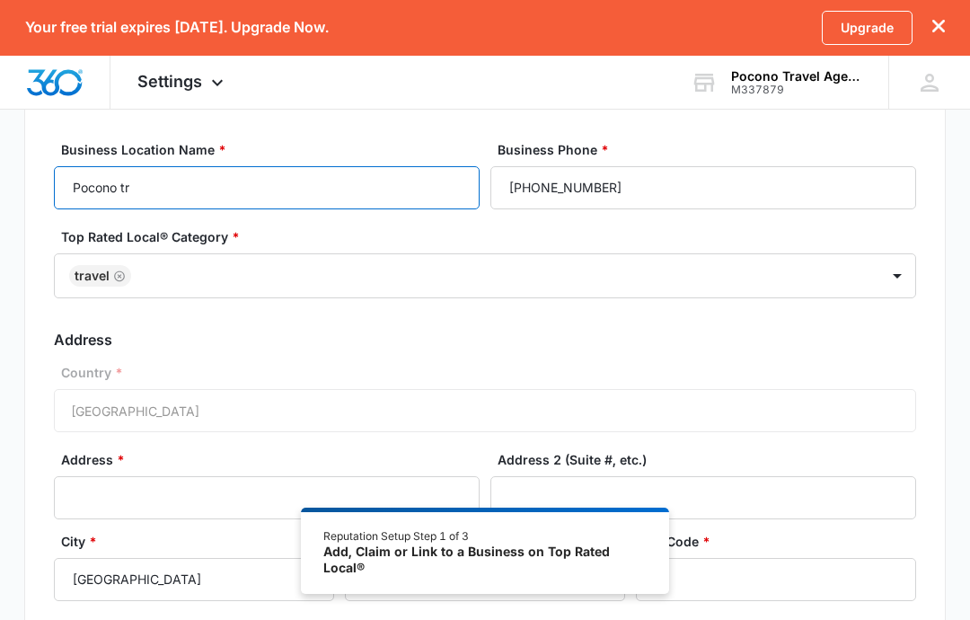
click at [192, 194] on input "Pocono tr" at bounding box center [267, 188] width 426 height 43
type input "Pocono Travel Agency"
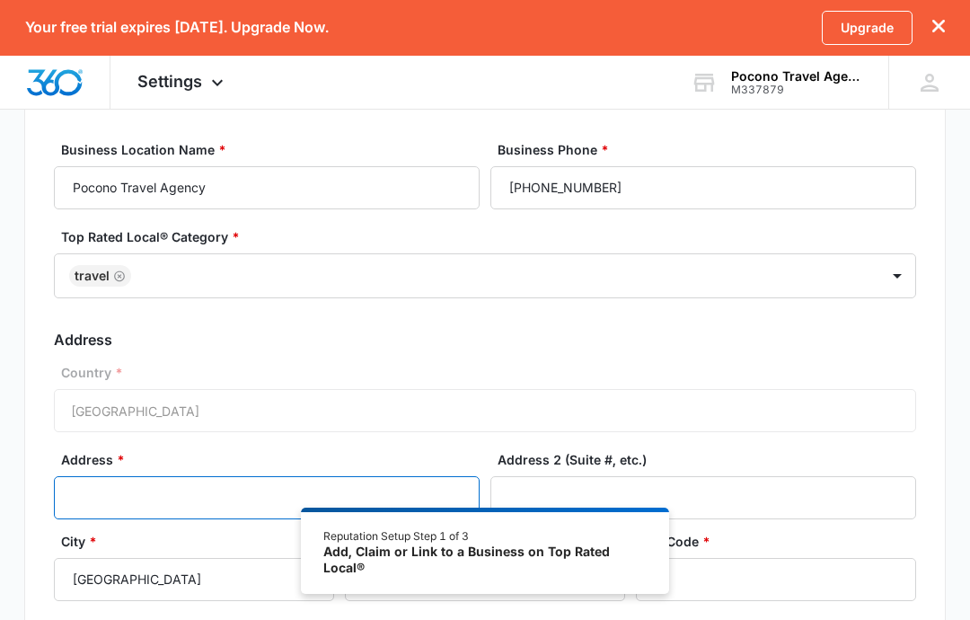
click at [228, 507] on input "Address *" at bounding box center [267, 498] width 426 height 43
type input "[STREET_ADDRESS][PERSON_NAME]"
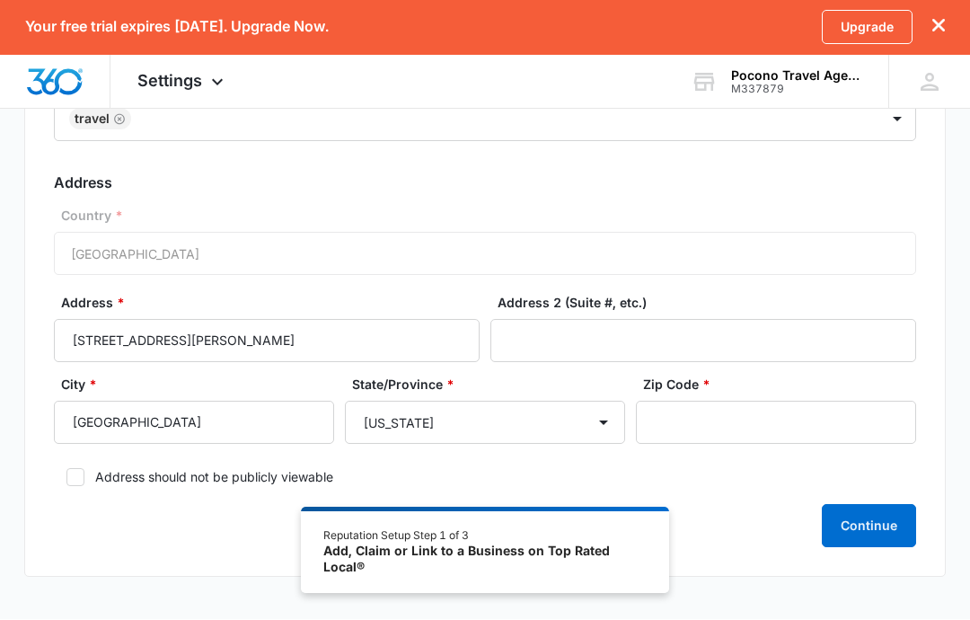
scroll to position [269, 0]
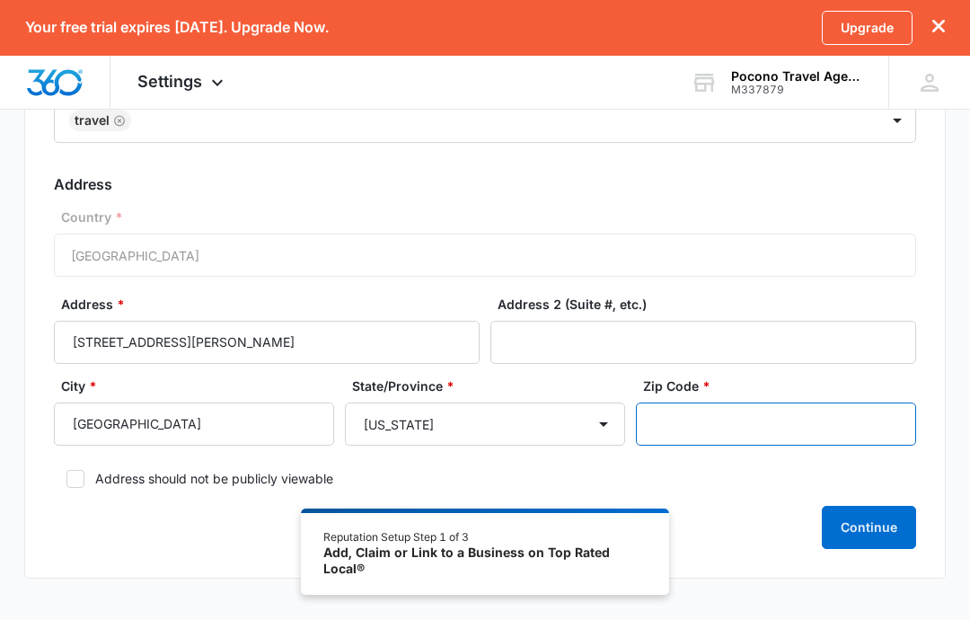
click at [798, 420] on input "Zip Code *" at bounding box center [776, 423] width 280 height 43
type input "18424"
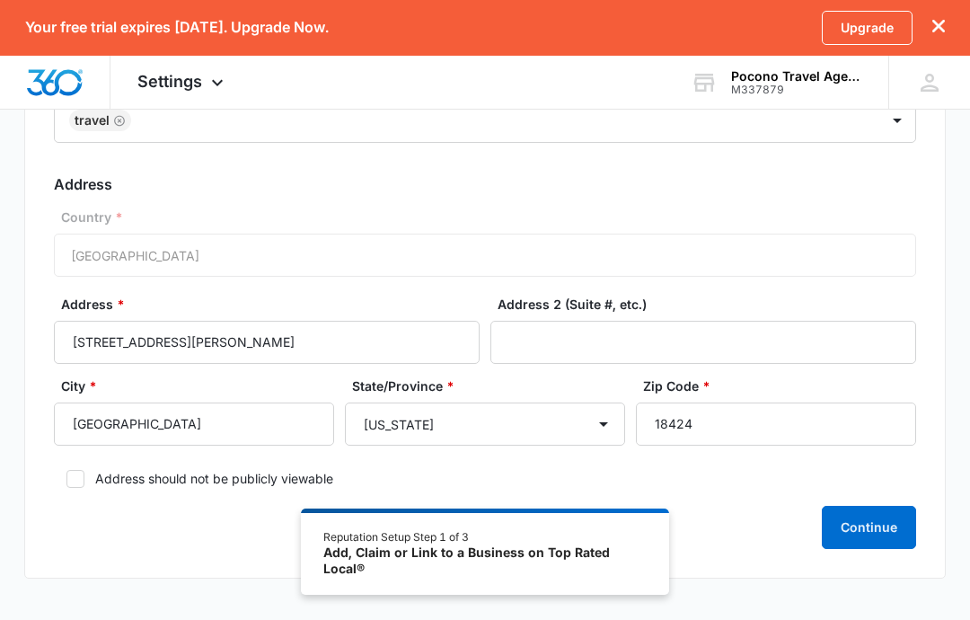
click at [77, 470] on div at bounding box center [75, 479] width 18 height 18
click at [66, 472] on input "Address should not be publicly viewable" at bounding box center [60, 478] width 13 height 13
checkbox input "true"
click at [880, 515] on button "Continue" at bounding box center [869, 527] width 94 height 43
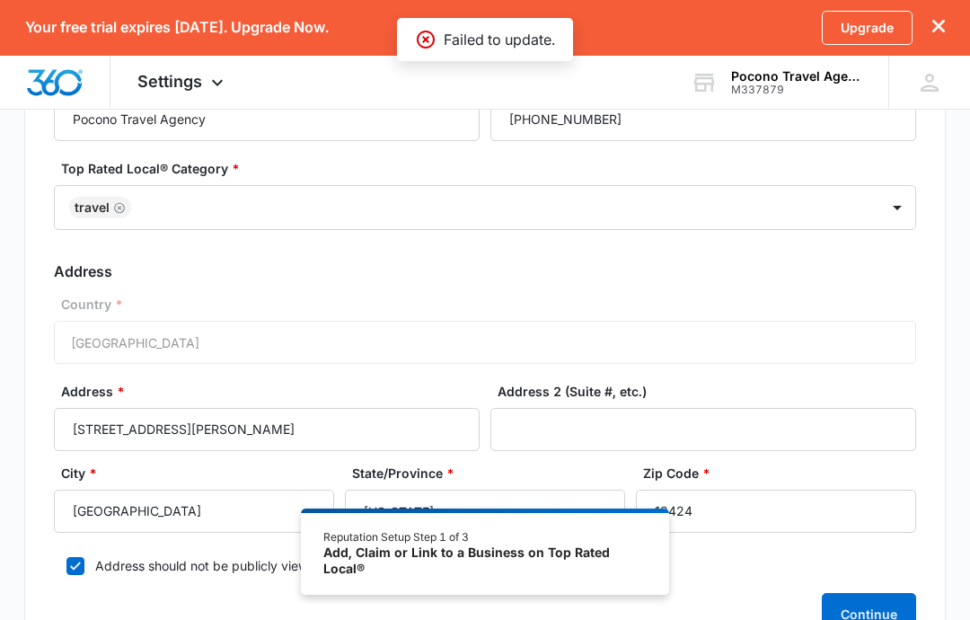
scroll to position [0, 0]
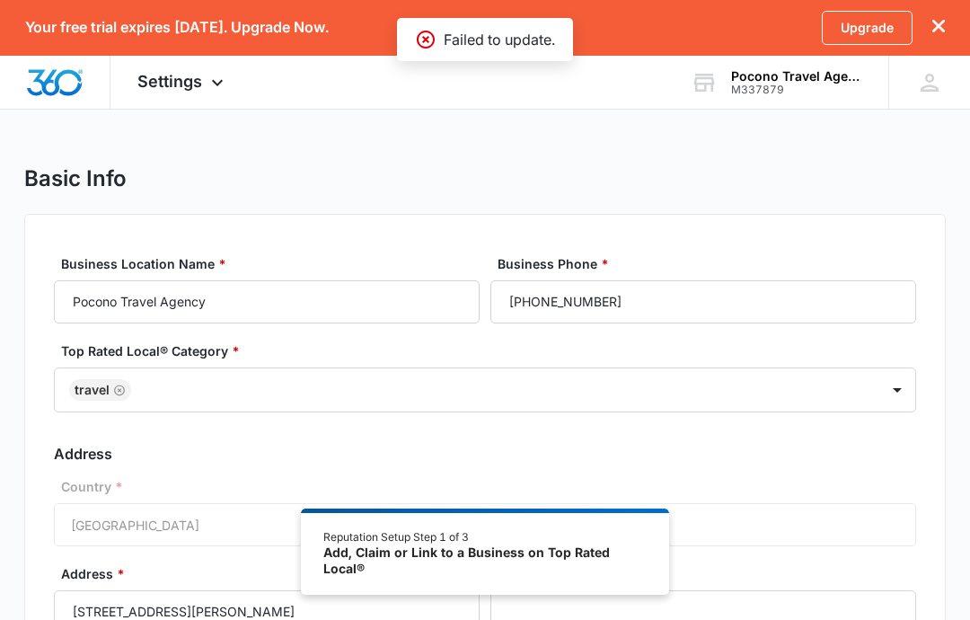
click at [53, 78] on img "Dashboard" at bounding box center [54, 82] width 57 height 27
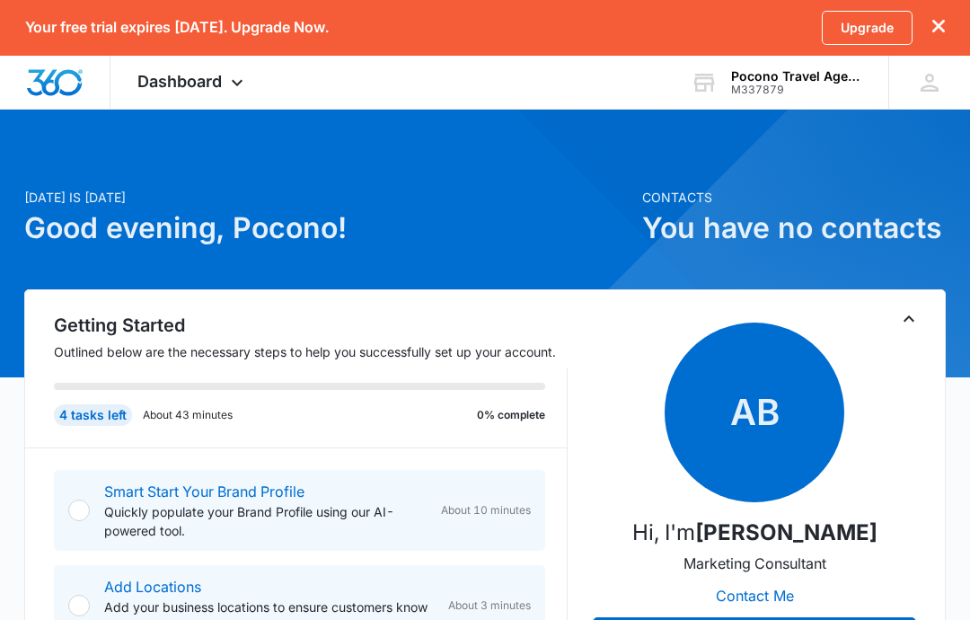
click at [178, 65] on div "Dashboard Apps Reputation Forms CRM Email POS Ads Intelligence Brand Settings" at bounding box center [192, 82] width 164 height 53
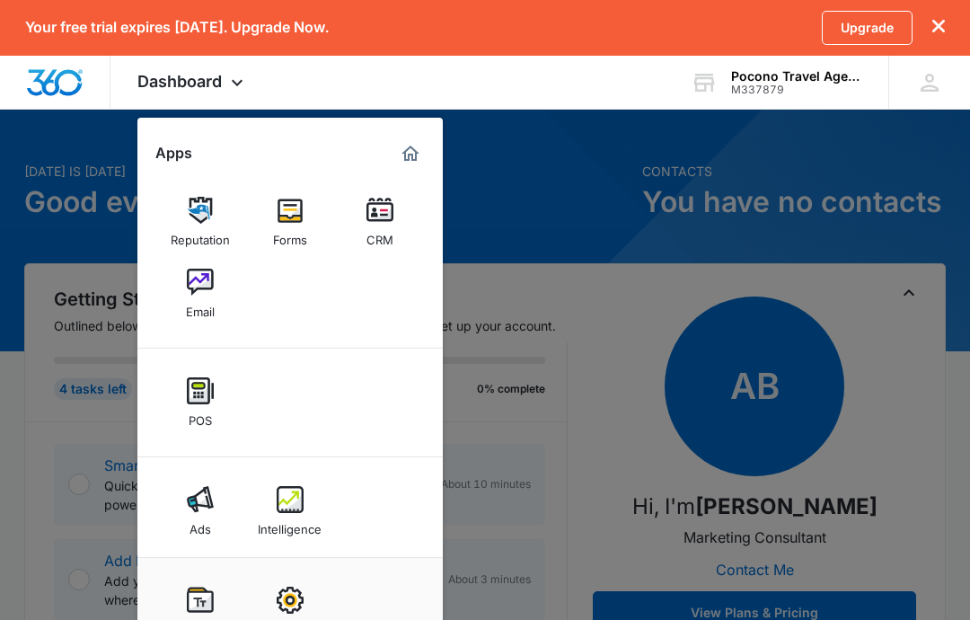
scroll to position [33, 0]
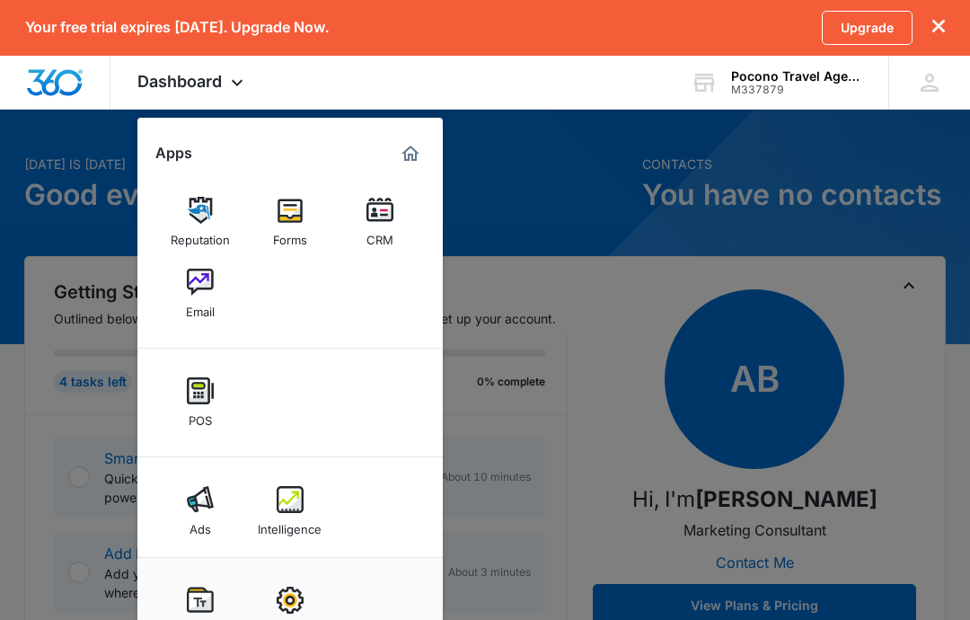
click at [282, 217] on img at bounding box center [290, 210] width 27 height 27
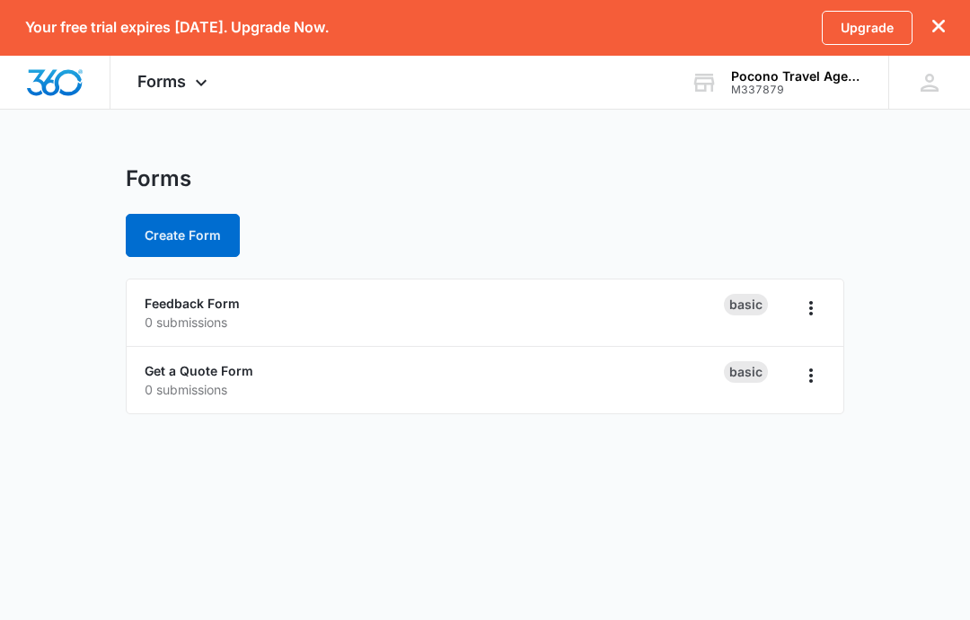
click at [163, 227] on button "Create Form" at bounding box center [183, 235] width 114 height 43
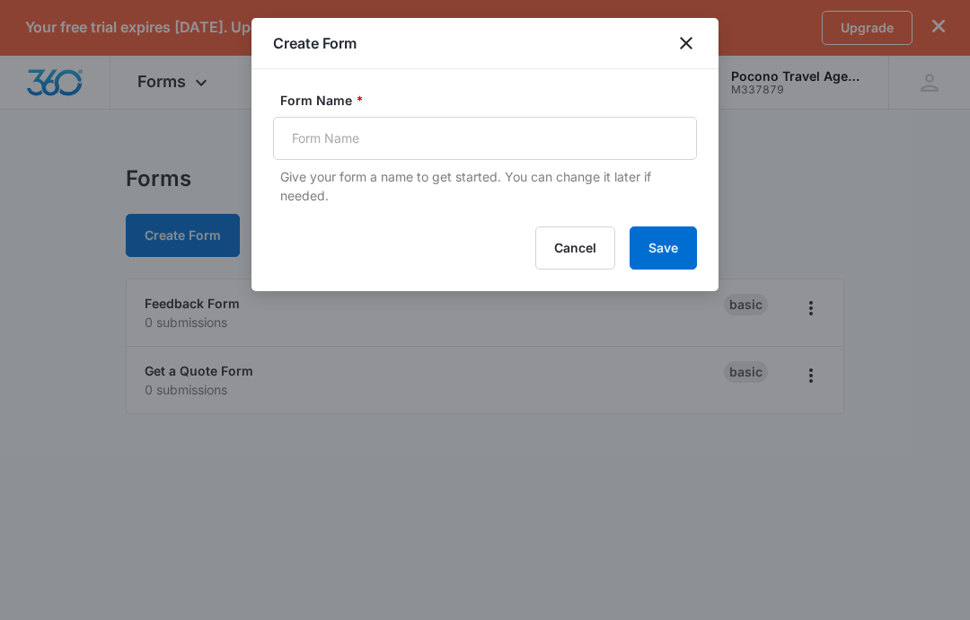
click at [691, 51] on icon "close" at bounding box center [686, 43] width 22 height 22
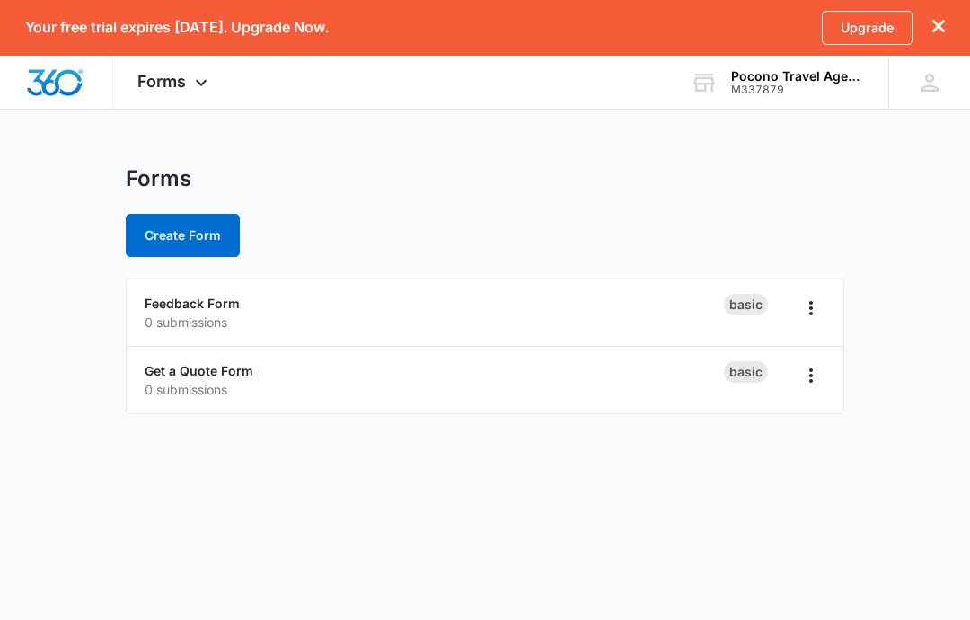
click at [189, 374] on link "Get a Quote Form" at bounding box center [199, 370] width 109 height 15
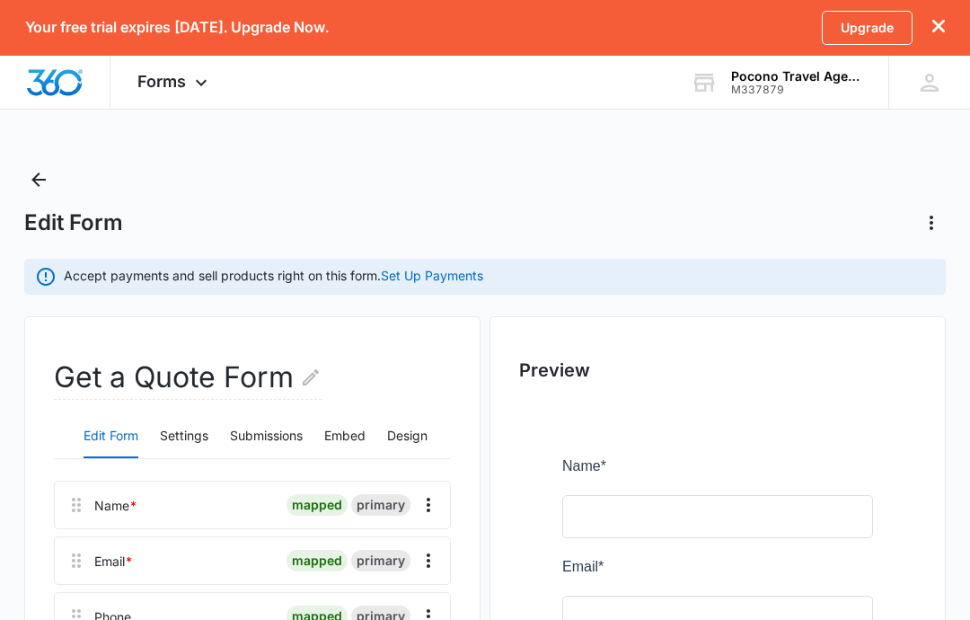
click at [935, 23] on icon "dismiss this dialog" at bounding box center [938, 26] width 13 height 13
